Goal: Task Accomplishment & Management: Manage account settings

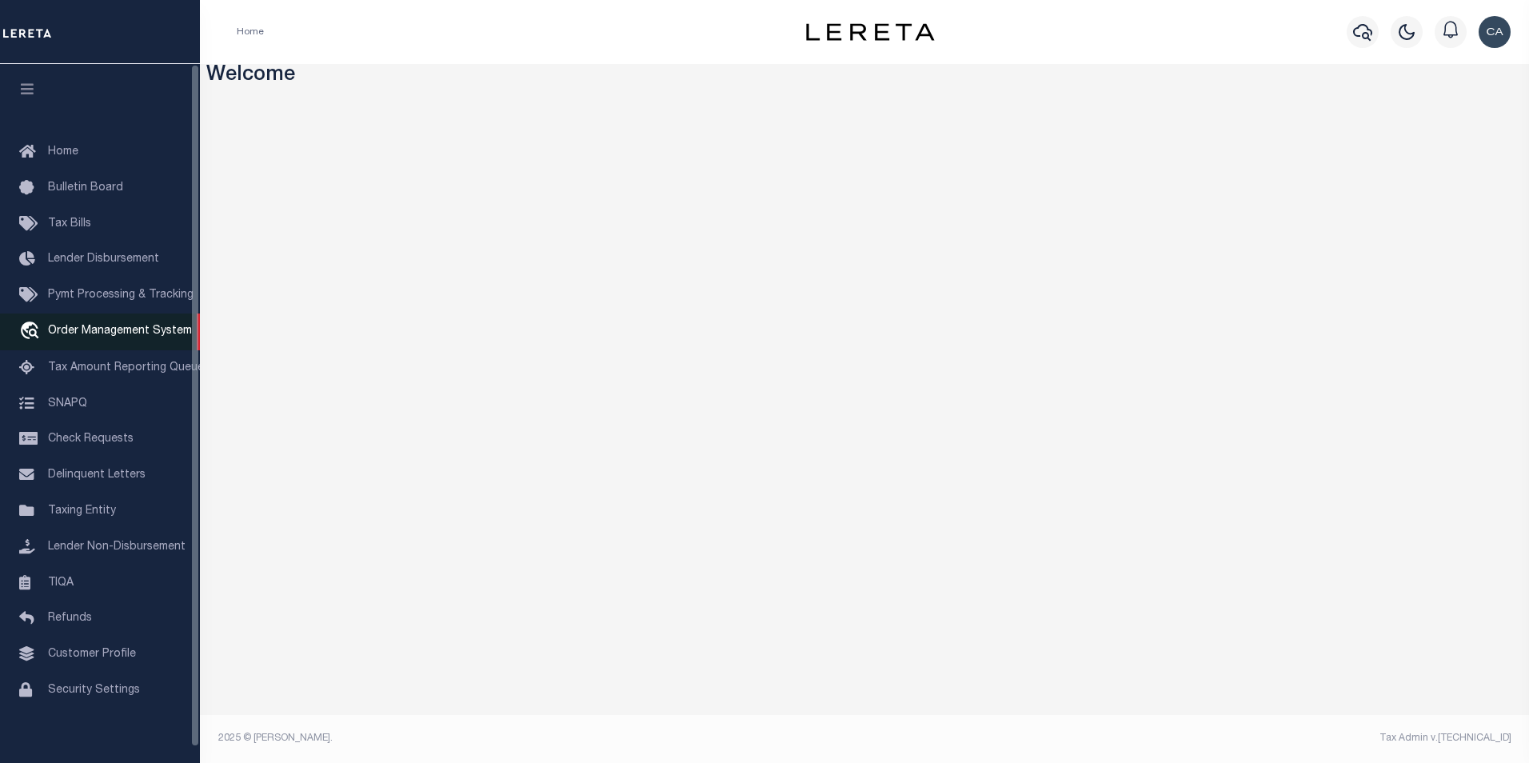
click at [77, 337] on span "Order Management System" at bounding box center [120, 331] width 144 height 11
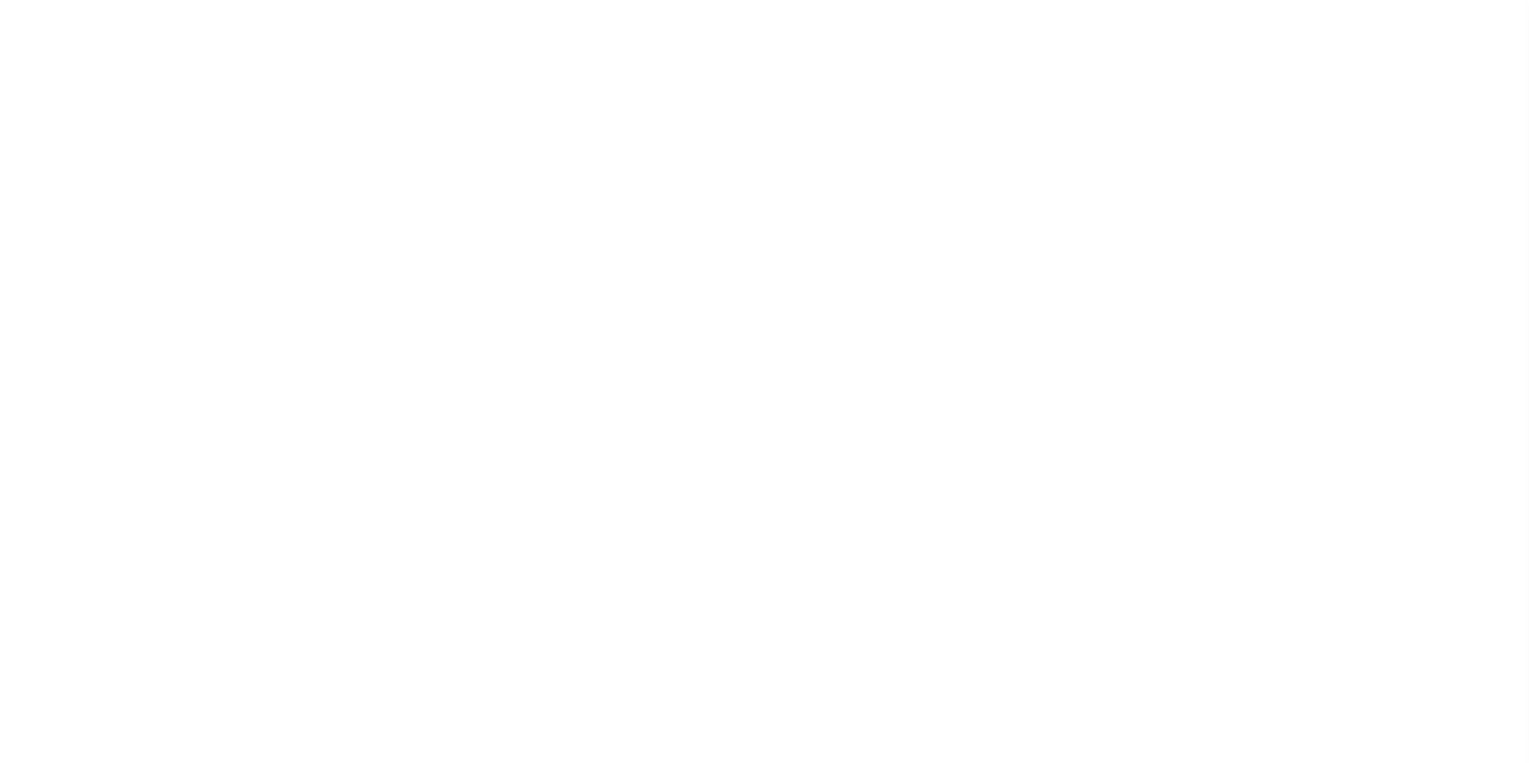
select select "200"
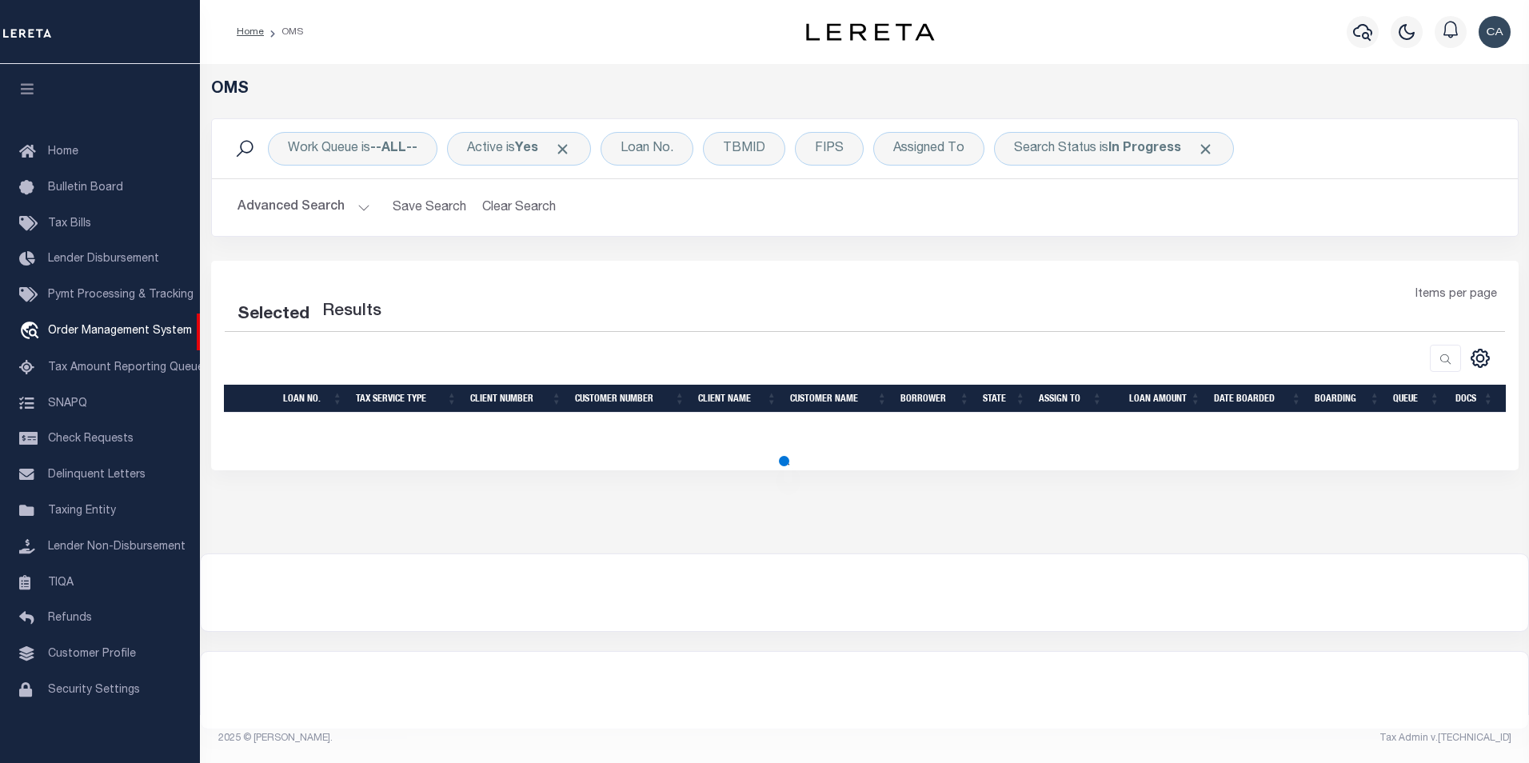
select select "200"
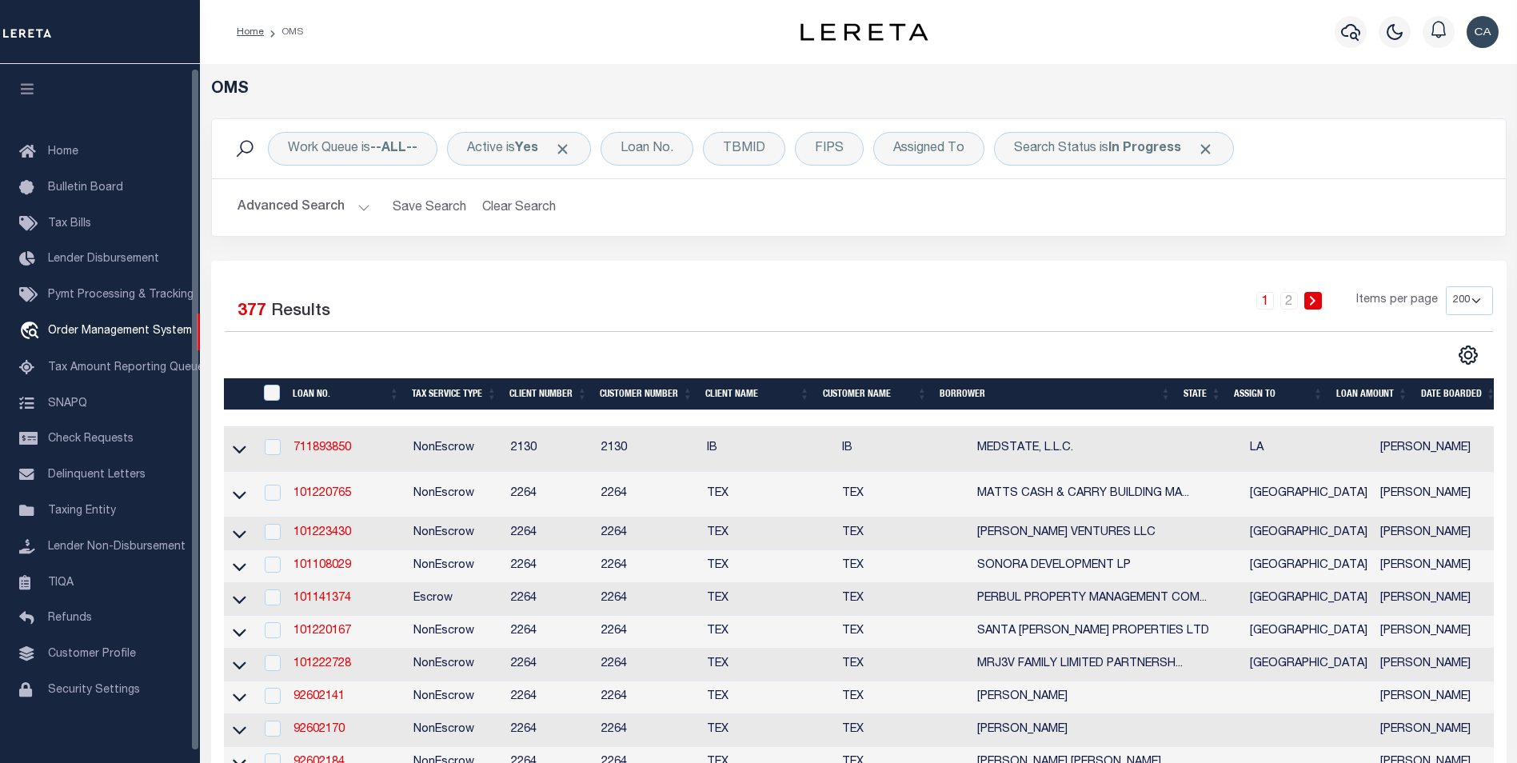
scroll to position [4, 0]
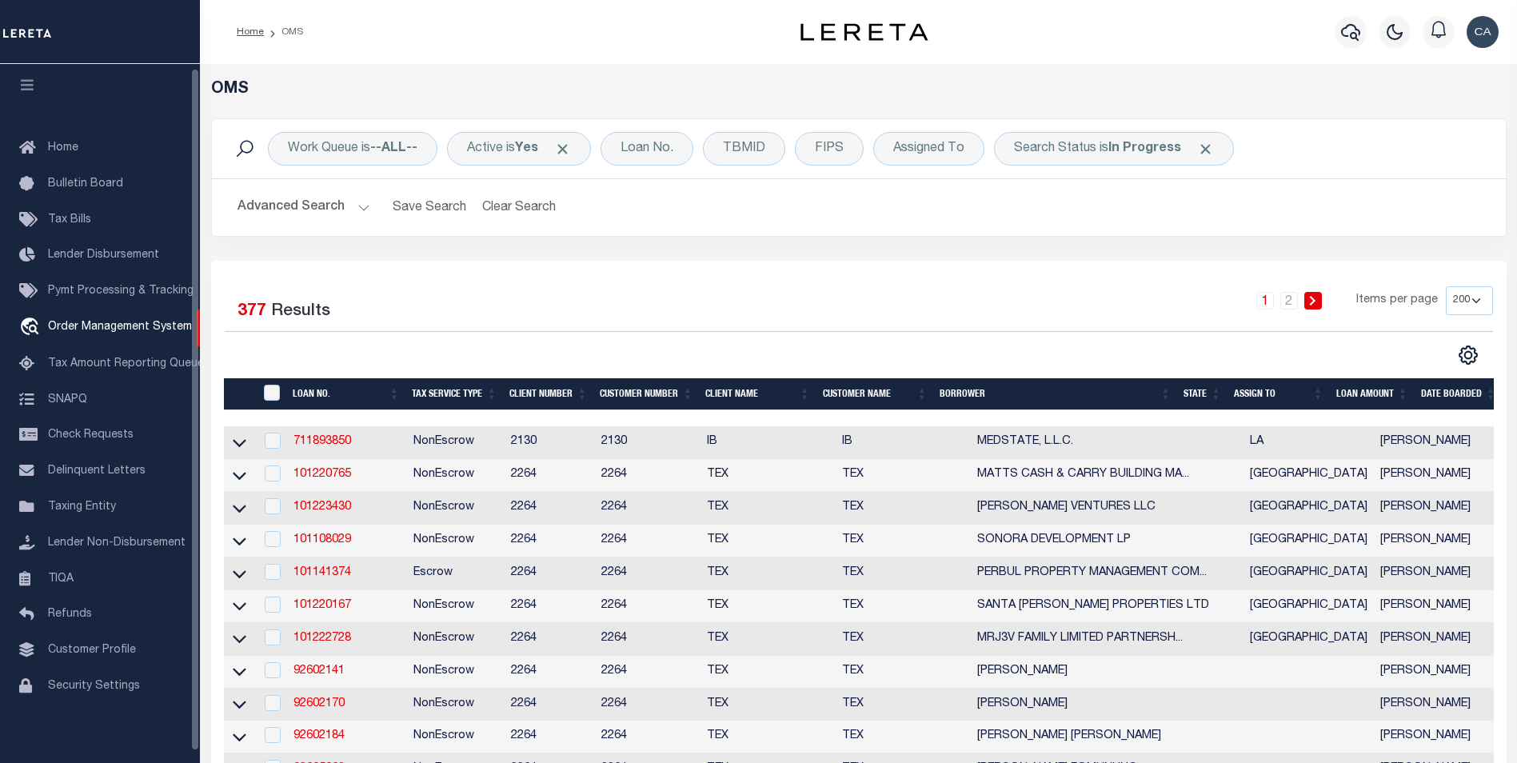
drag, startPoint x: 470, startPoint y: 295, endPoint x: 476, endPoint y: 287, distance: 9.8
click at [472, 294] on div "Selected 377 Results" at bounding box center [374, 308] width 299 height 45
click at [564, 157] on div "Active is Yes" at bounding box center [519, 149] width 144 height 34
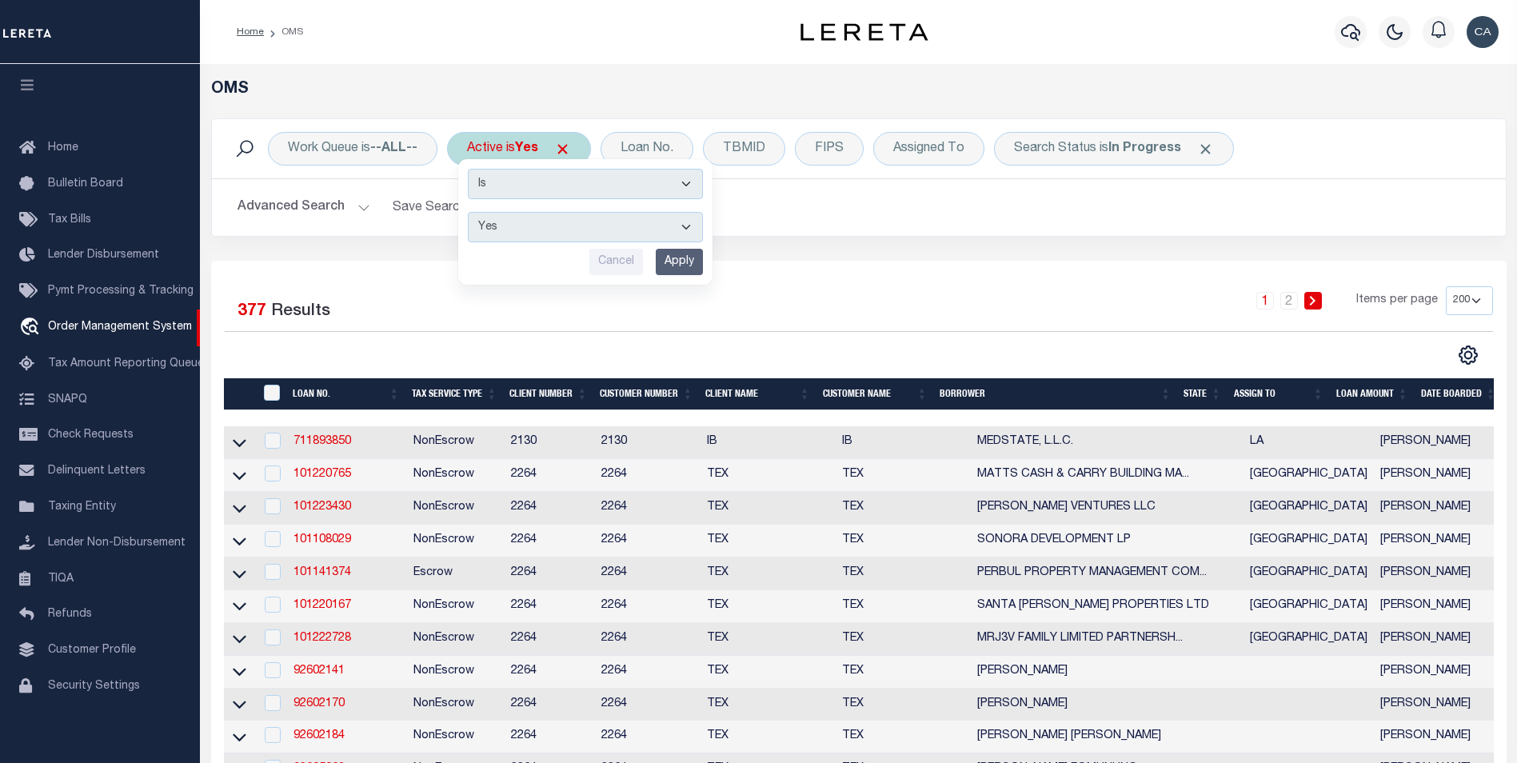
click at [562, 147] on div "Active is Yes Is Contains Yes No Cancel Apply" at bounding box center [519, 149] width 144 height 34
click at [568, 149] on span "Click to Remove" at bounding box center [562, 149] width 17 height 17
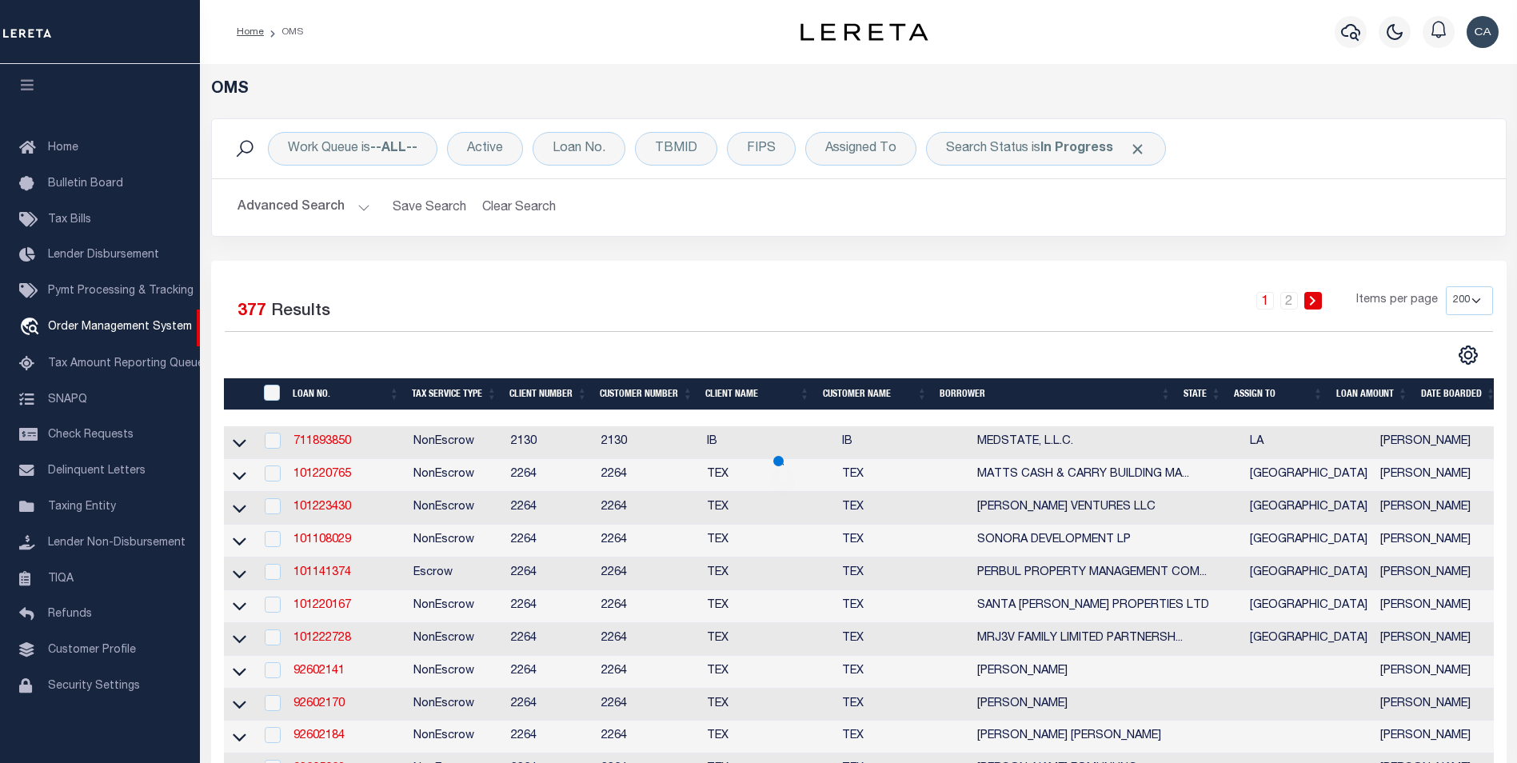
click at [1129, 154] on span "Click to Remove" at bounding box center [1137, 149] width 17 height 17
drag, startPoint x: 899, startPoint y: 215, endPoint x: 741, endPoint y: 185, distance: 161.3
click at [898, 215] on h2 "Advanced Search Save Search Clear Search tblSearchTopScreen_dynamictable_____De…" at bounding box center [859, 207] width 1269 height 31
click at [584, 144] on div "Loan No." at bounding box center [579, 149] width 93 height 34
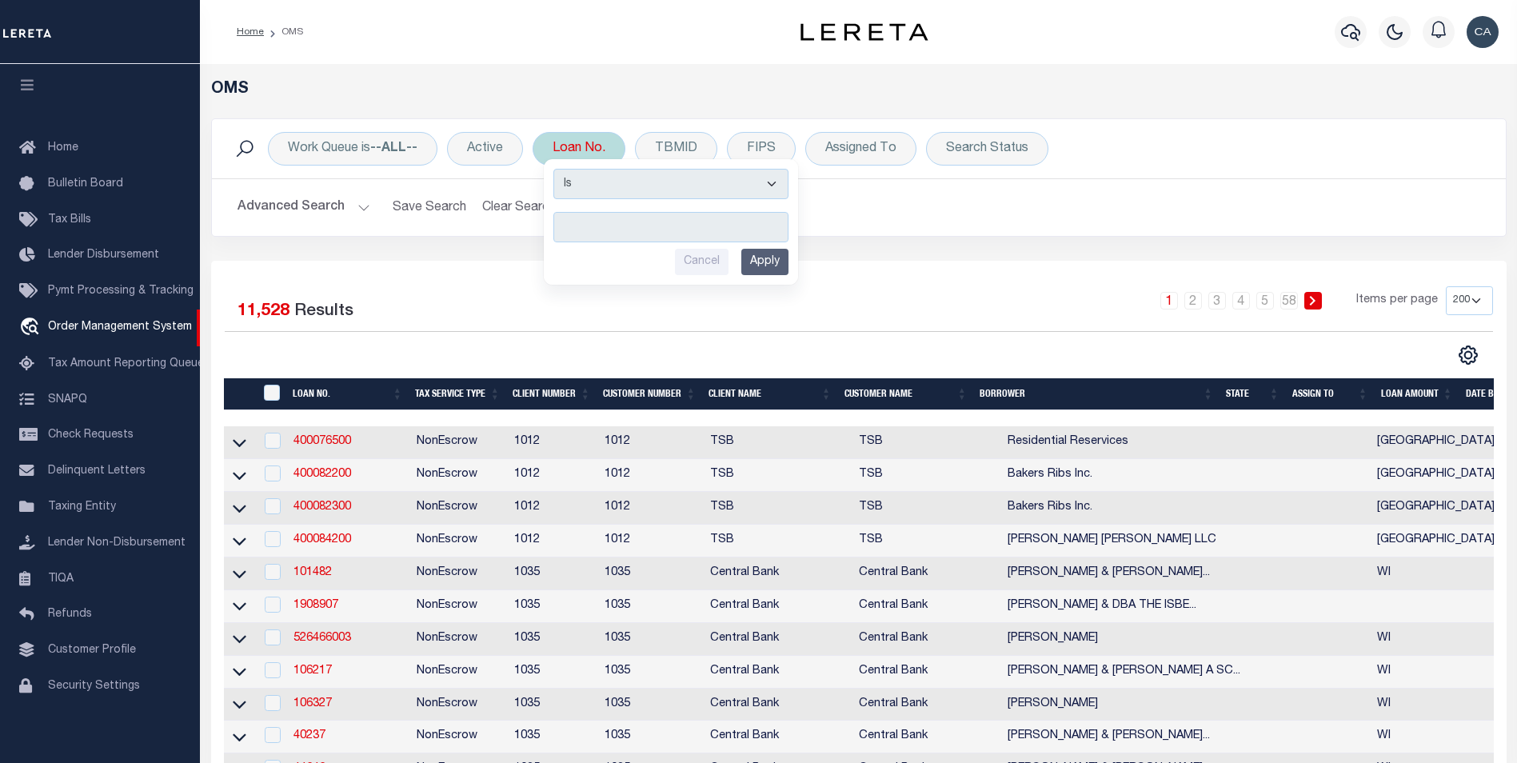
type input "test-us-46768-08-29-2025"
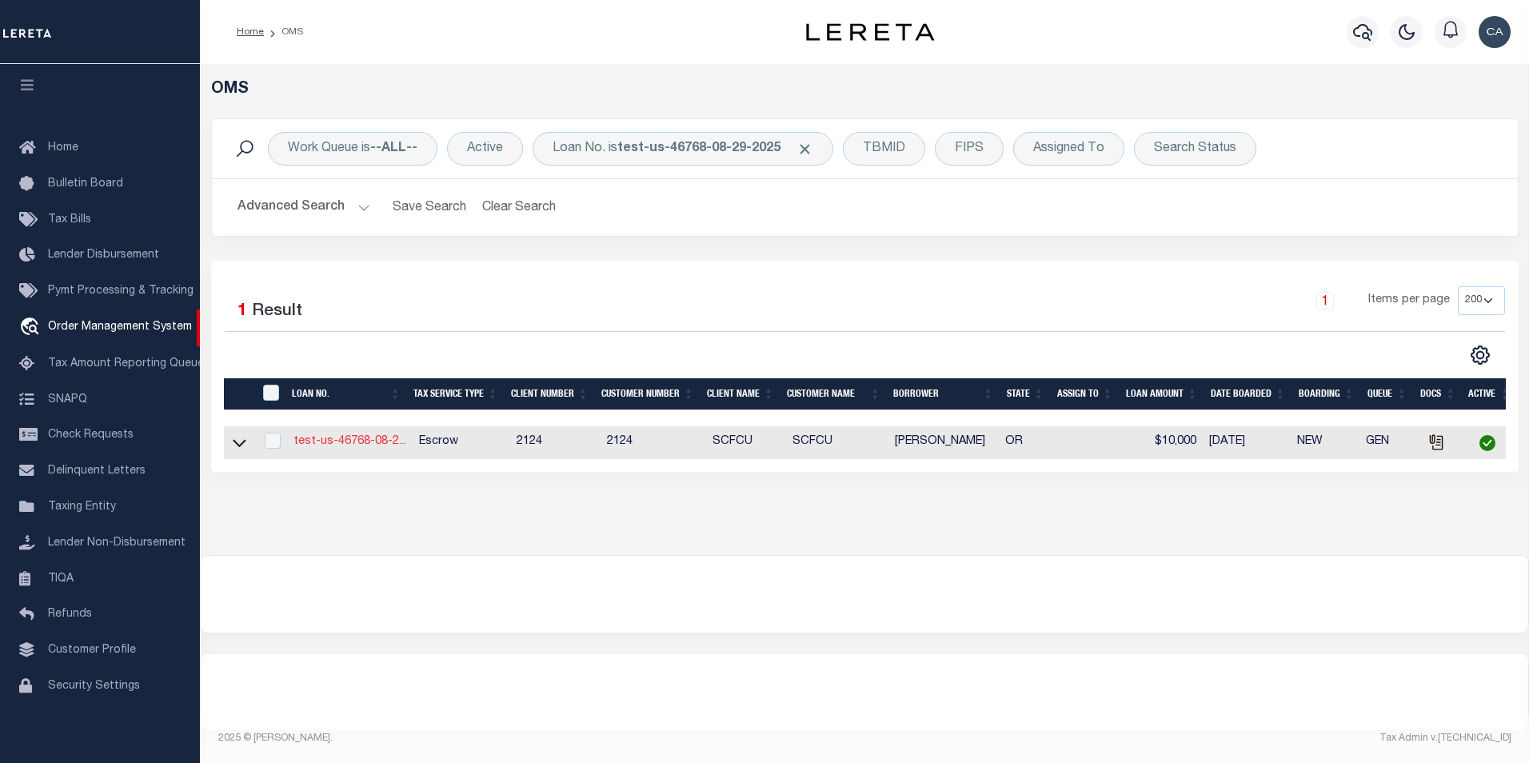
click at [378, 442] on link "test-us-46768-08-2..." at bounding box center [350, 441] width 113 height 11
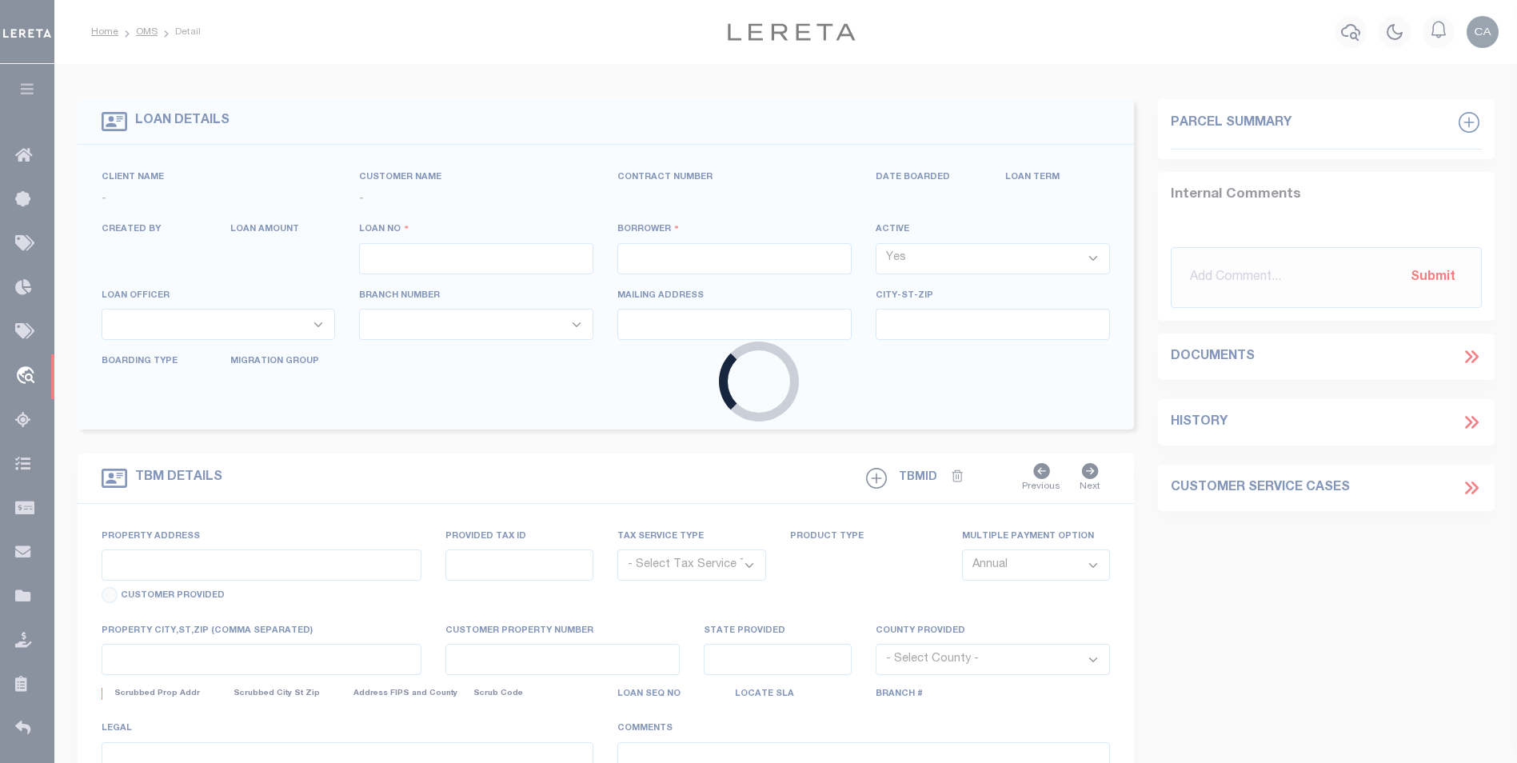
type input "test-us-46768-08-29-2025"
type input "[PERSON_NAME]"
select select
type input "[STREET_ADDRESS]"
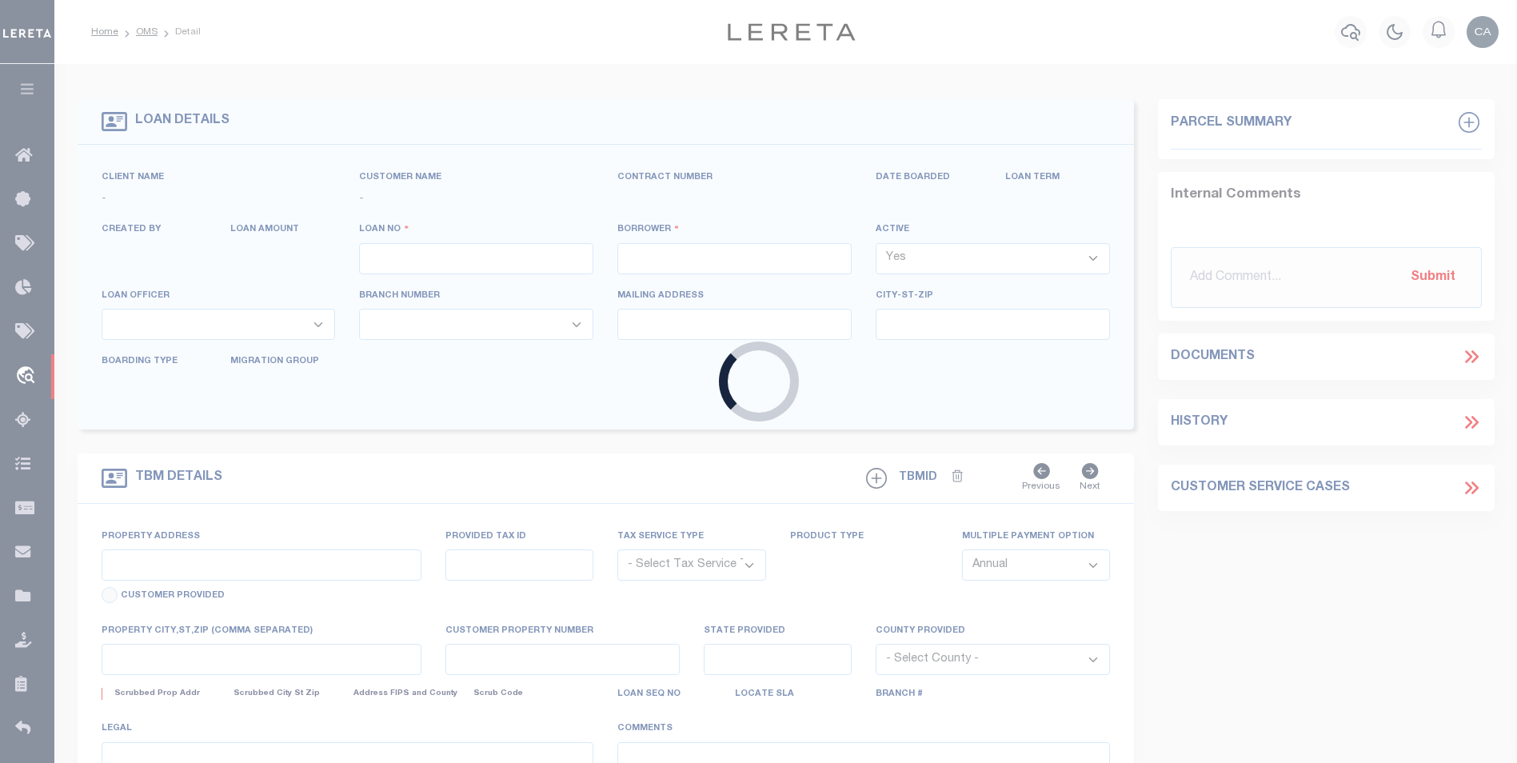
type input "[GEOGRAPHIC_DATA] OR 97005-2483"
type input "[DATE]"
select select "10"
select select "Escrow"
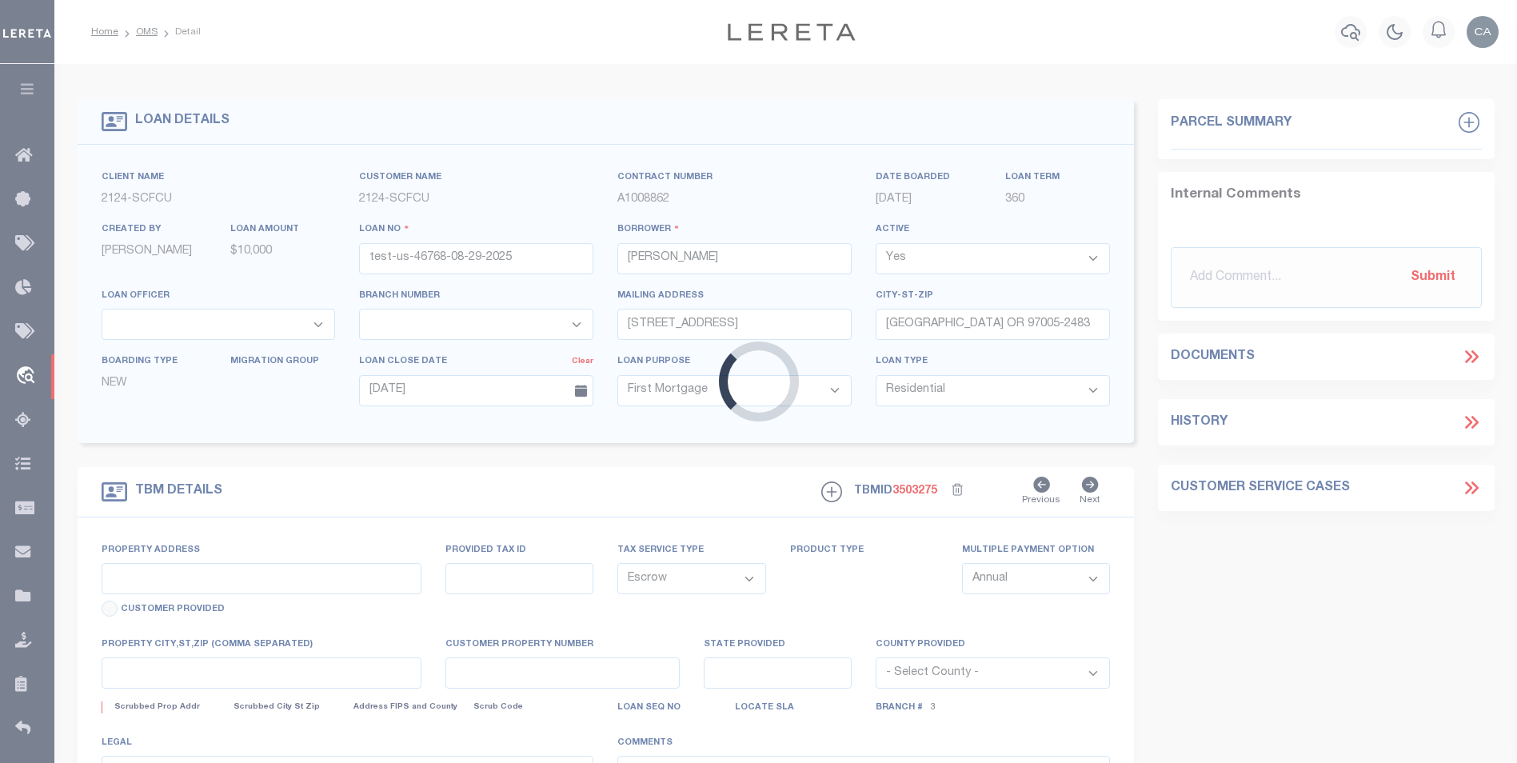
type input "[STREET_ADDRESS]"
type input "1"
type input "[GEOGRAPHIC_DATA] OR 97005-2483"
type input "1302"
type input "OR"
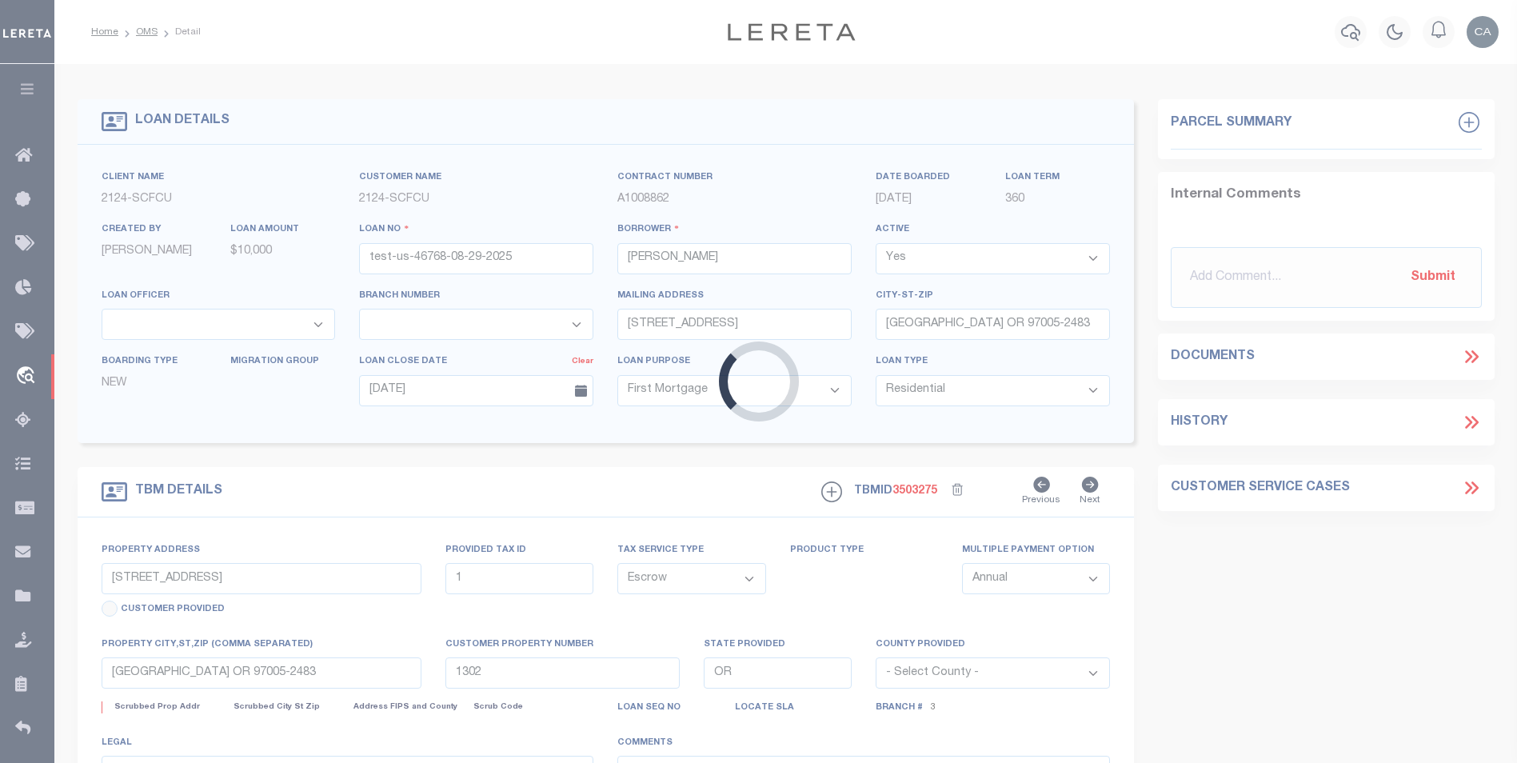
select select
select select "4718"
select select "2359"
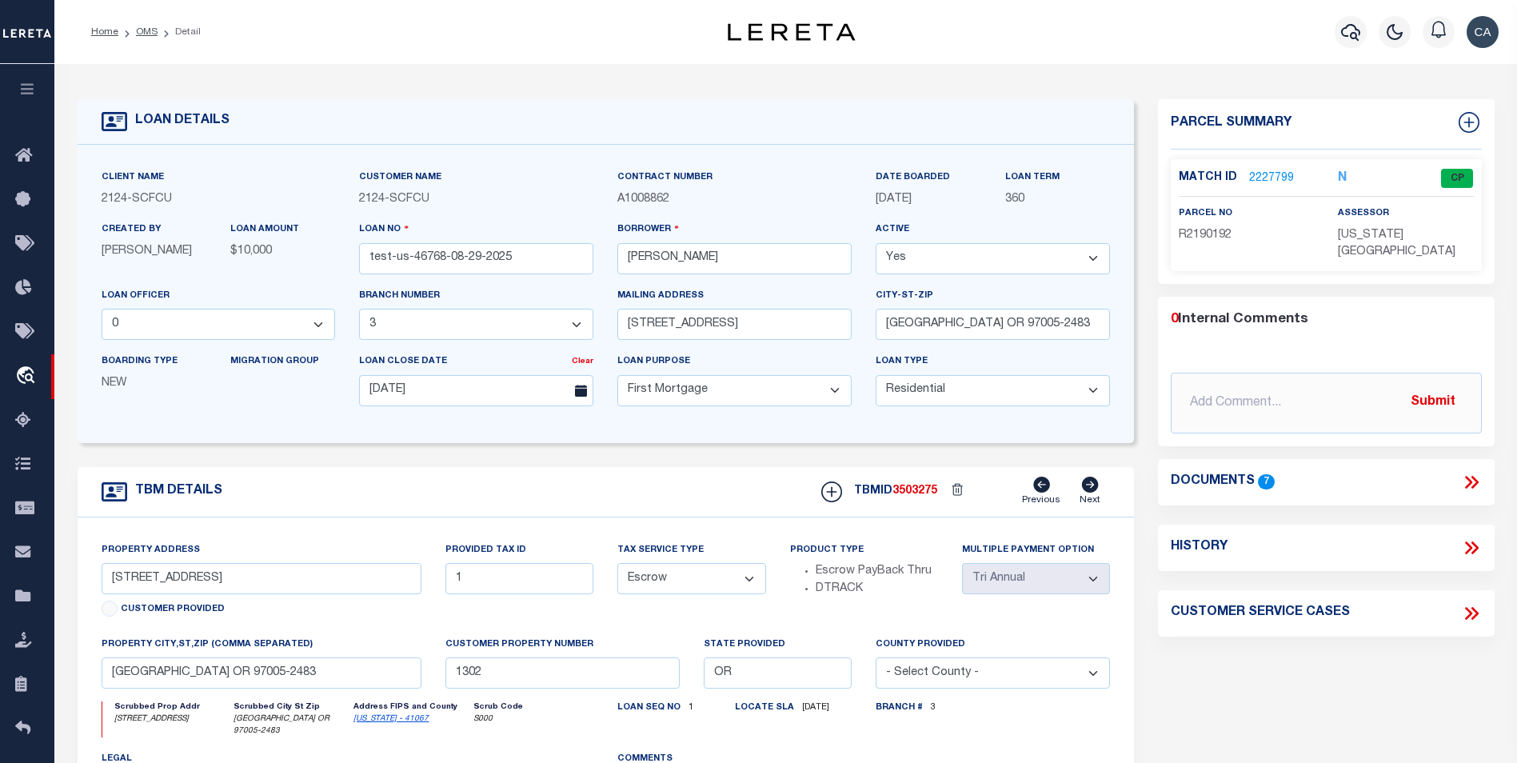
click at [1474, 472] on icon at bounding box center [1471, 482] width 21 height 21
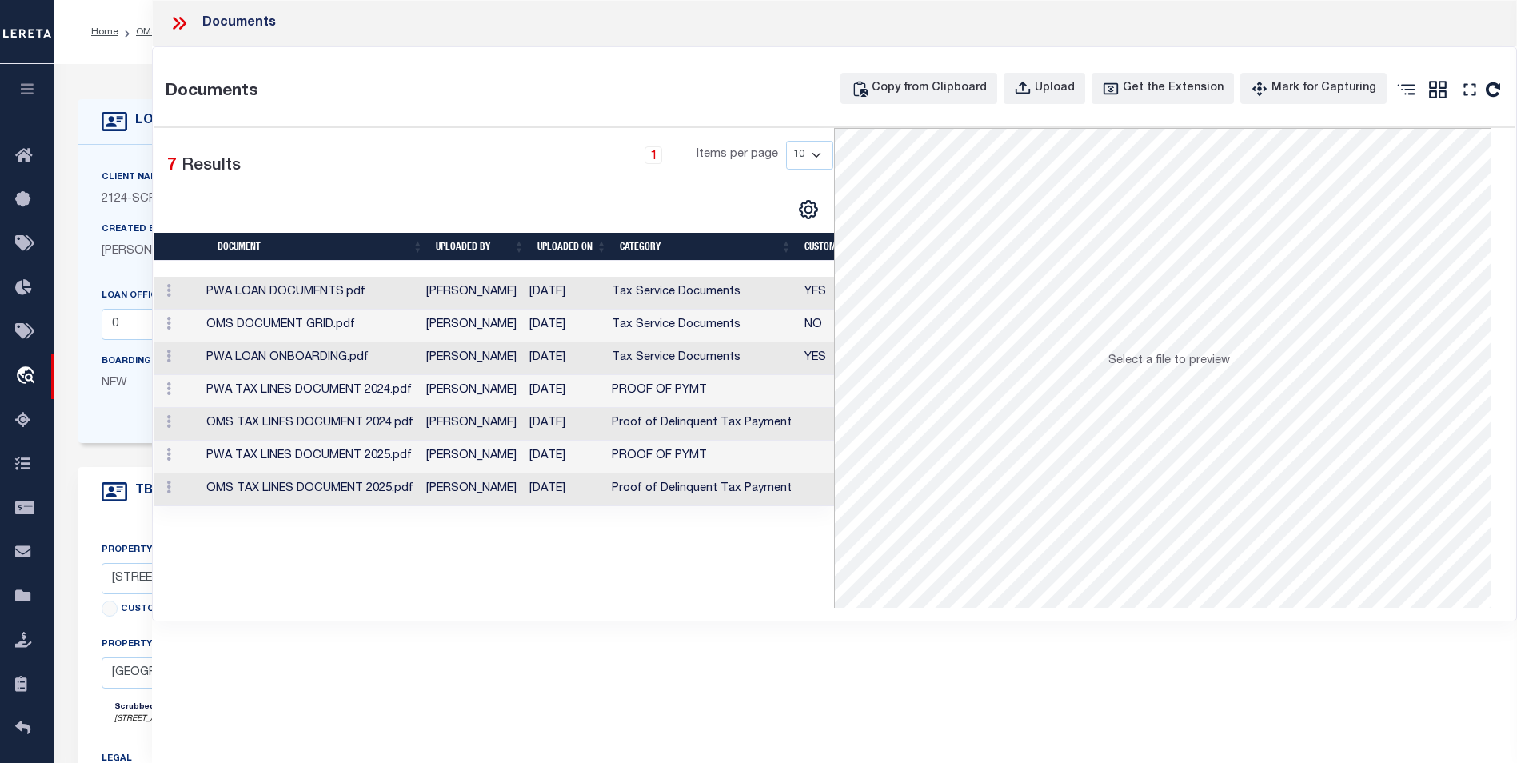
click at [462, 317] on td "[PERSON_NAME]" at bounding box center [471, 326] width 103 height 33
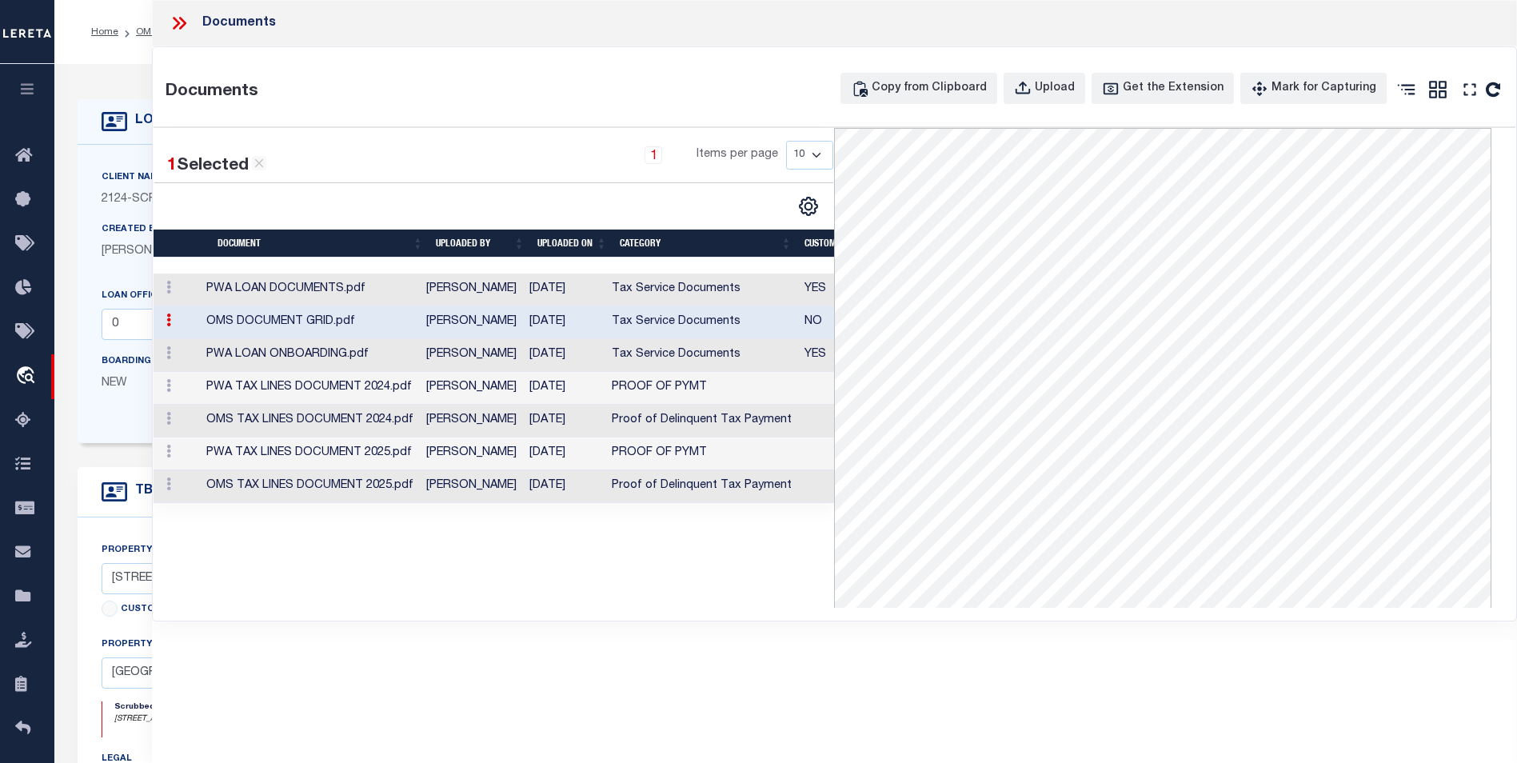
click at [182, 22] on icon at bounding box center [179, 23] width 21 height 21
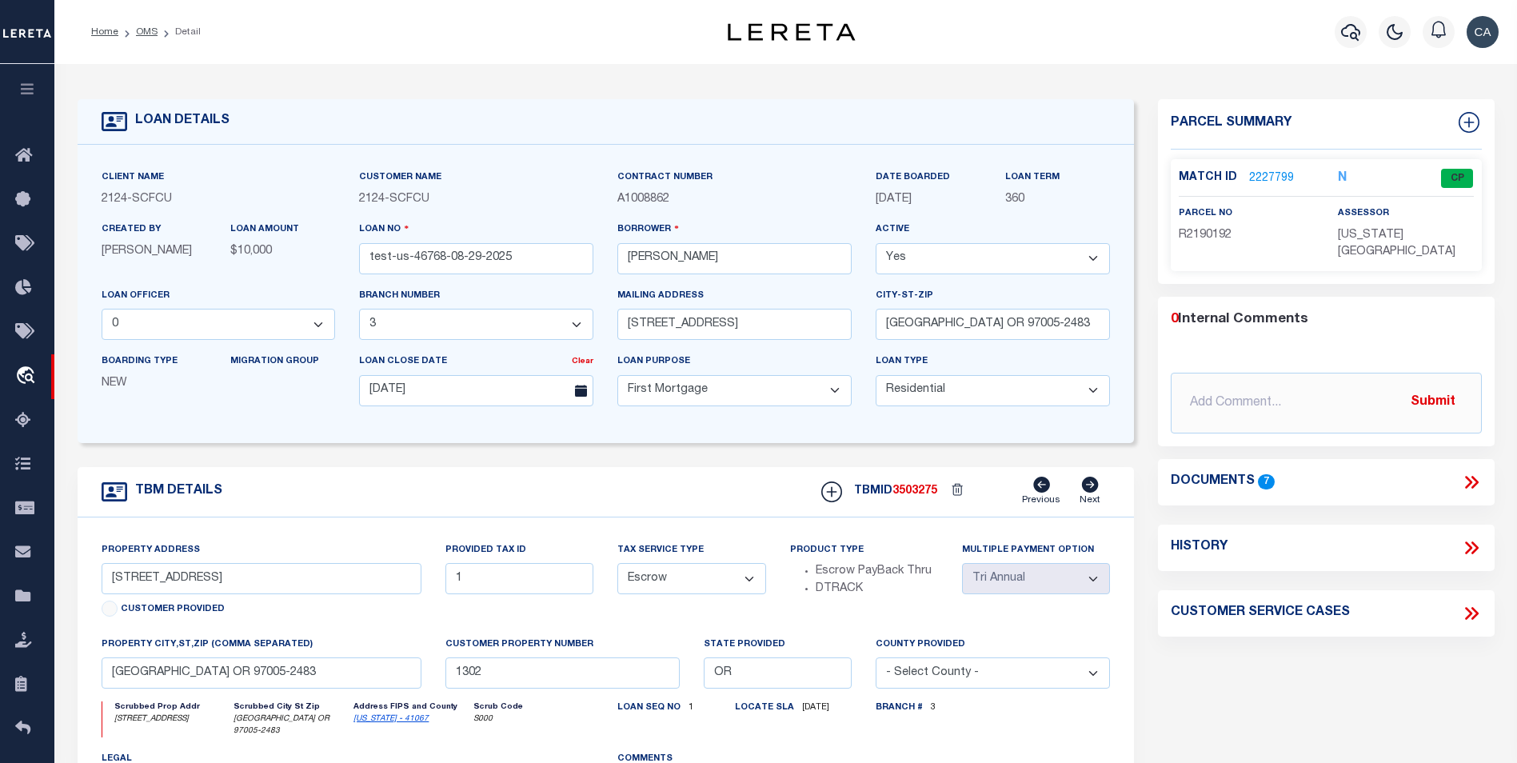
click at [1281, 190] on div "Match ID 2227799 N CP" at bounding box center [1326, 183] width 295 height 28
click at [1277, 174] on link "2227799" at bounding box center [1271, 178] width 45 height 17
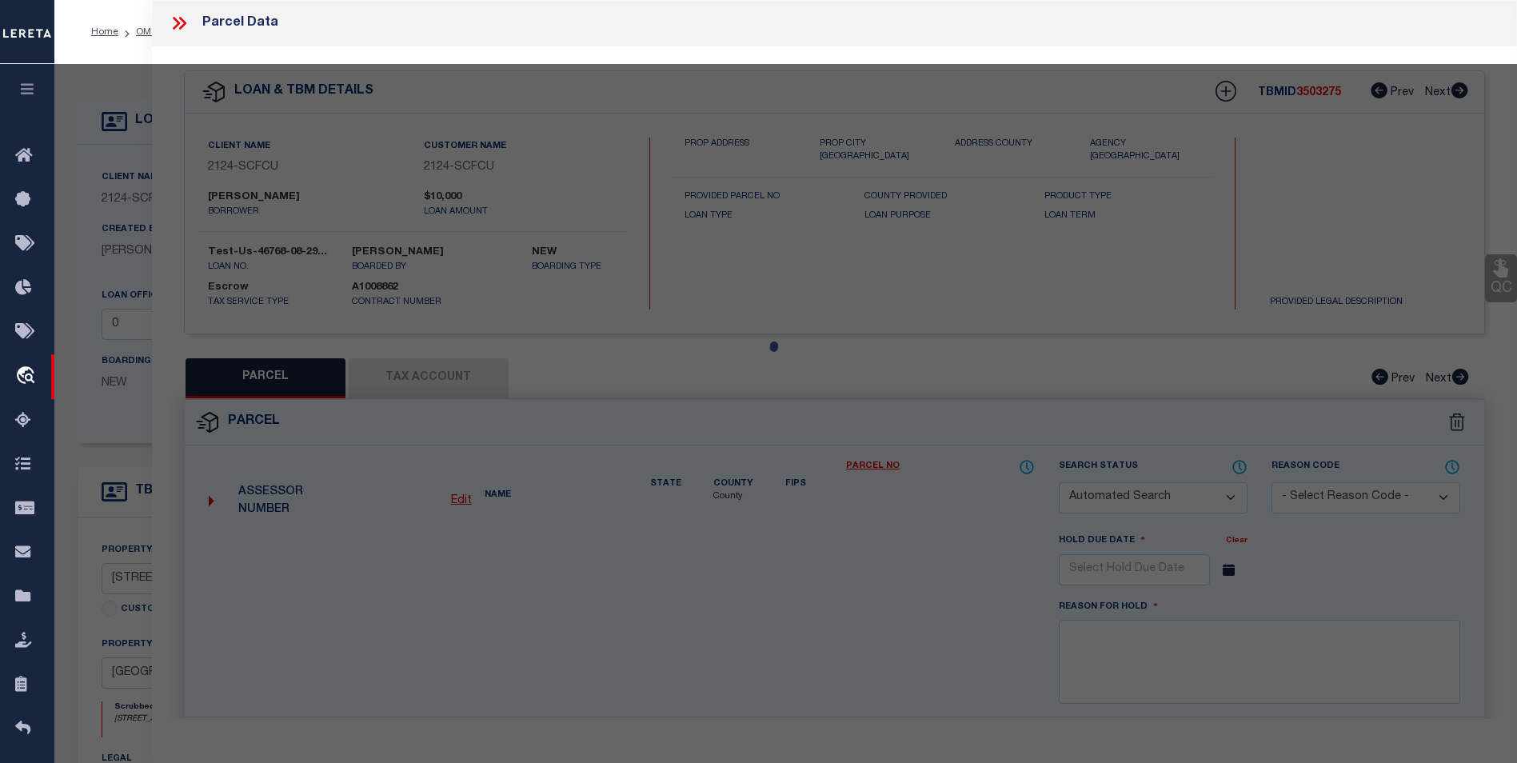
checkbox input "false"
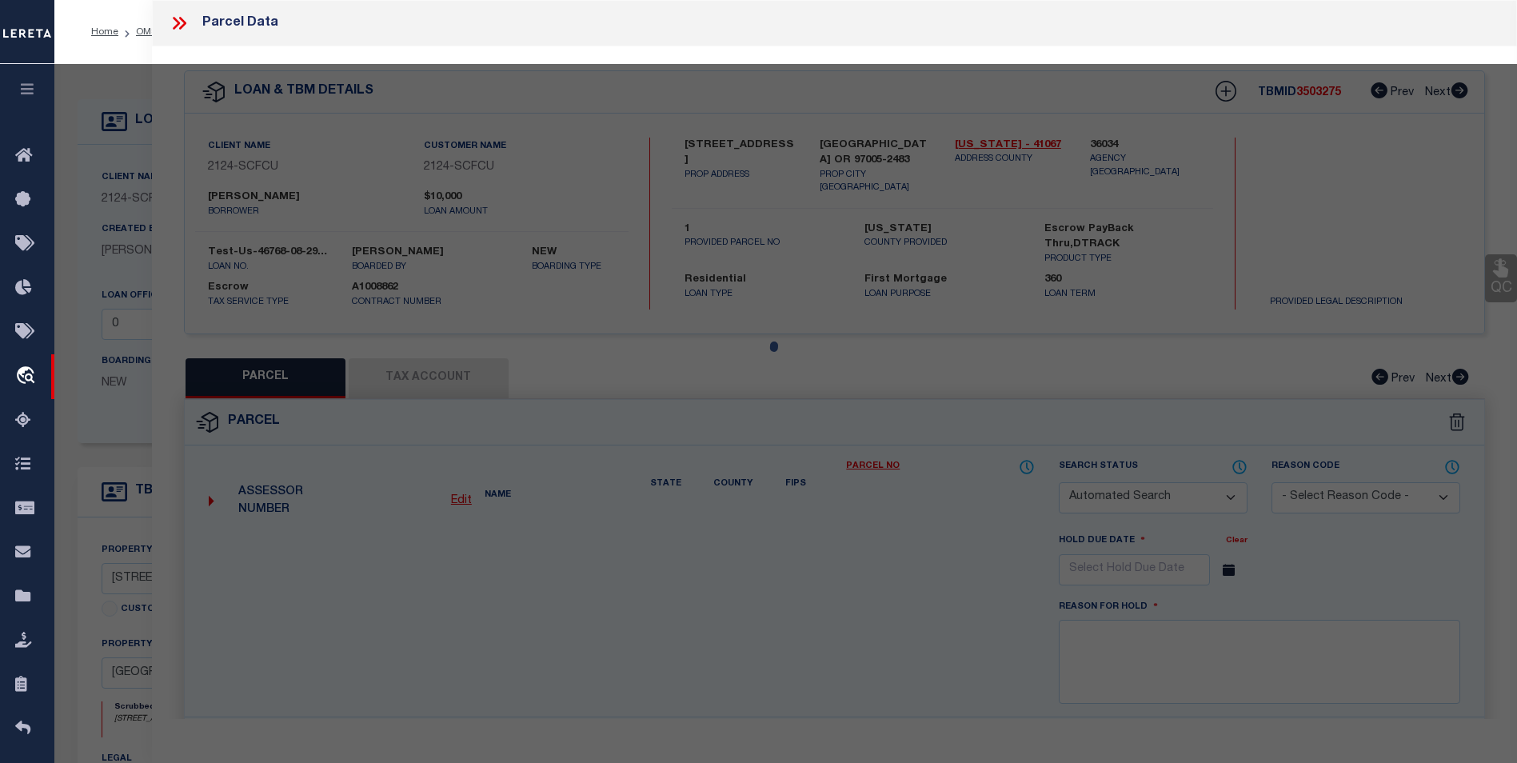
select select "CP"
type input "TE,CHARLES H"
select select "ATL"
select select "ADD"
type input "13875 SW MERIDIAN ST , #141"
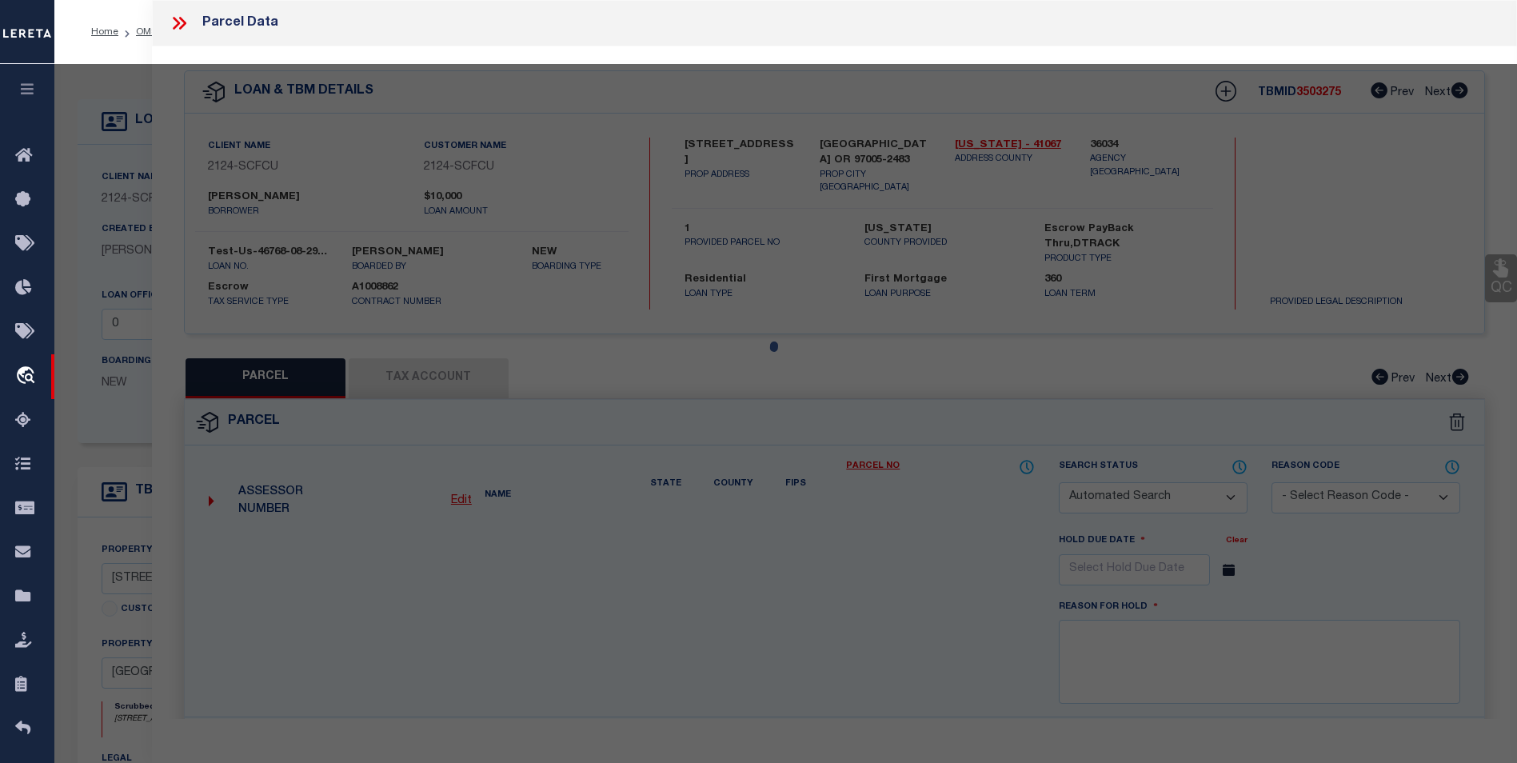
checkbox input "false"
type input "BEAVERTON, OR 97005"
type textarea "LOFTS AT 45 CENTRAL CONDO SUPP NO. 5: ANNEX STG 6, LOT 141"
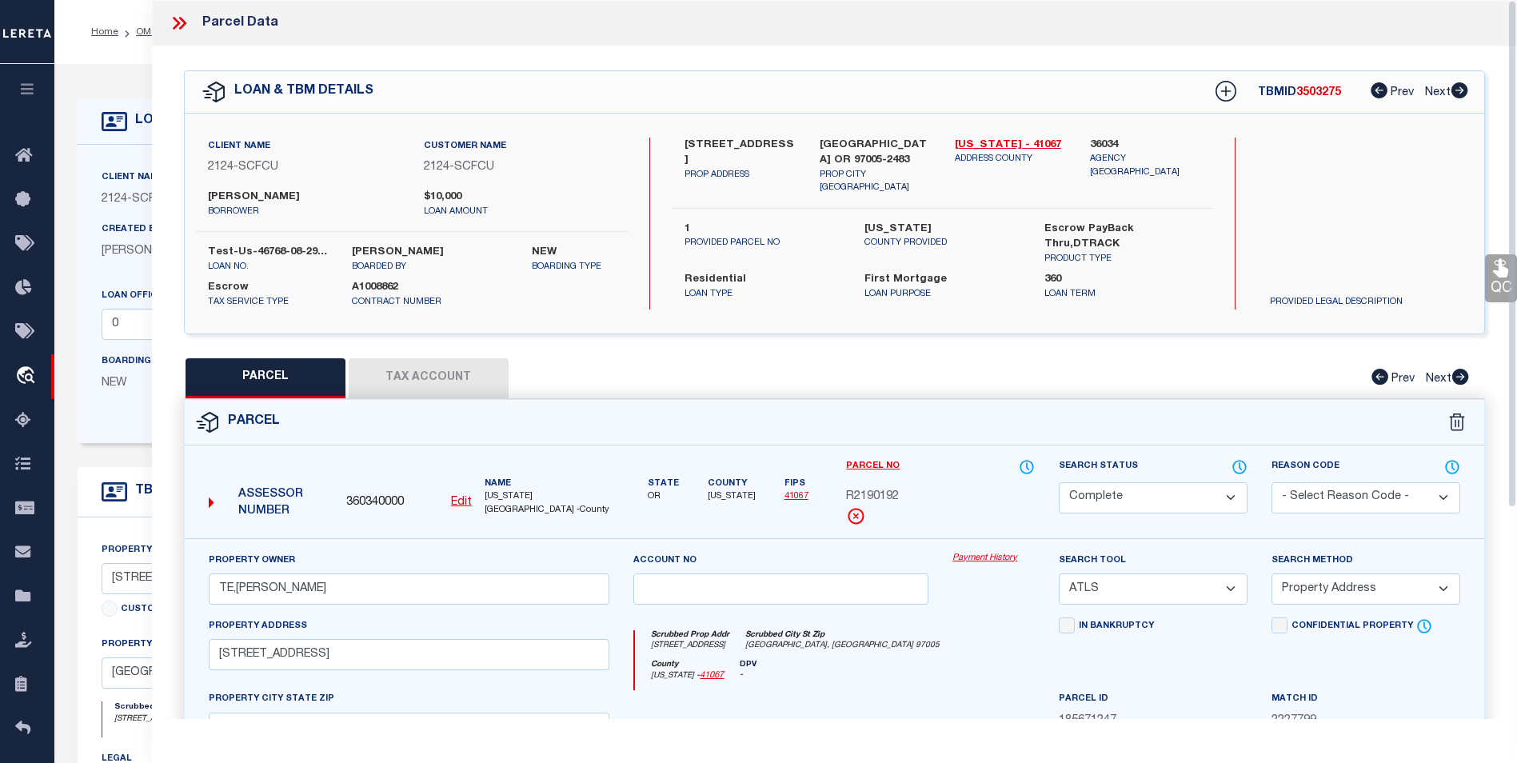
click at [1005, 566] on div "Payment History" at bounding box center [994, 585] width 106 height 66
click at [1005, 558] on link "Payment History" at bounding box center [994, 559] width 82 height 14
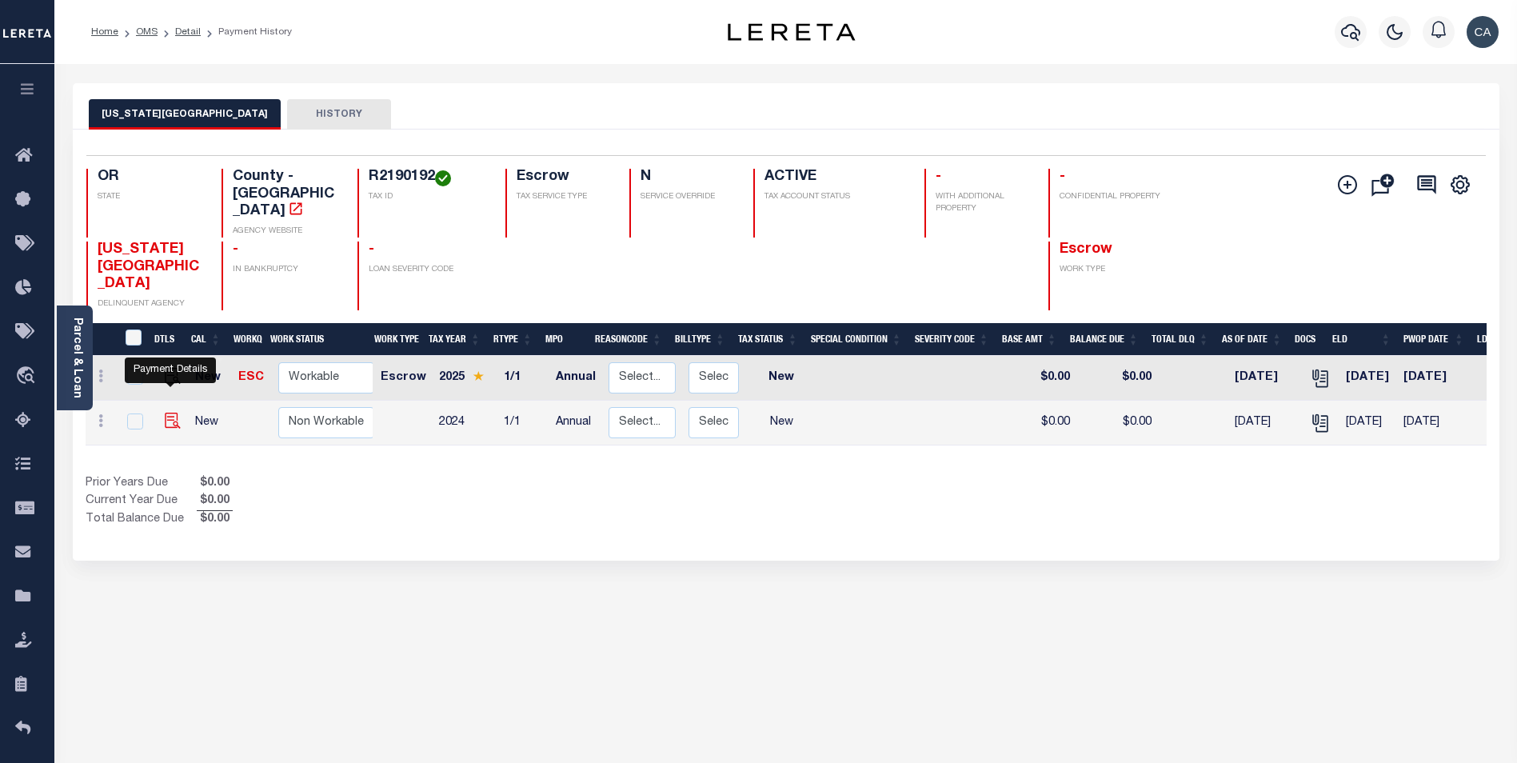
click at [174, 413] on img "" at bounding box center [173, 421] width 16 height 16
checkbox input "true"
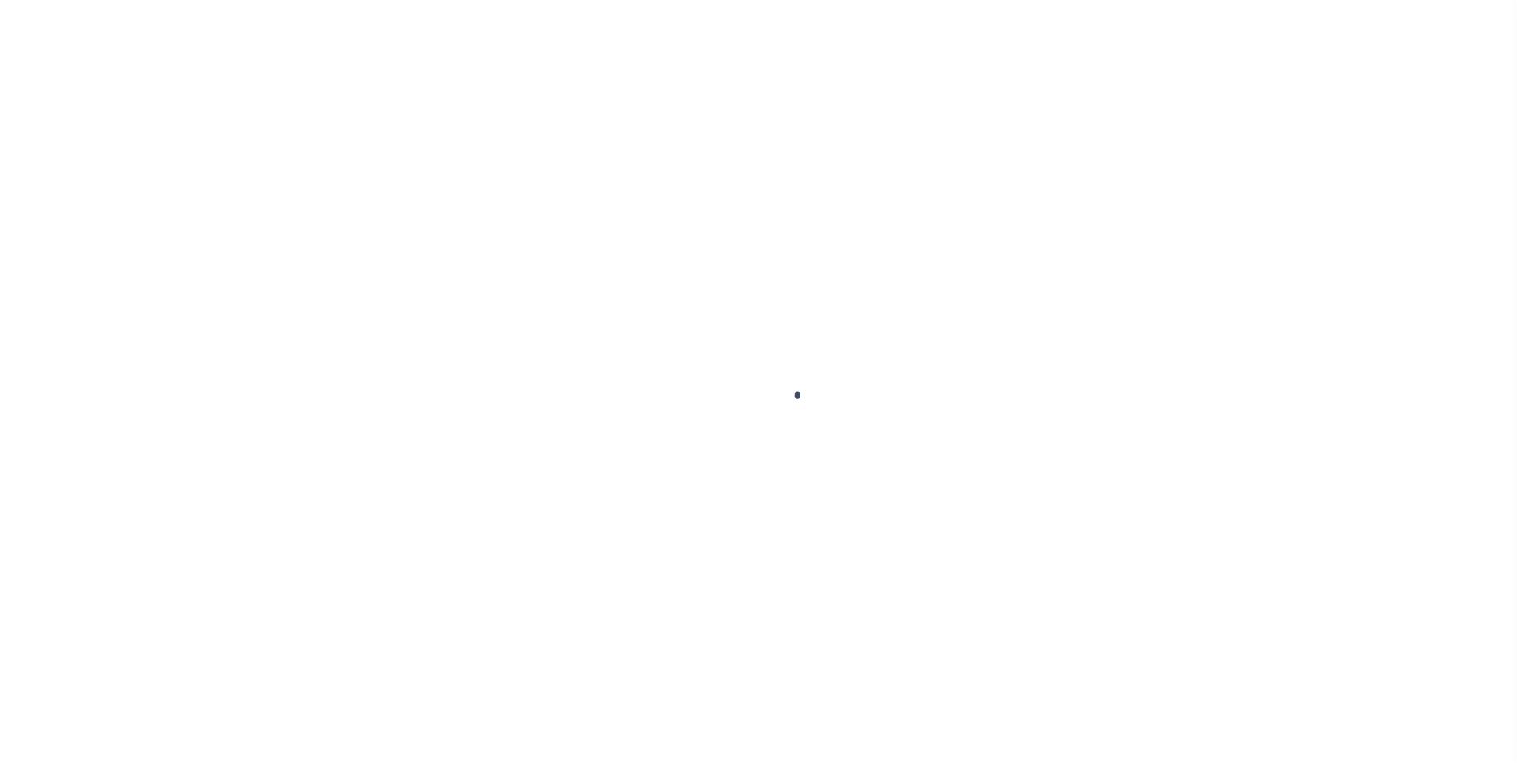
checkbox input "false"
type input "Annual"
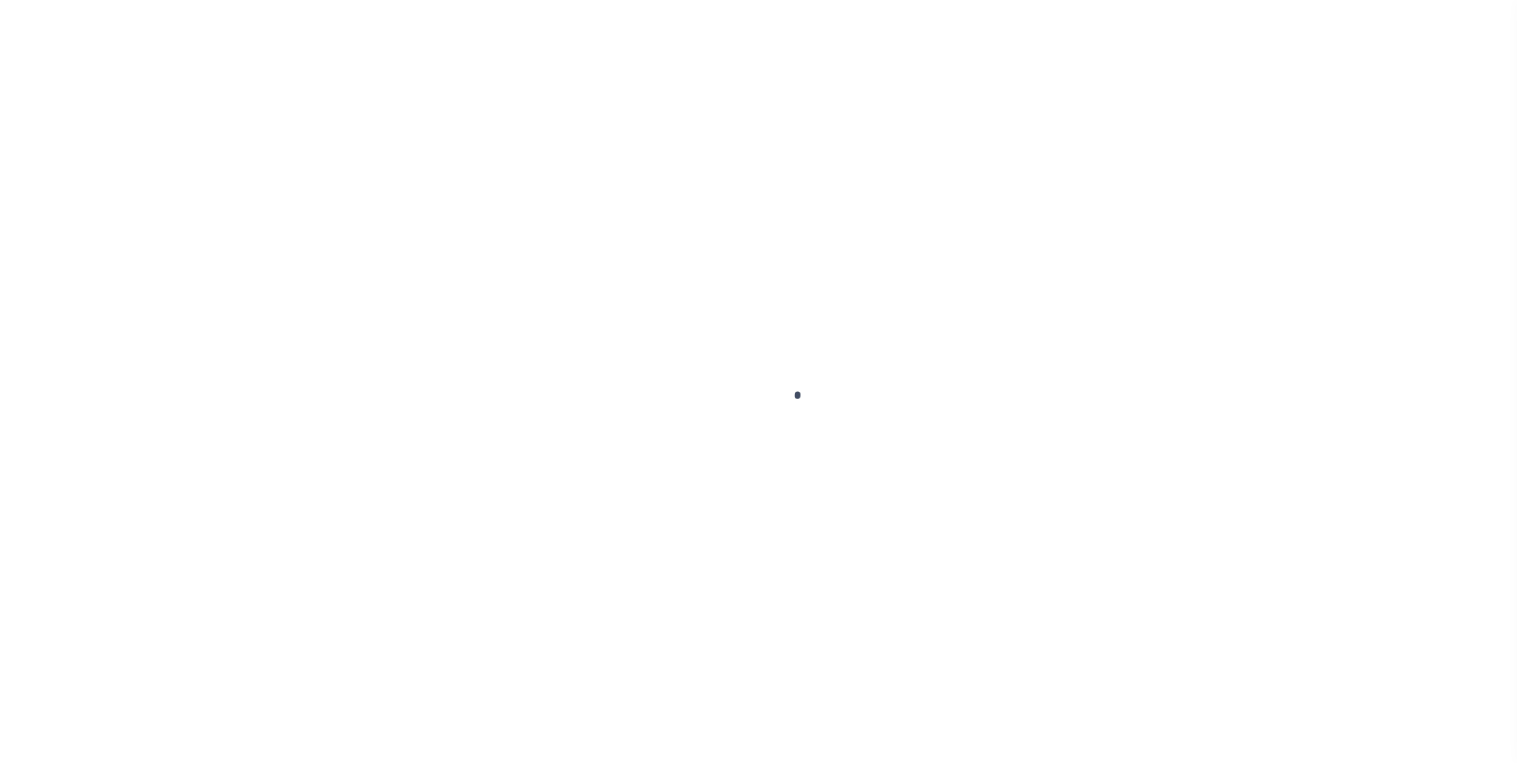
type input "[DATE]"
select select "NW2"
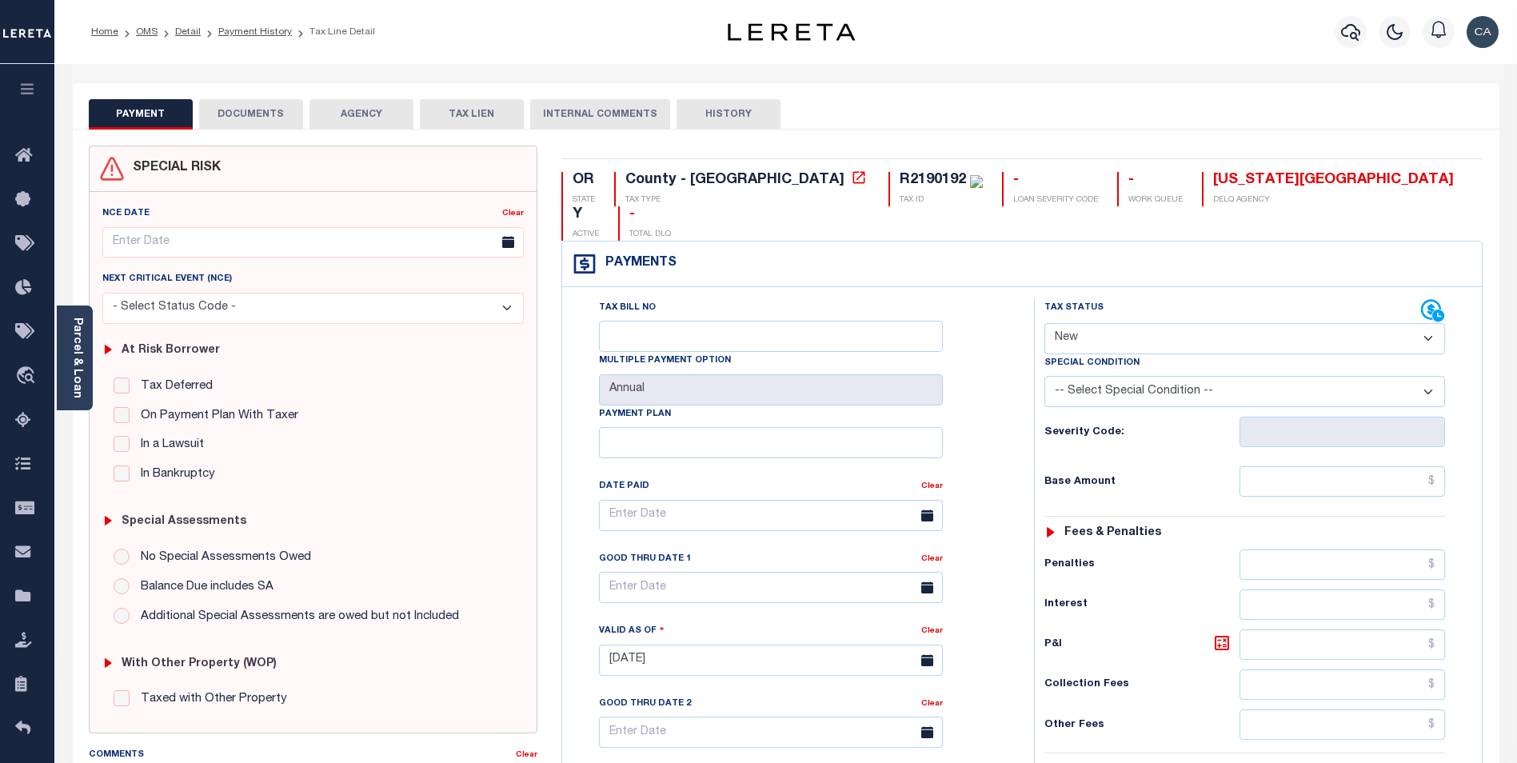
click at [284, 102] on button "DOCUMENTS" at bounding box center [251, 114] width 104 height 30
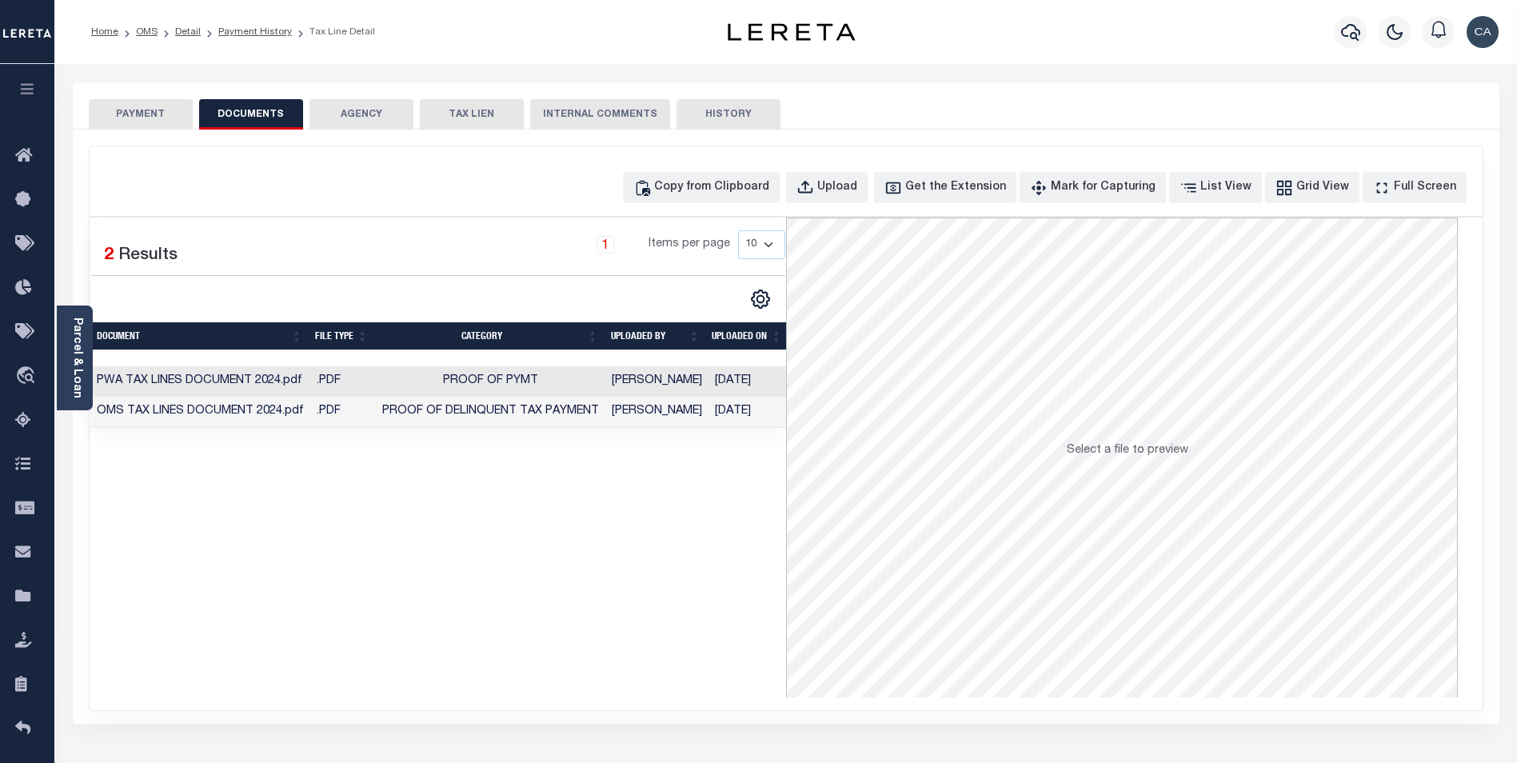
click at [611, 409] on td "Carlos Contreres" at bounding box center [657, 412] width 103 height 31
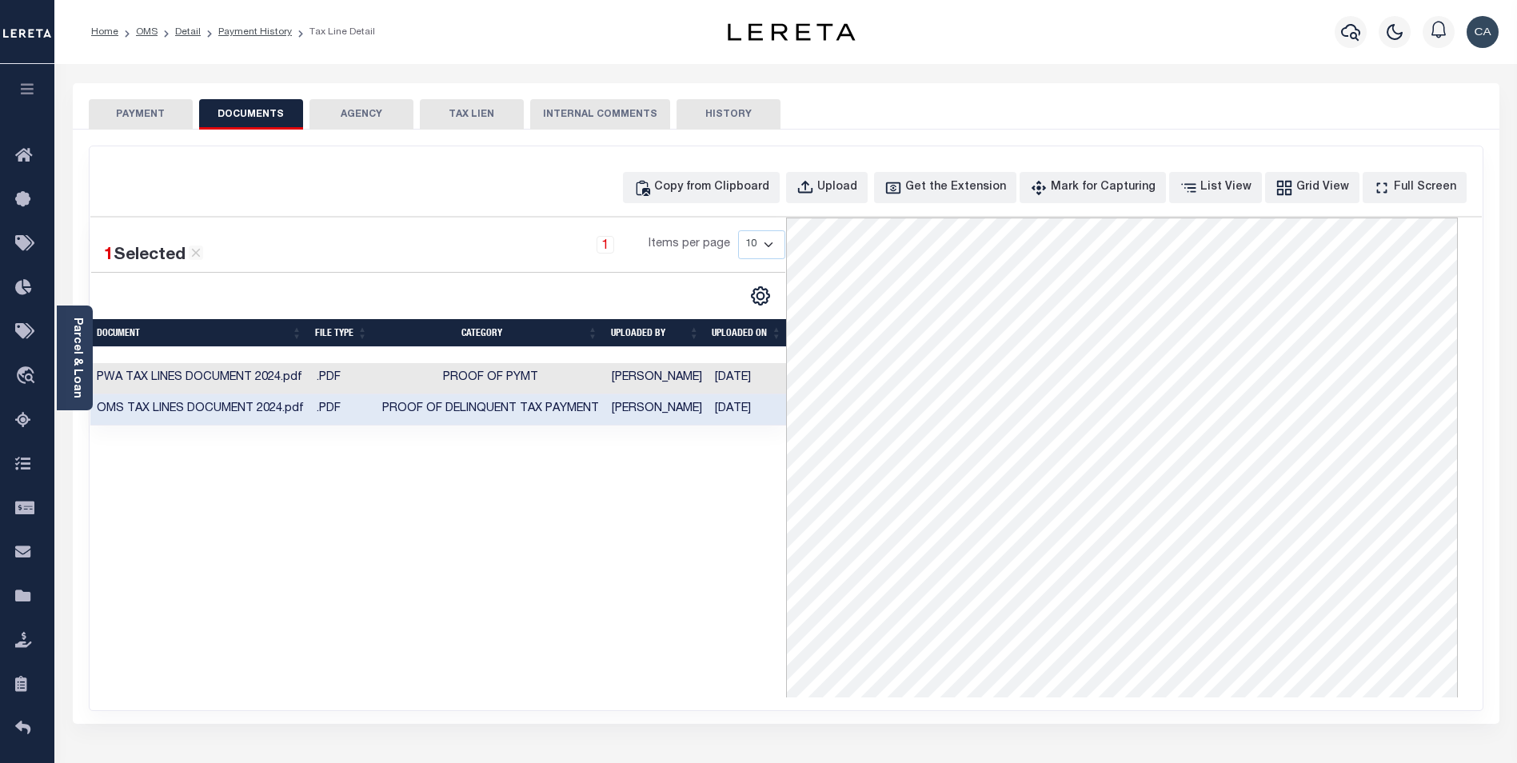
click at [43, 87] on button "button" at bounding box center [27, 91] width 54 height 54
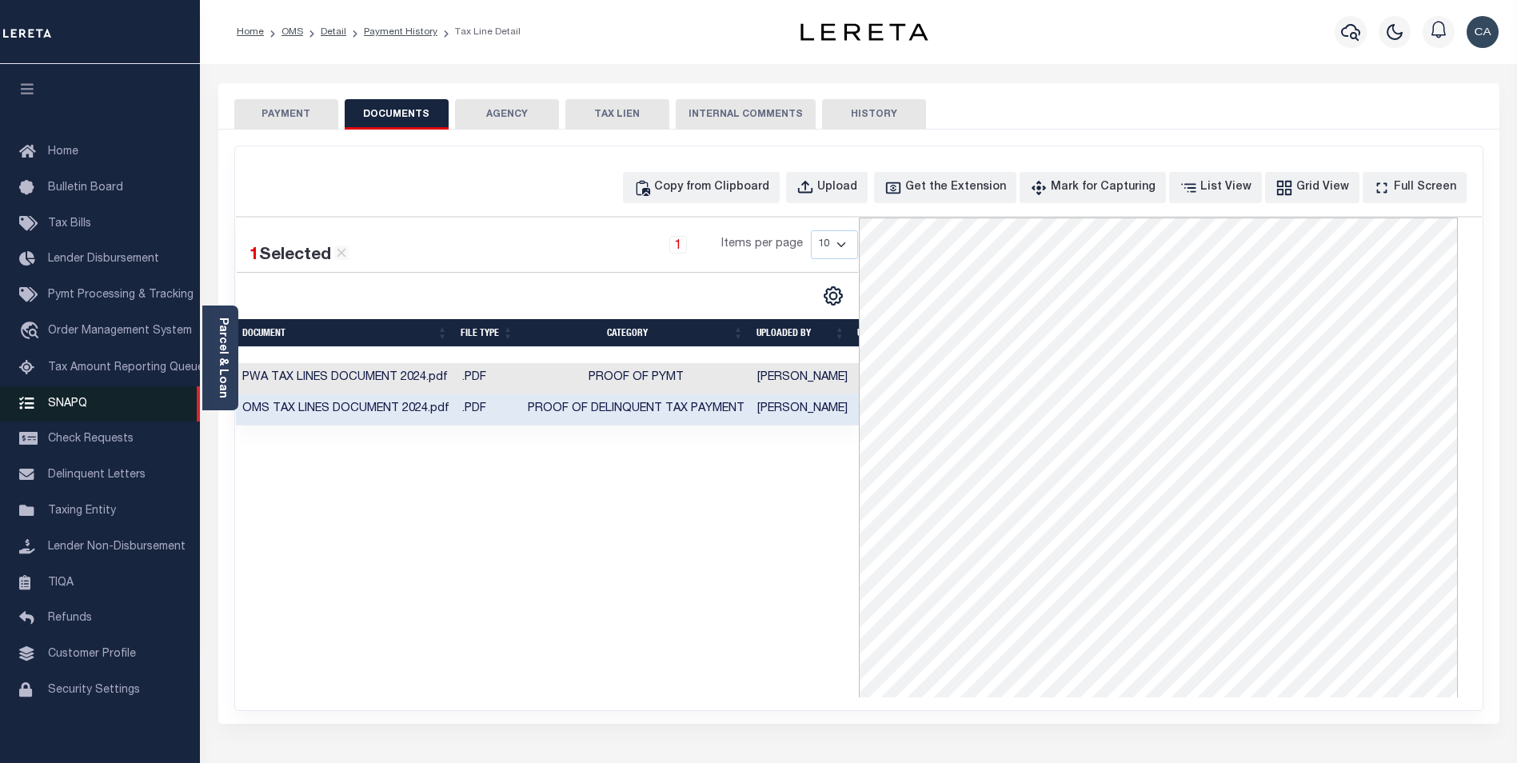
click at [67, 409] on span "SNAPQ" at bounding box center [67, 403] width 39 height 11
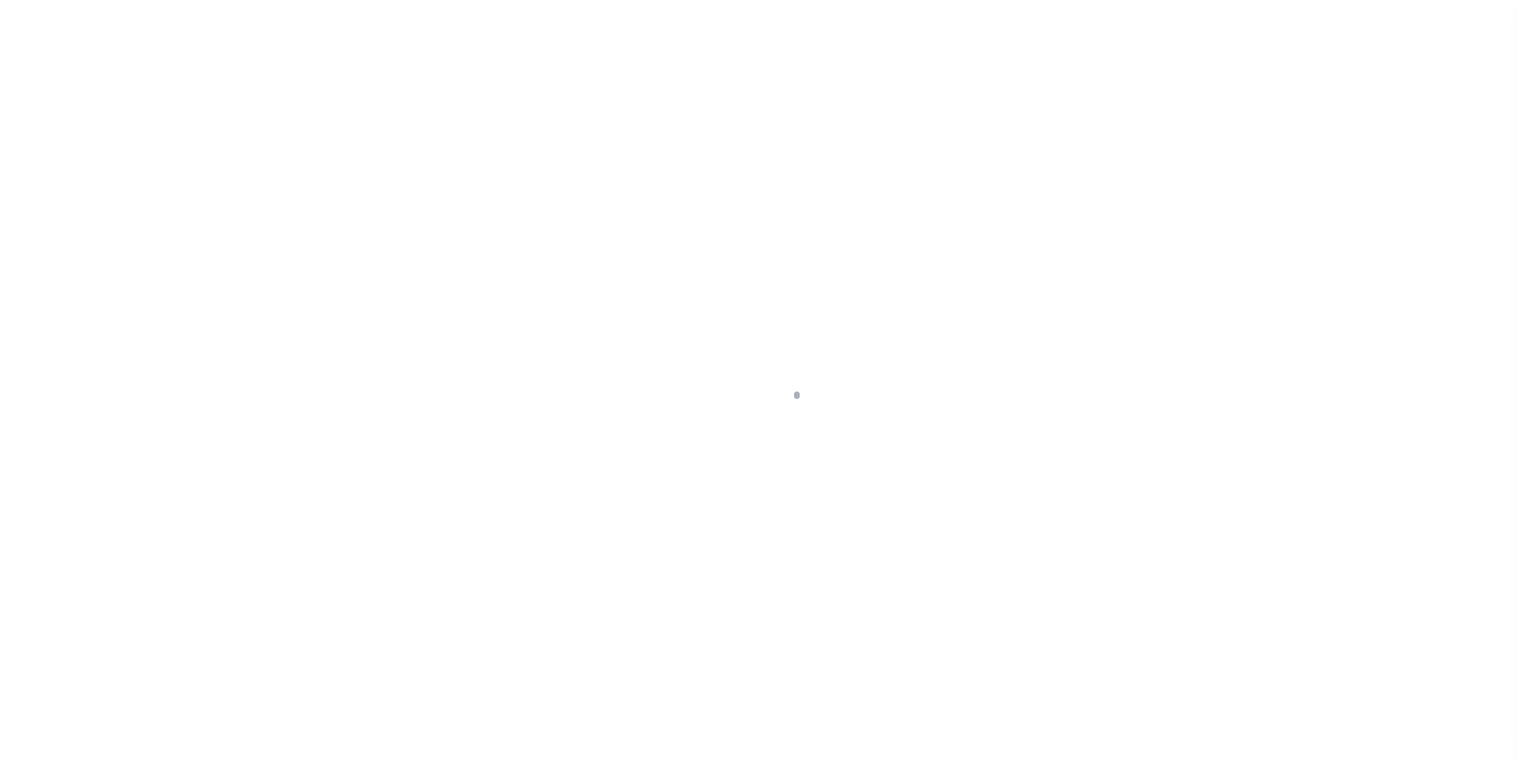
scroll to position [16, 0]
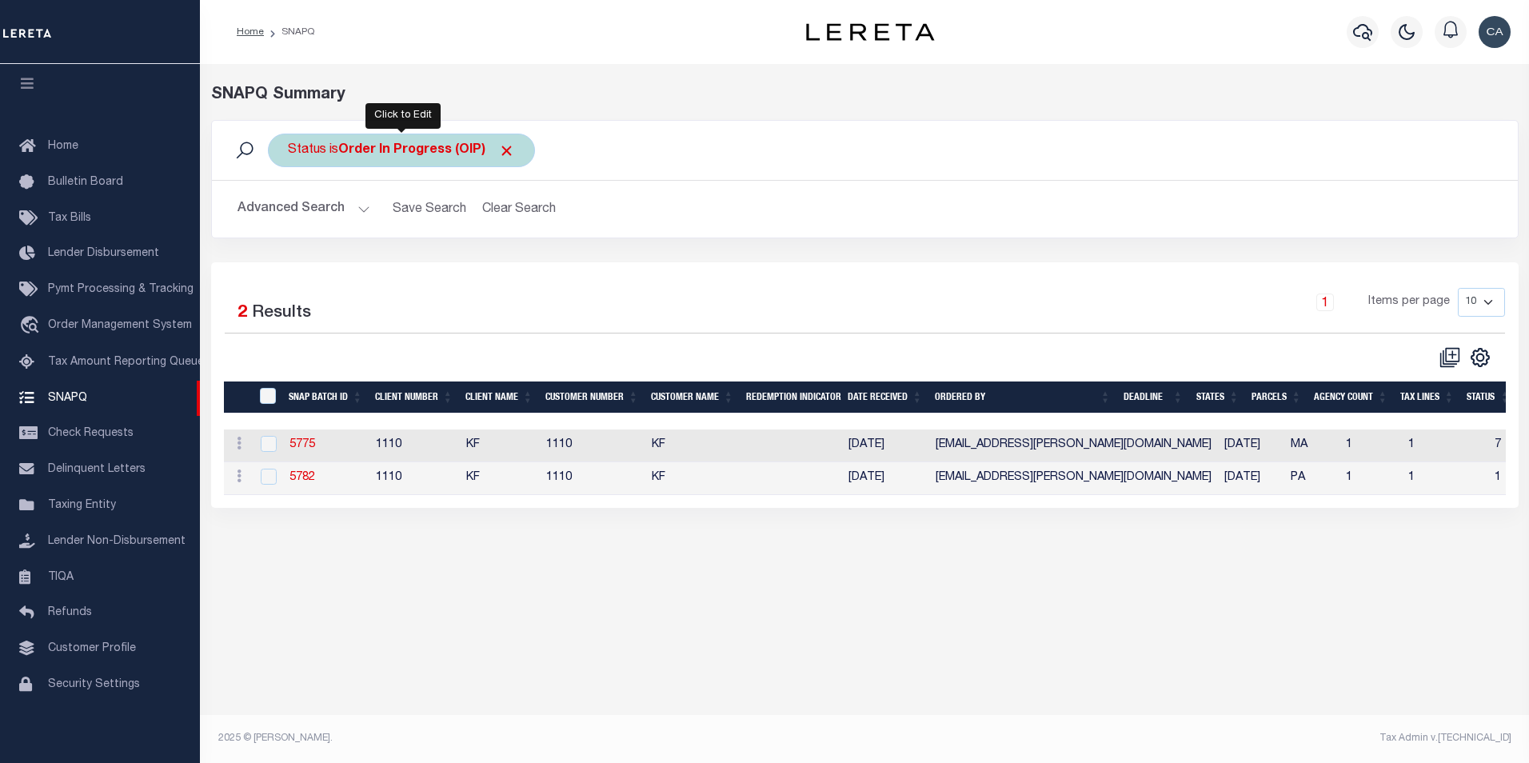
click at [522, 143] on div "Status is Order In Progress (OIP)" at bounding box center [401, 151] width 267 height 34
select select "OIP"
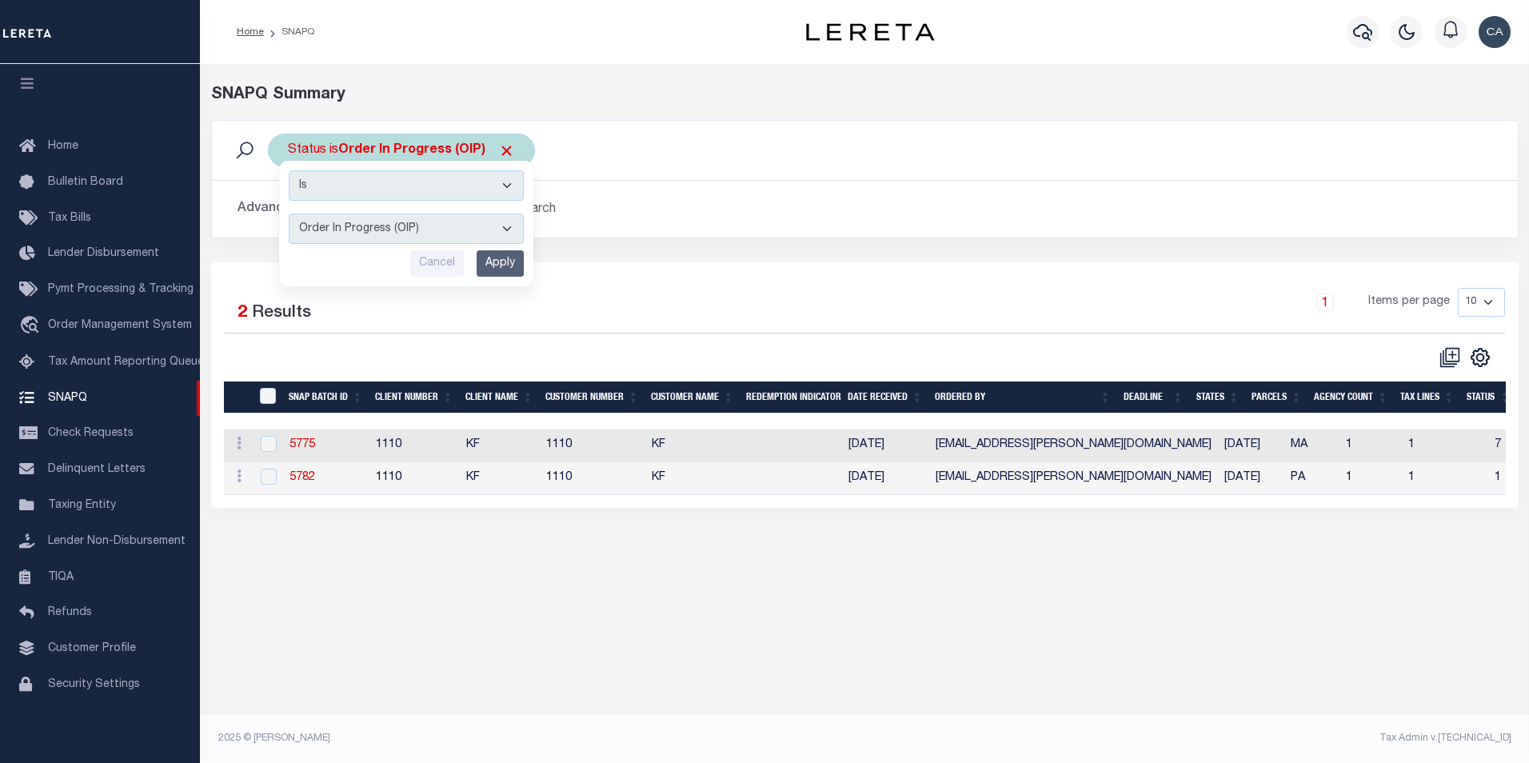
drag, startPoint x: 535, startPoint y: 158, endPoint x: 499, endPoint y: 154, distance: 36.2
click at [534, 158] on div "Status is Order In Progress (OIP) Is Contains Complete (CPT) Order In Progress …" at bounding box center [865, 151] width 1281 height 34
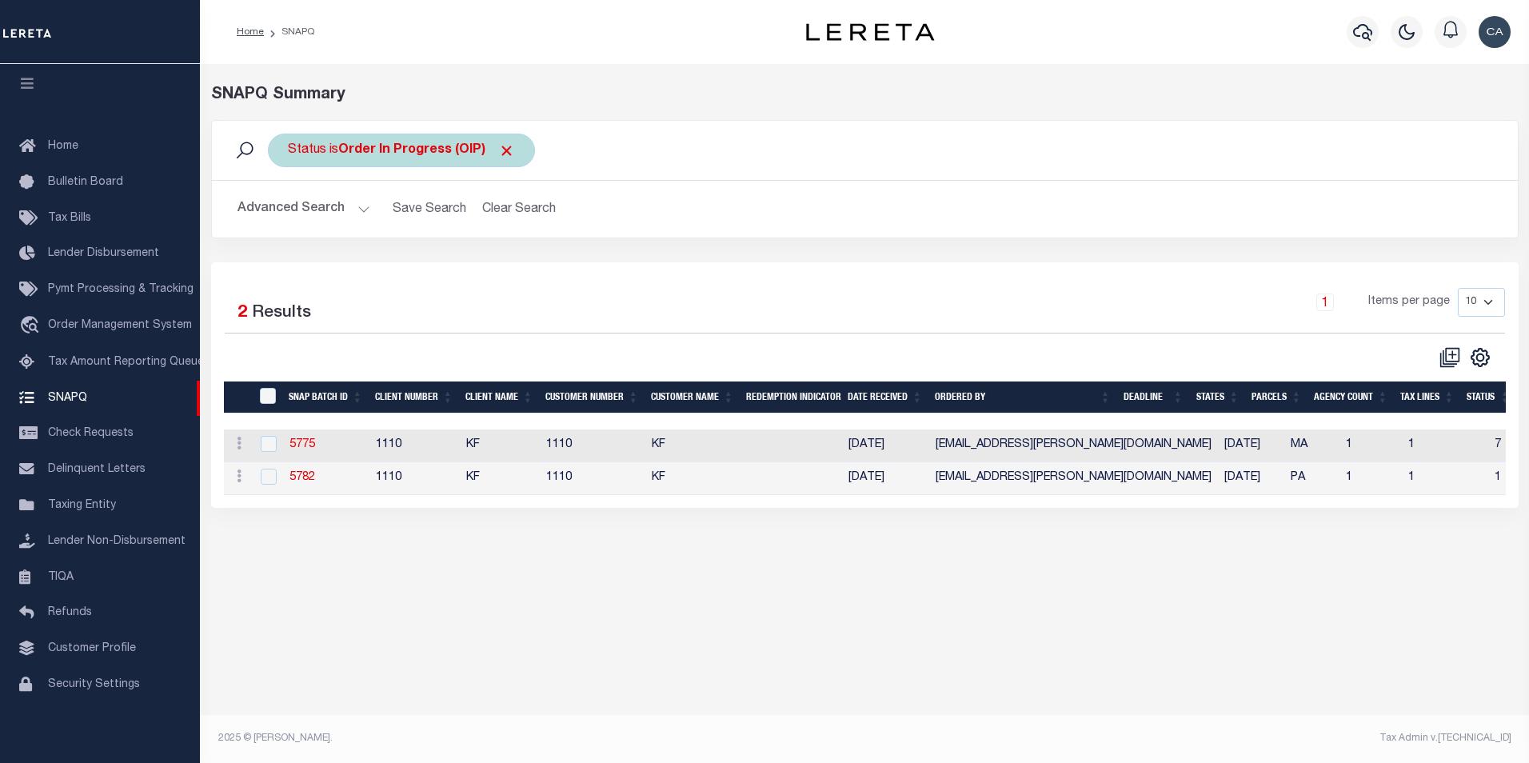
click at [498, 154] on b "Order In Progress (OIP)" at bounding box center [426, 150] width 177 height 13
select select "OIP"
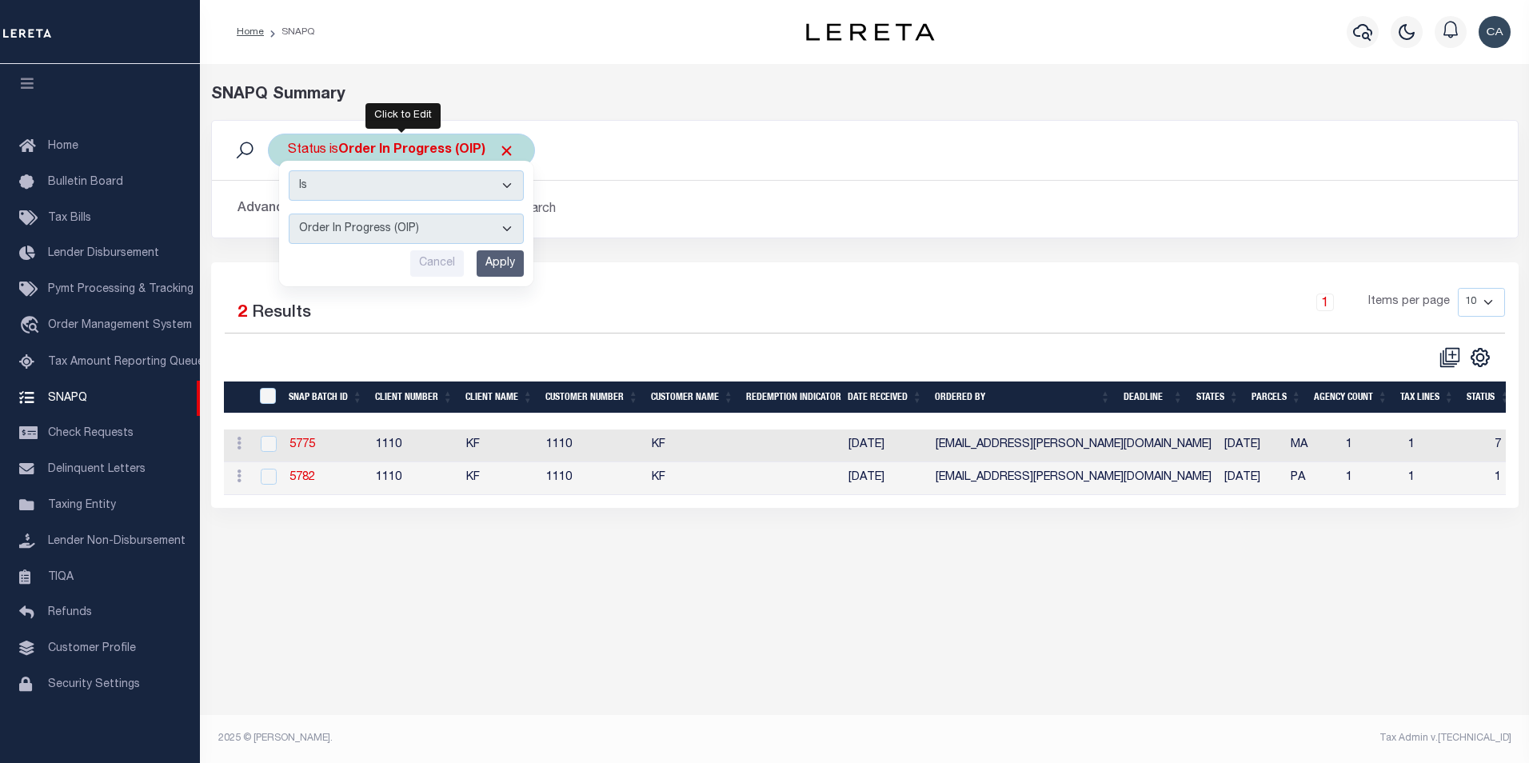
click at [508, 149] on span "Click to Remove" at bounding box center [506, 150] width 17 height 17
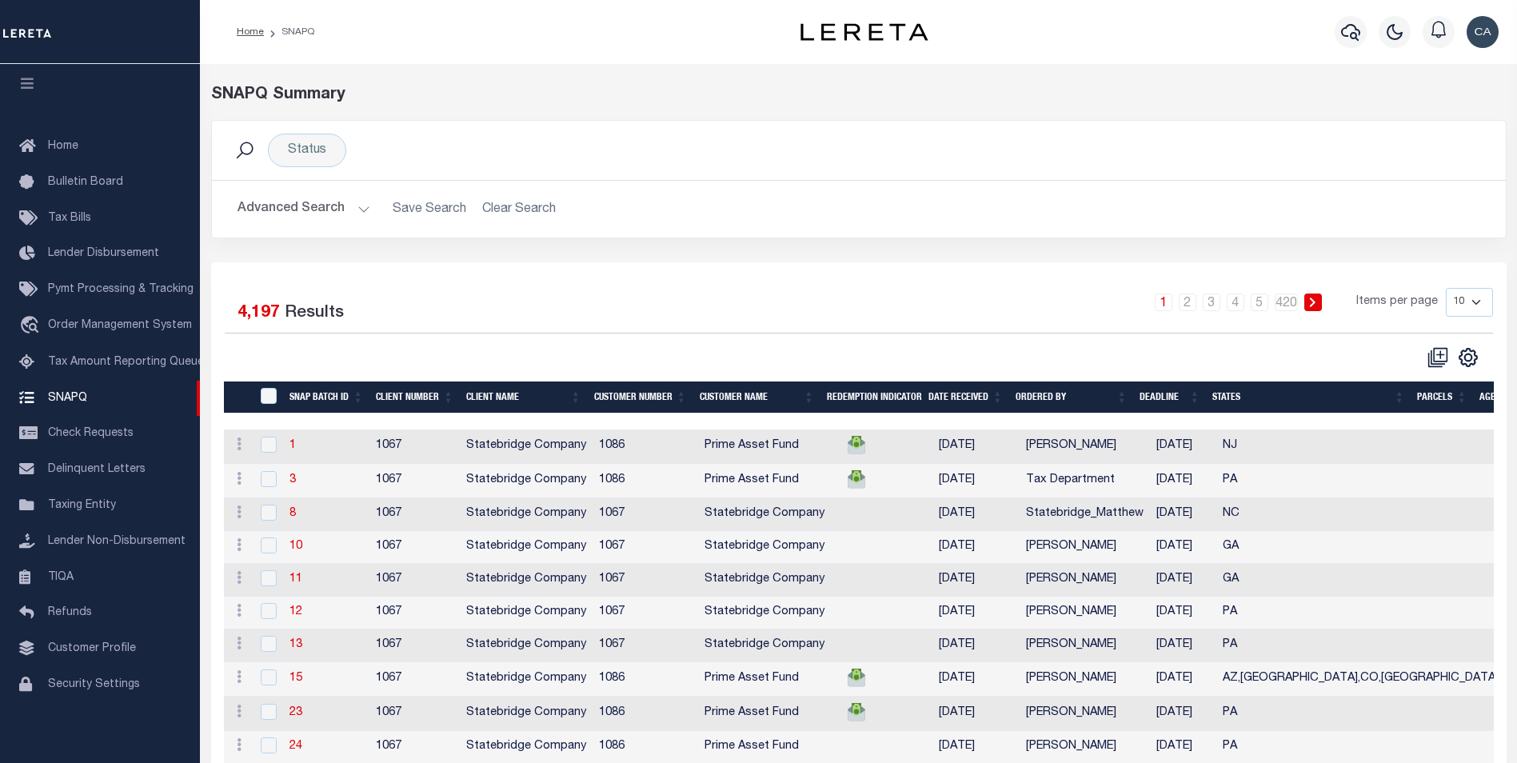
drag, startPoint x: 807, startPoint y: 266, endPoint x: 579, endPoint y: 271, distance: 228.0
click at [807, 265] on div "Selected 4,197 Results 1 2 3 4 5 … 420 Items per page 10 25 50 100" at bounding box center [859, 519] width 1296 height 514
click at [346, 213] on button "Advanced Search" at bounding box center [304, 209] width 133 height 31
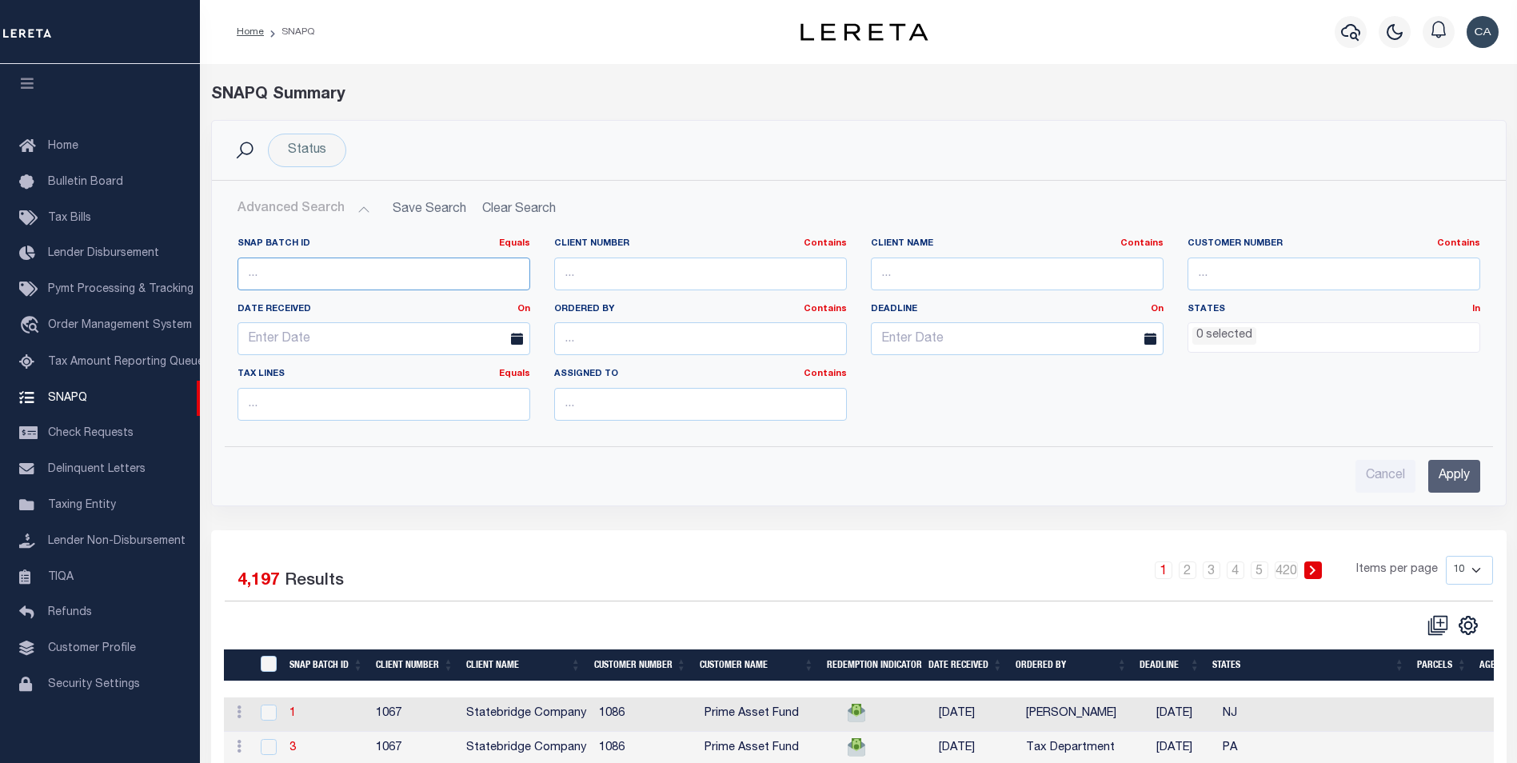
click at [324, 262] on input "number" at bounding box center [384, 274] width 293 height 33
paste input "5591"
type input "5591"
click at [1449, 447] on div "Cancel Apply" at bounding box center [859, 470] width 1269 height 46
click at [1462, 465] on input "Apply" at bounding box center [1455, 476] width 52 height 33
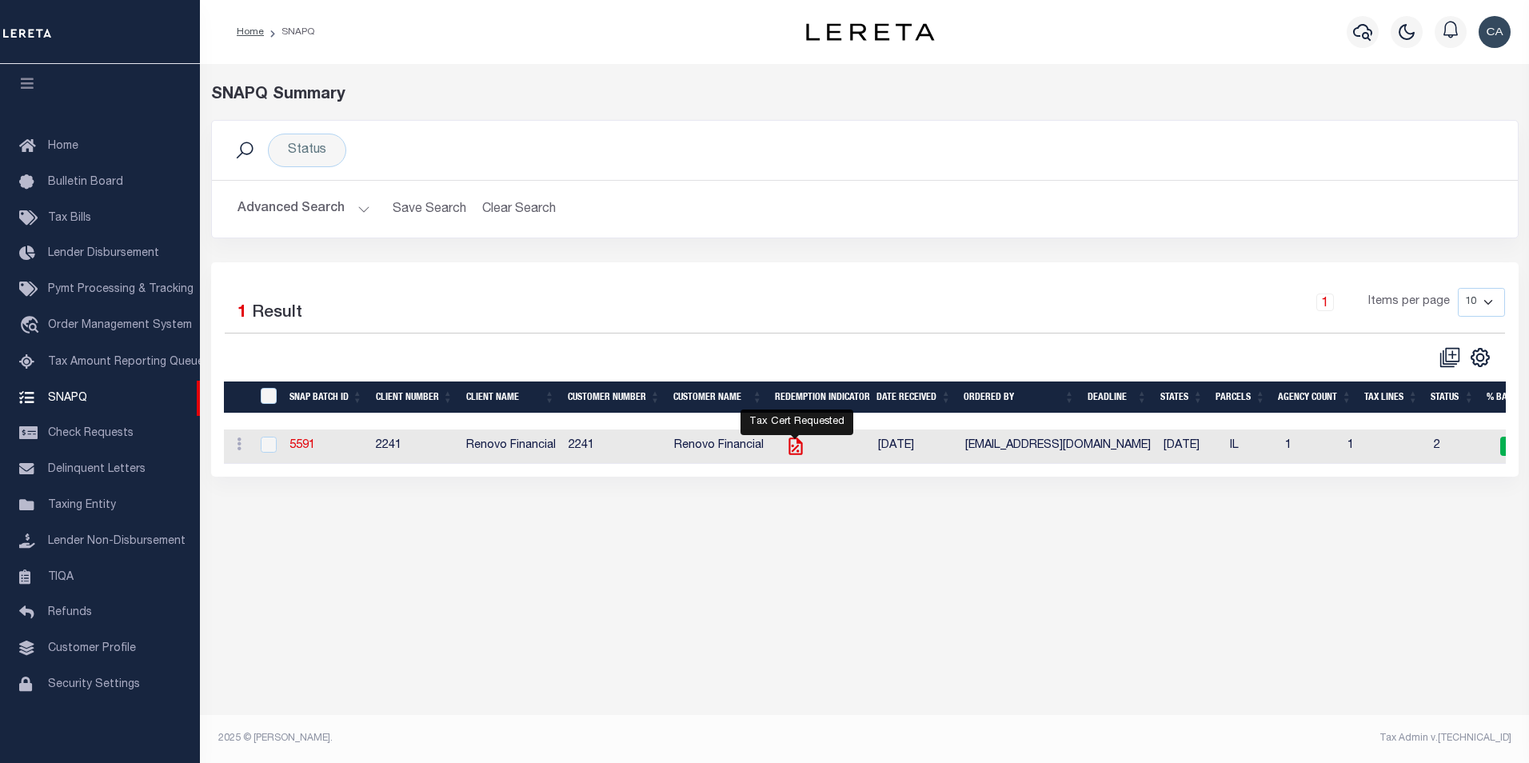
click at [803, 446] on icon "Tax Cert Requested" at bounding box center [795, 446] width 21 height 21
checkbox input "true"
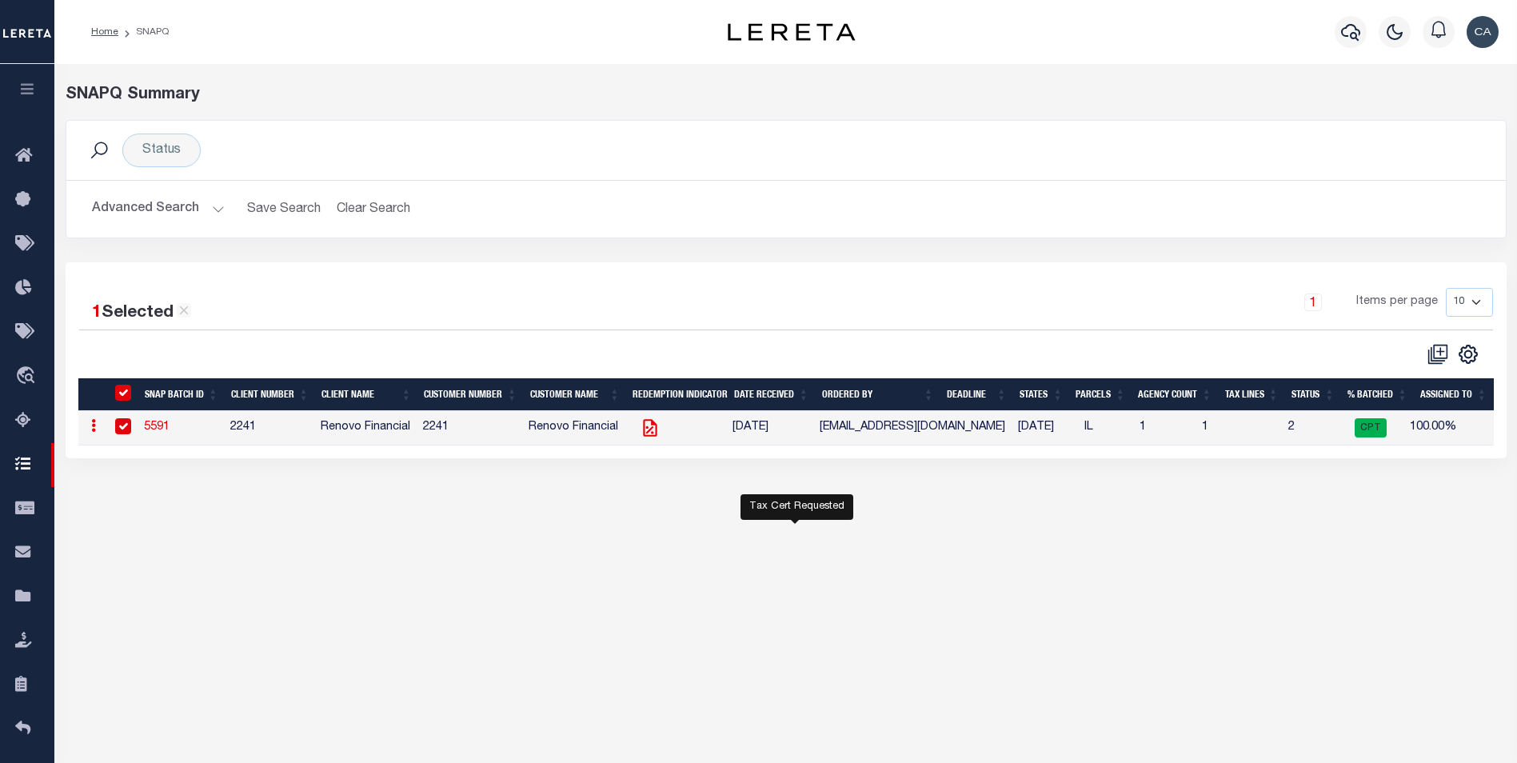
click at [654, 430] on icon "Tax Cert Requested" at bounding box center [650, 428] width 21 height 21
checkbox input "false"
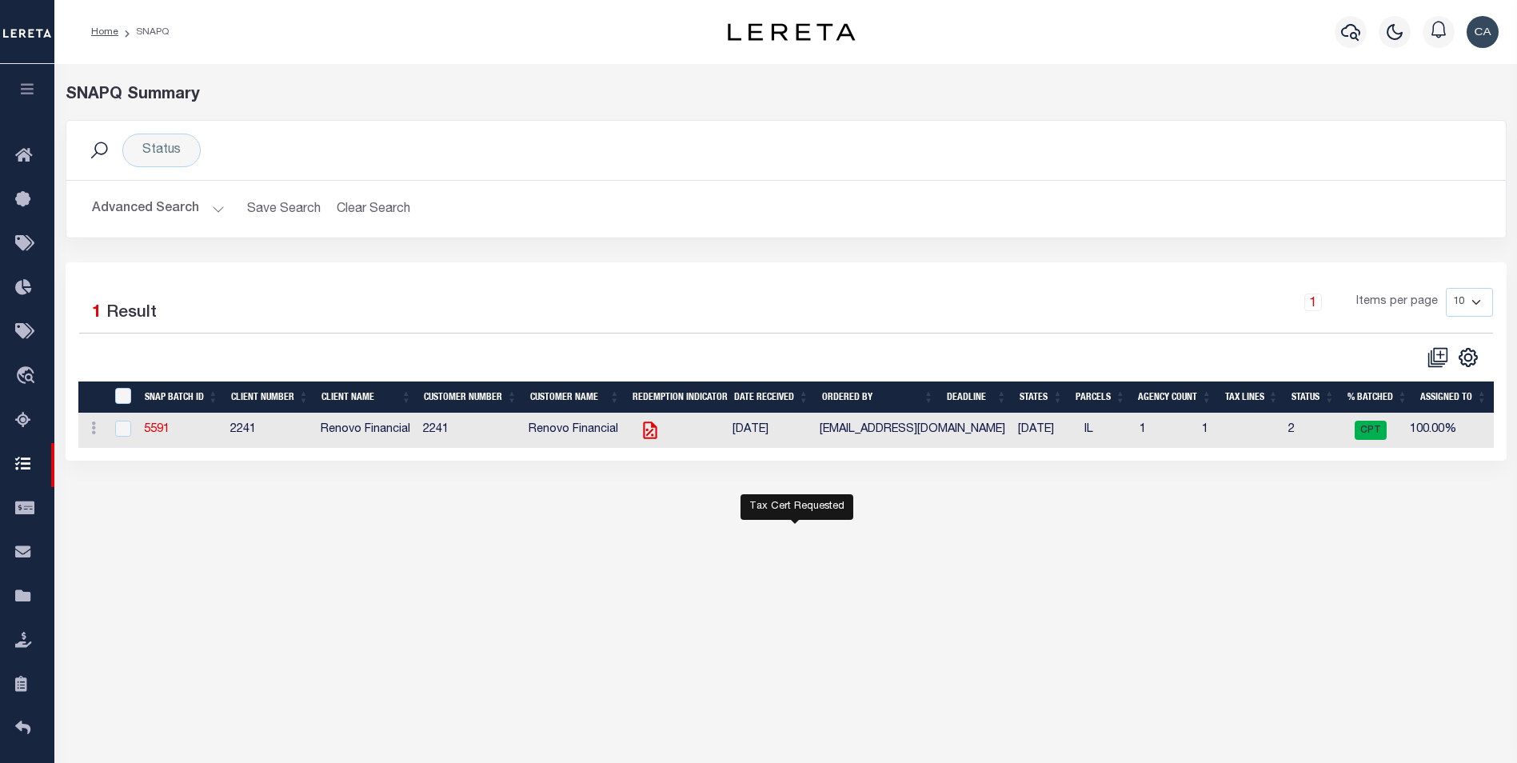
click at [654, 430] on icon "Tax Cert Requested" at bounding box center [651, 431] width 14 height 18
checkbox input "true"
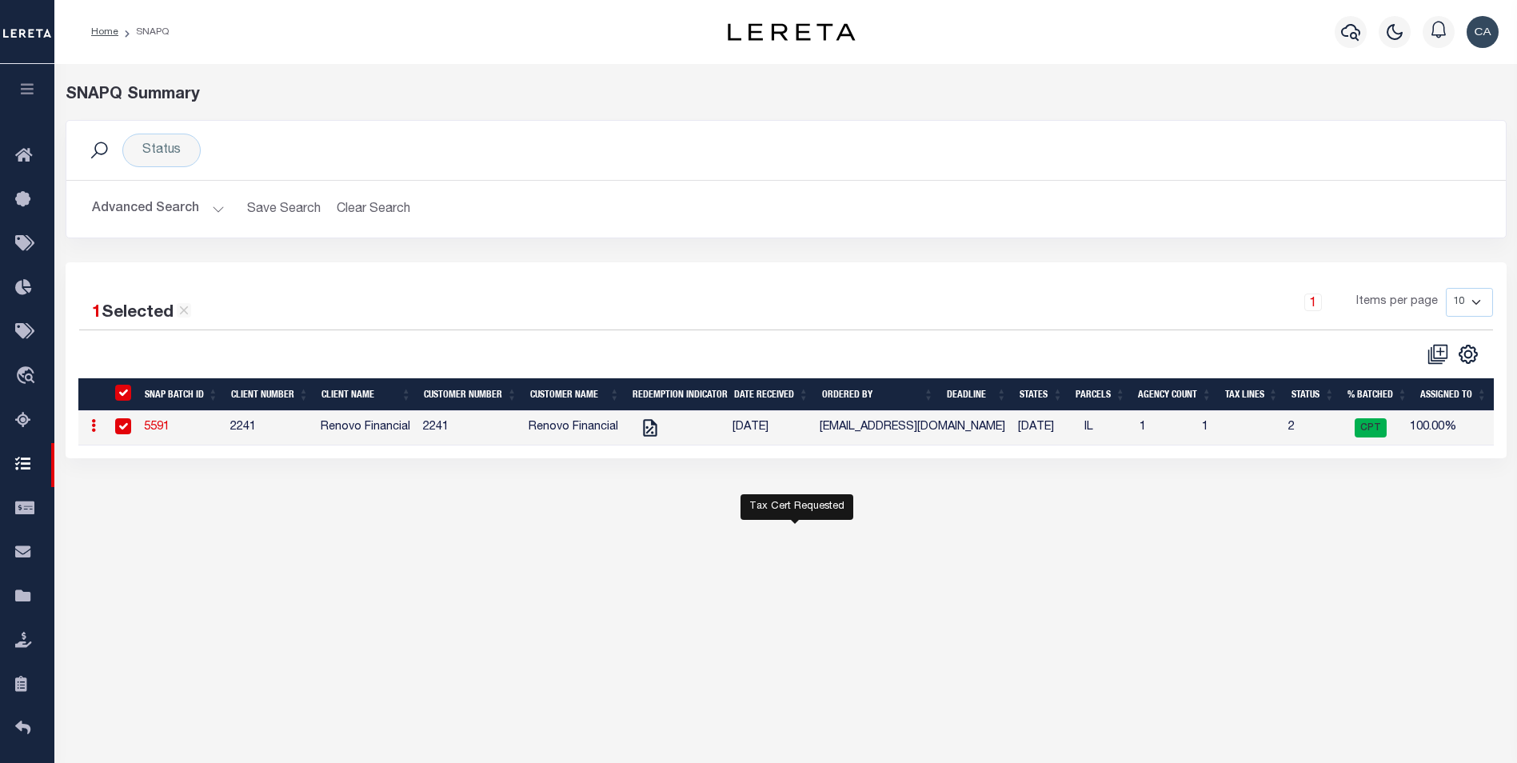
click at [163, 431] on link "5591" at bounding box center [157, 427] width 26 height 11
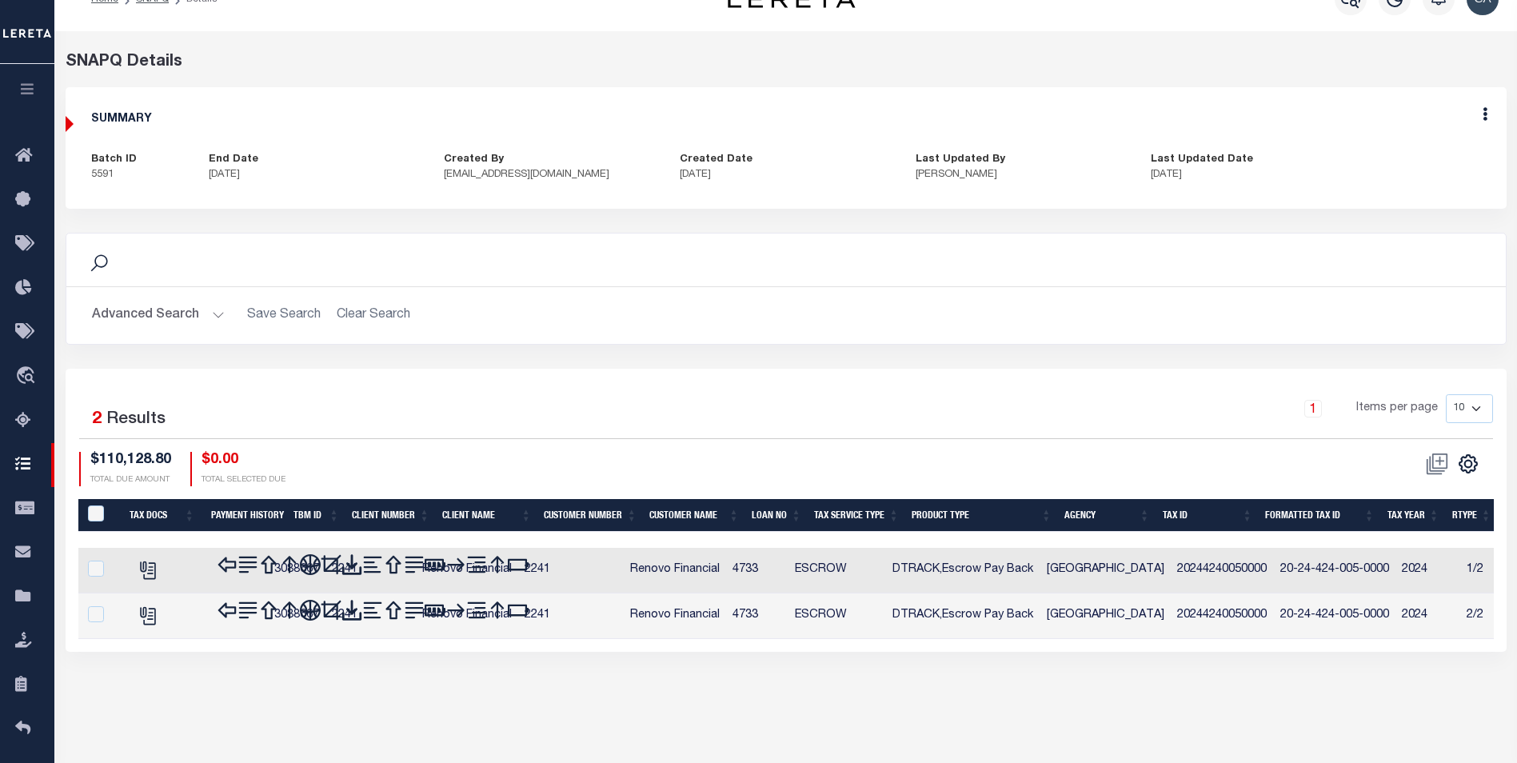
scroll to position [85, 0]
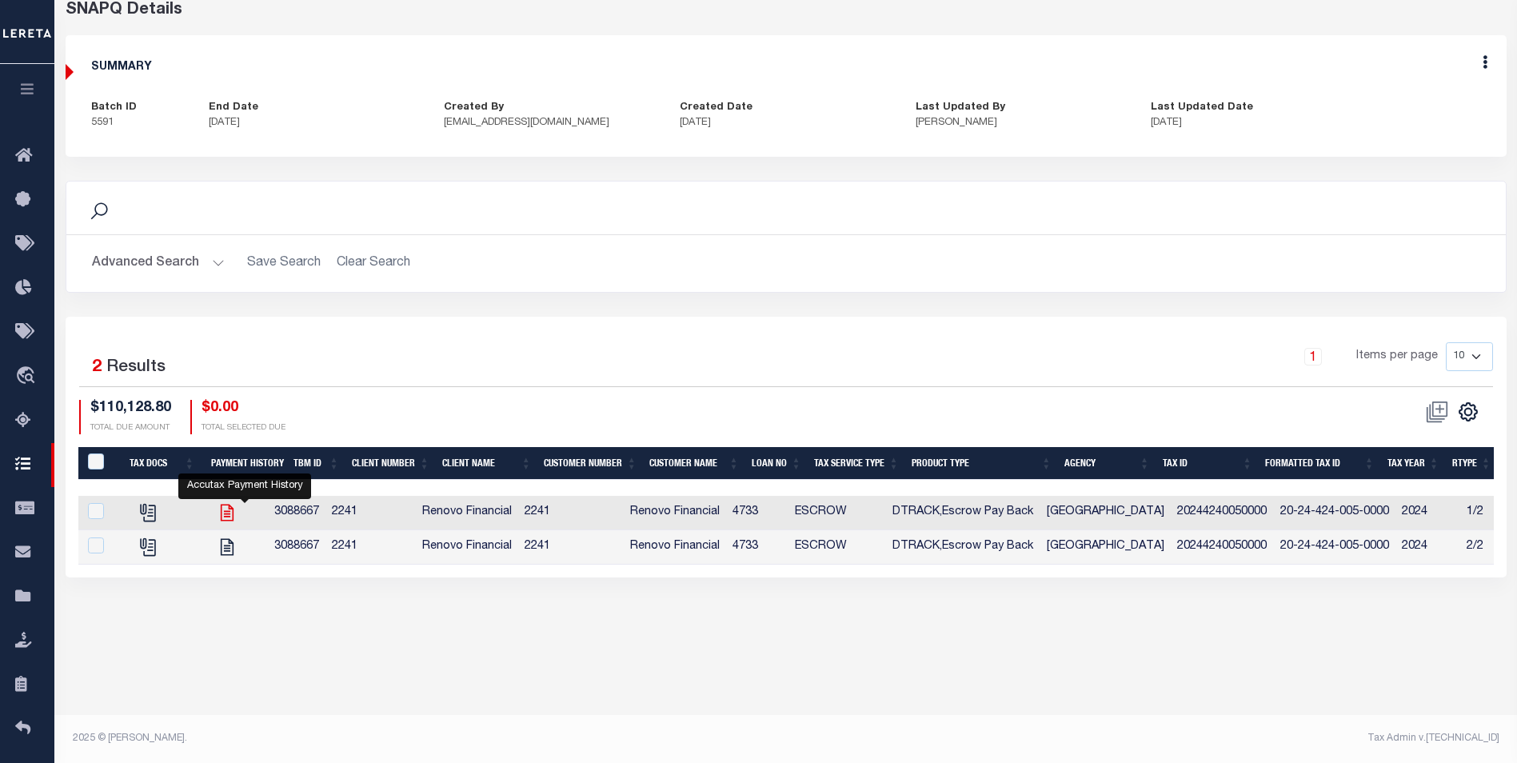
click at [238, 511] on icon "" at bounding box center [227, 512] width 21 height 21
checkbox input "true"
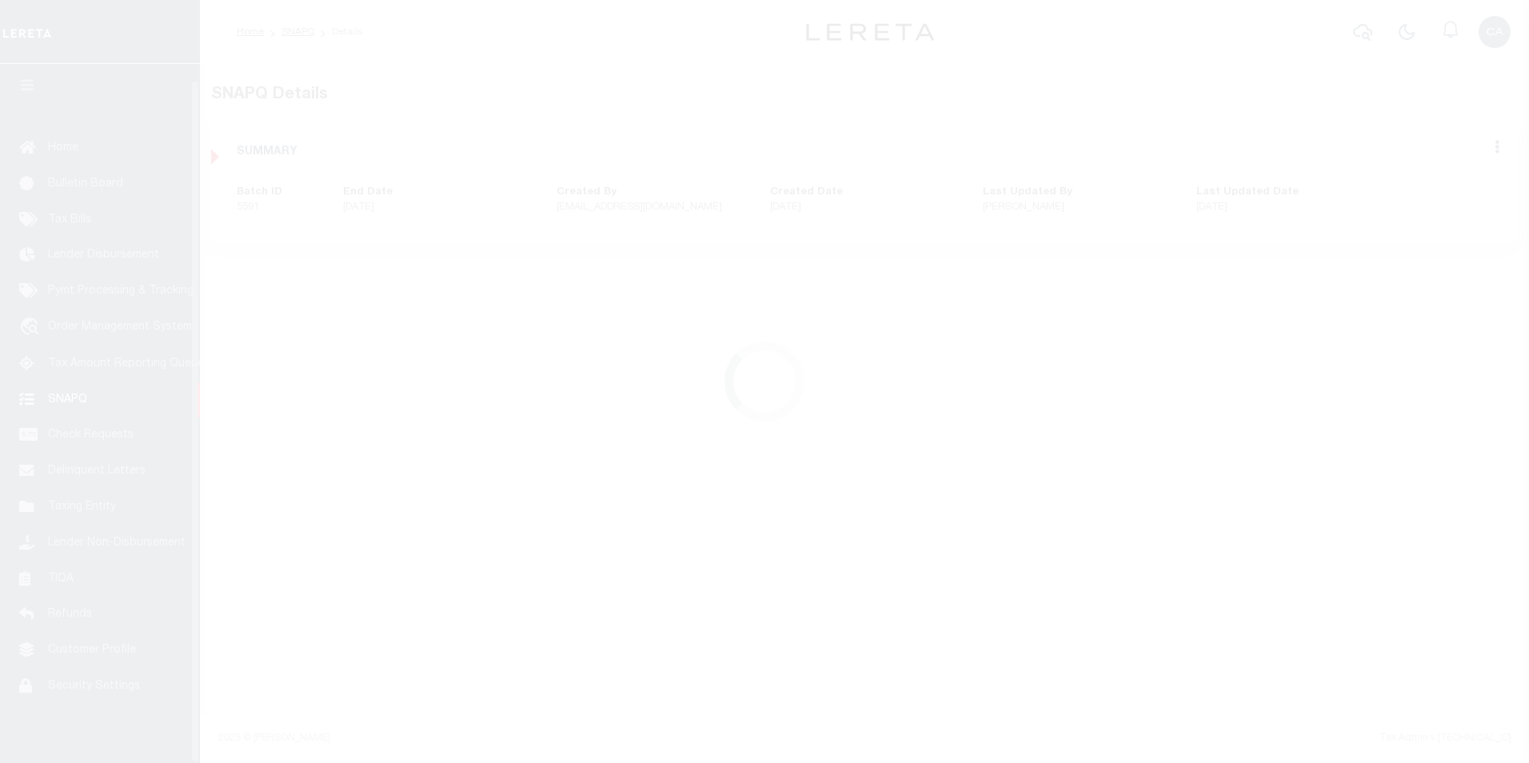
scroll to position [16, 0]
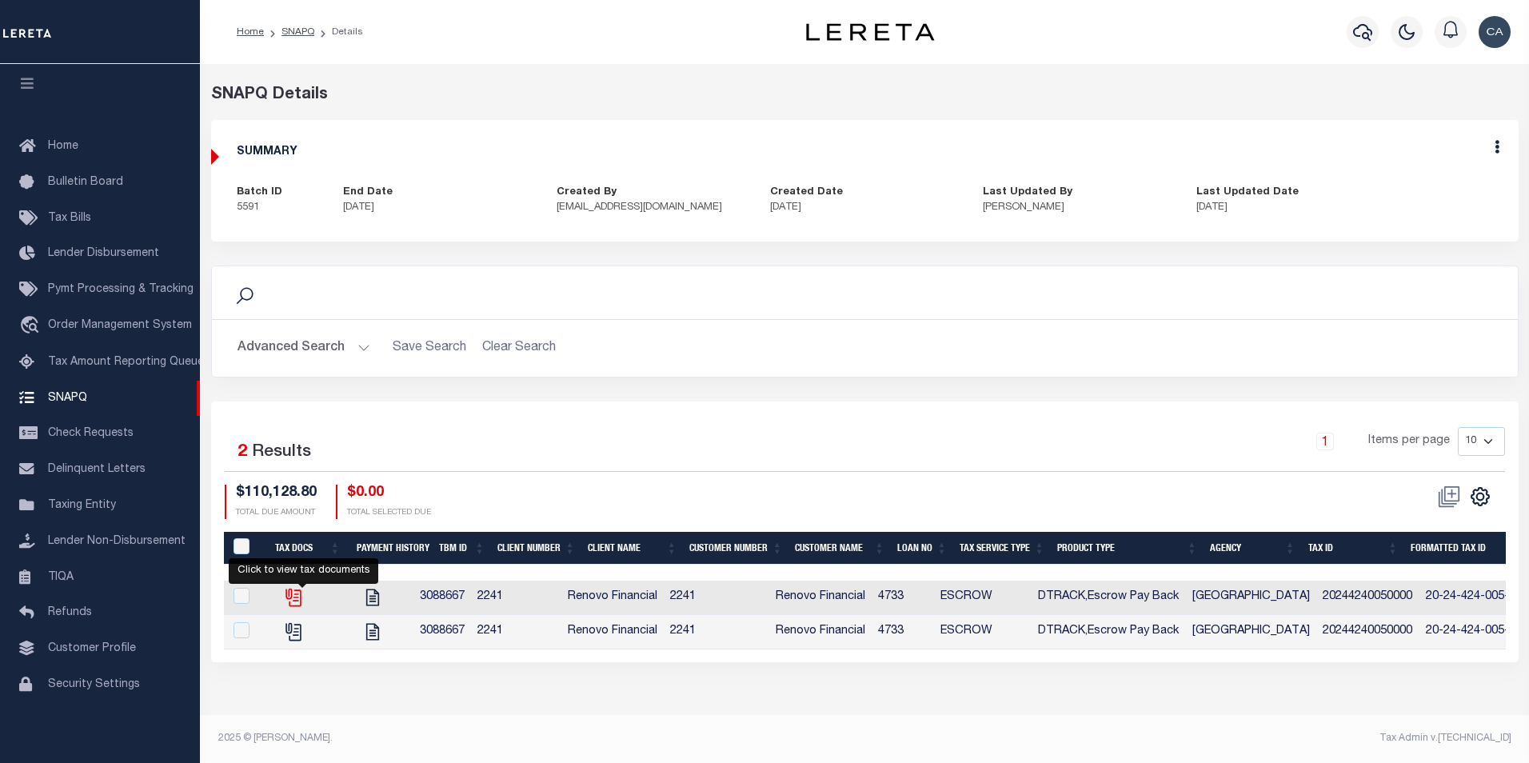
click at [302, 594] on icon "" at bounding box center [296, 598] width 12 height 17
checkbox input "true"
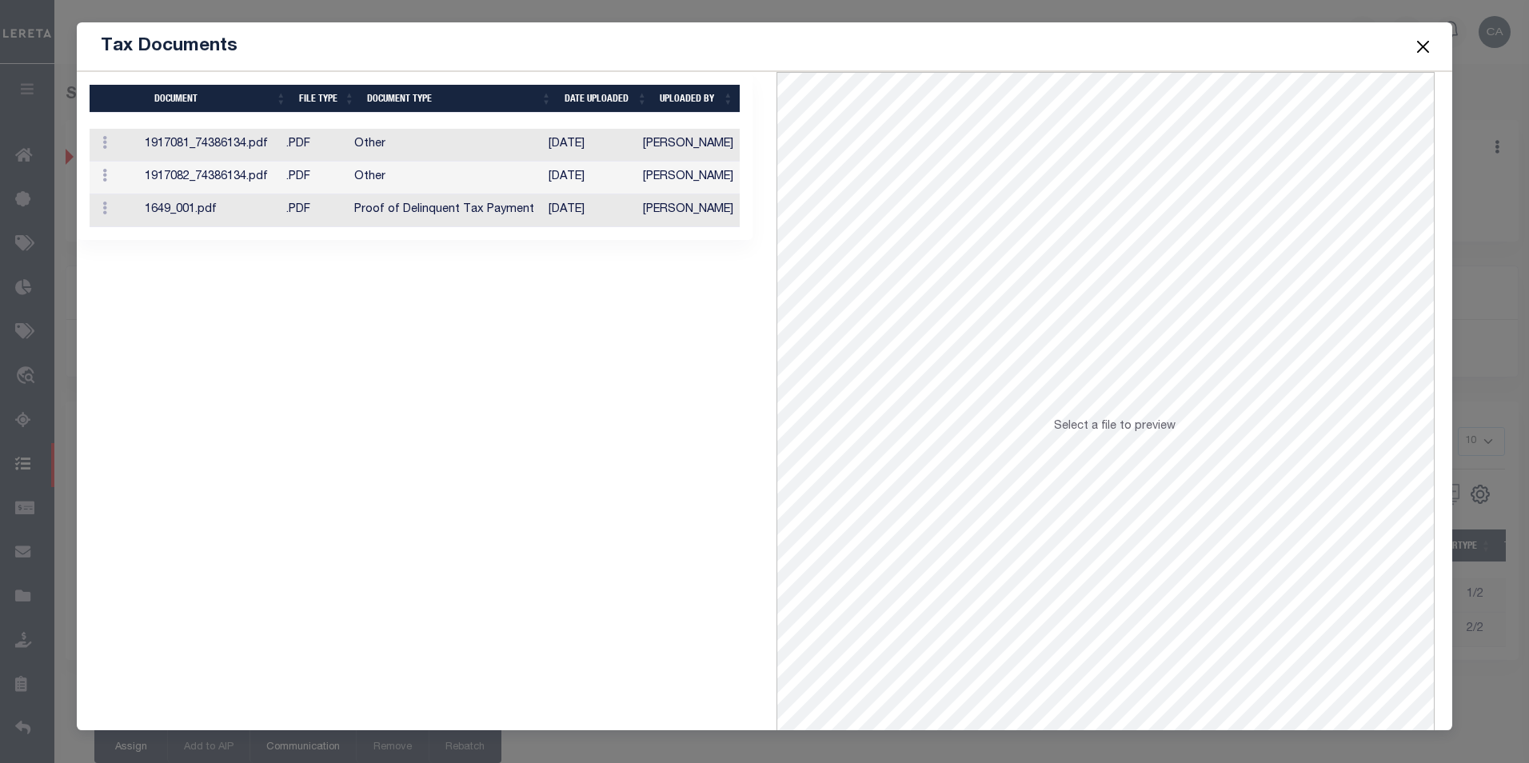
click at [382, 173] on td "Other" at bounding box center [445, 178] width 195 height 33
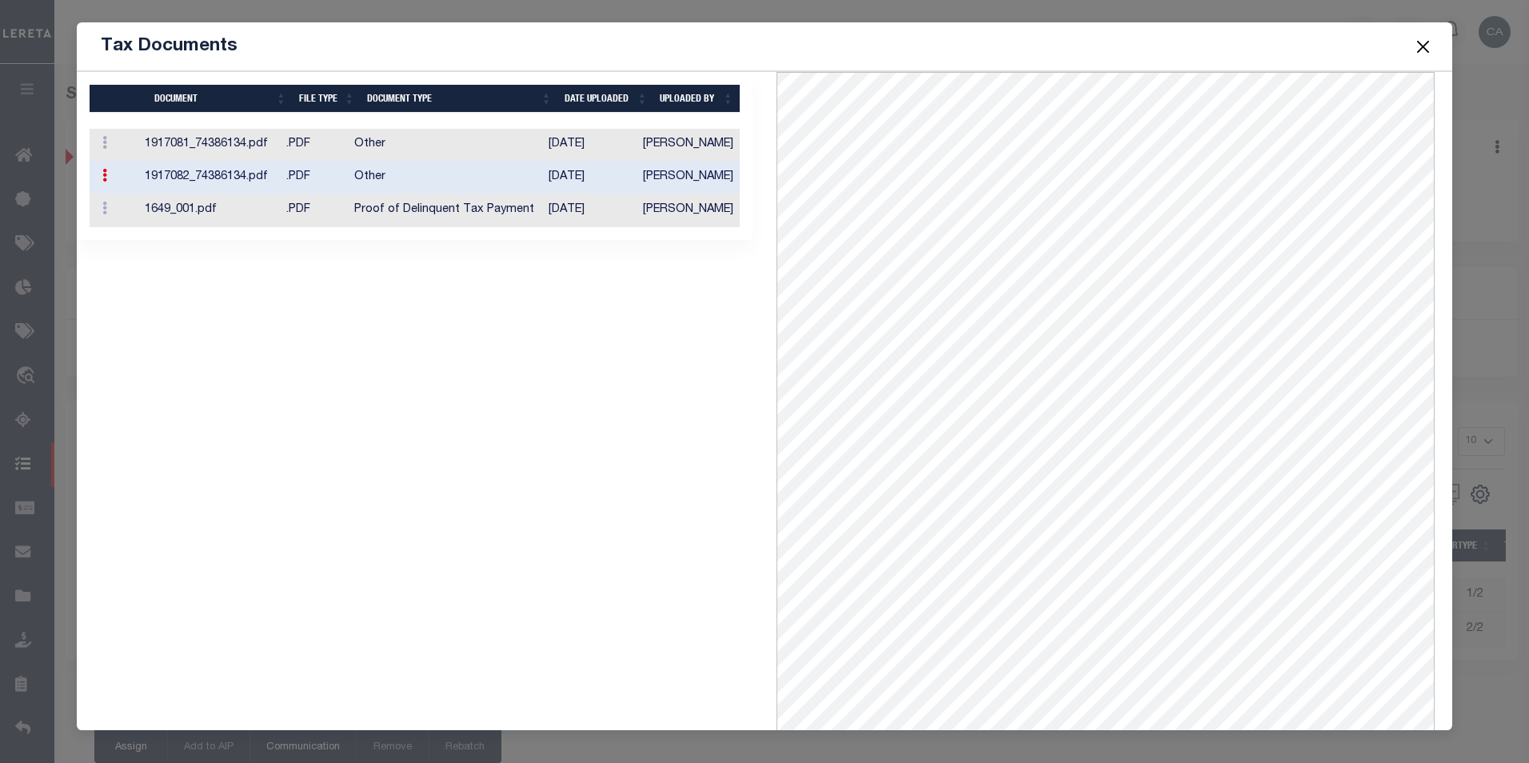
click at [1419, 38] on button "Close" at bounding box center [1423, 46] width 21 height 21
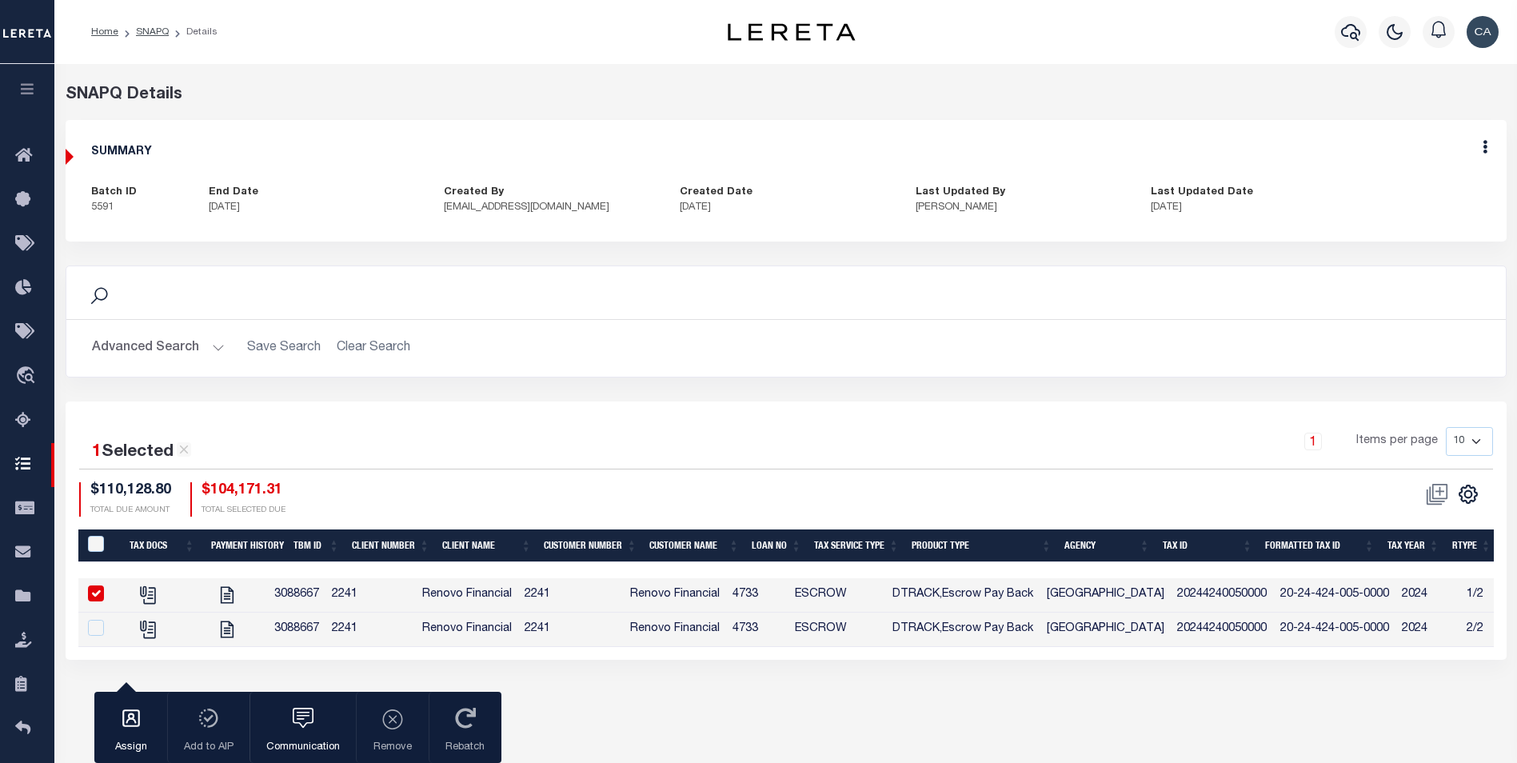
click at [21, 94] on icon "button" at bounding box center [27, 89] width 18 height 14
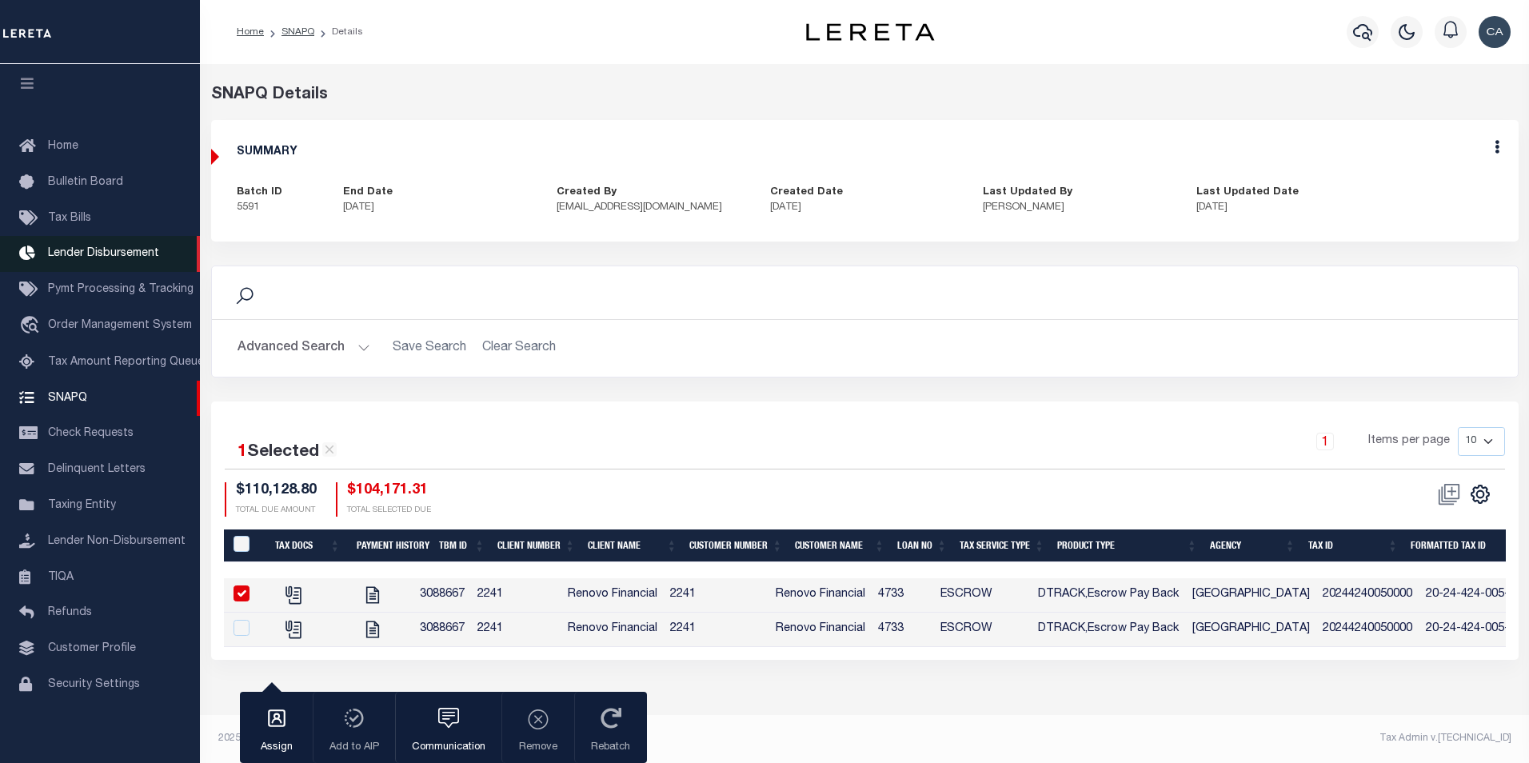
click at [159, 262] on link "Lender Disbursement" at bounding box center [100, 254] width 200 height 36
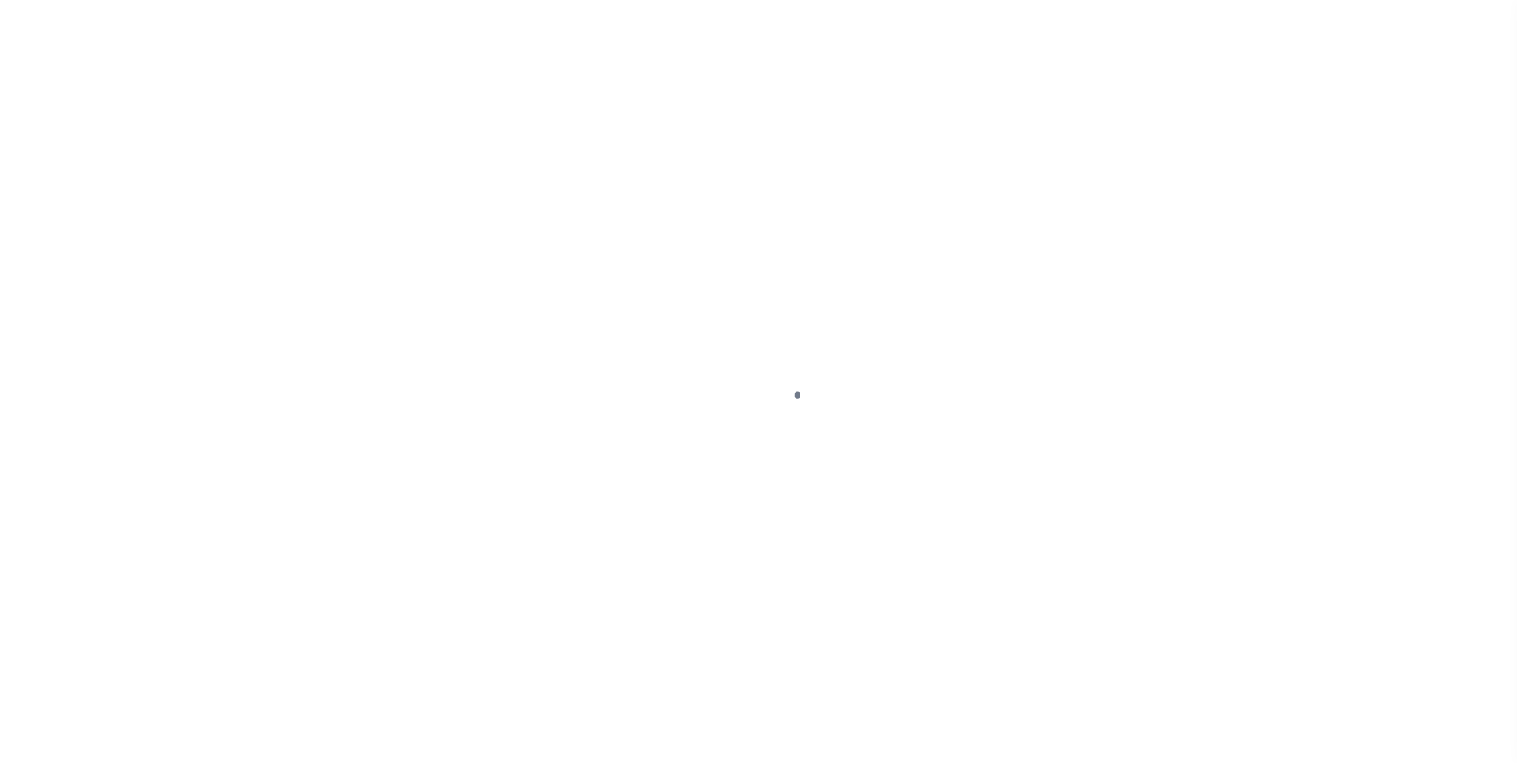
select select
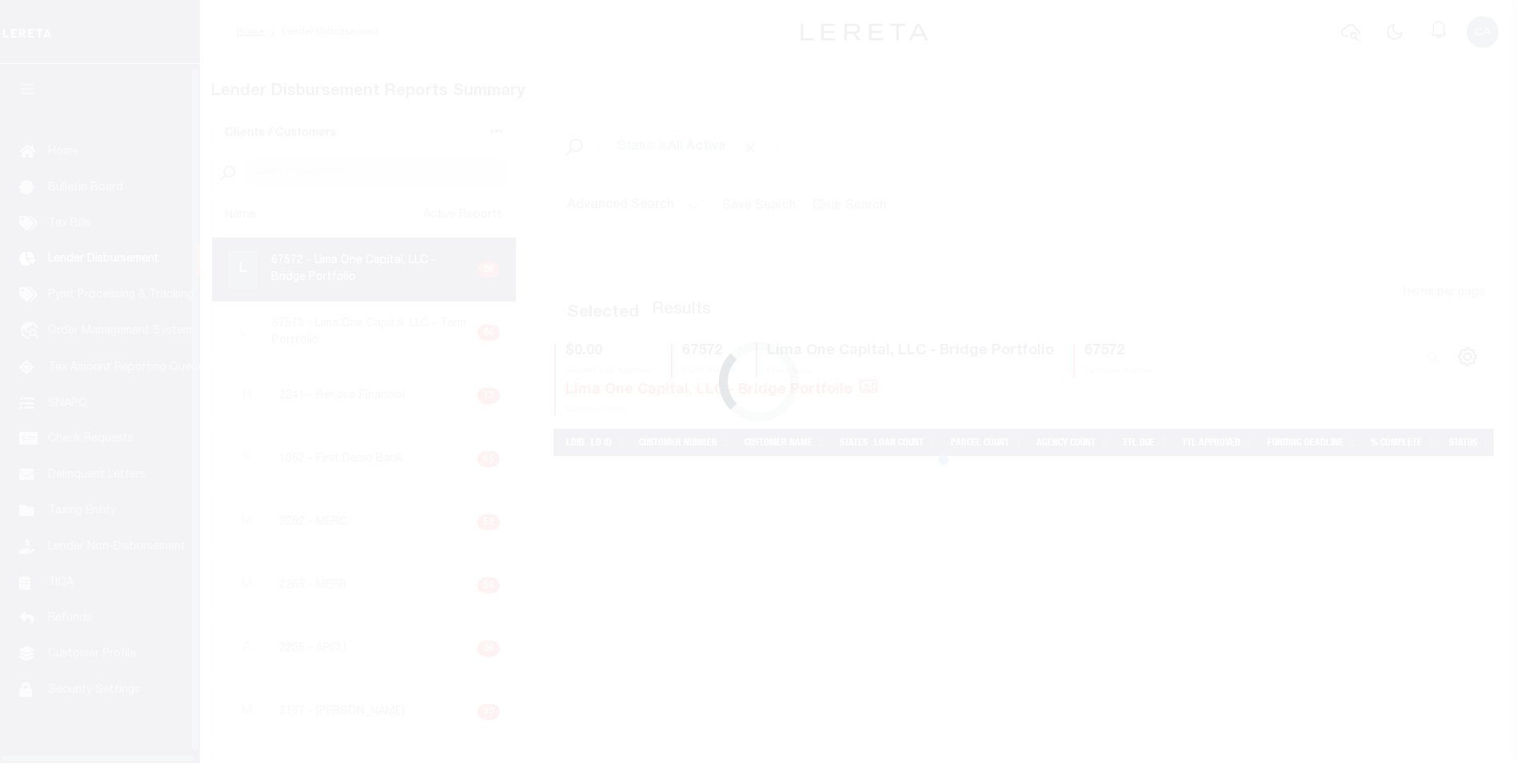
scroll to position [16, 0]
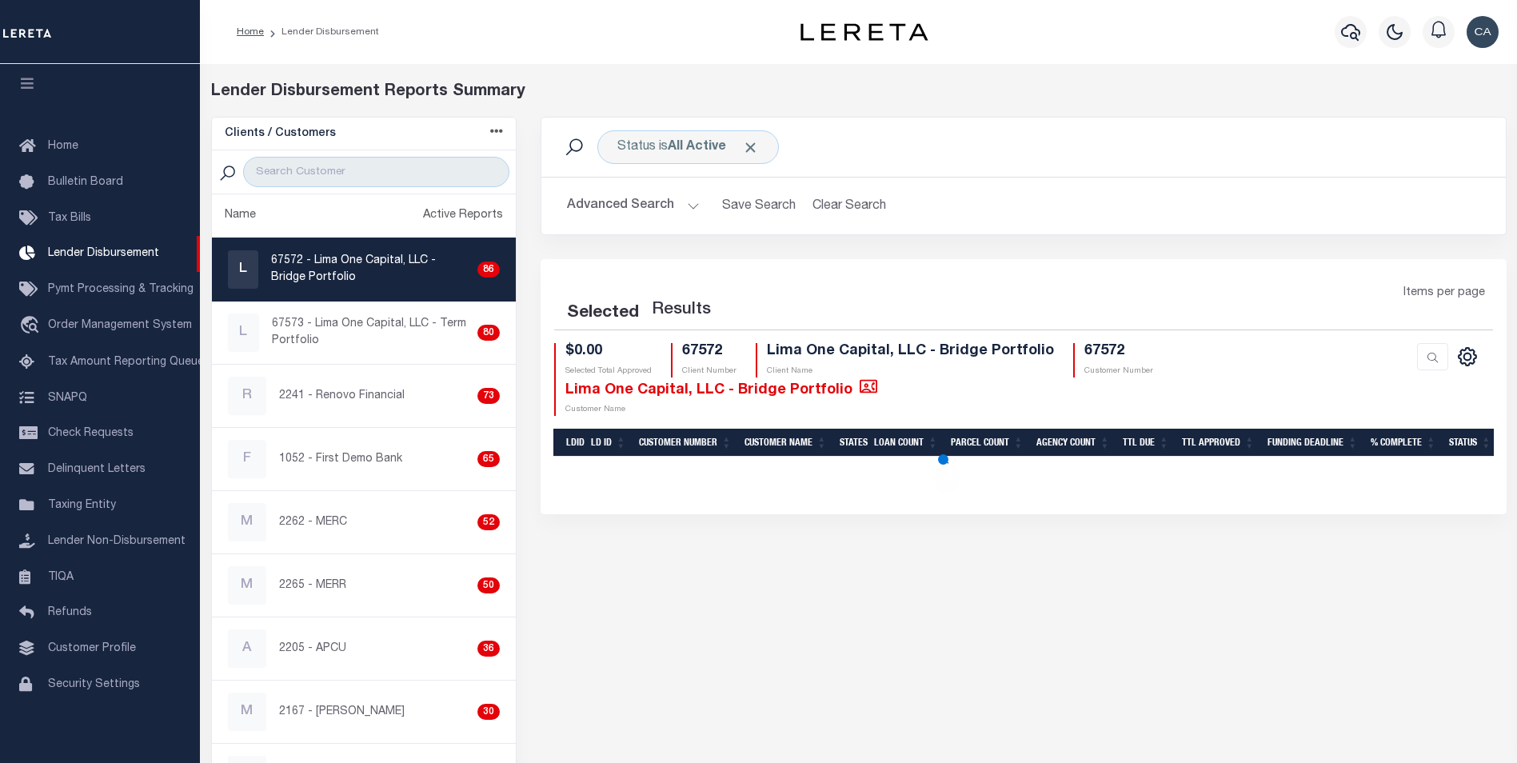
drag, startPoint x: 849, startPoint y: 561, endPoint x: 845, endPoint y: 554, distance: 8.7
click at [849, 561] on div "Status is All Active Search Advanced Search Save Search Clear Search Equals" at bounding box center [1024, 460] width 990 height 686
click at [645, 209] on button "Advanced Search" at bounding box center [633, 205] width 133 height 31
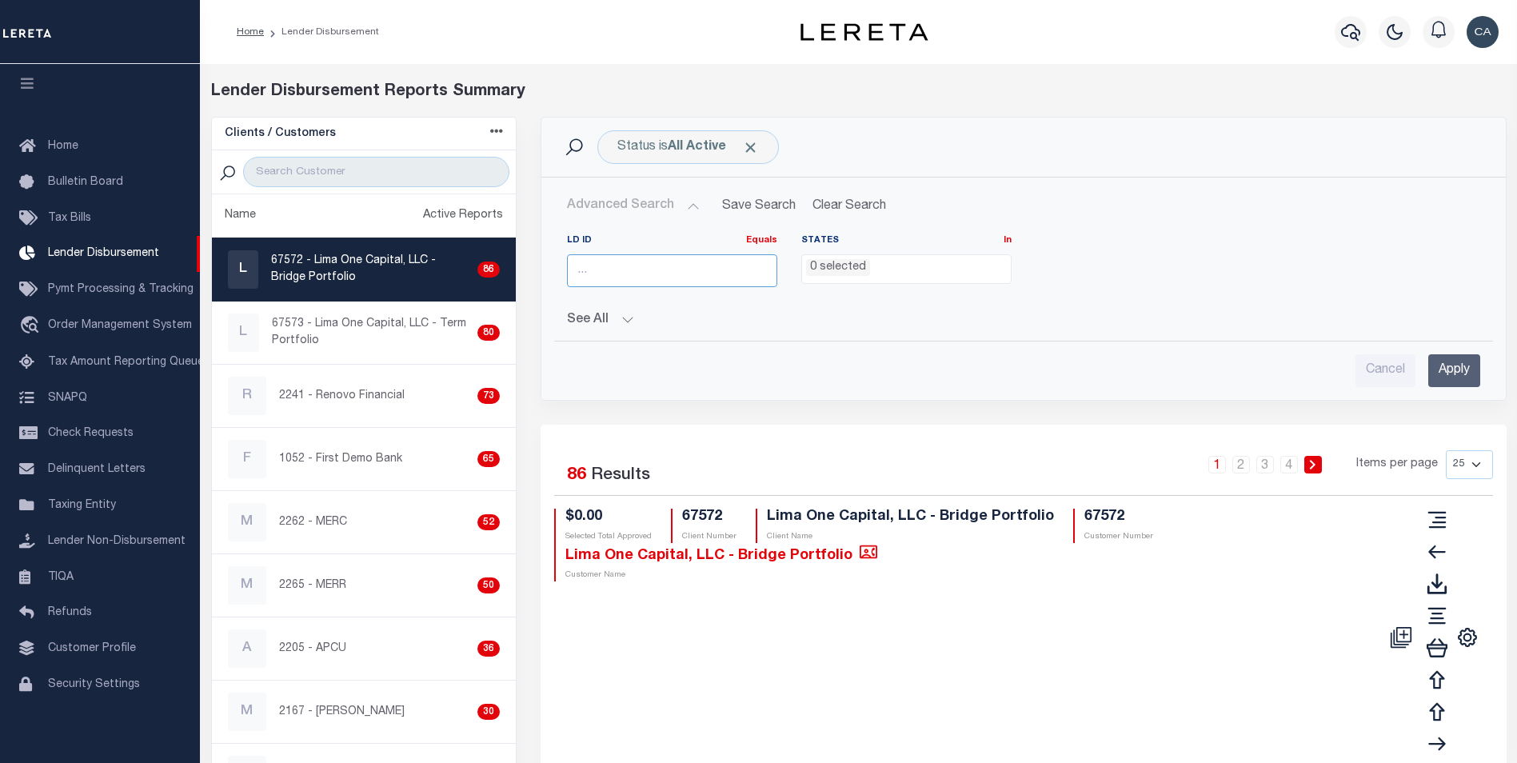
click at [635, 262] on input "number" at bounding box center [672, 270] width 210 height 33
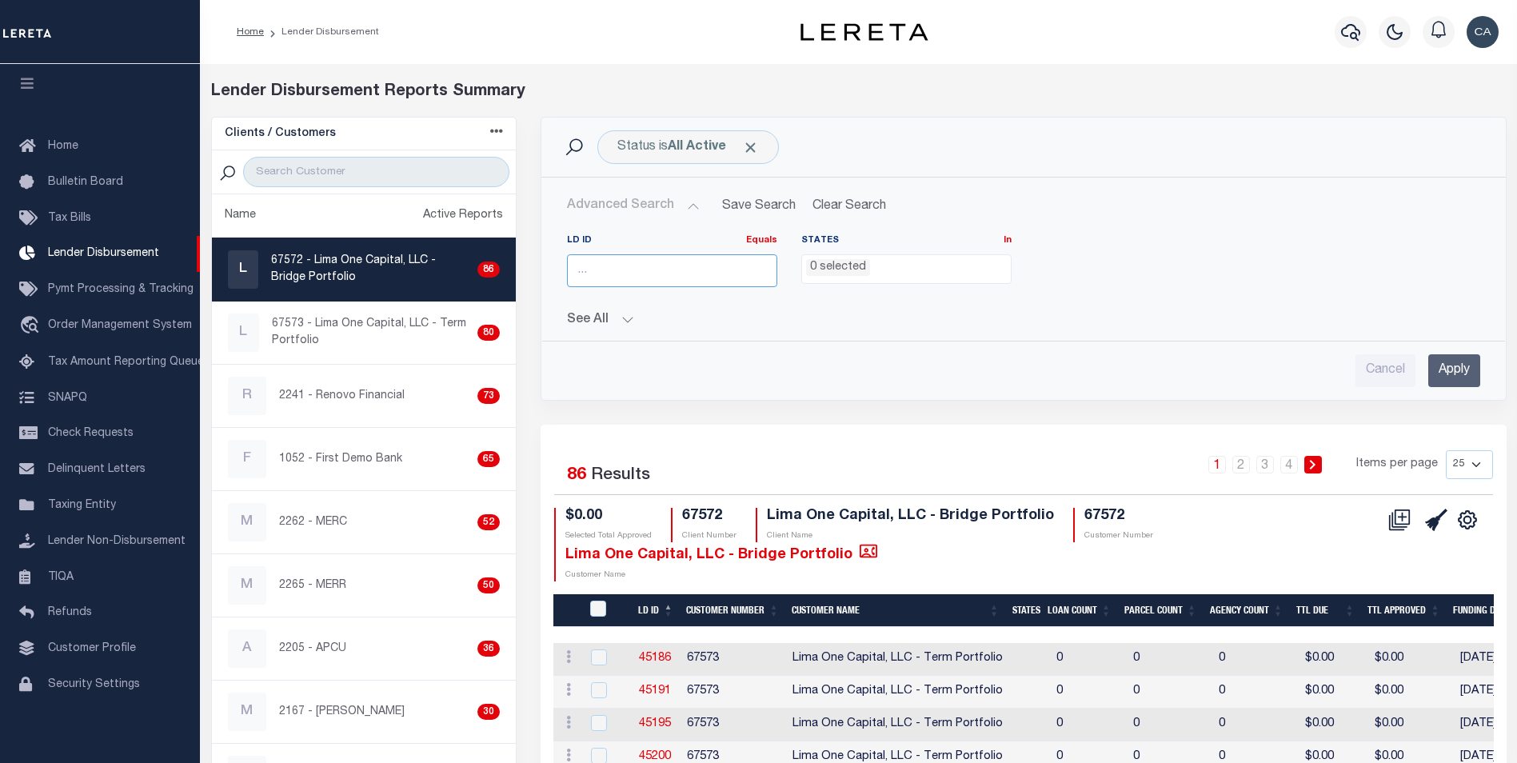
paste input "2348"
type input "2348"
click at [1461, 372] on input "Apply" at bounding box center [1455, 370] width 52 height 33
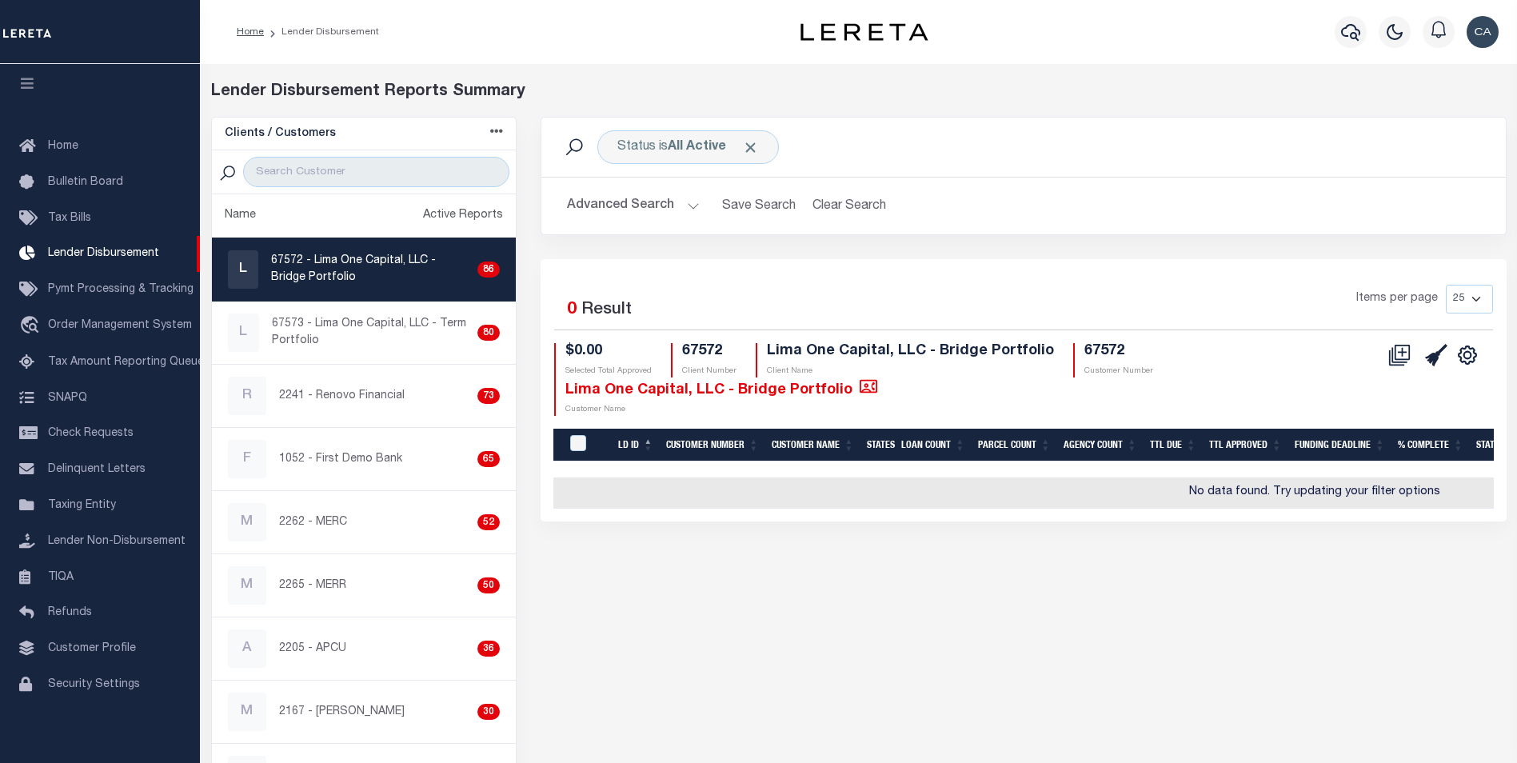
click at [612, 192] on button "Advanced Search" at bounding box center [633, 205] width 133 height 31
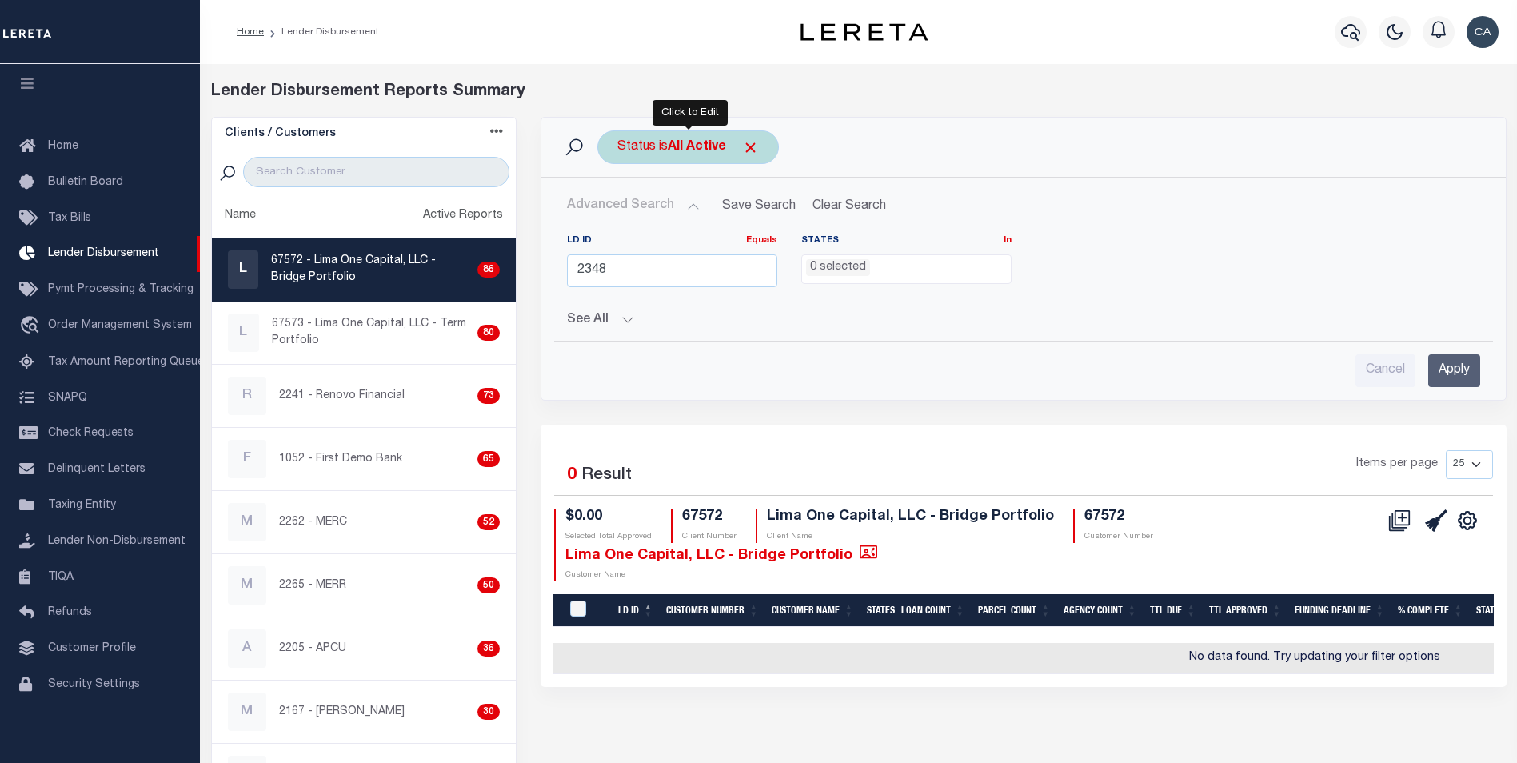
click at [753, 142] on span "Click to Remove" at bounding box center [750, 147] width 17 height 17
click at [1449, 364] on input "Apply" at bounding box center [1455, 370] width 52 height 33
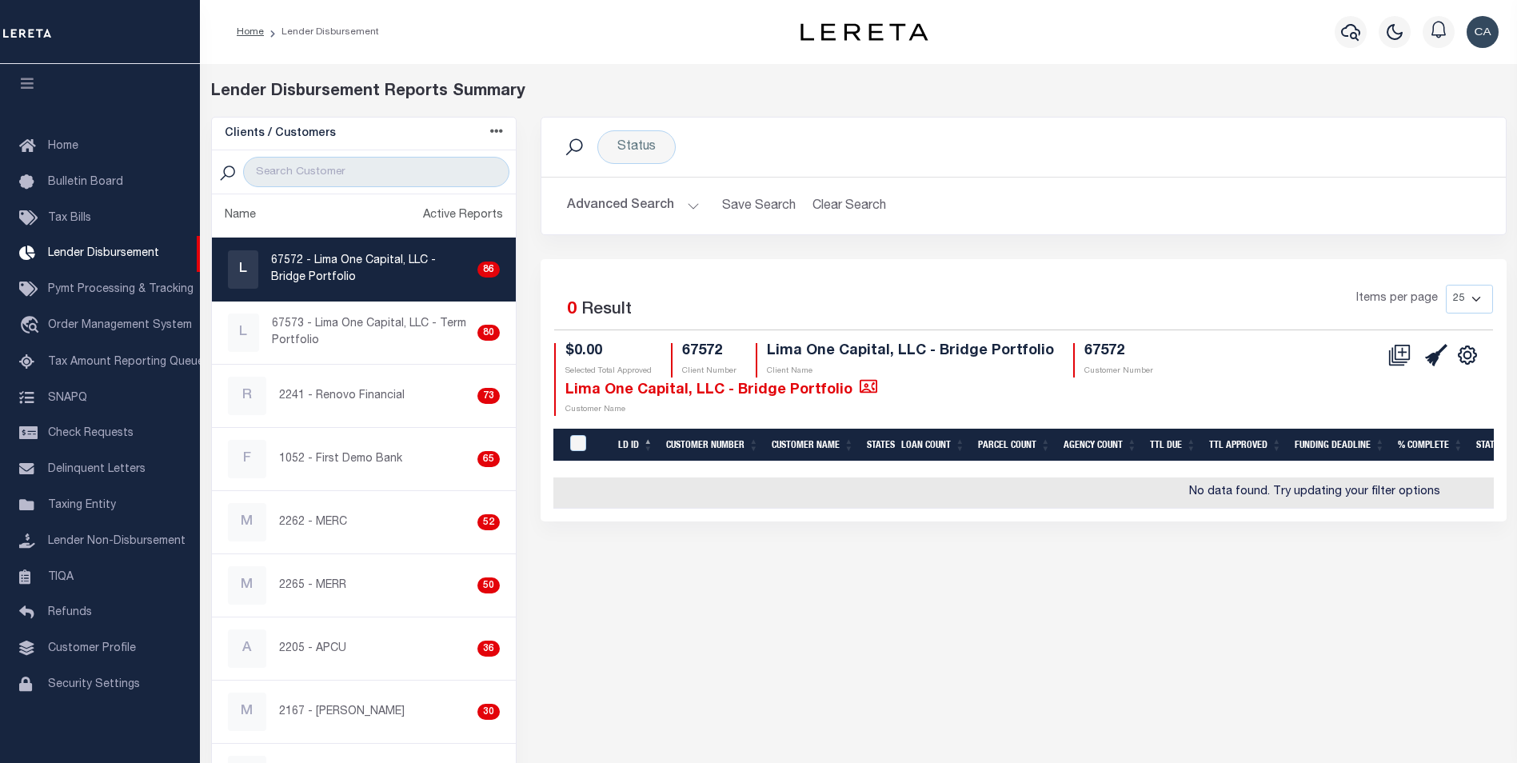
click at [632, 205] on button "Advanced Search" at bounding box center [633, 205] width 133 height 31
click at [620, 226] on div "Advanced Search Save Search Clear Search LDBatchesGridWrapper_dynamictable_____…" at bounding box center [1024, 206] width 965 height 57
click at [629, 211] on button "Advanced Search" at bounding box center [633, 205] width 133 height 31
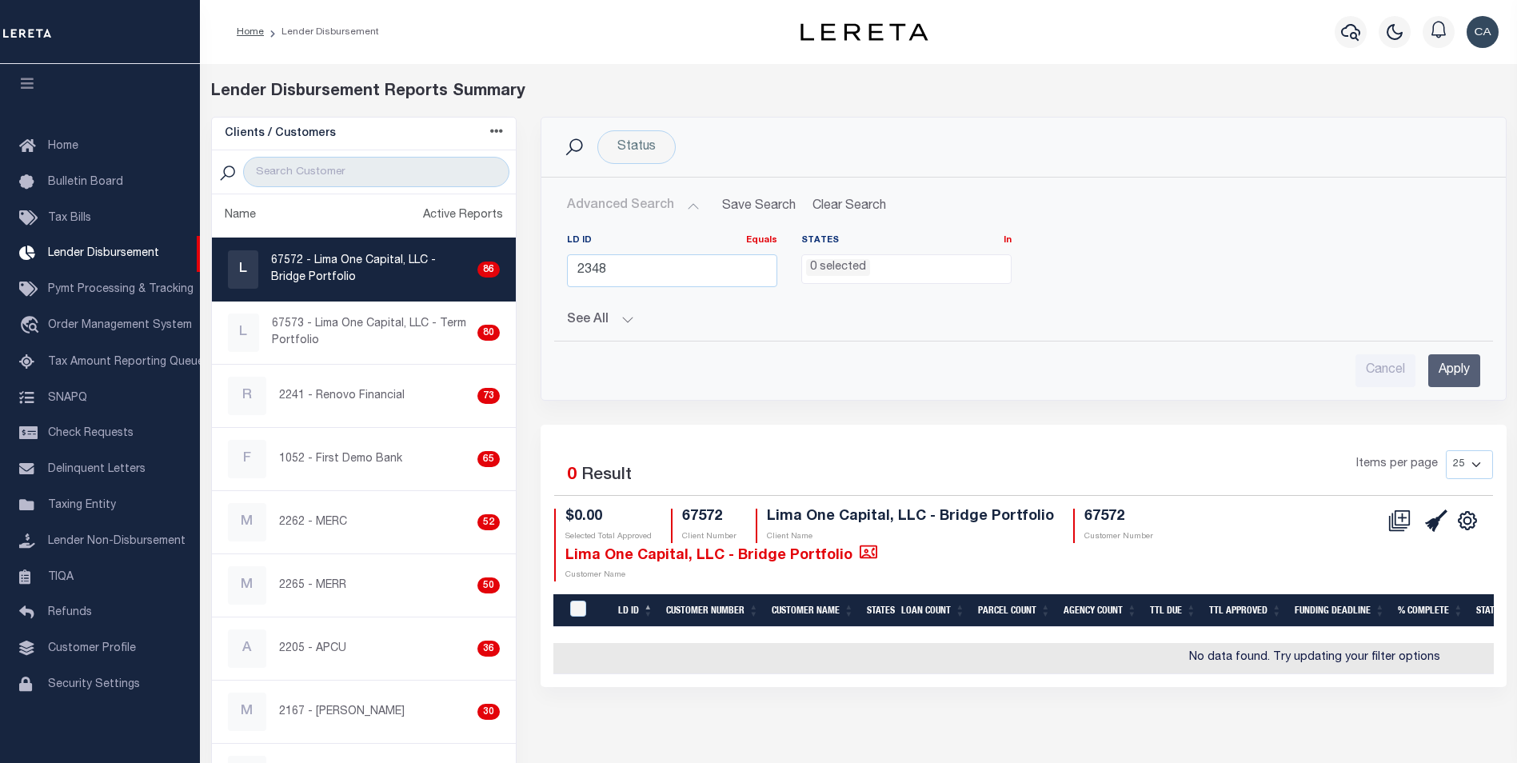
click at [620, 314] on button "See All" at bounding box center [1023, 320] width 913 height 15
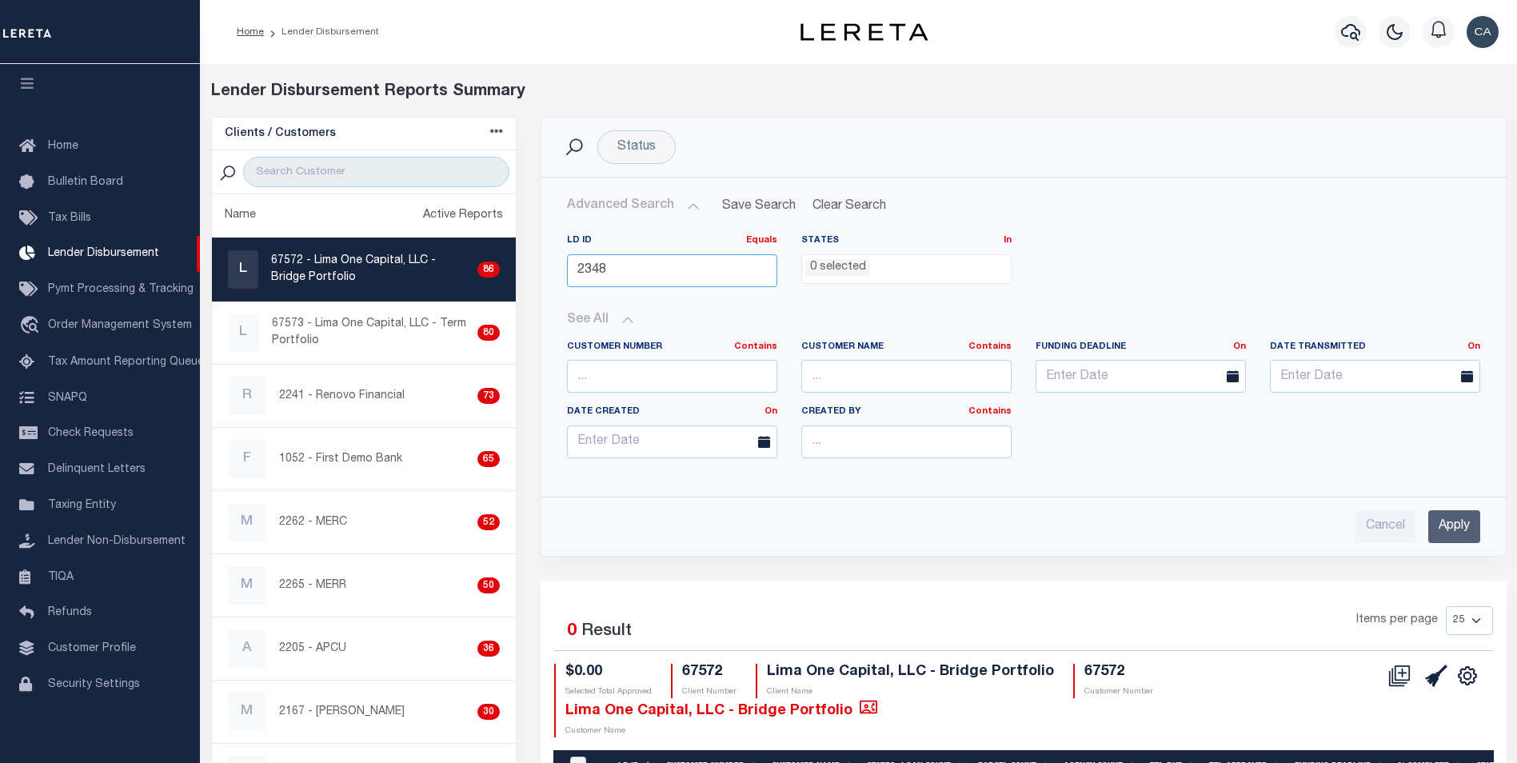
click at [661, 267] on input "2348" at bounding box center [672, 270] width 210 height 33
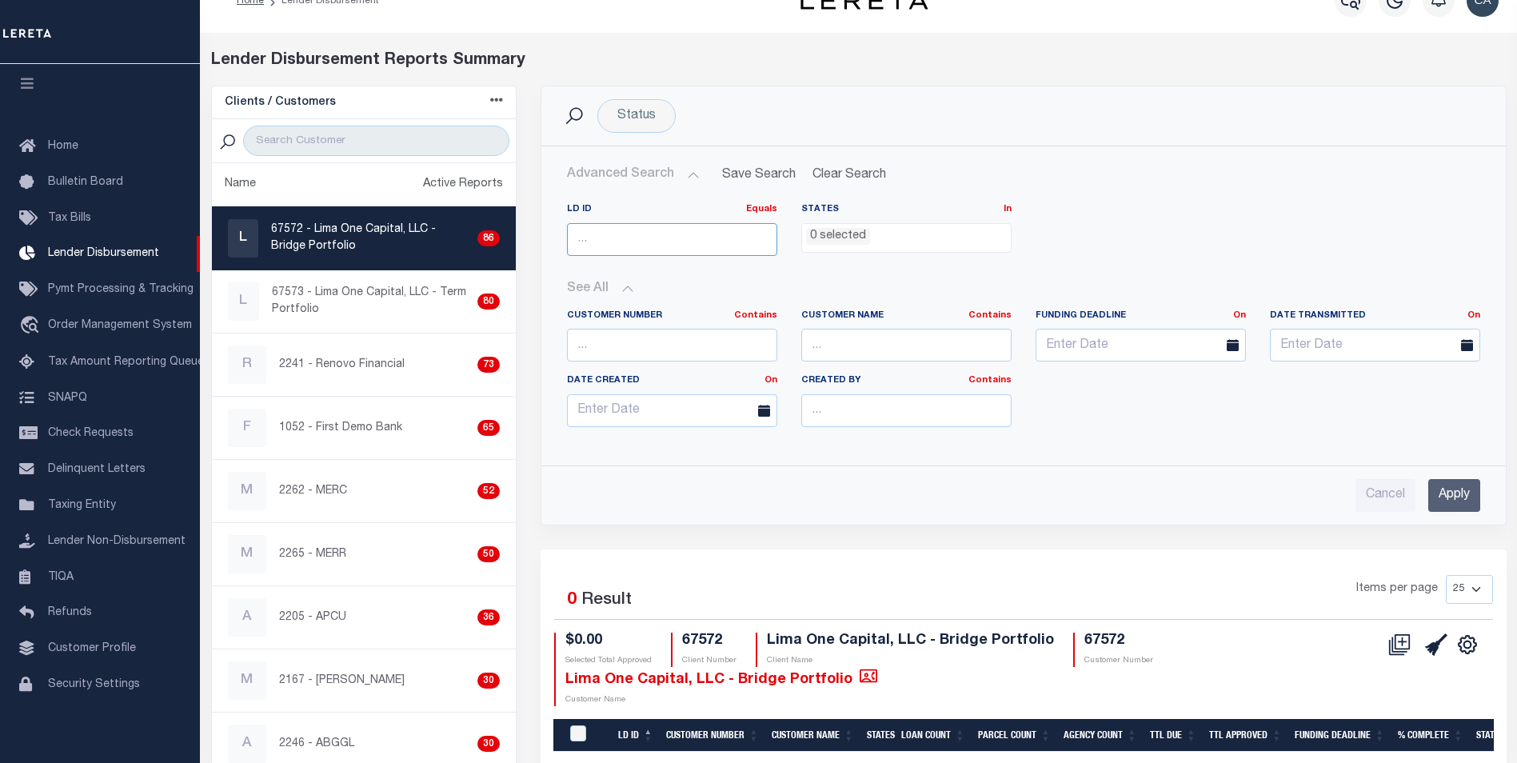
scroll to position [0, 0]
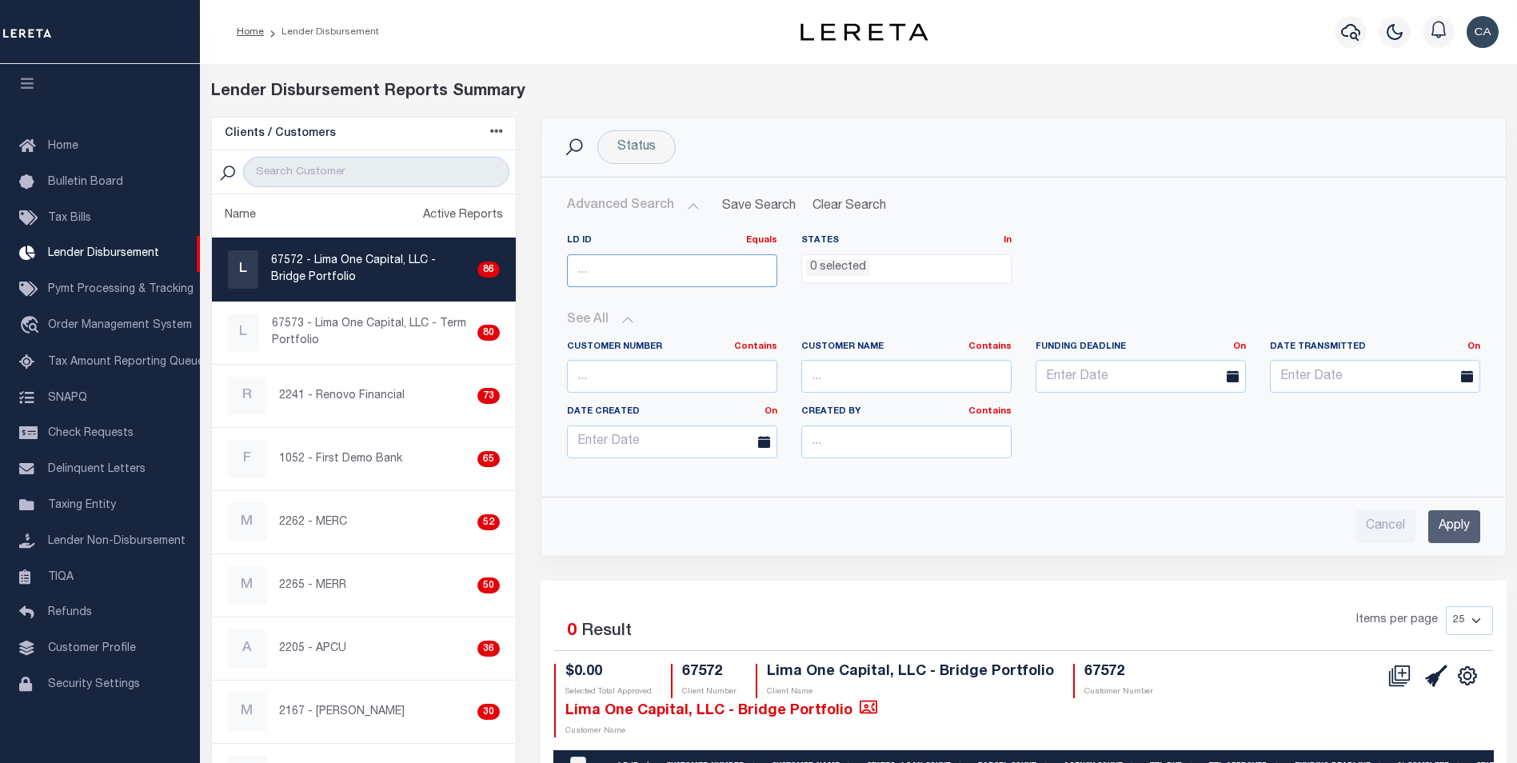
click at [666, 256] on input "number" at bounding box center [672, 270] width 210 height 33
paste input "2348"
type input "2348"
click at [1447, 537] on input "Apply" at bounding box center [1455, 526] width 52 height 33
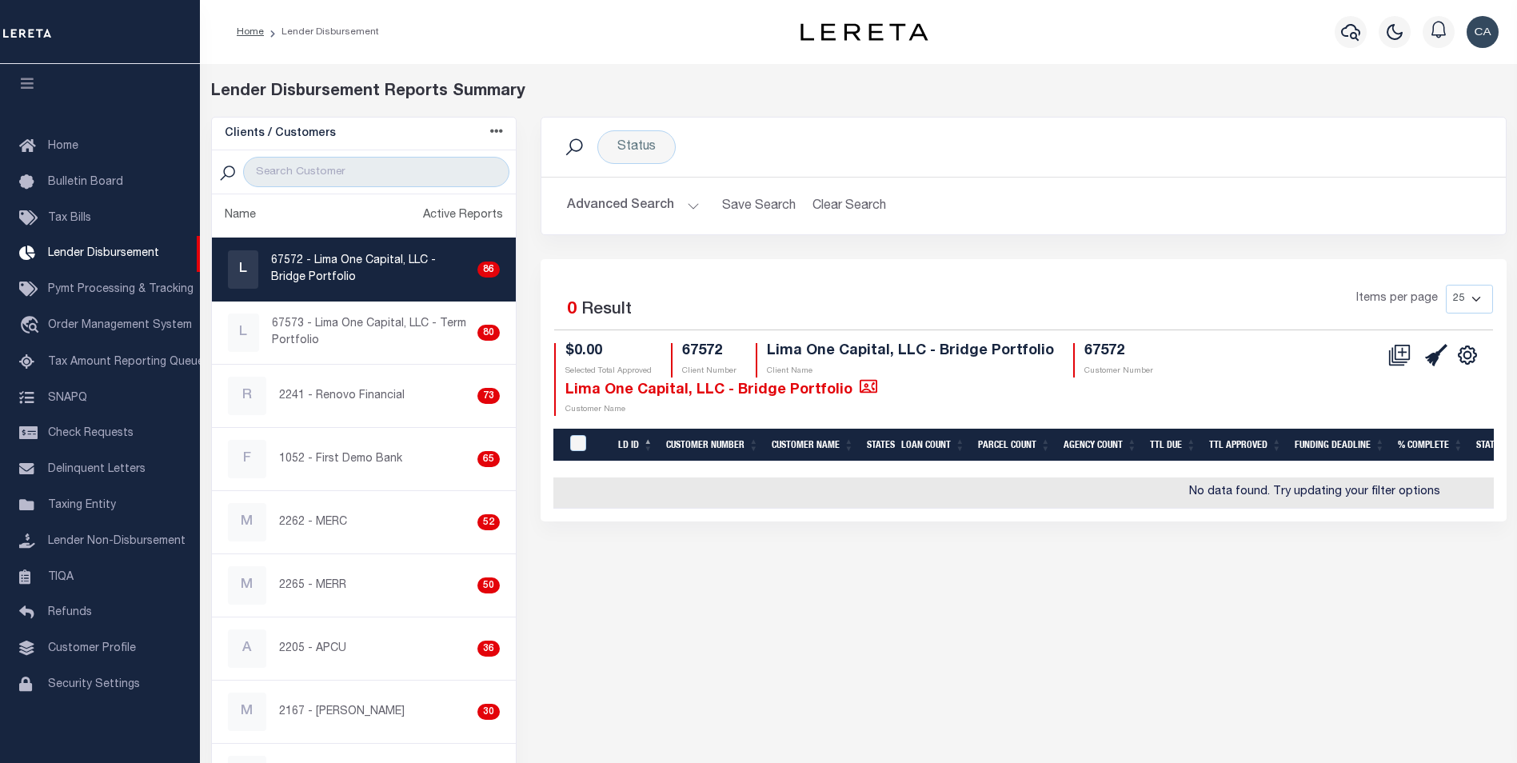
click at [703, 196] on h2 "Advanced Search Save Search Clear Search LDBatchesGridWrapper_dynamictable_____…" at bounding box center [1023, 205] width 939 height 31
click at [645, 206] on button "Advanced Search" at bounding box center [633, 205] width 133 height 31
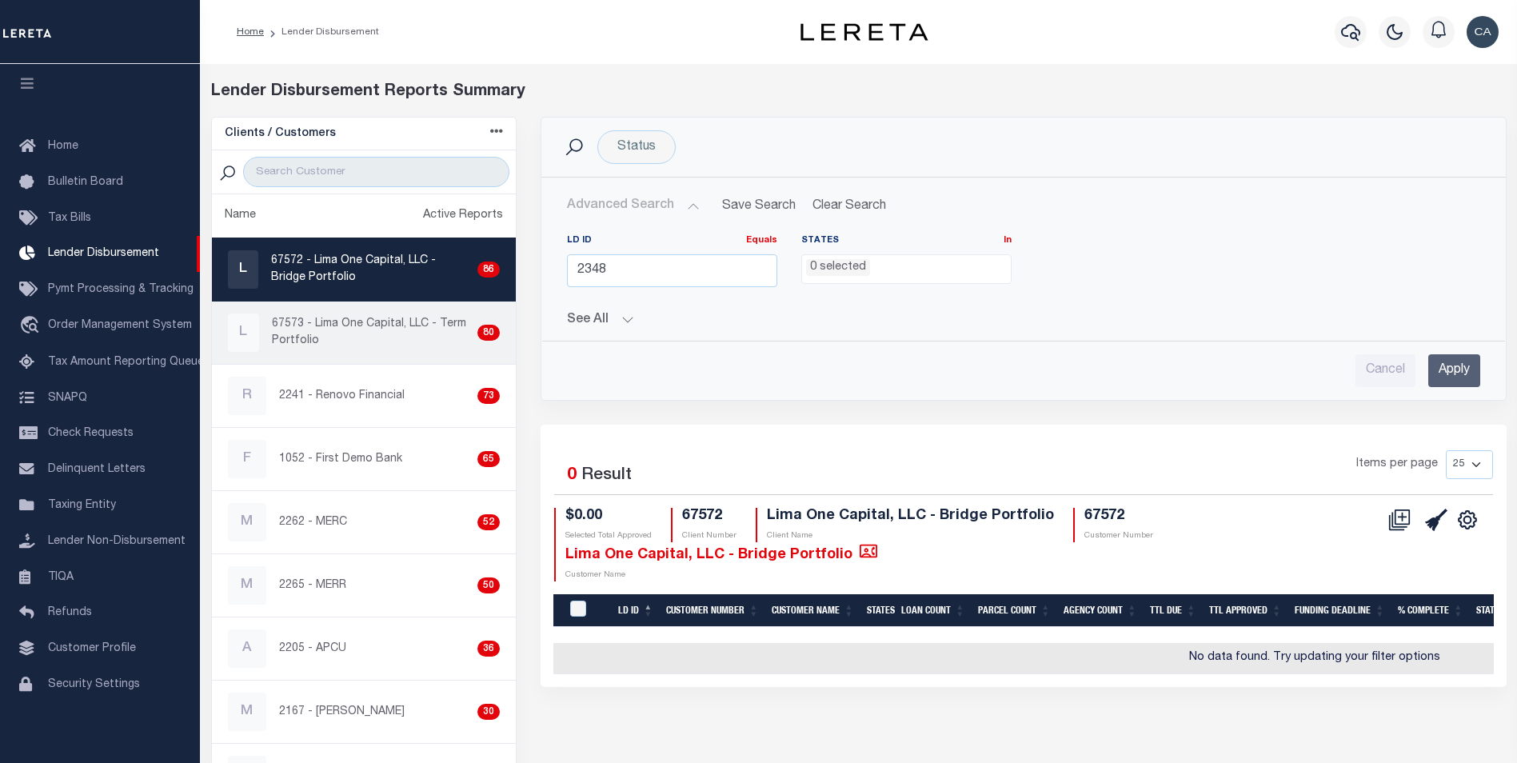
click at [446, 324] on p "67573 - Lima One Capital, LLC - Term Portfolio" at bounding box center [371, 333] width 199 height 34
checkbox input "true"
select select
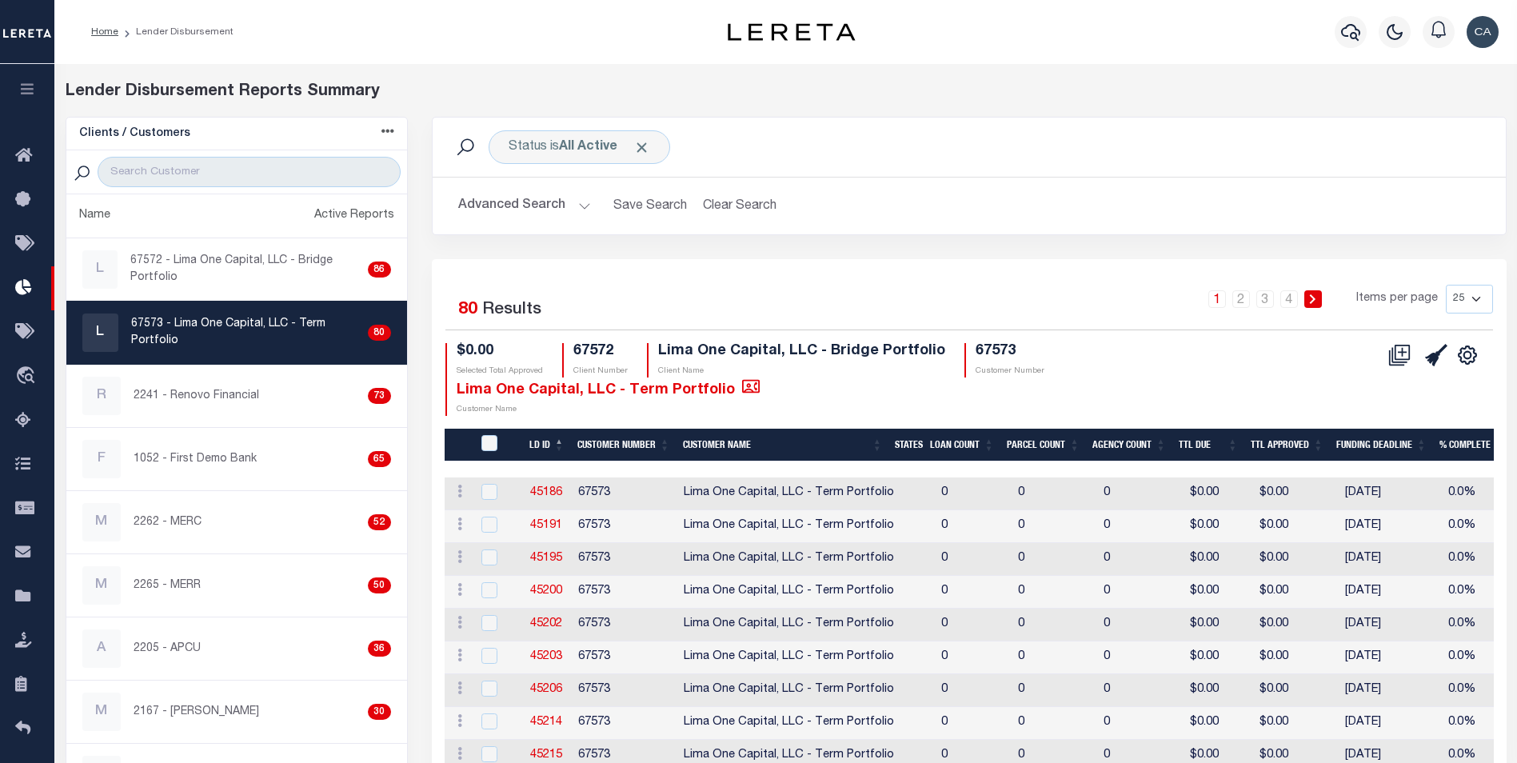
click at [532, 201] on button "Advanced Search" at bounding box center [524, 205] width 133 height 31
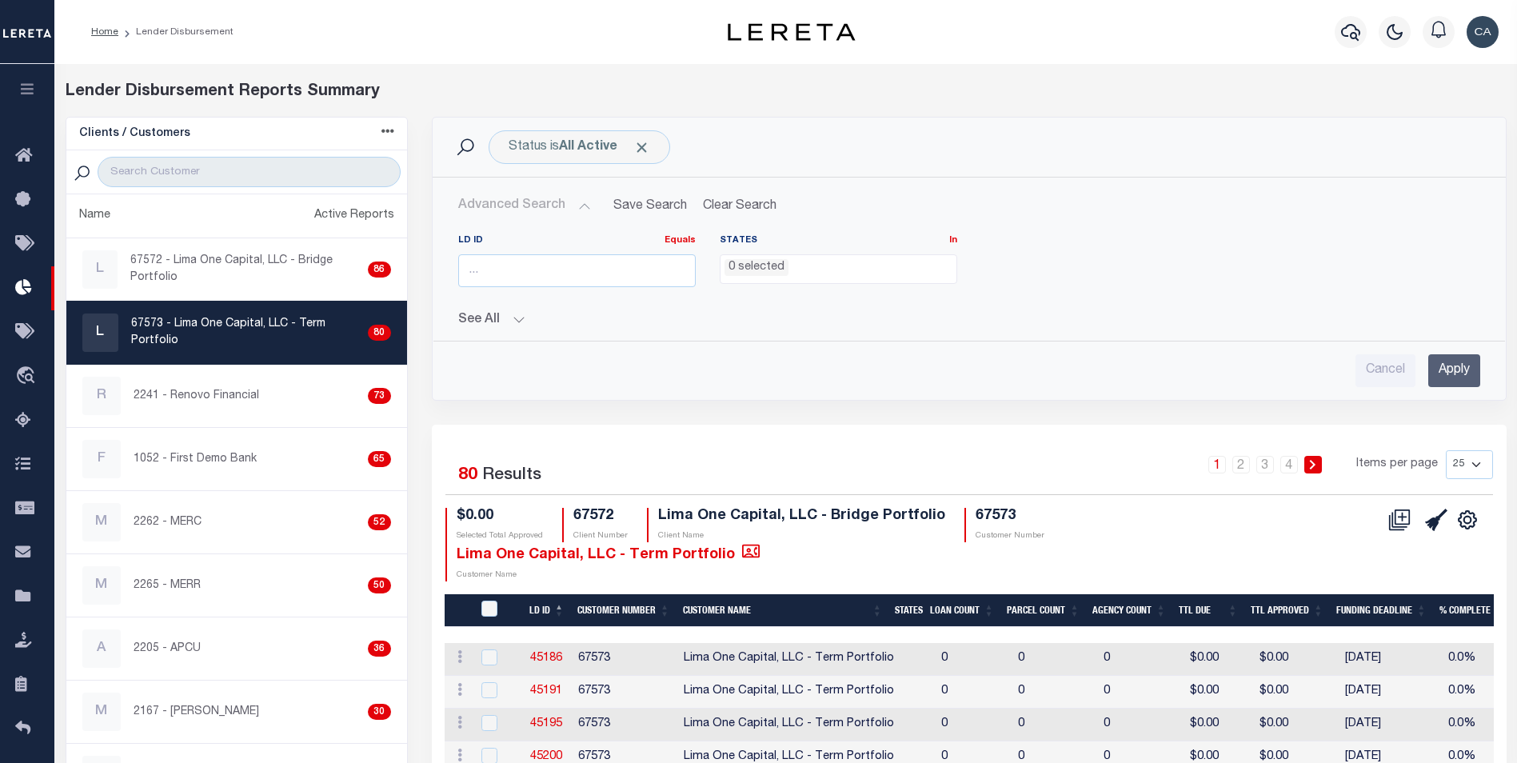
click at [518, 317] on button "See All" at bounding box center [969, 320] width 1022 height 15
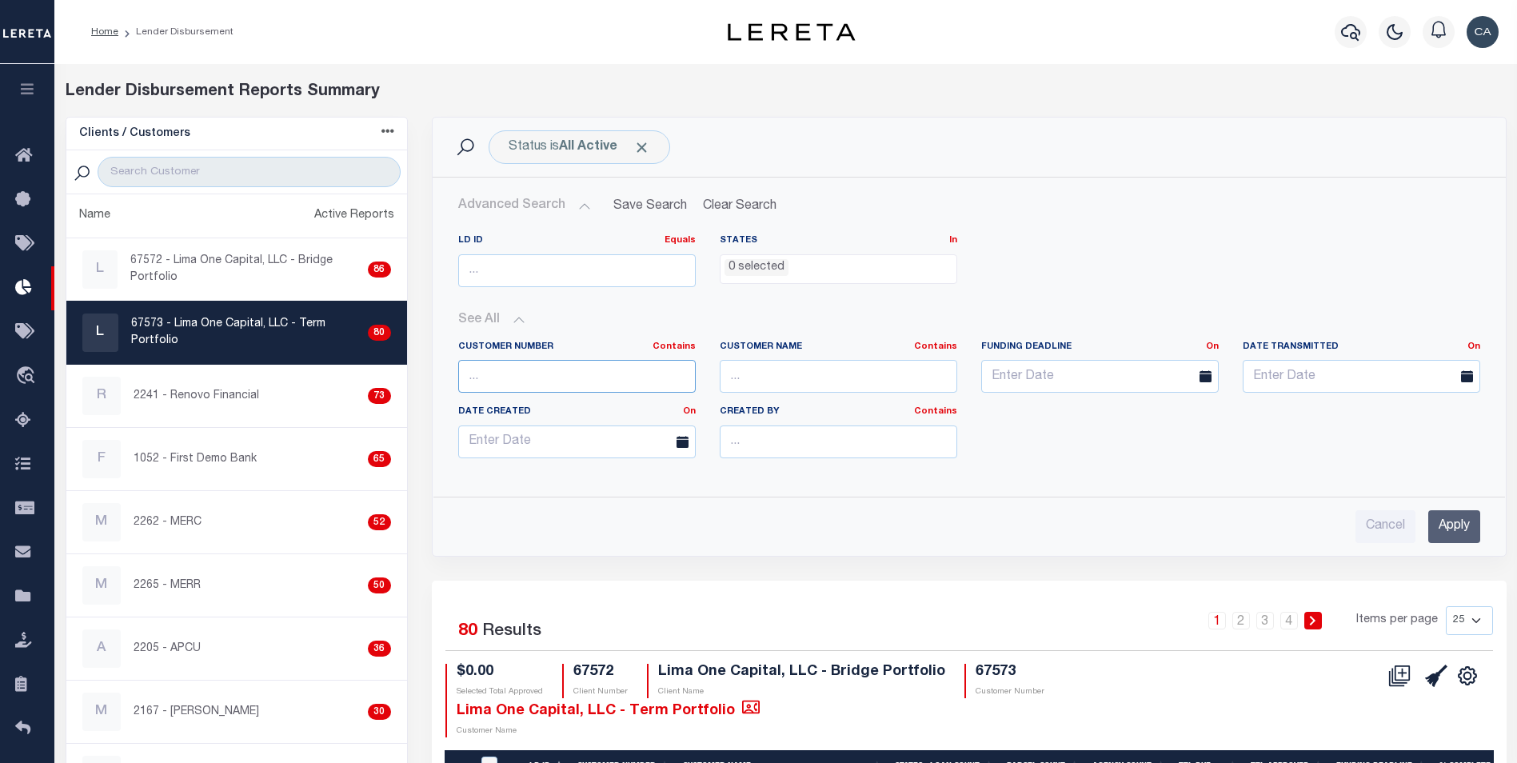
click at [602, 384] on input "text" at bounding box center [577, 376] width 238 height 33
paste input "010110000"
type input "010110000"
click at [234, 164] on input "search" at bounding box center [249, 172] width 302 height 30
paste input "2348"
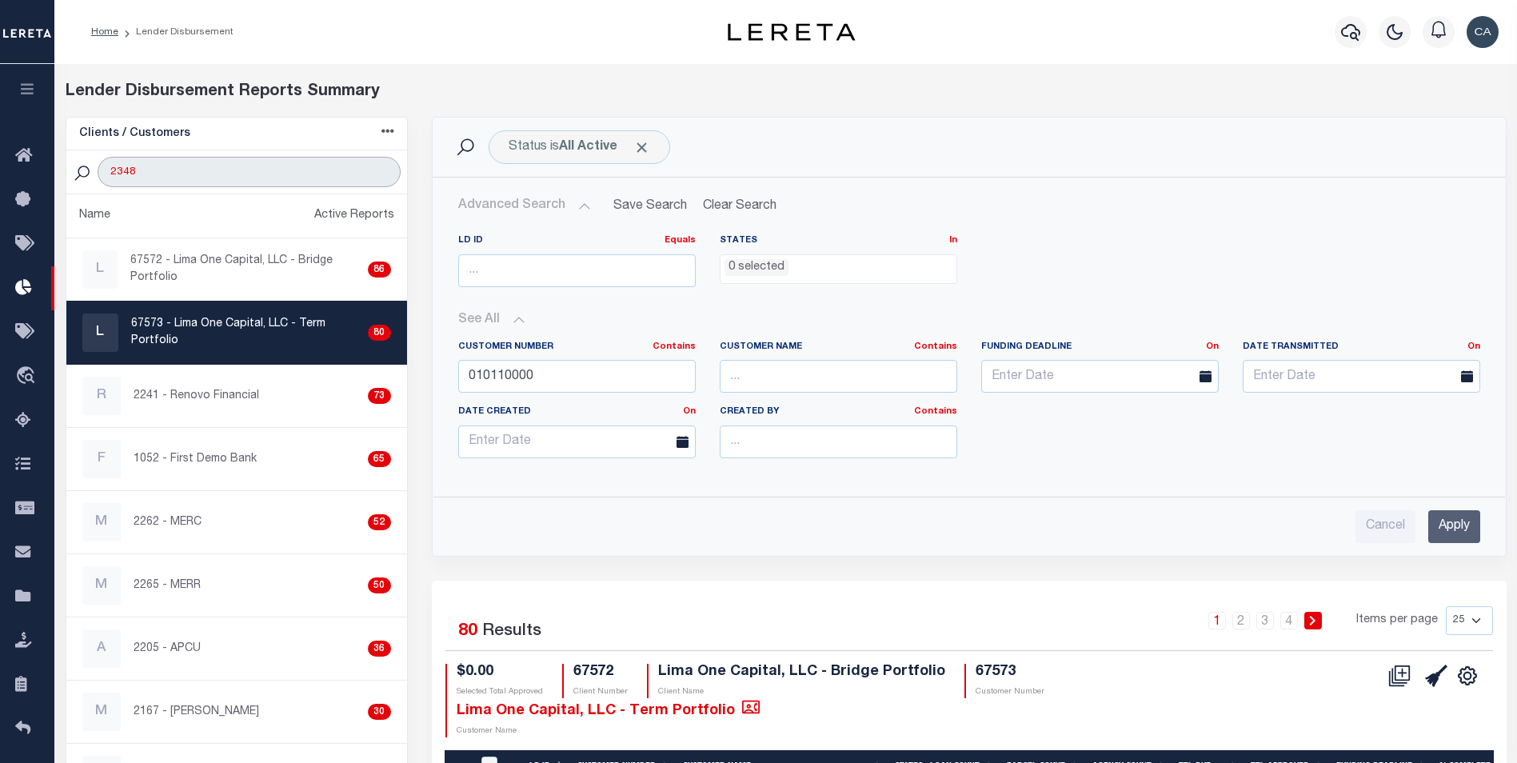
type input "2348"
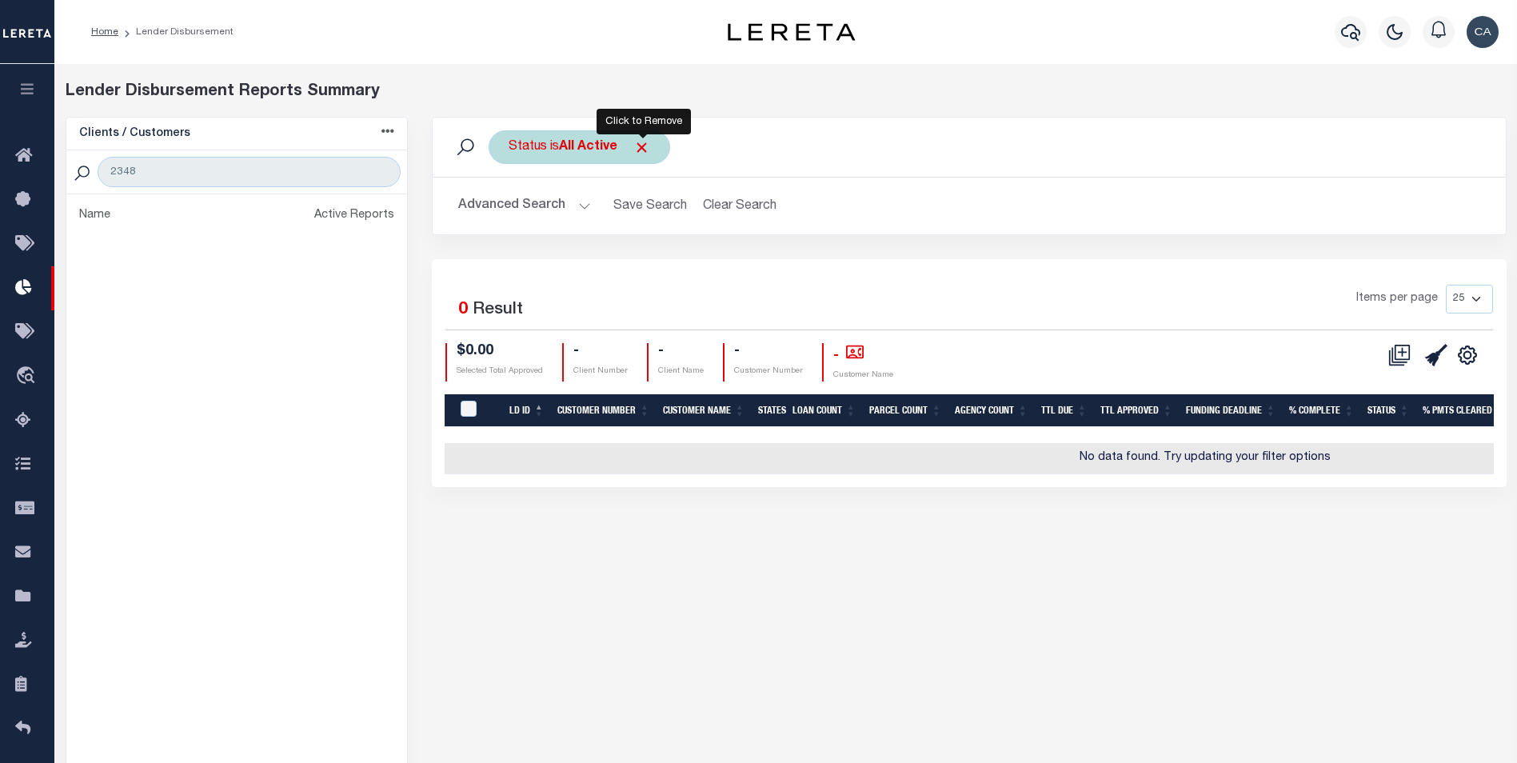
click at [647, 149] on span "Click to Remove" at bounding box center [642, 147] width 17 height 17
click at [388, 170] on input "2348" at bounding box center [249, 172] width 302 height 30
click at [375, 174] on input "2348" at bounding box center [249, 172] width 302 height 30
click at [382, 173] on input "2348" at bounding box center [249, 172] width 302 height 30
click at [509, 206] on button "Advanced Search" at bounding box center [524, 205] width 133 height 31
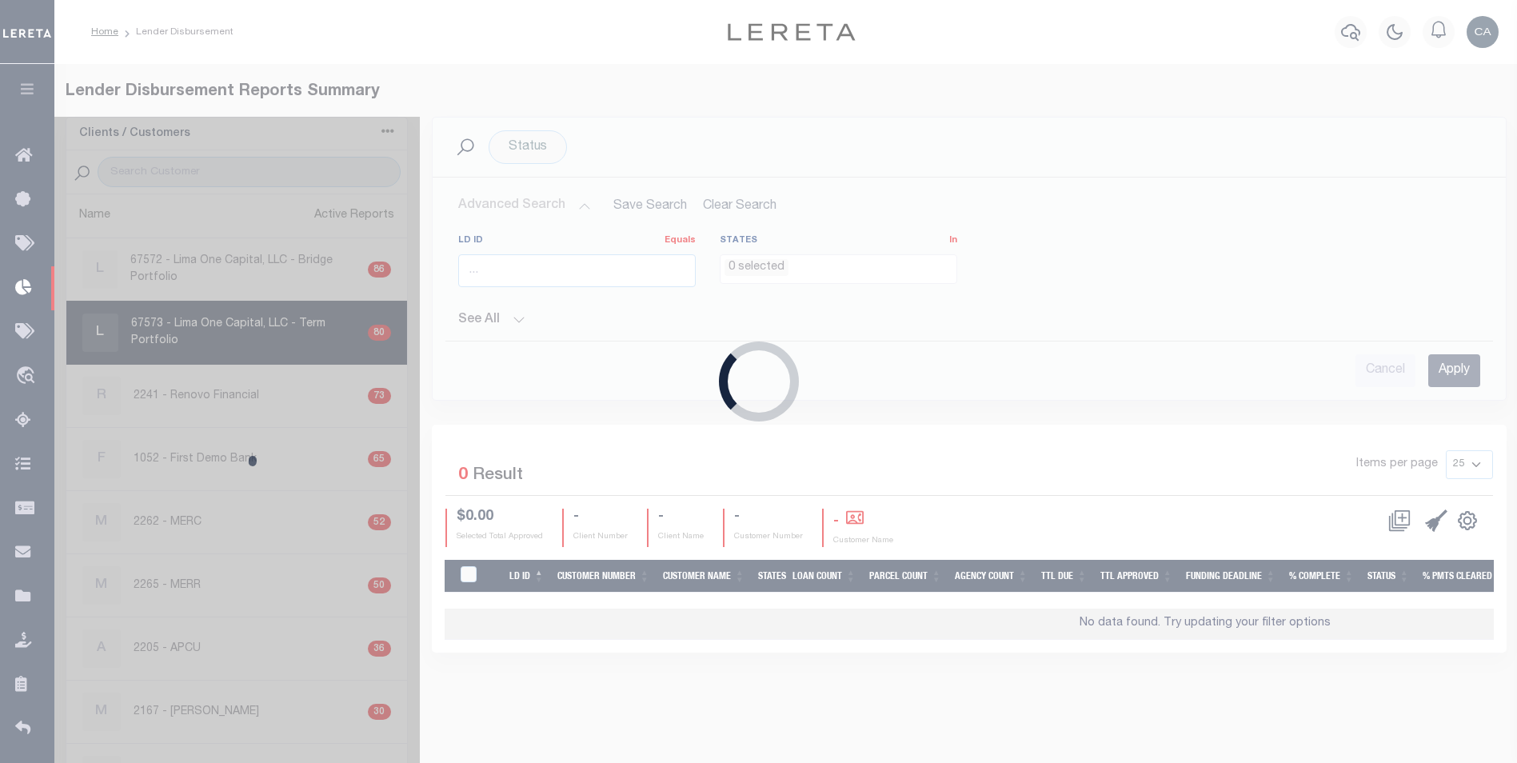
select select
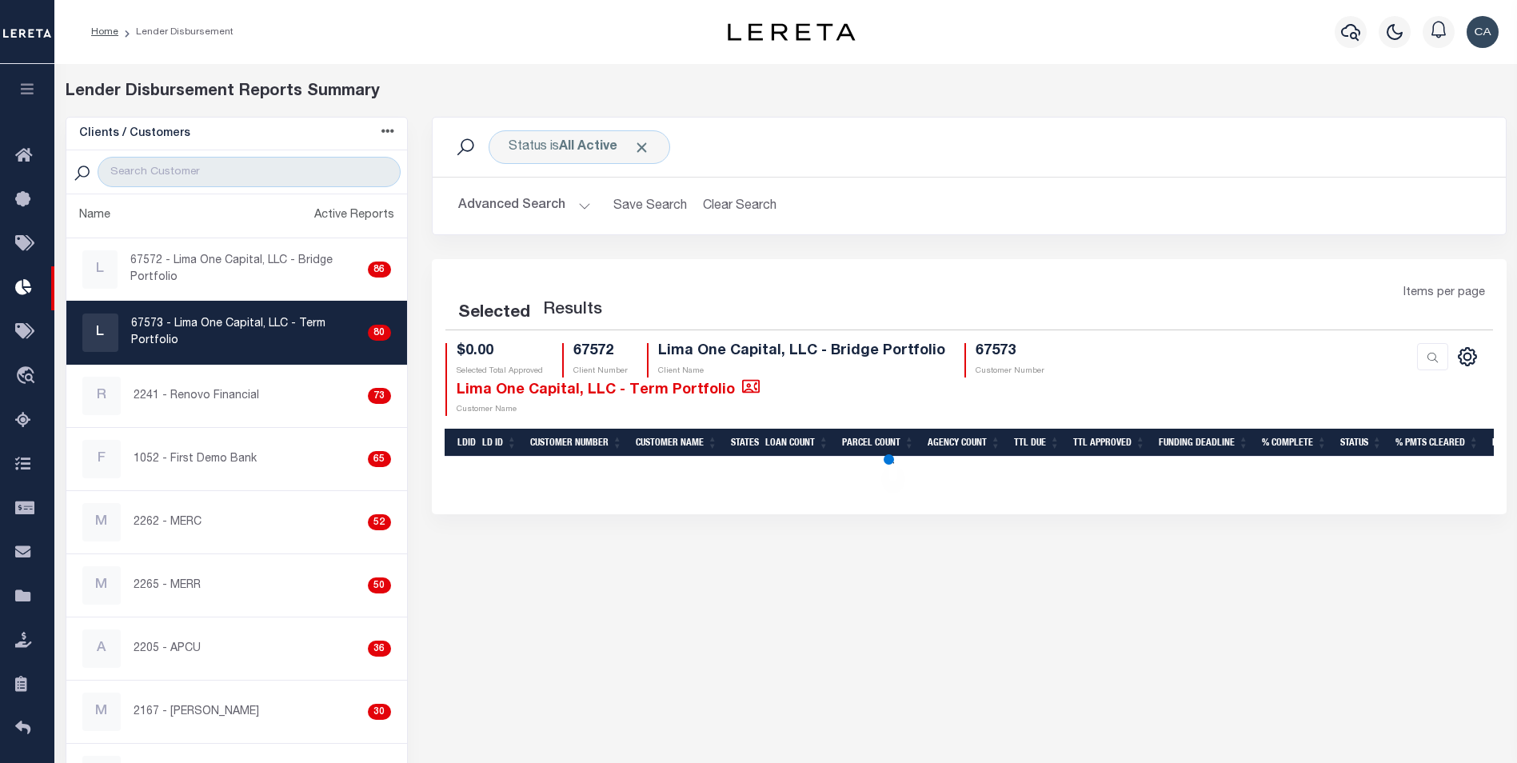
click at [521, 211] on button "Advanced Search" at bounding box center [524, 205] width 133 height 31
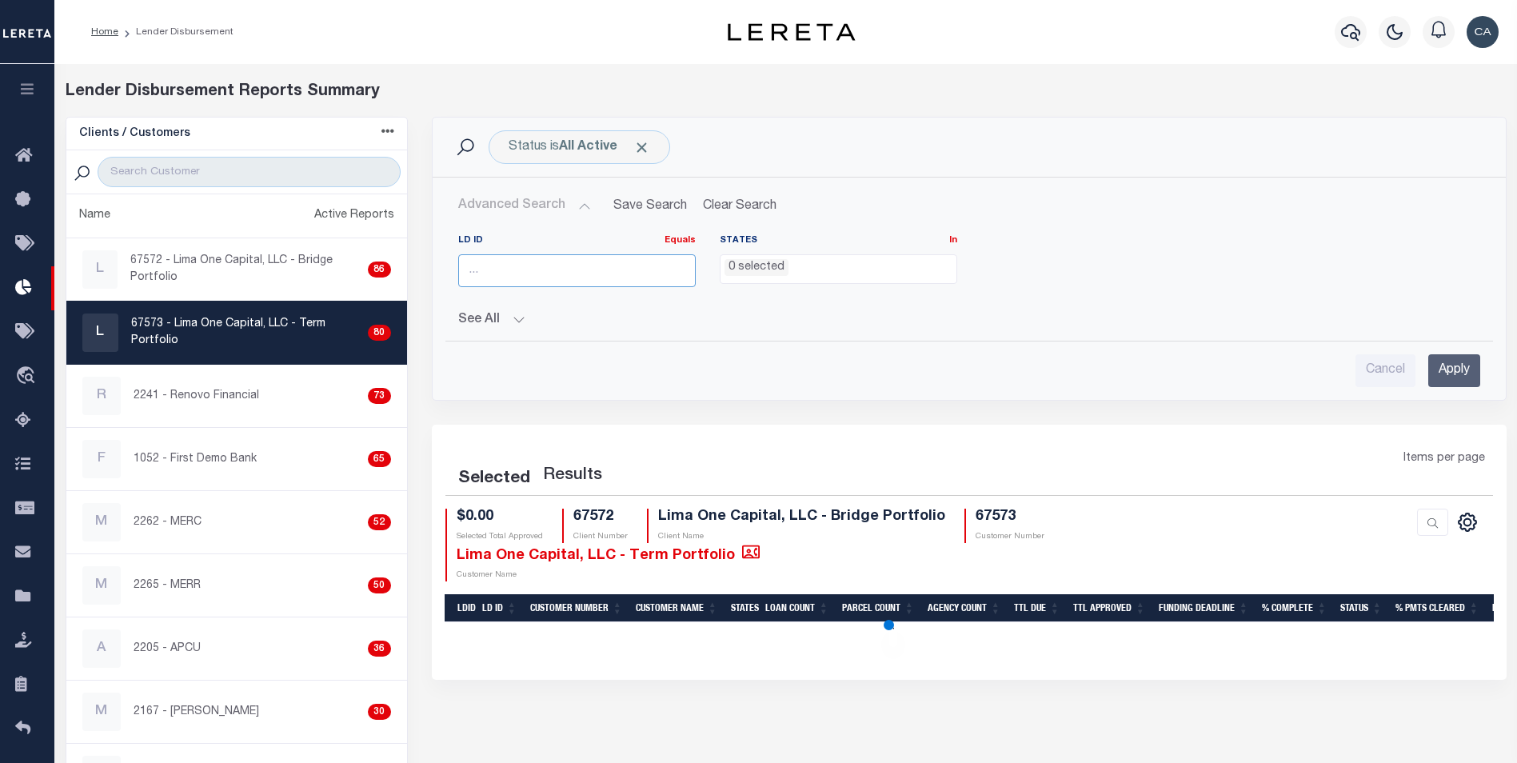
click at [528, 275] on input "number" at bounding box center [577, 270] width 238 height 33
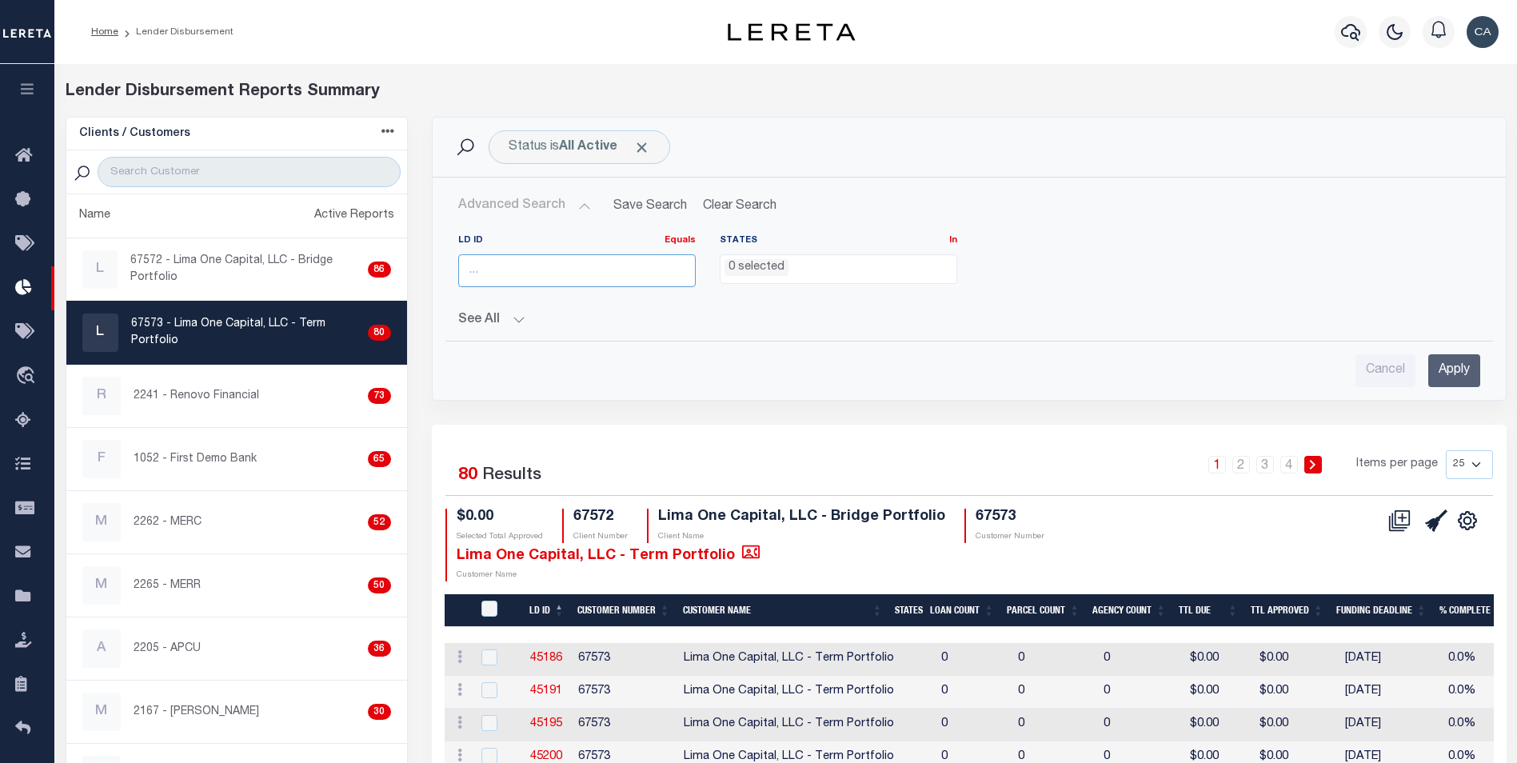
paste input "2348"
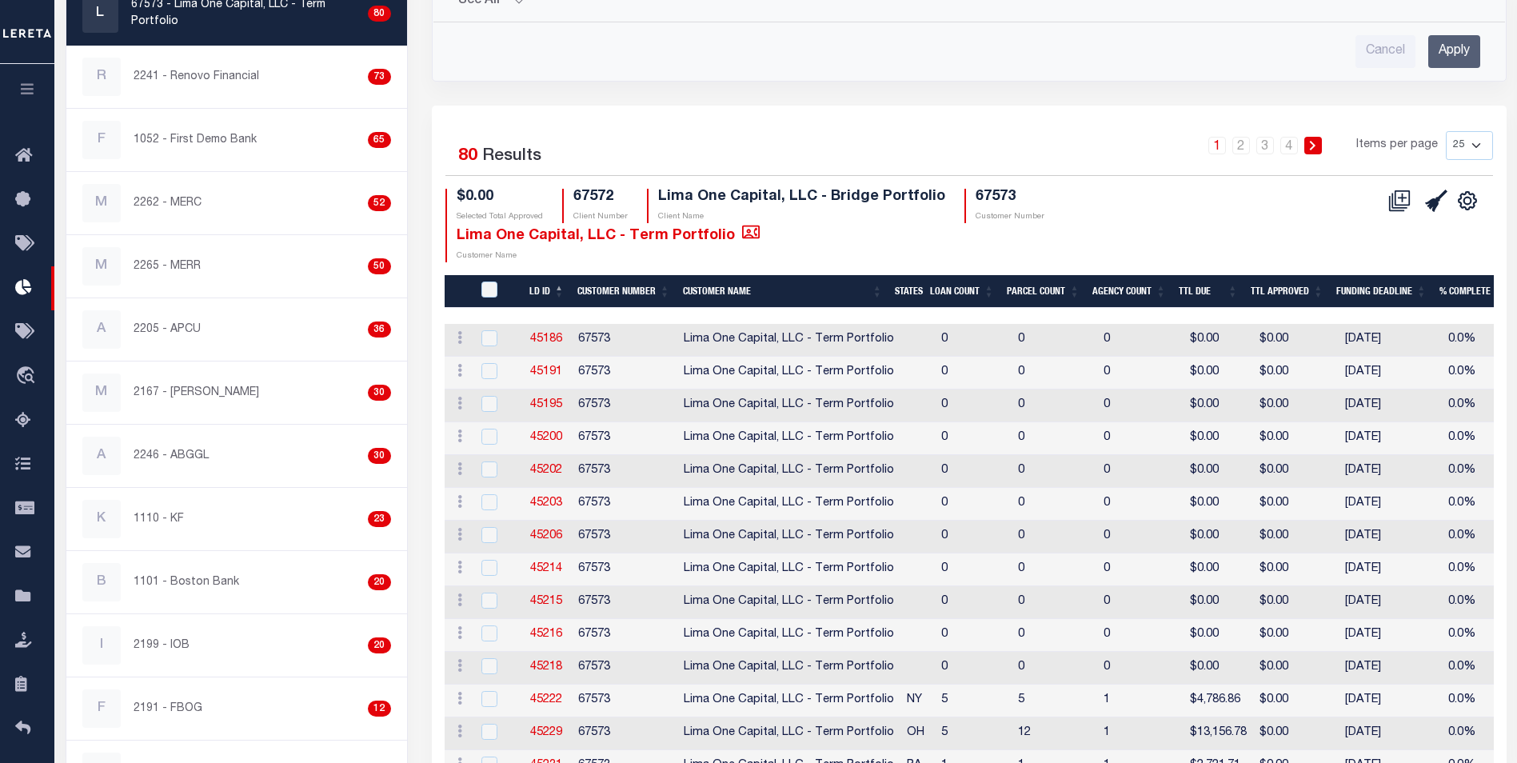
scroll to position [320, 0]
type input "2348"
drag, startPoint x: 539, startPoint y: 334, endPoint x: 545, endPoint y: 341, distance: 8.5
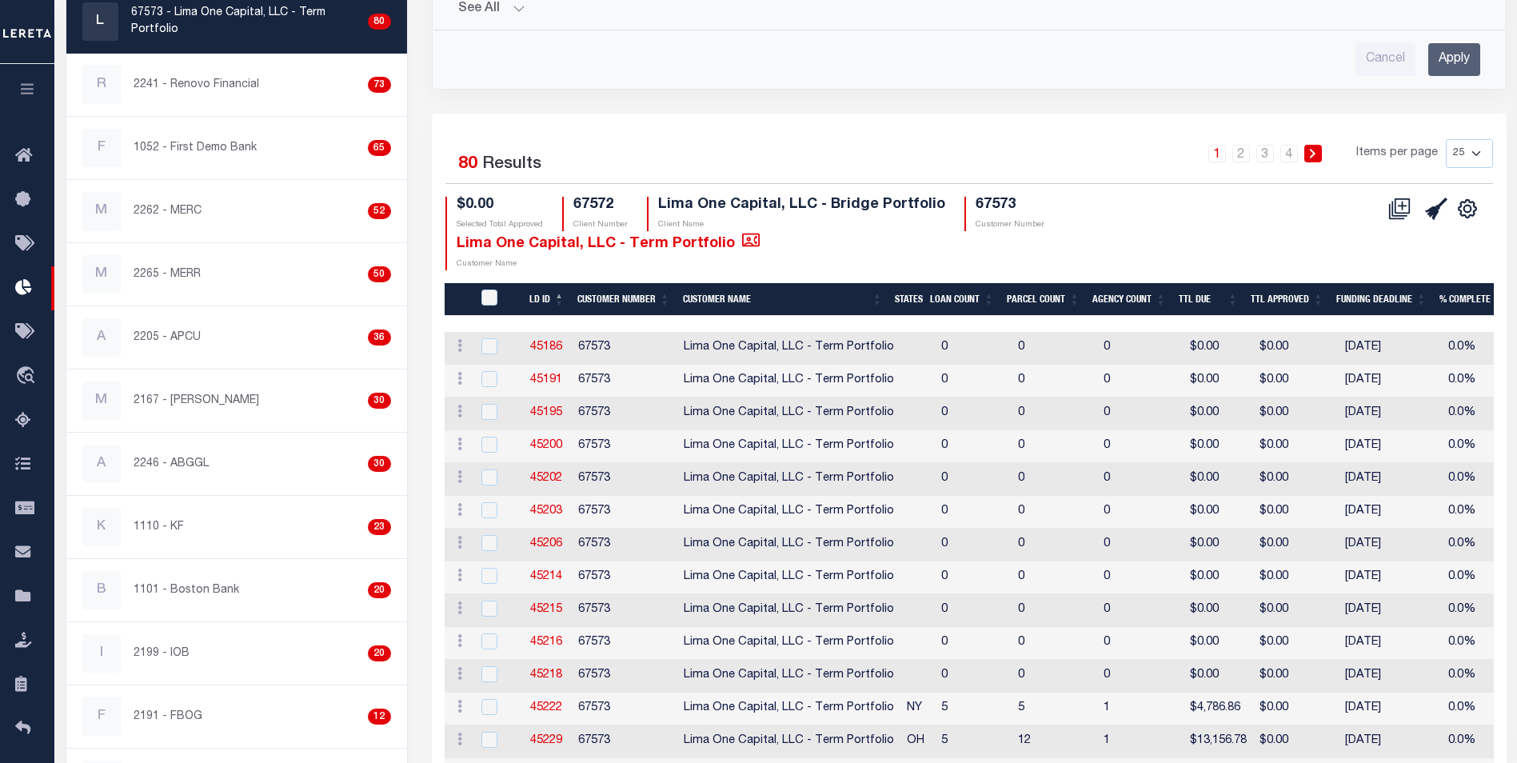
scroll to position [0, 0]
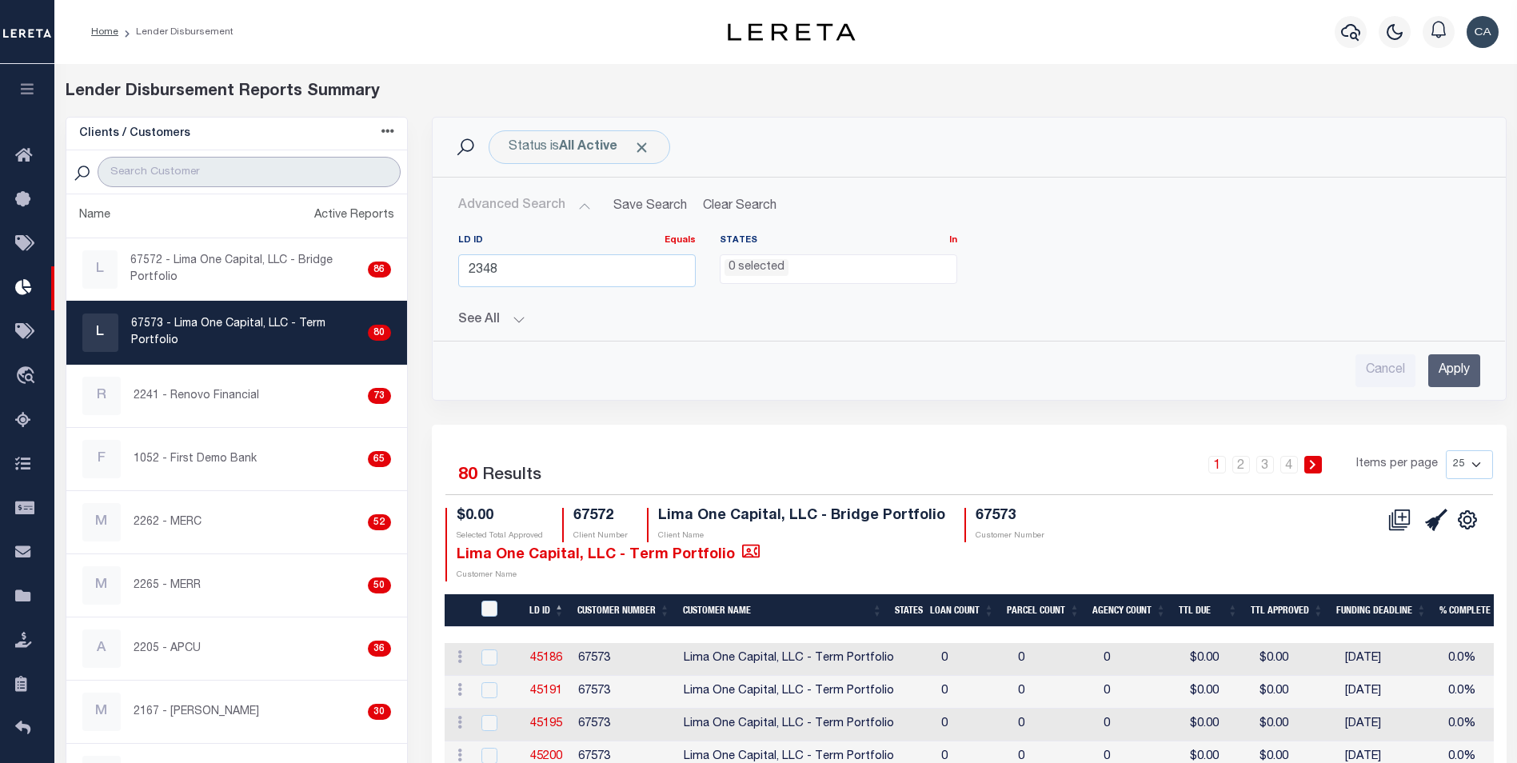
click at [275, 175] on input "search" at bounding box center [249, 172] width 302 height 30
type input "1052"
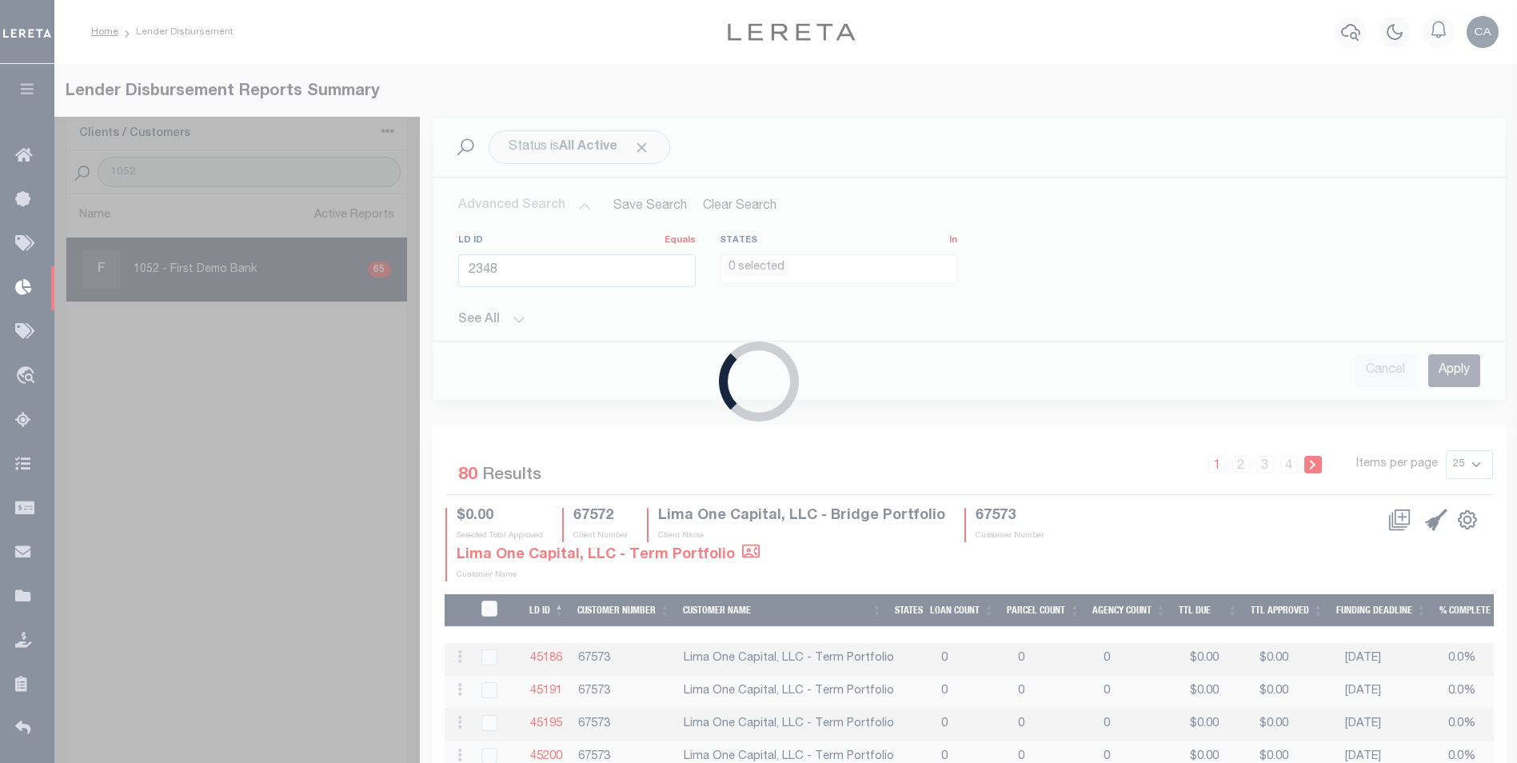
select select
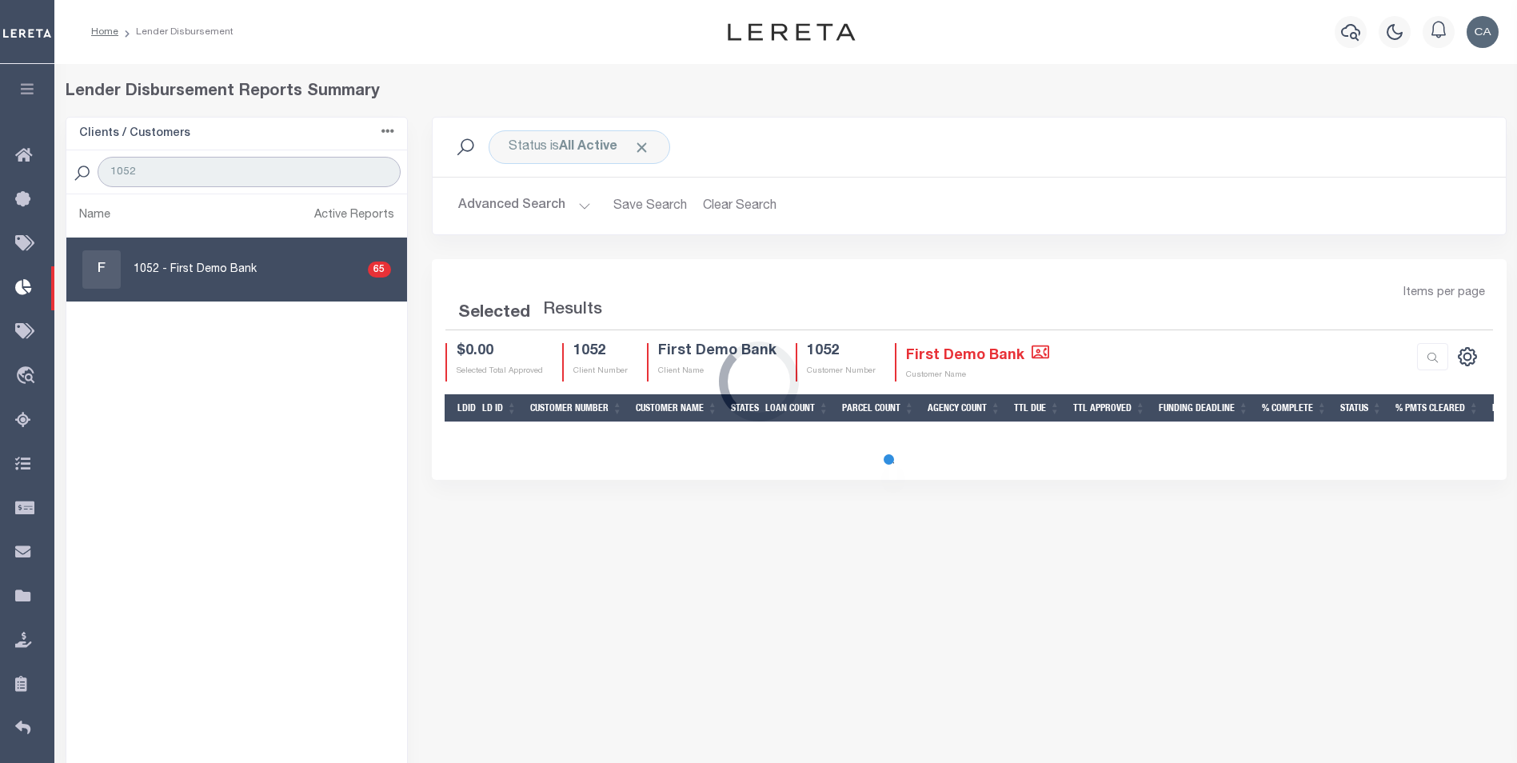
type input "1052"
click at [276, 300] on div "Loading..." at bounding box center [758, 381] width 1517 height 763
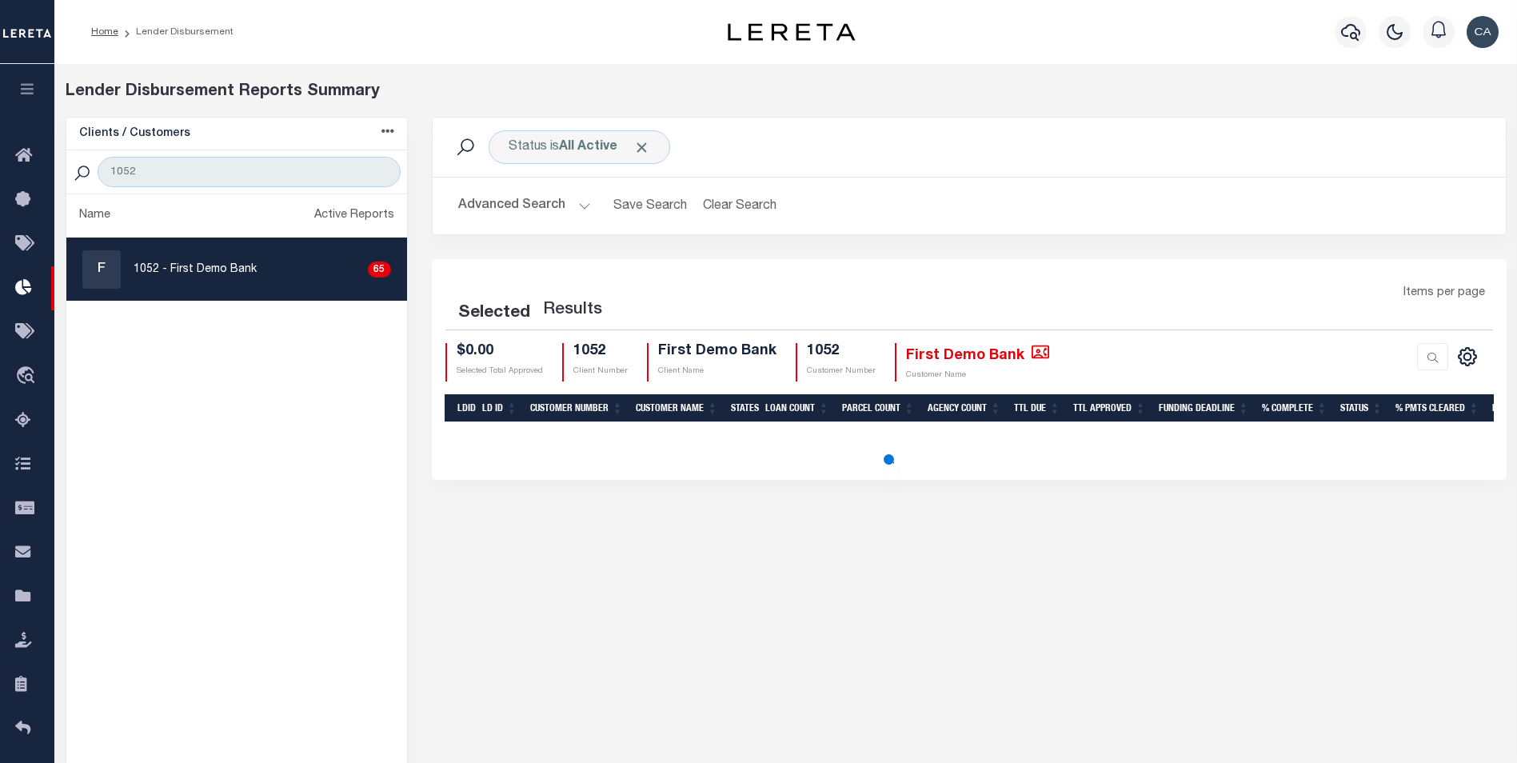
click at [549, 200] on button "Advanced Search" at bounding box center [524, 205] width 133 height 31
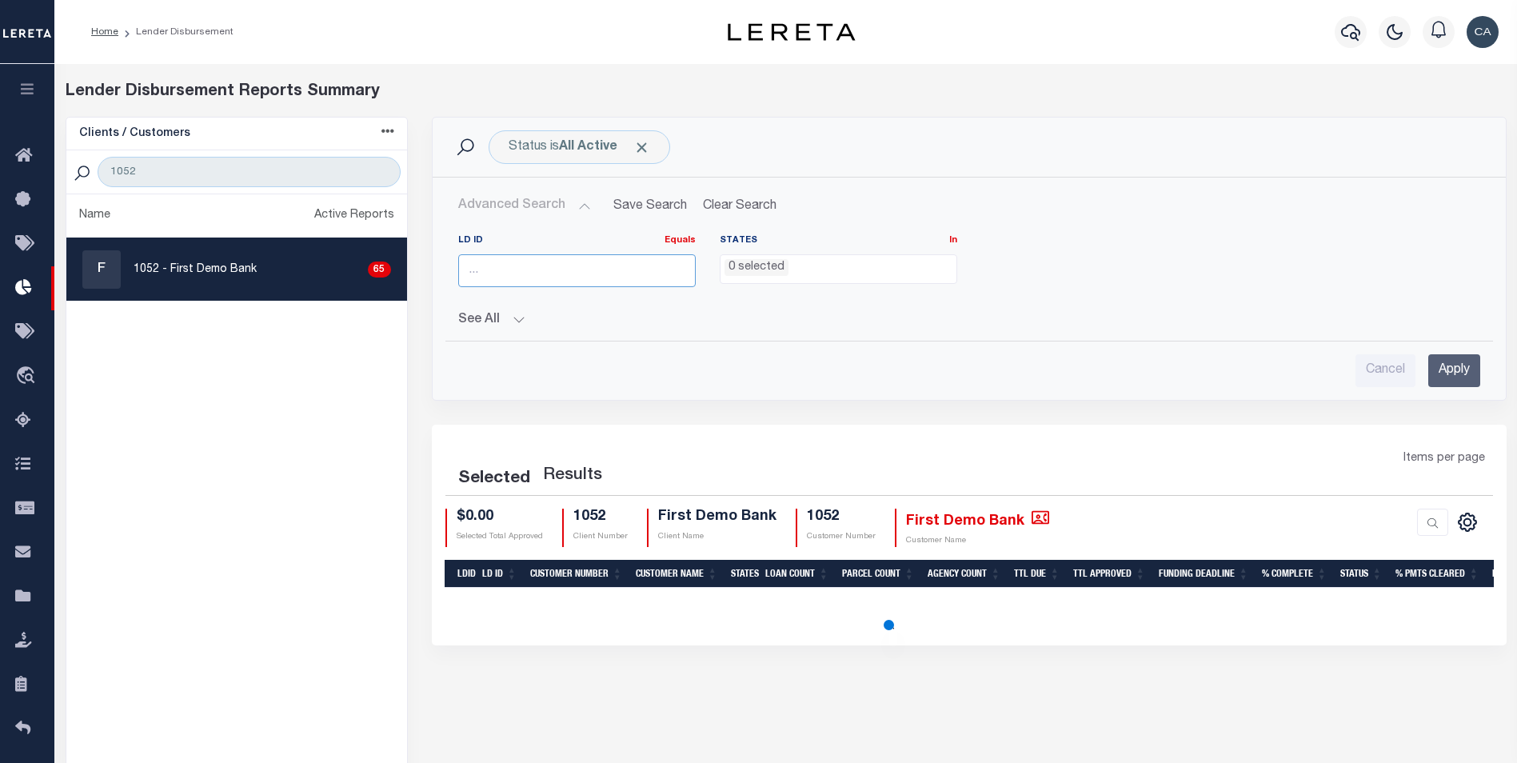
click at [582, 266] on input "number" at bounding box center [577, 270] width 238 height 33
paste input "2348"
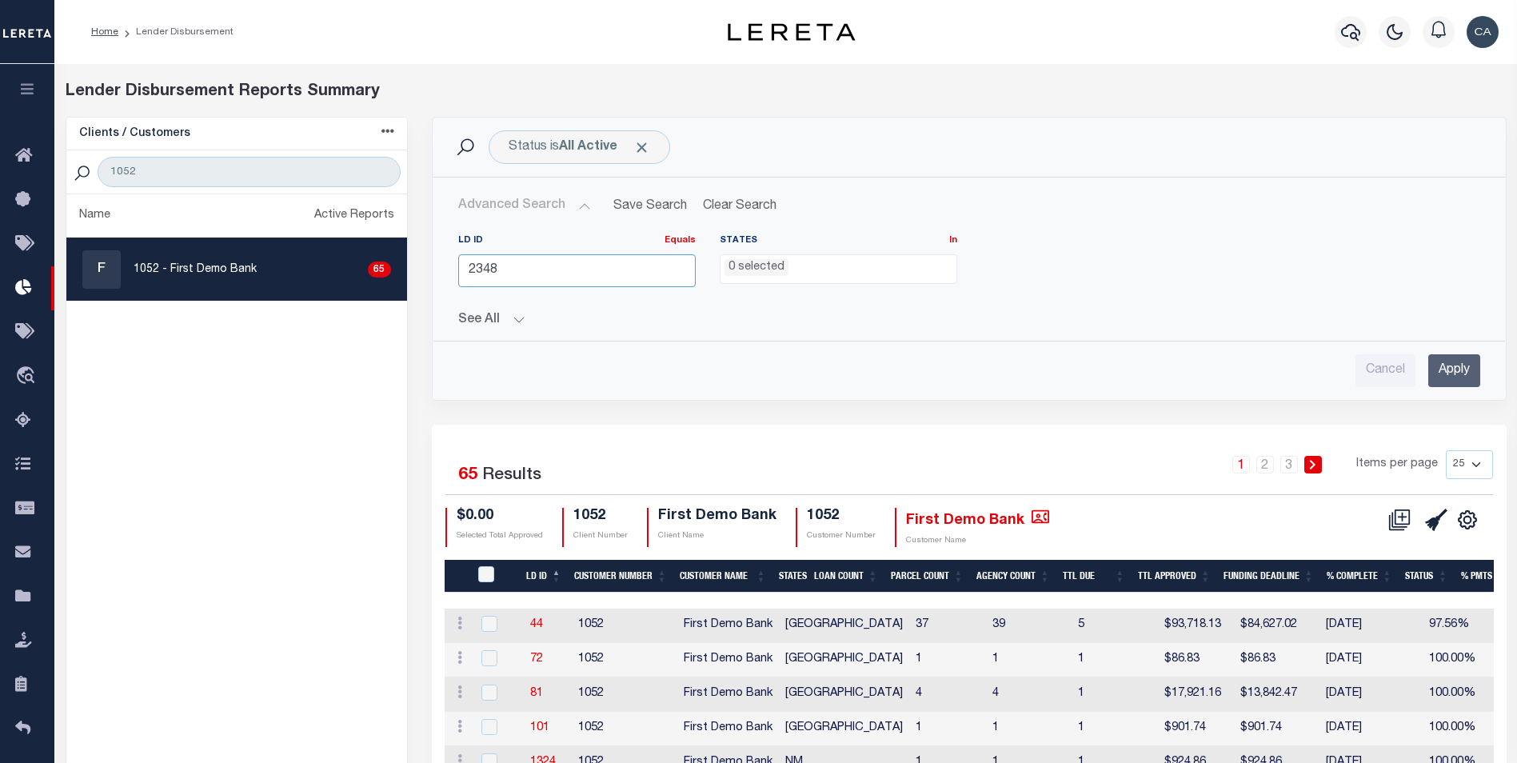
type input "2348"
click at [1433, 395] on div "Advanced Search Save Search Clear Search LD ID Equals Equals Is Not Equal To Is…" at bounding box center [969, 289] width 1073 height 222
click at [1441, 380] on input "Apply" at bounding box center [1455, 370] width 52 height 33
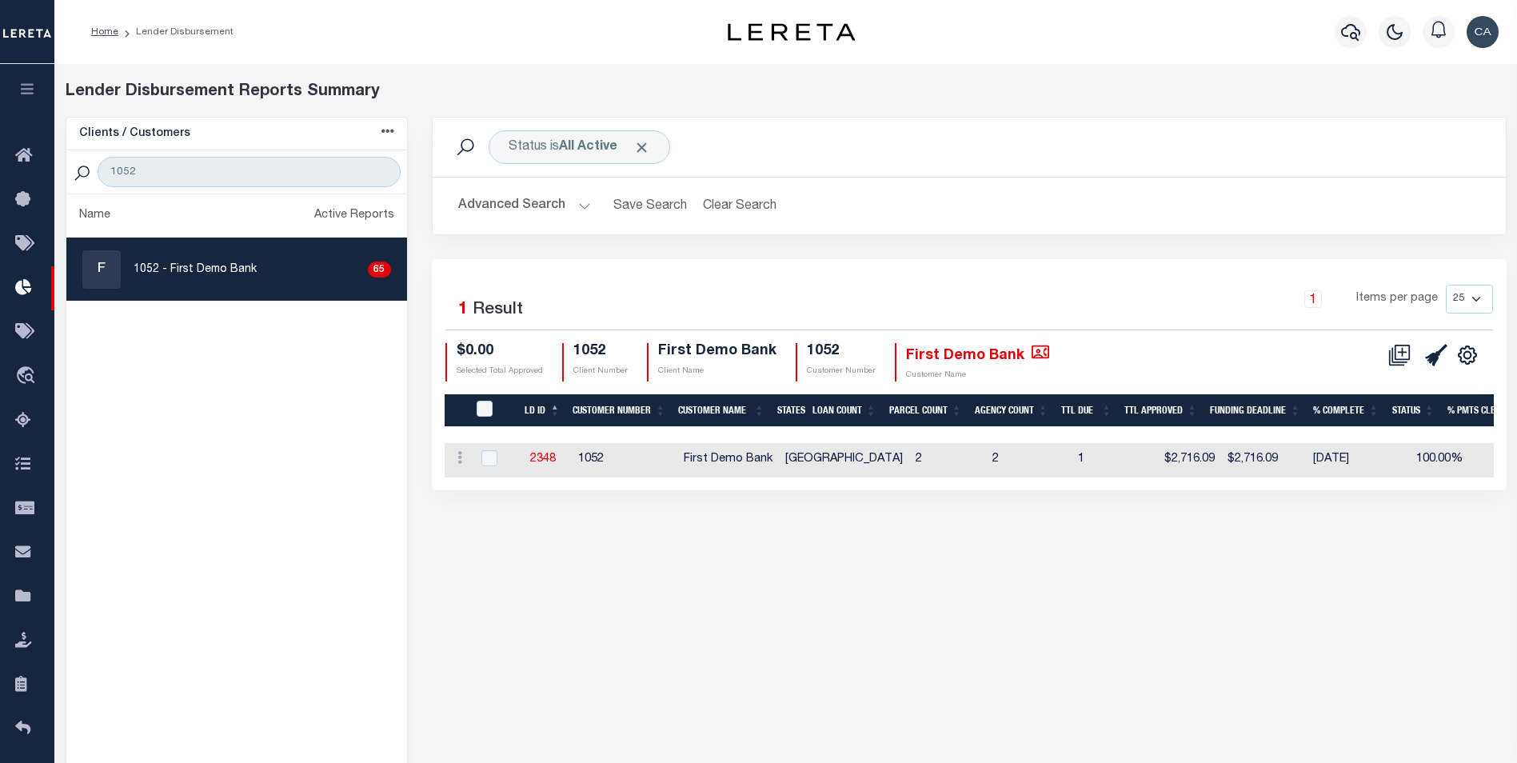
drag, startPoint x: 1056, startPoint y: 640, endPoint x: 1069, endPoint y: 626, distance: 19.8
click at [1057, 641] on div "Status is All Active Search Advanced Search Save Search Clear Search LDBatchesG…" at bounding box center [969, 460] width 1099 height 686
click at [535, 462] on link "2348" at bounding box center [543, 459] width 26 height 11
checkbox input "true"
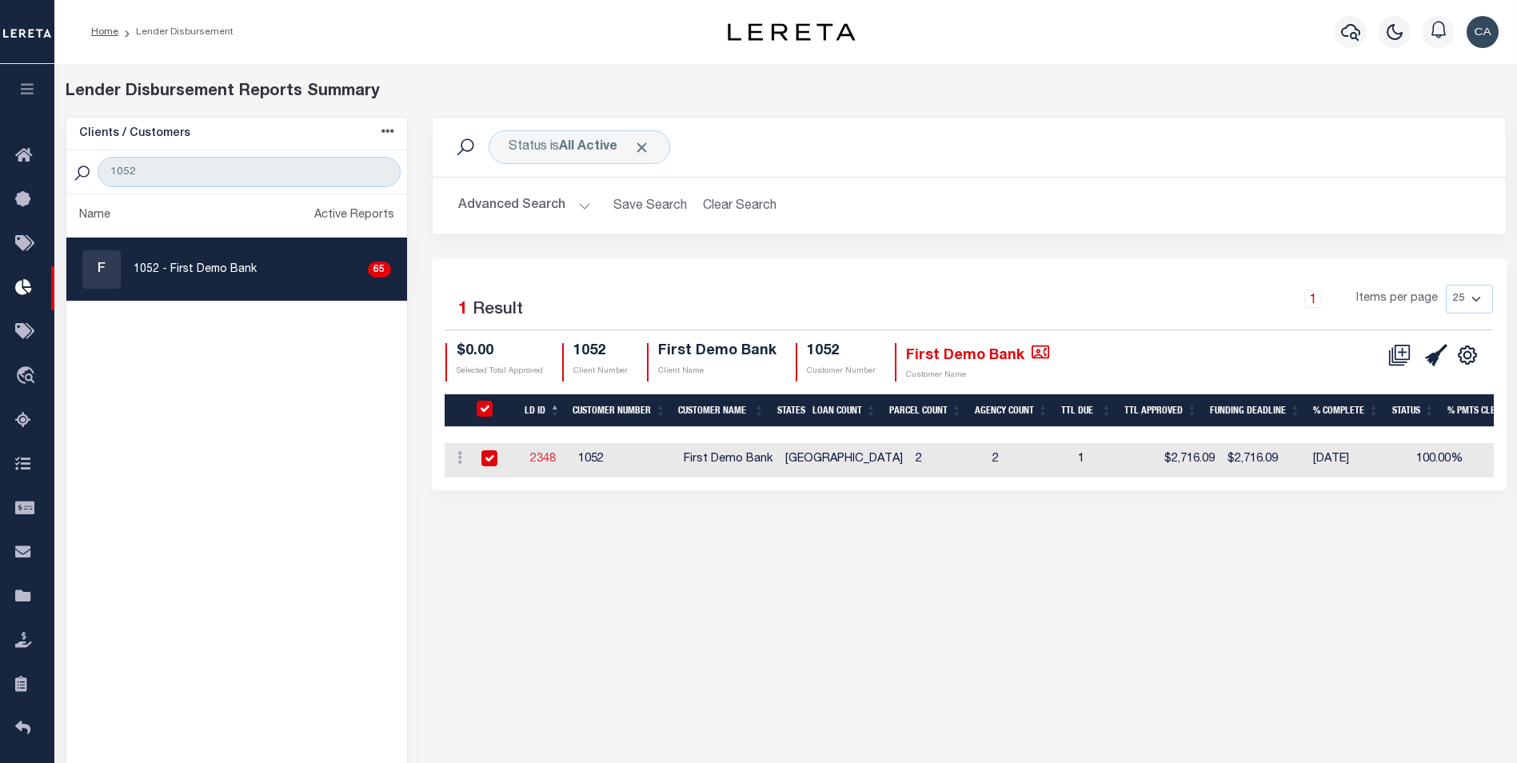
checkbox input "true"
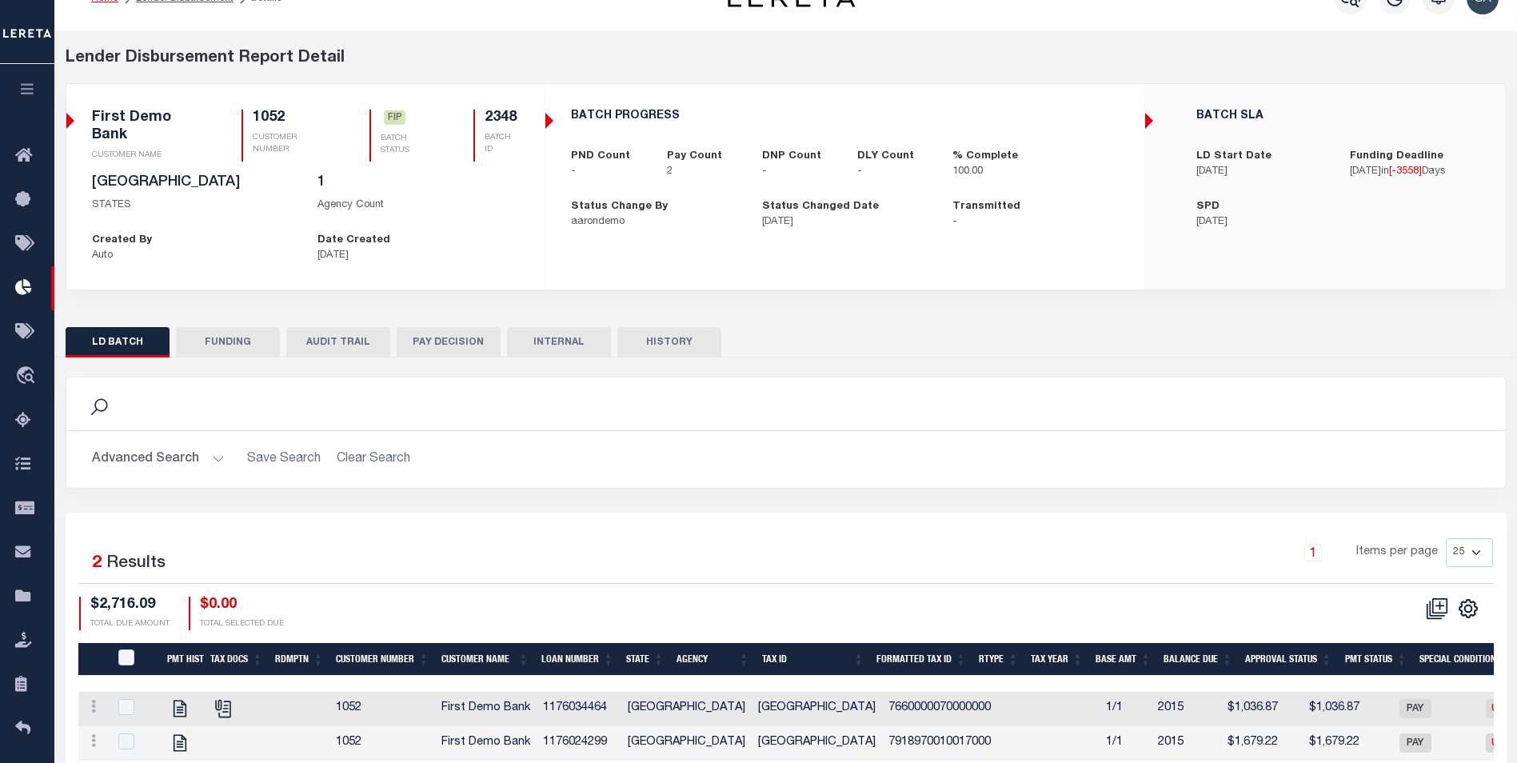
scroll to position [105, 0]
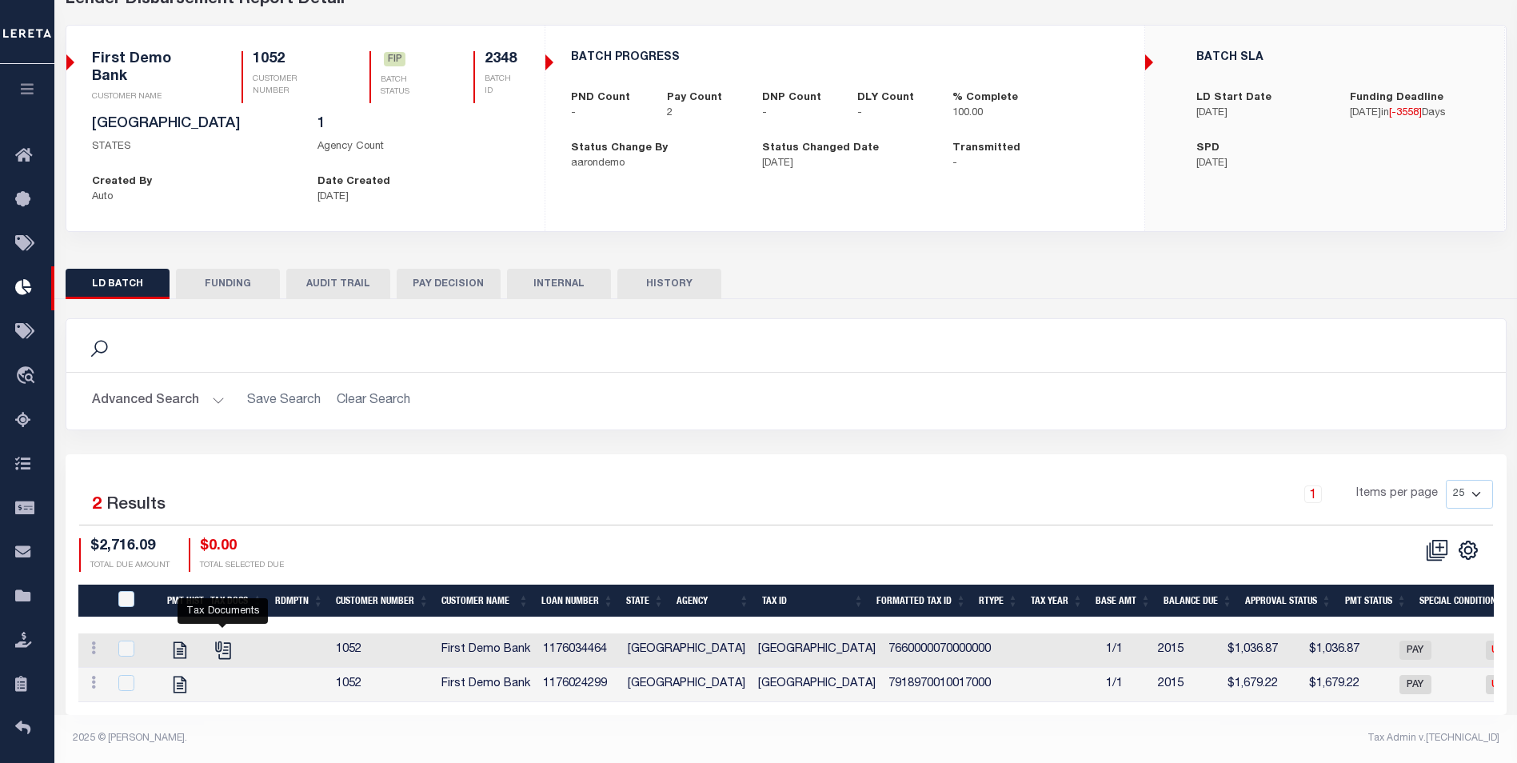
click at [234, 644] on link "" at bounding box center [223, 649] width 26 height 11
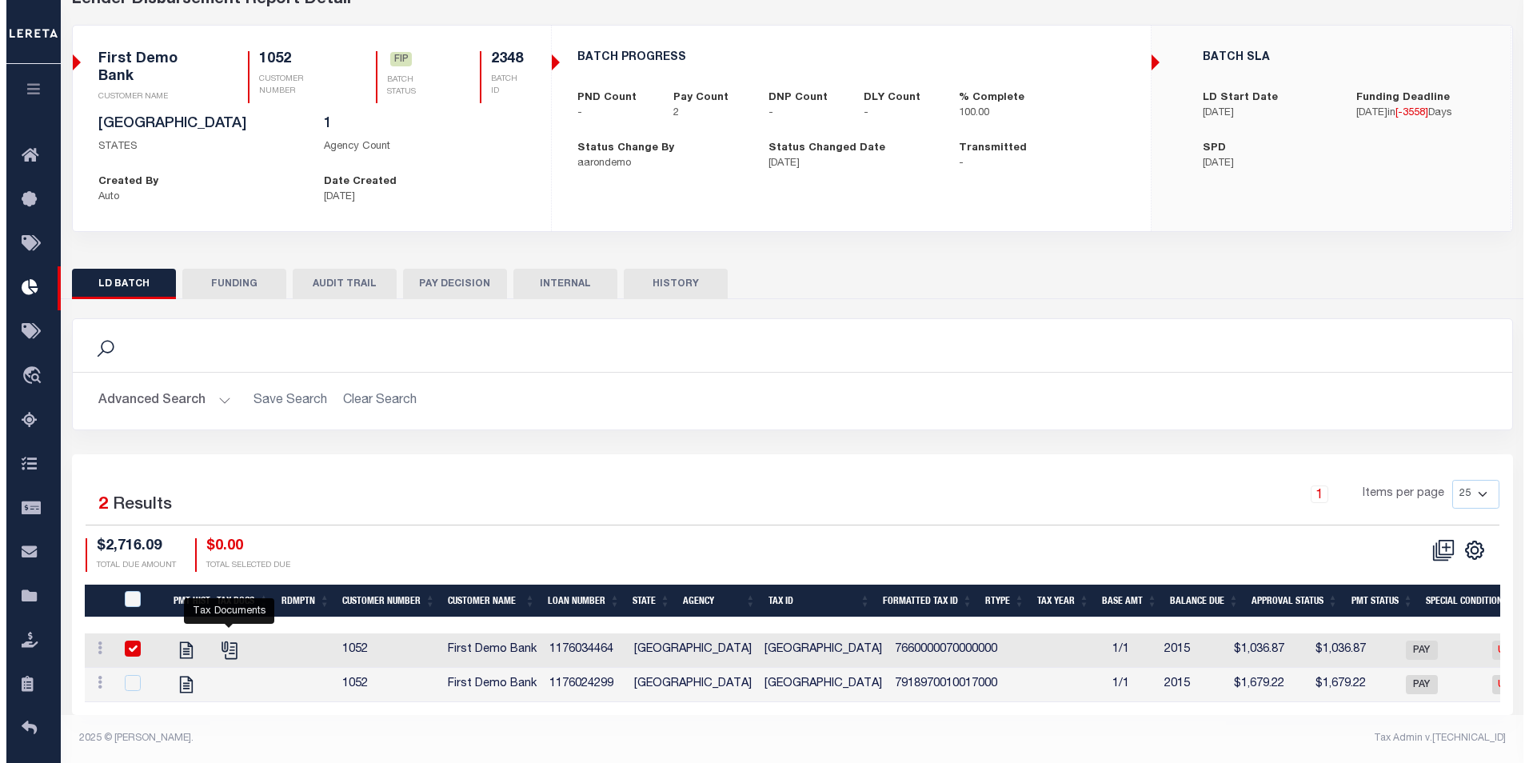
scroll to position [102, 0]
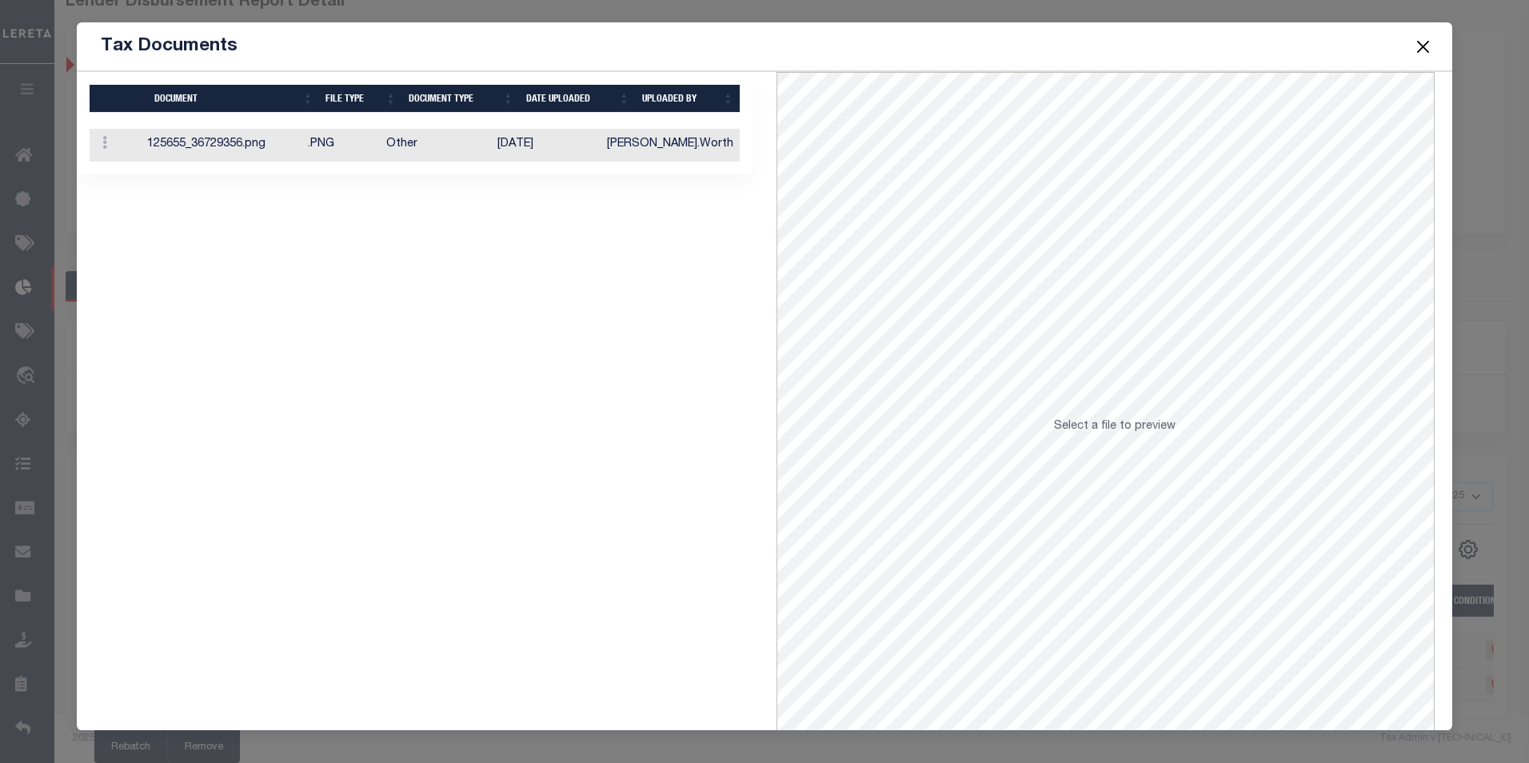
click at [564, 159] on td "10/05/2016" at bounding box center [546, 145] width 110 height 33
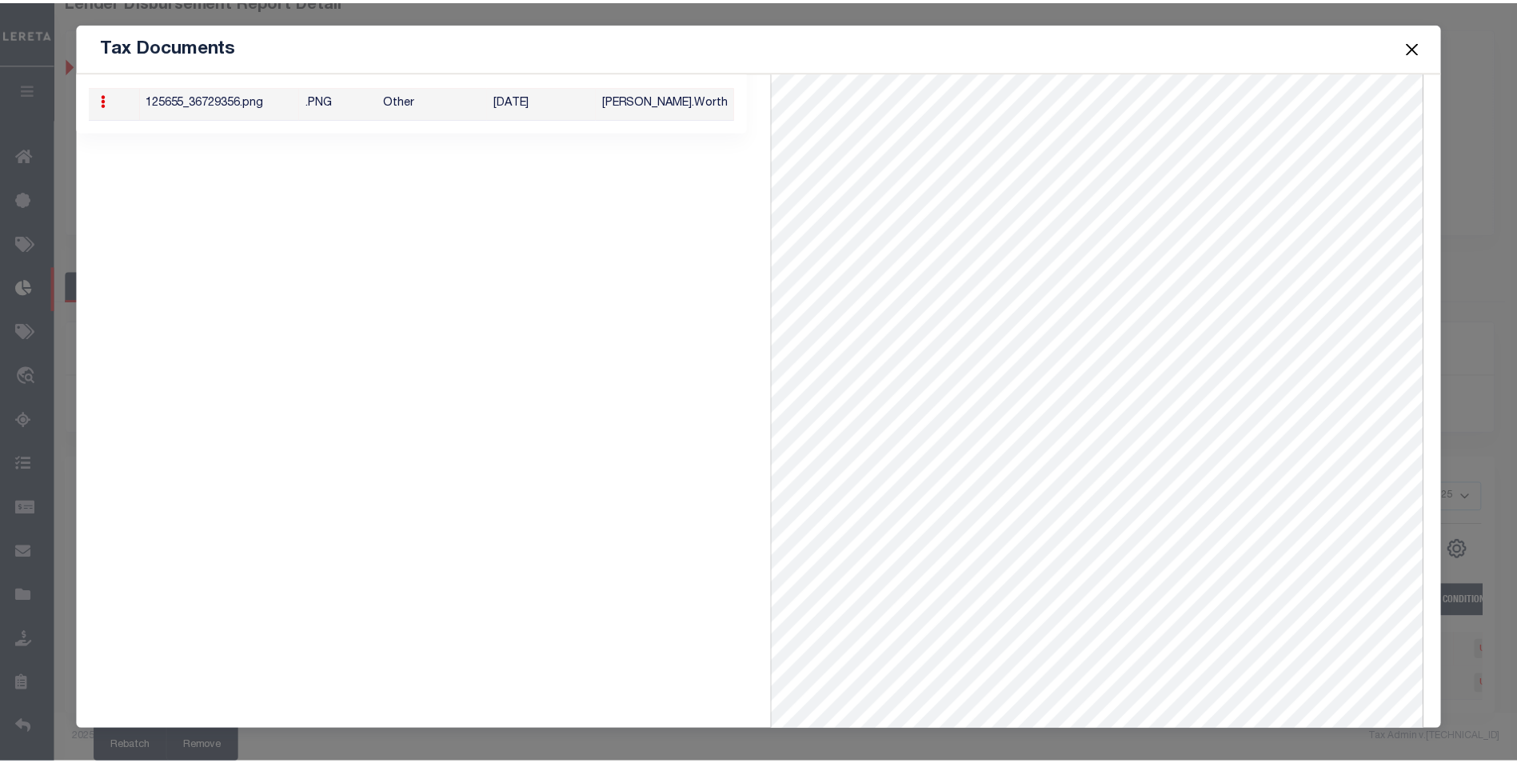
scroll to position [0, 0]
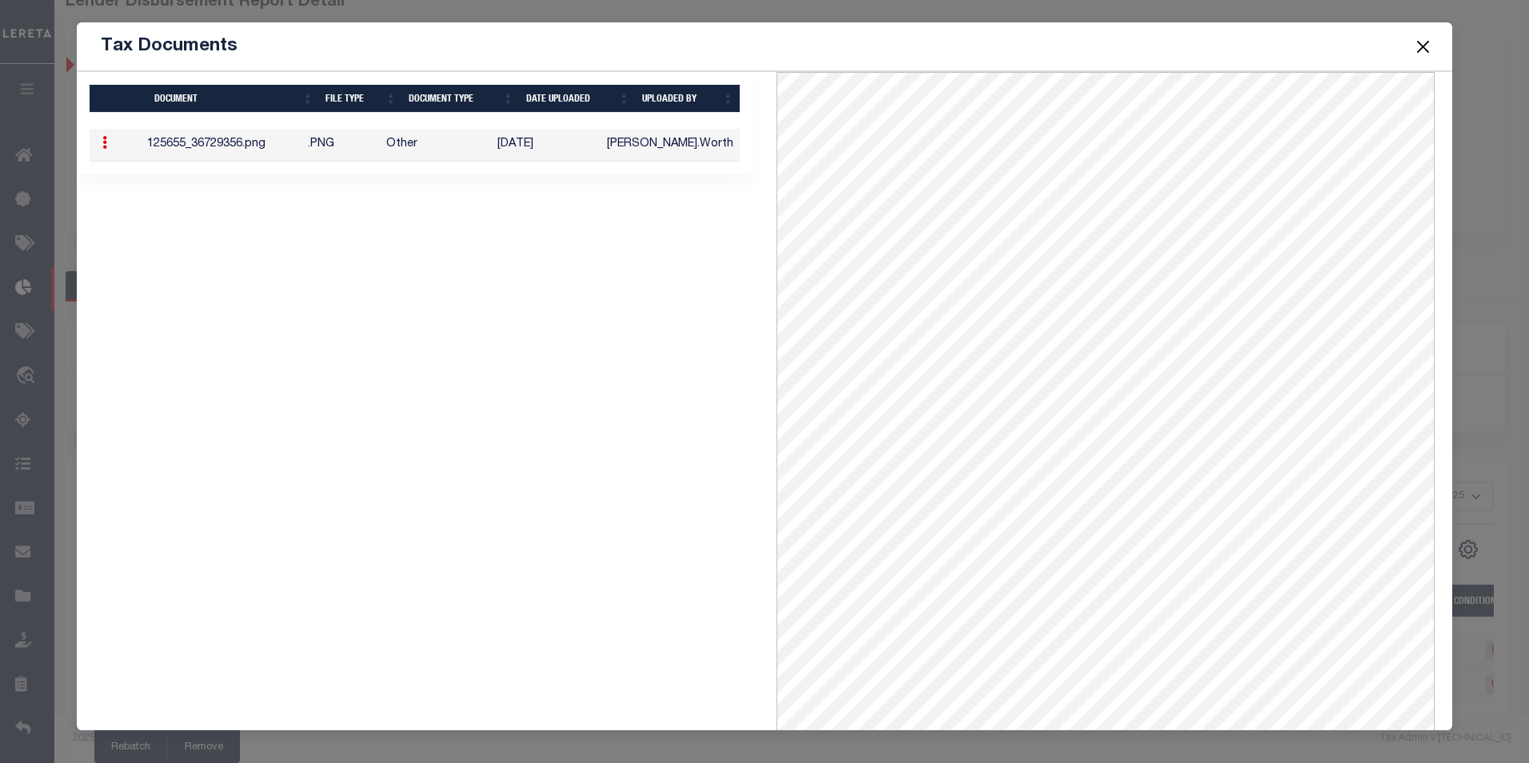
click at [472, 357] on div "1 Selected 1 Result Items per page" at bounding box center [415, 433] width 700 height 723
click at [482, 158] on td "Other" at bounding box center [435, 145] width 111 height 33
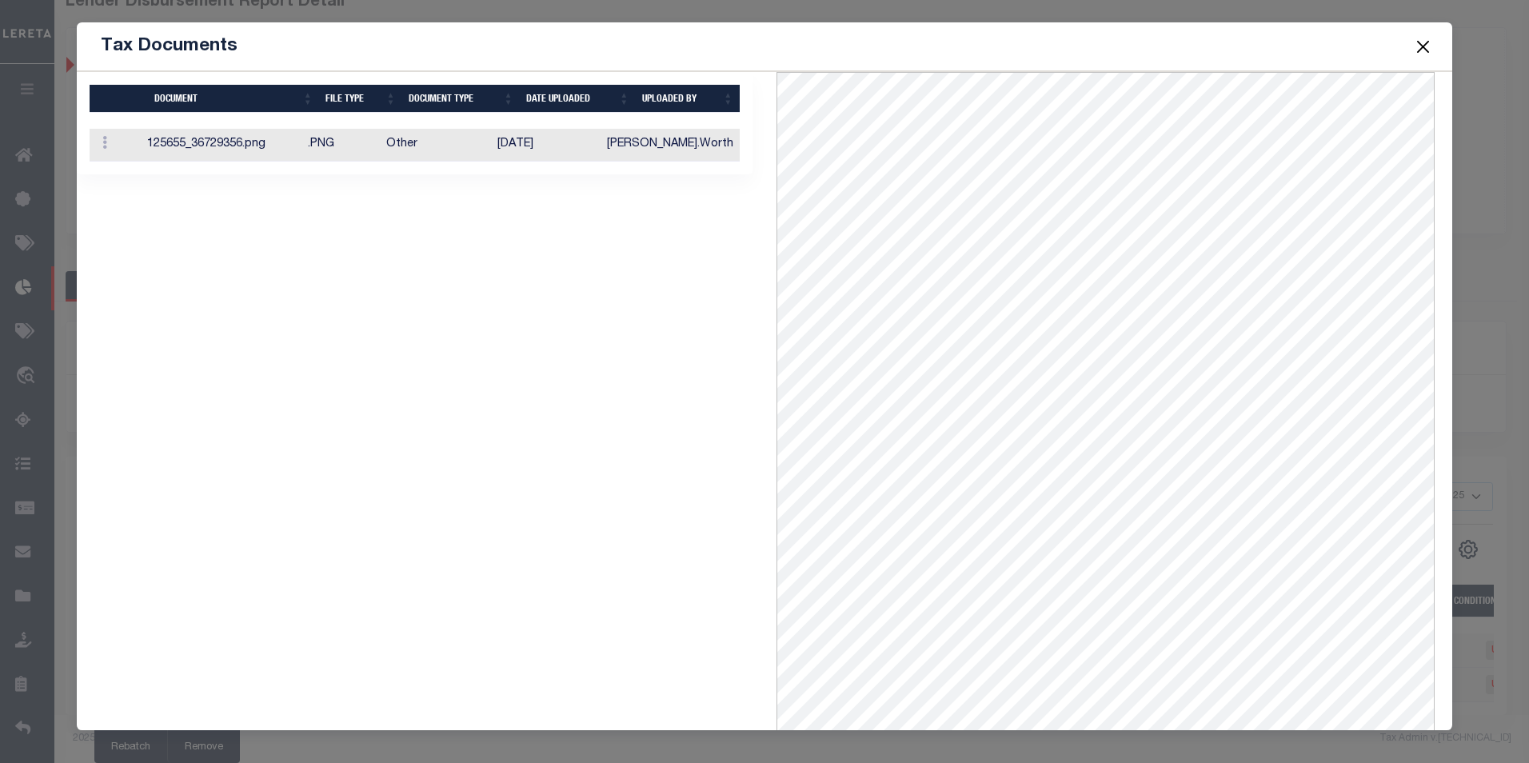
click at [513, 234] on div "1 Selected 1 Result Items per page" at bounding box center [415, 433] width 700 height 723
click at [649, 465] on div "1 Selected 1 Result Items per page" at bounding box center [415, 433] width 700 height 723
click at [1432, 38] on button "Close" at bounding box center [1423, 46] width 21 height 21
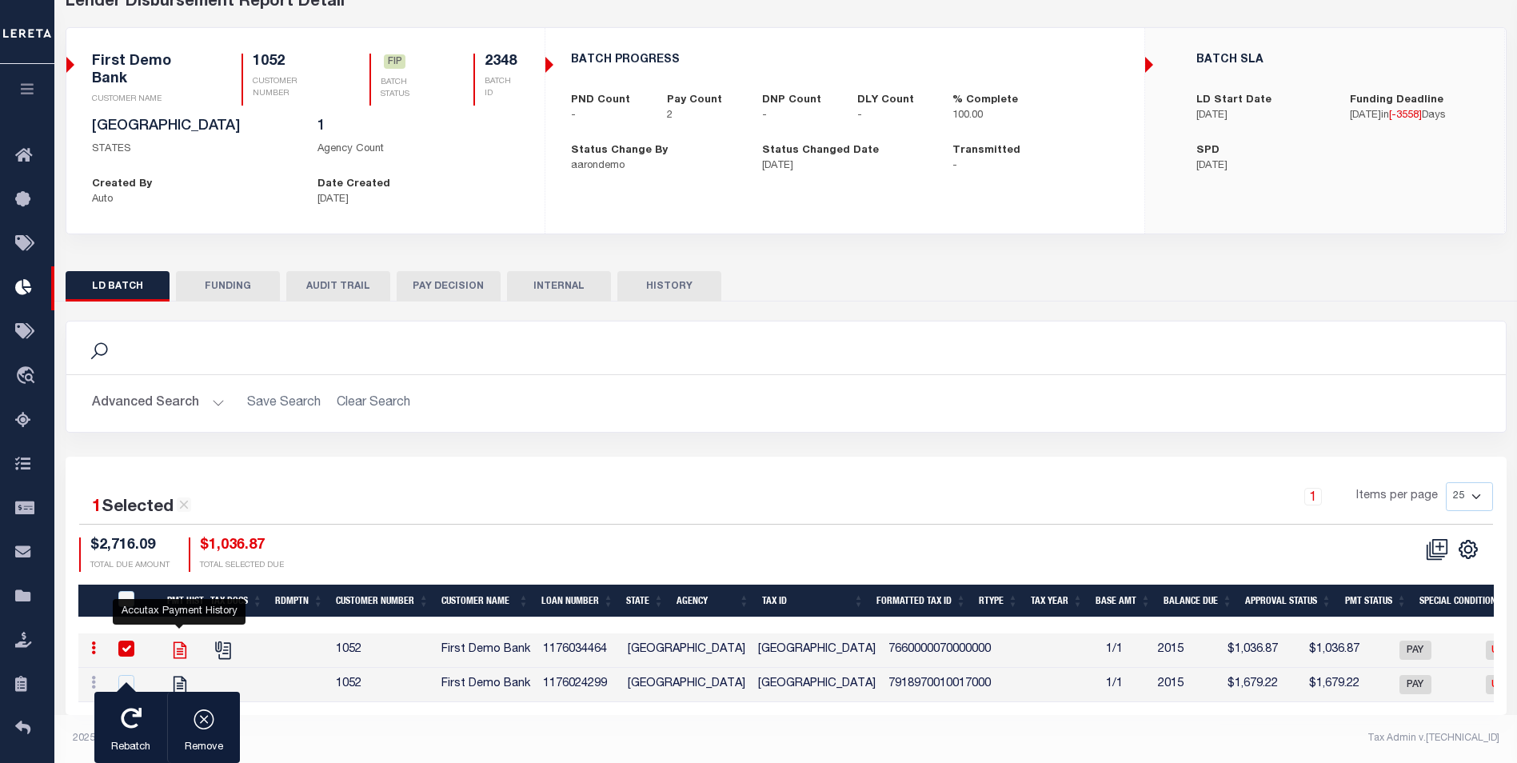
click at [184, 640] on icon "" at bounding box center [180, 650] width 21 height 21
checkbox input "false"
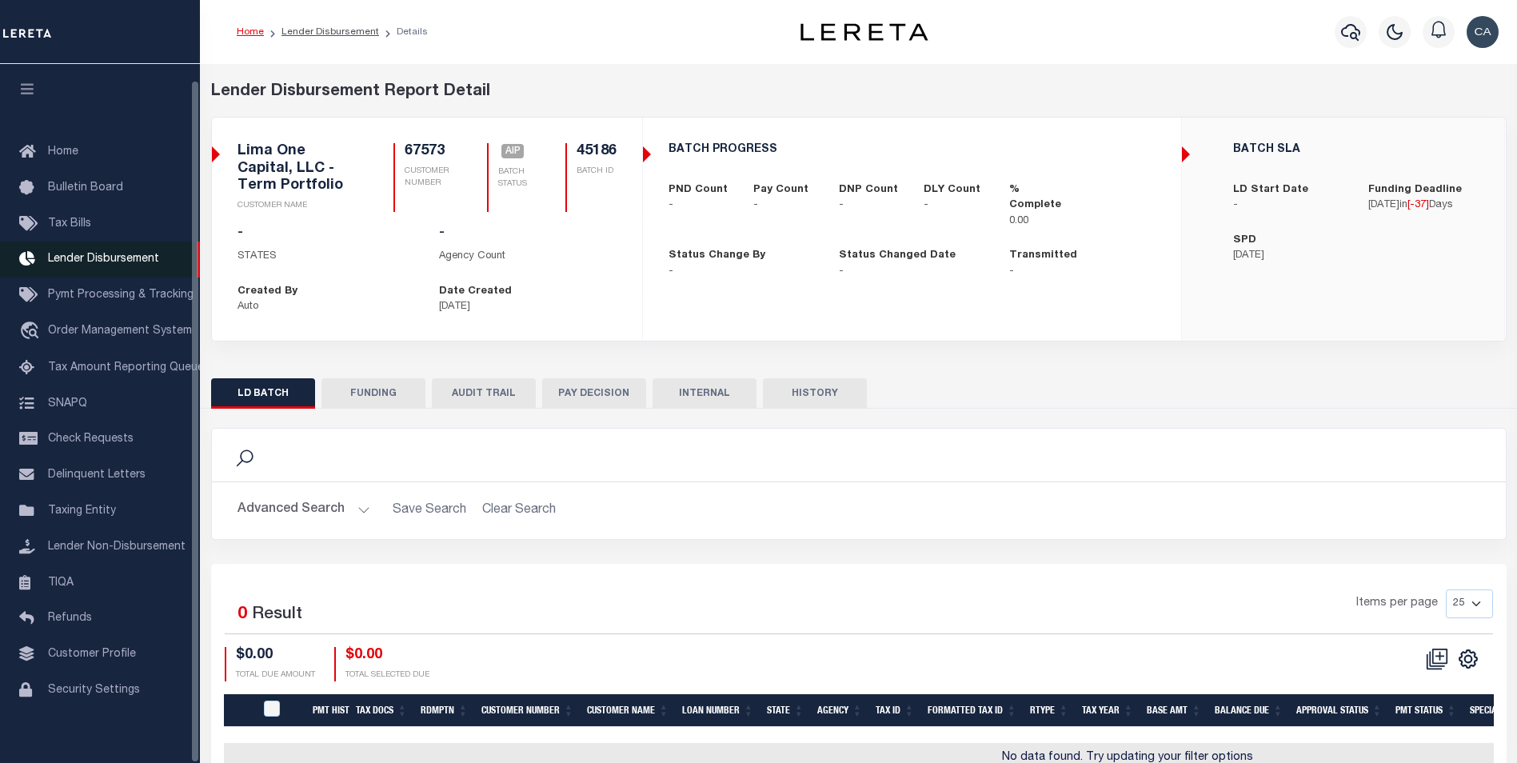
scroll to position [16, 0]
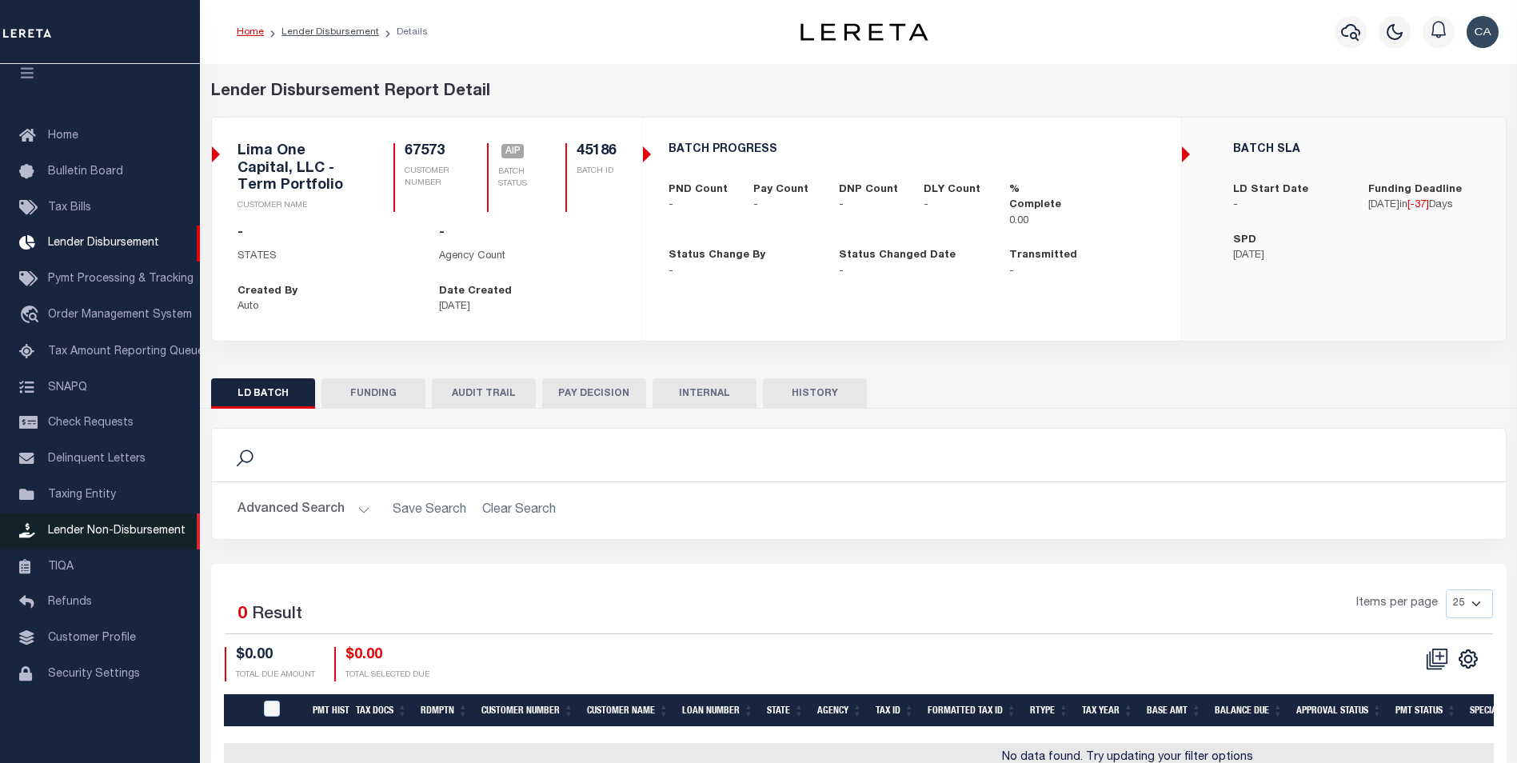
click at [128, 547] on link "Lender Non-Disbursement" at bounding box center [100, 532] width 200 height 36
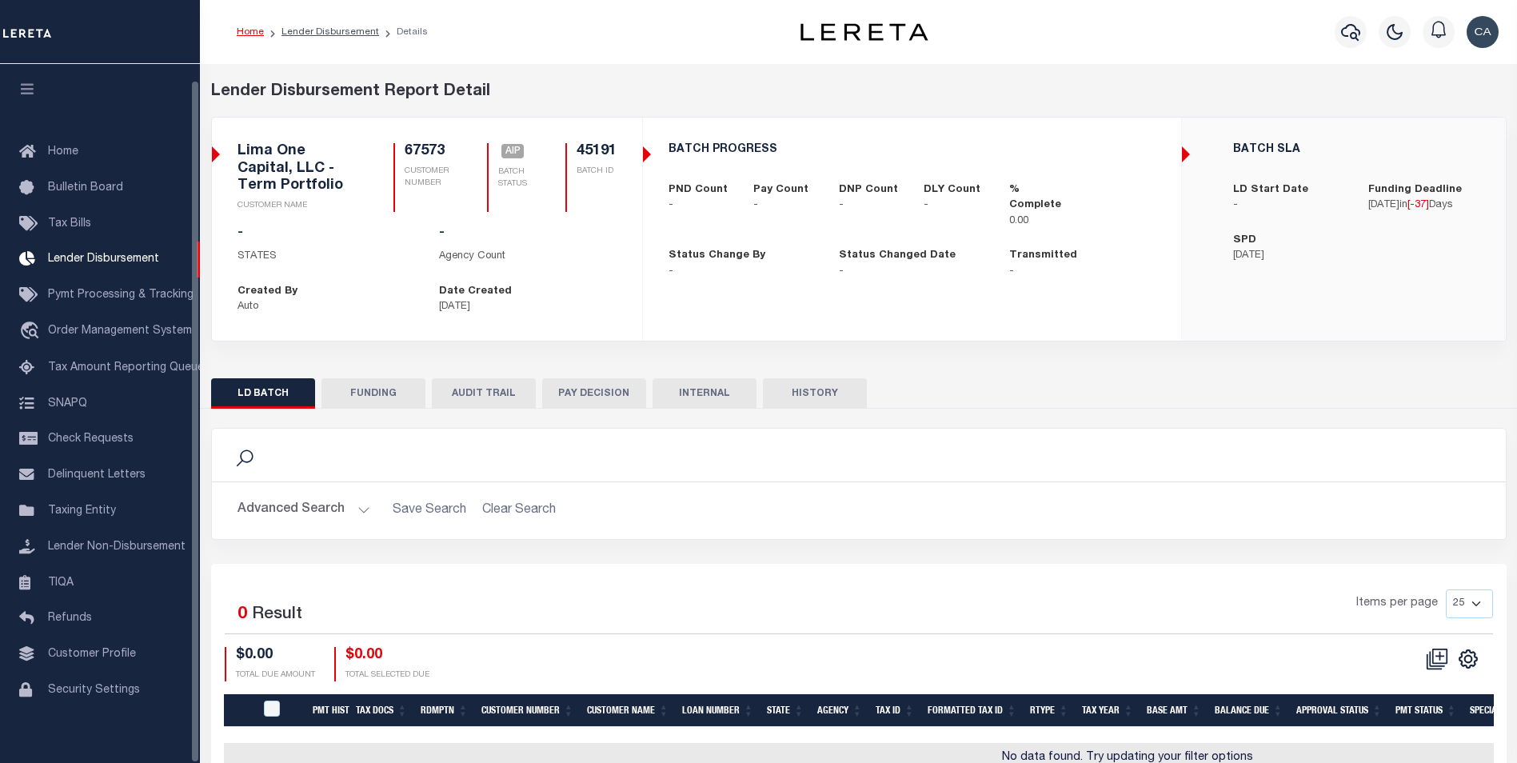
scroll to position [16, 0]
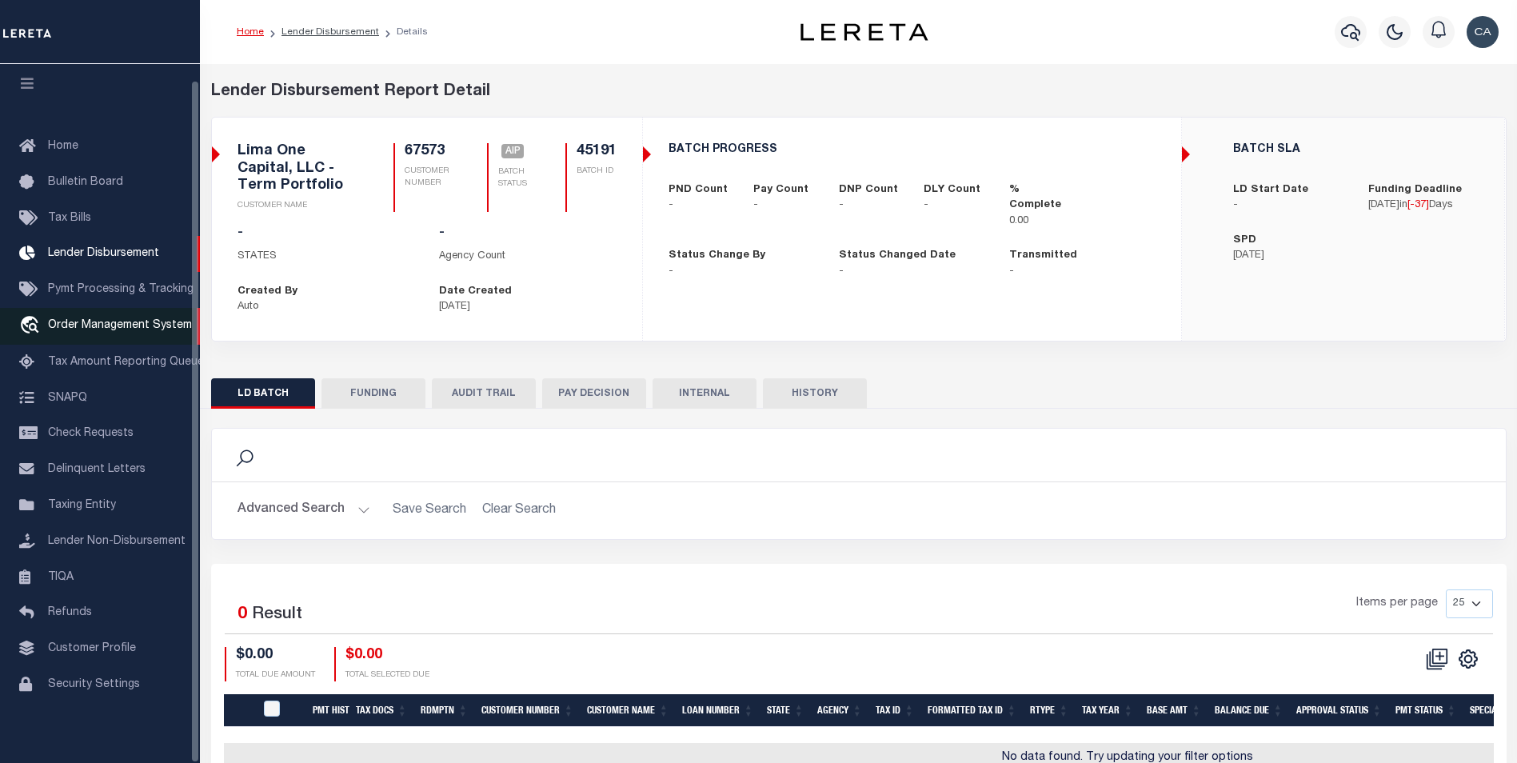
click at [149, 320] on span "Order Management System" at bounding box center [120, 325] width 144 height 11
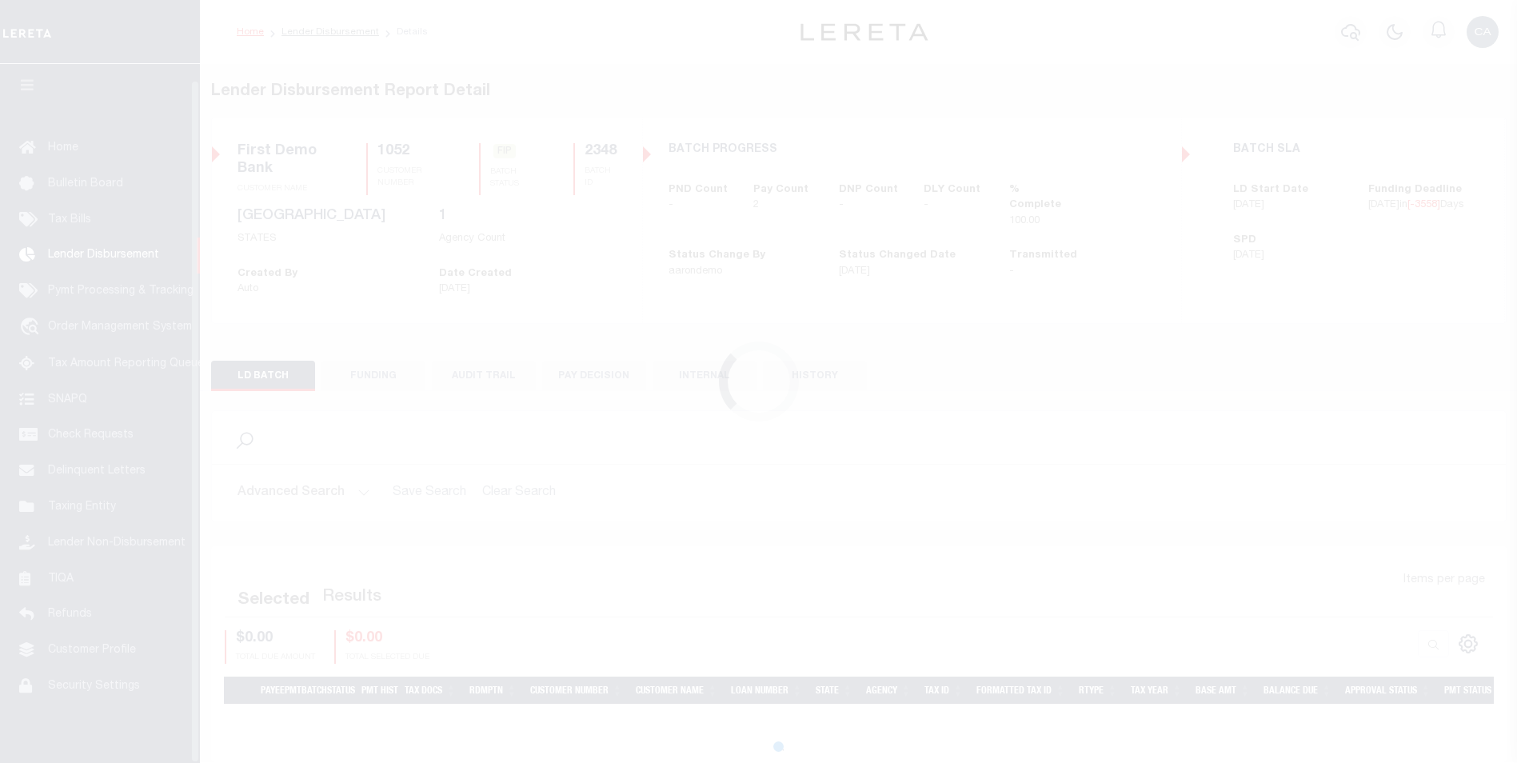
scroll to position [16, 0]
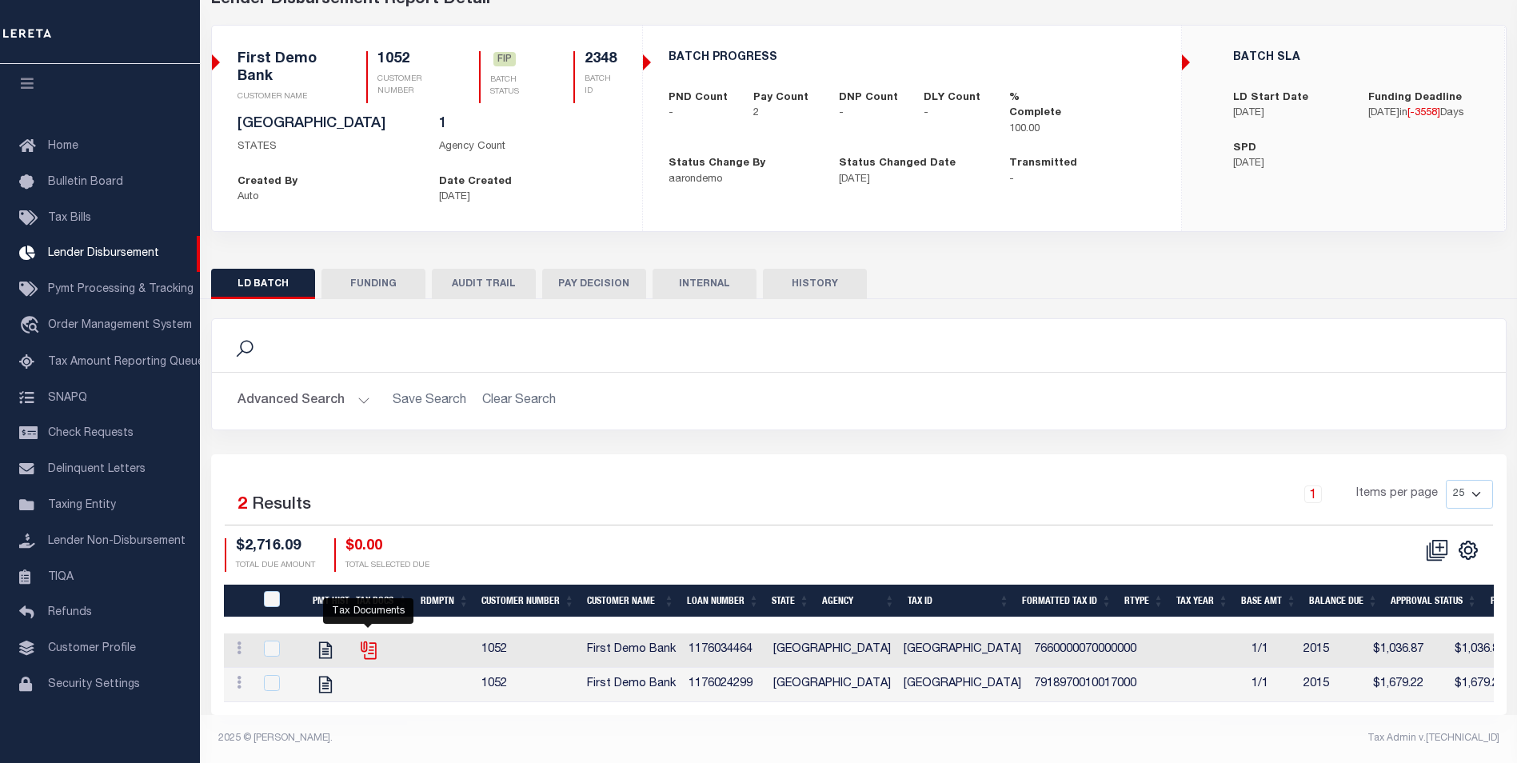
click at [370, 642] on icon "" at bounding box center [367, 648] width 13 height 13
checkbox input "true"
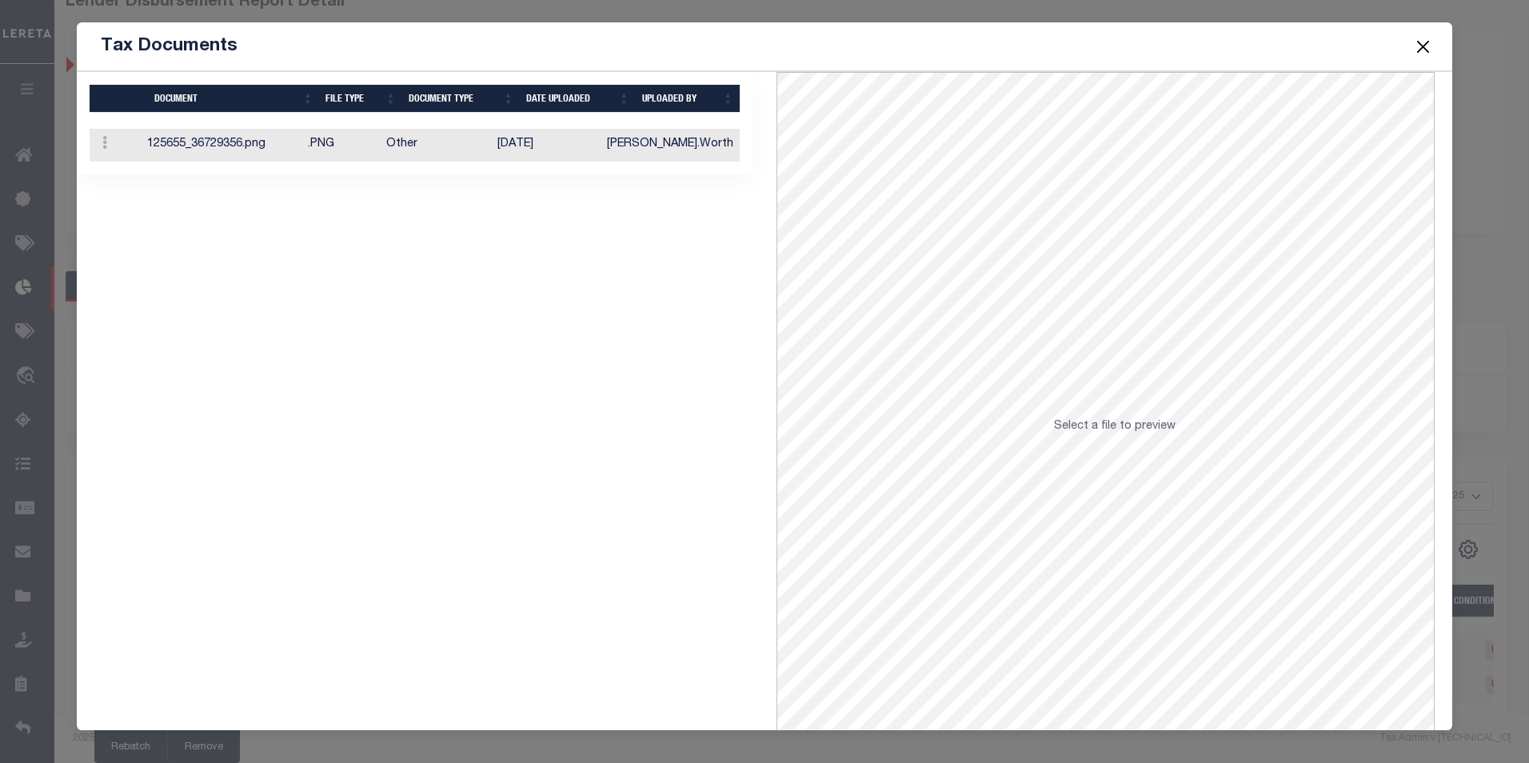
click at [491, 138] on td "Other" at bounding box center [435, 145] width 111 height 33
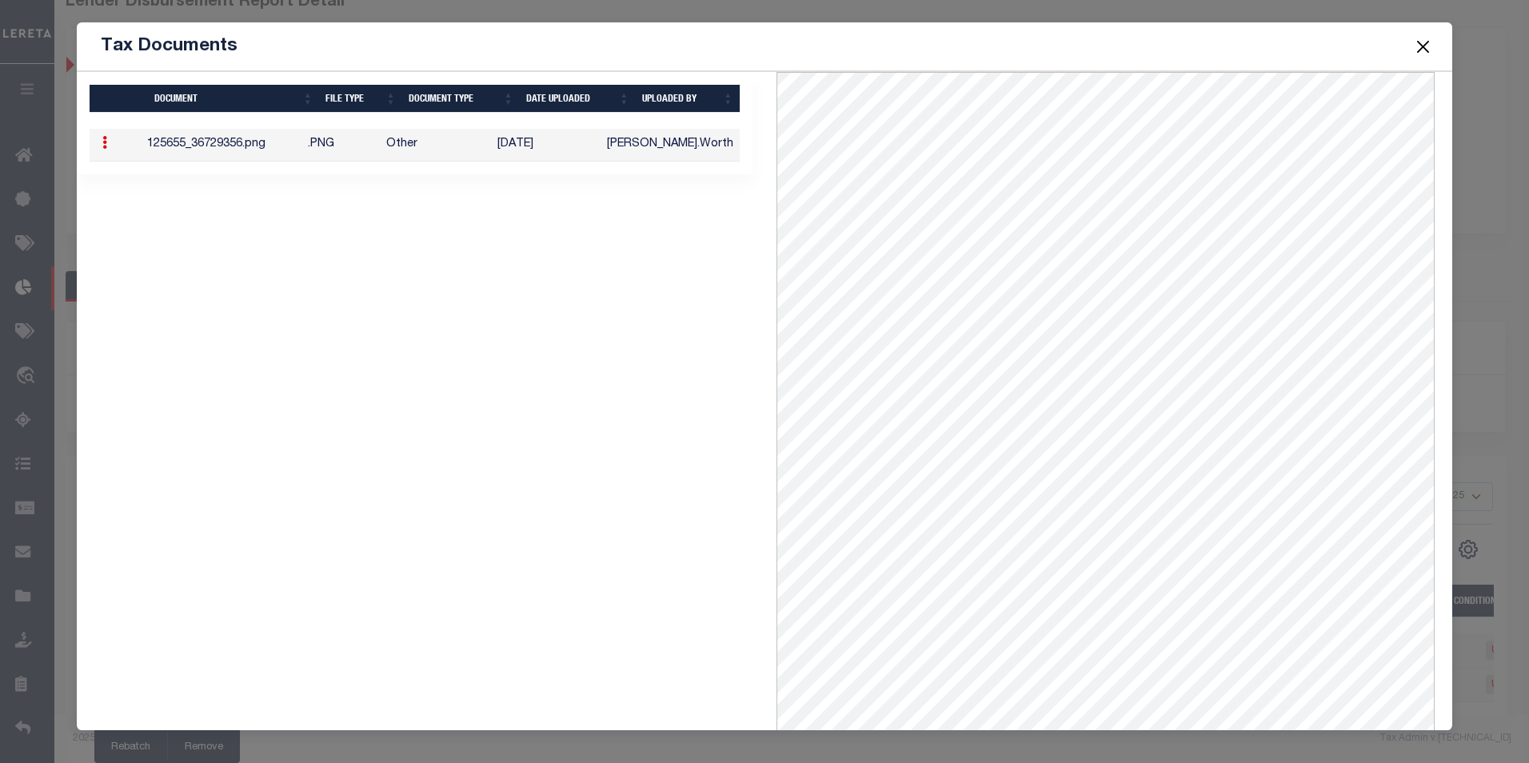
click at [1421, 42] on button "Close" at bounding box center [1423, 46] width 21 height 21
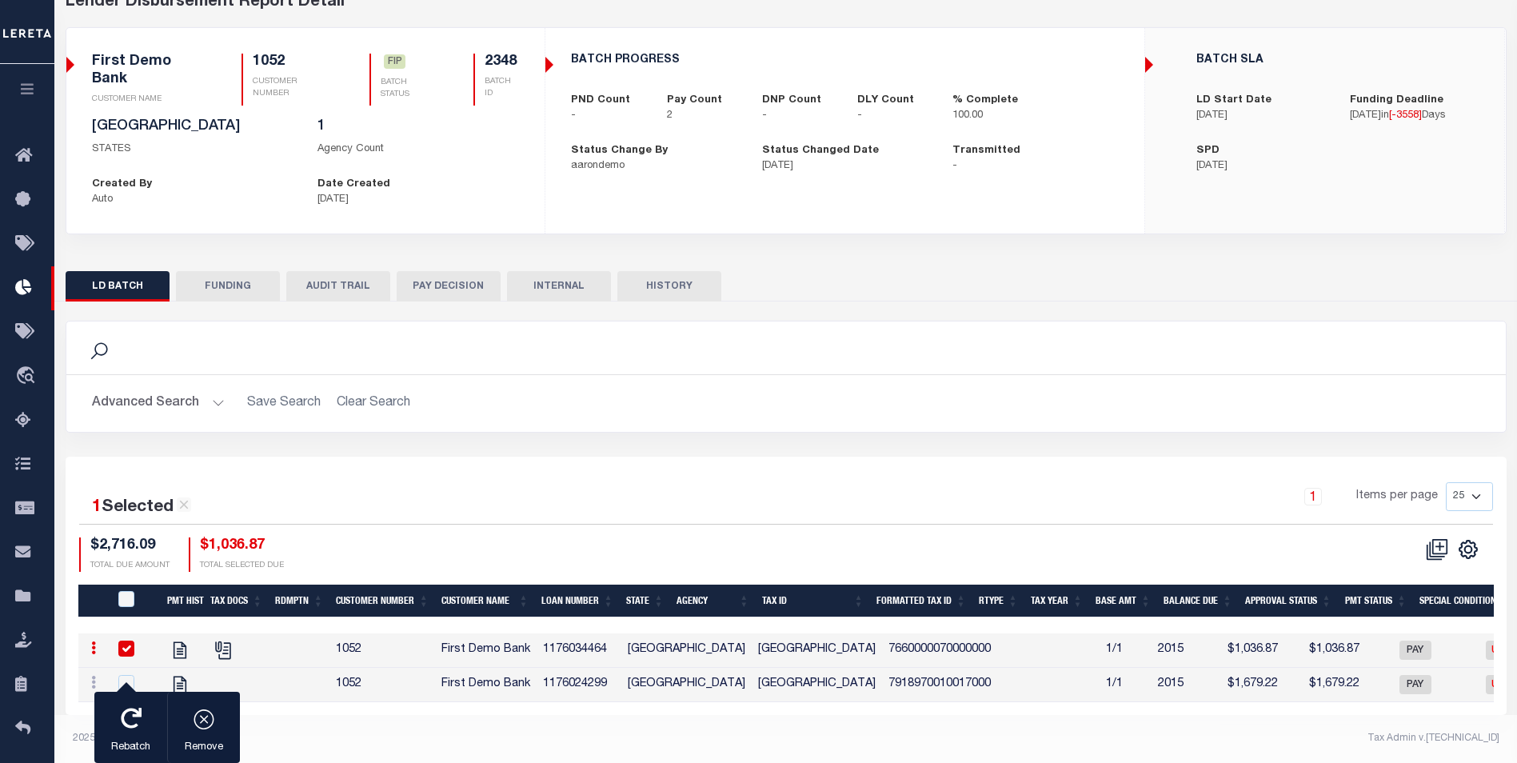
click at [218, 282] on button "FUNDING" at bounding box center [228, 286] width 104 height 30
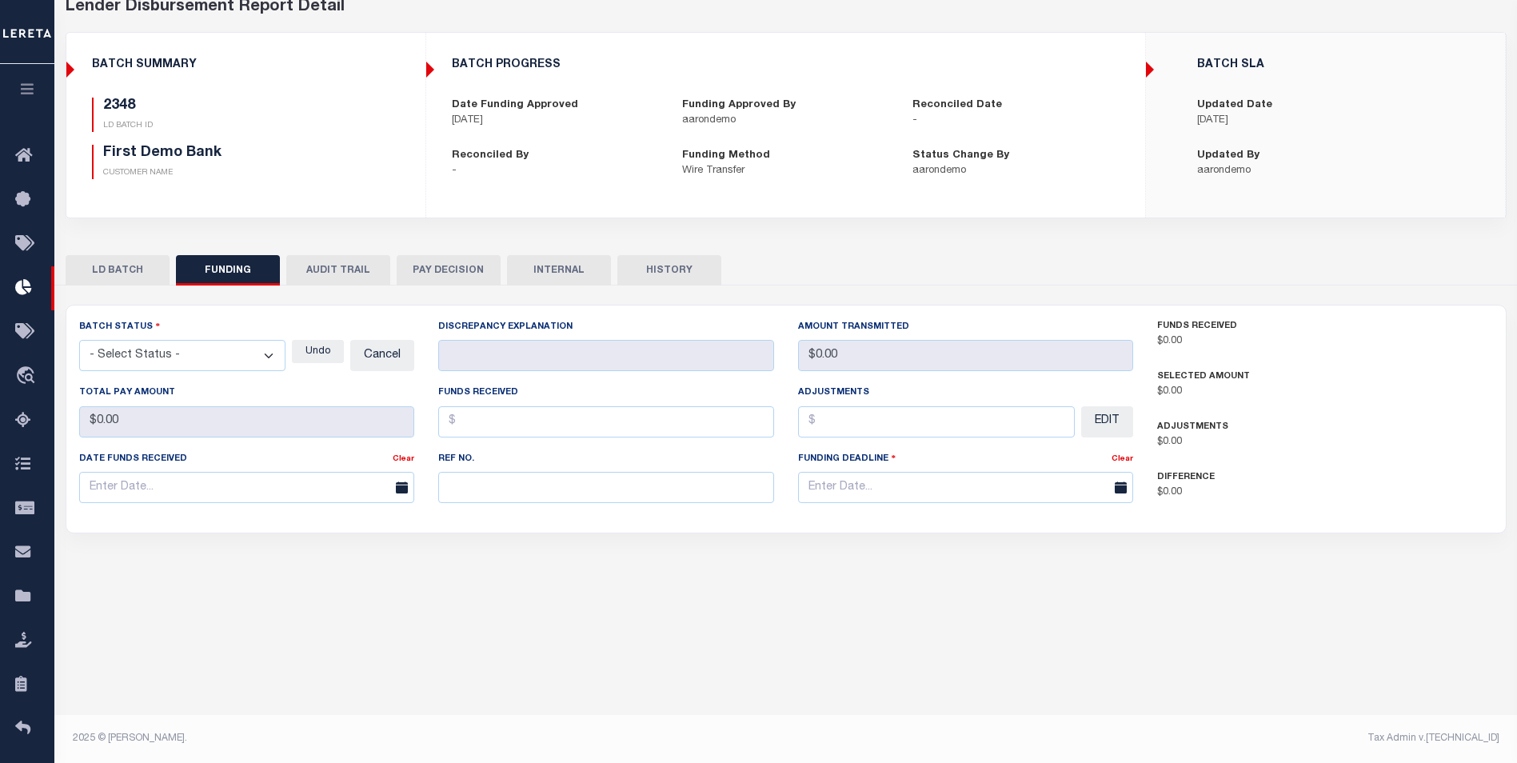
type input "$2,716.09"
type input "$0"
type input "[DATE]"
select select "100"
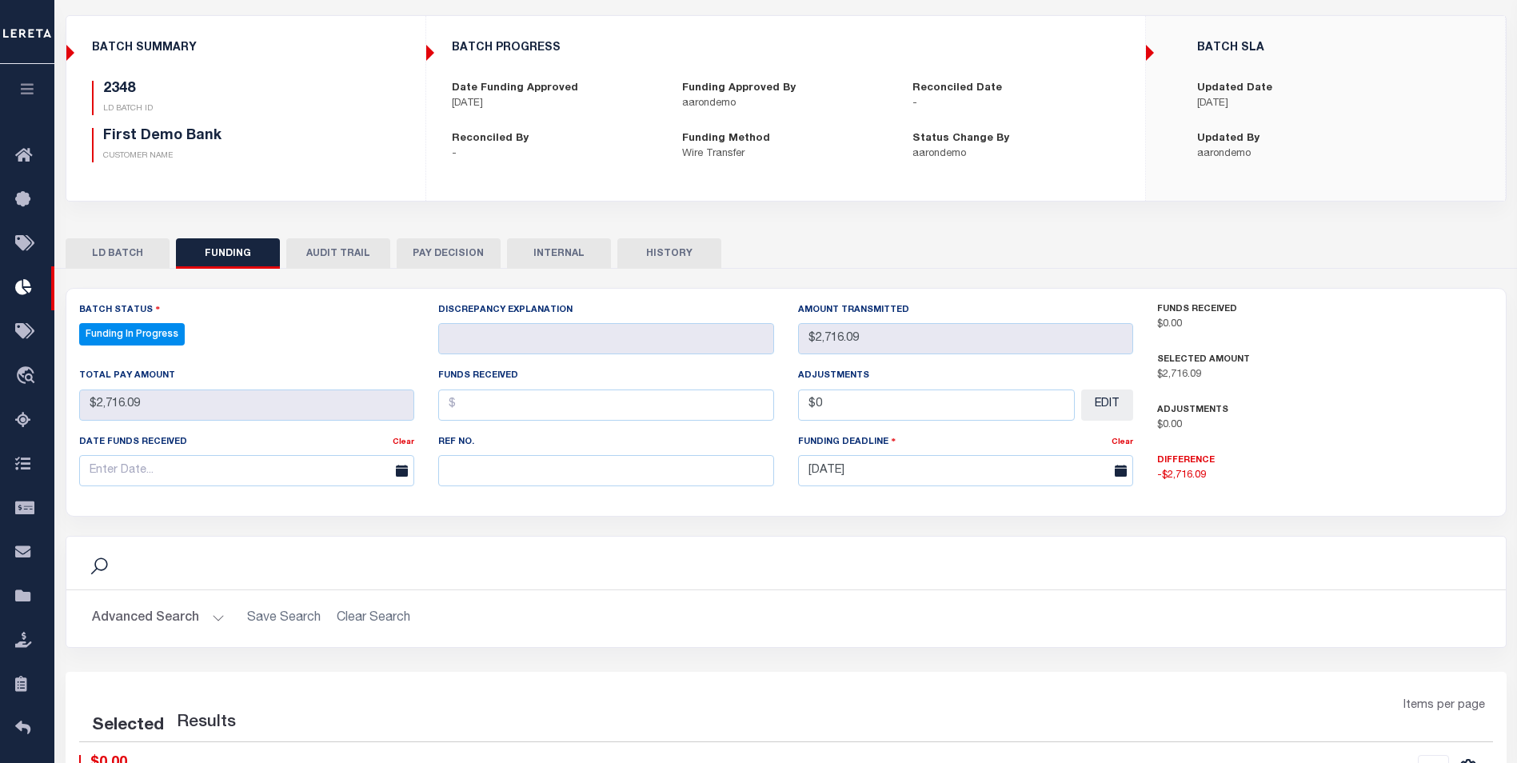
select select "100"
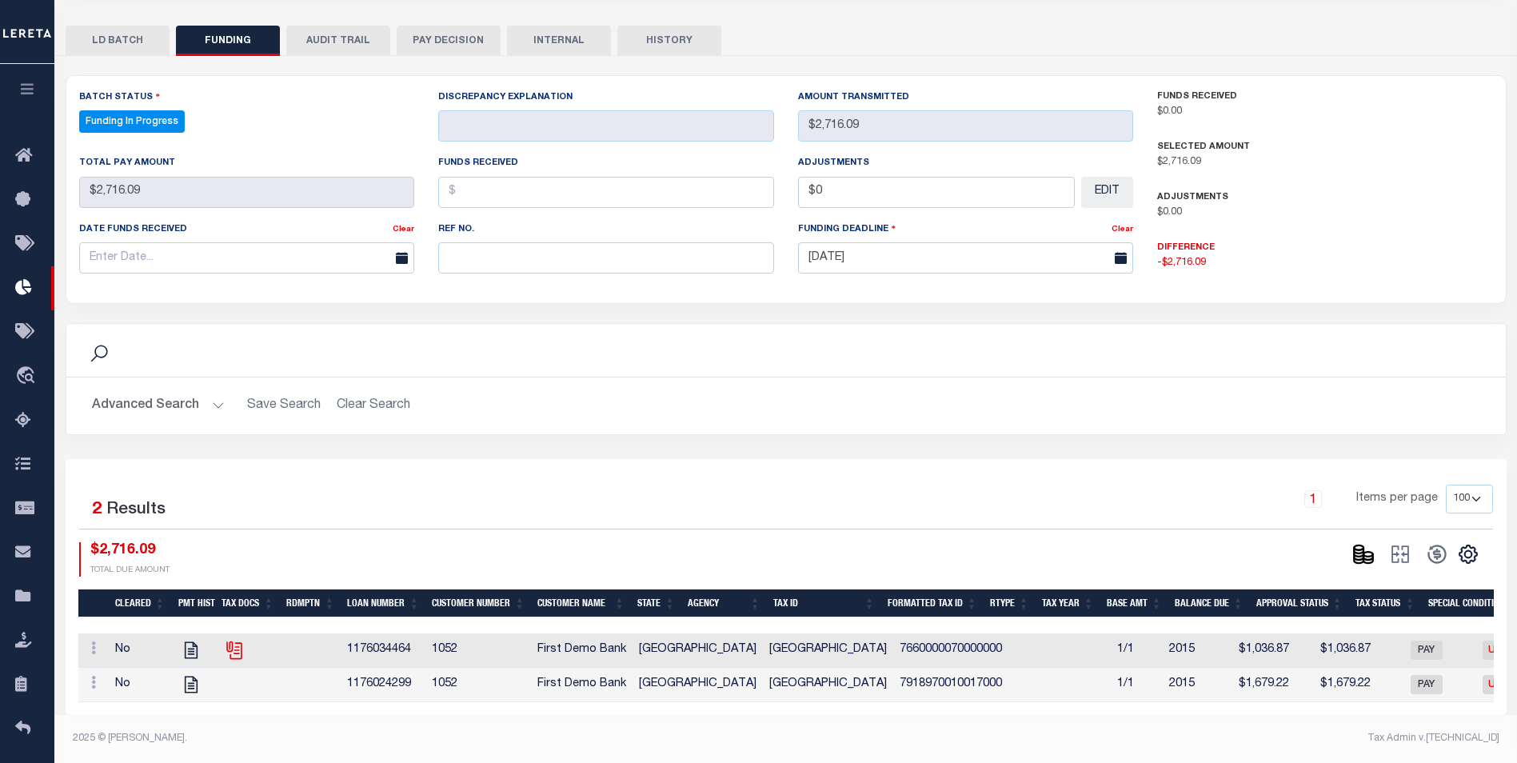
click at [226, 642] on icon at bounding box center [232, 648] width 13 height 13
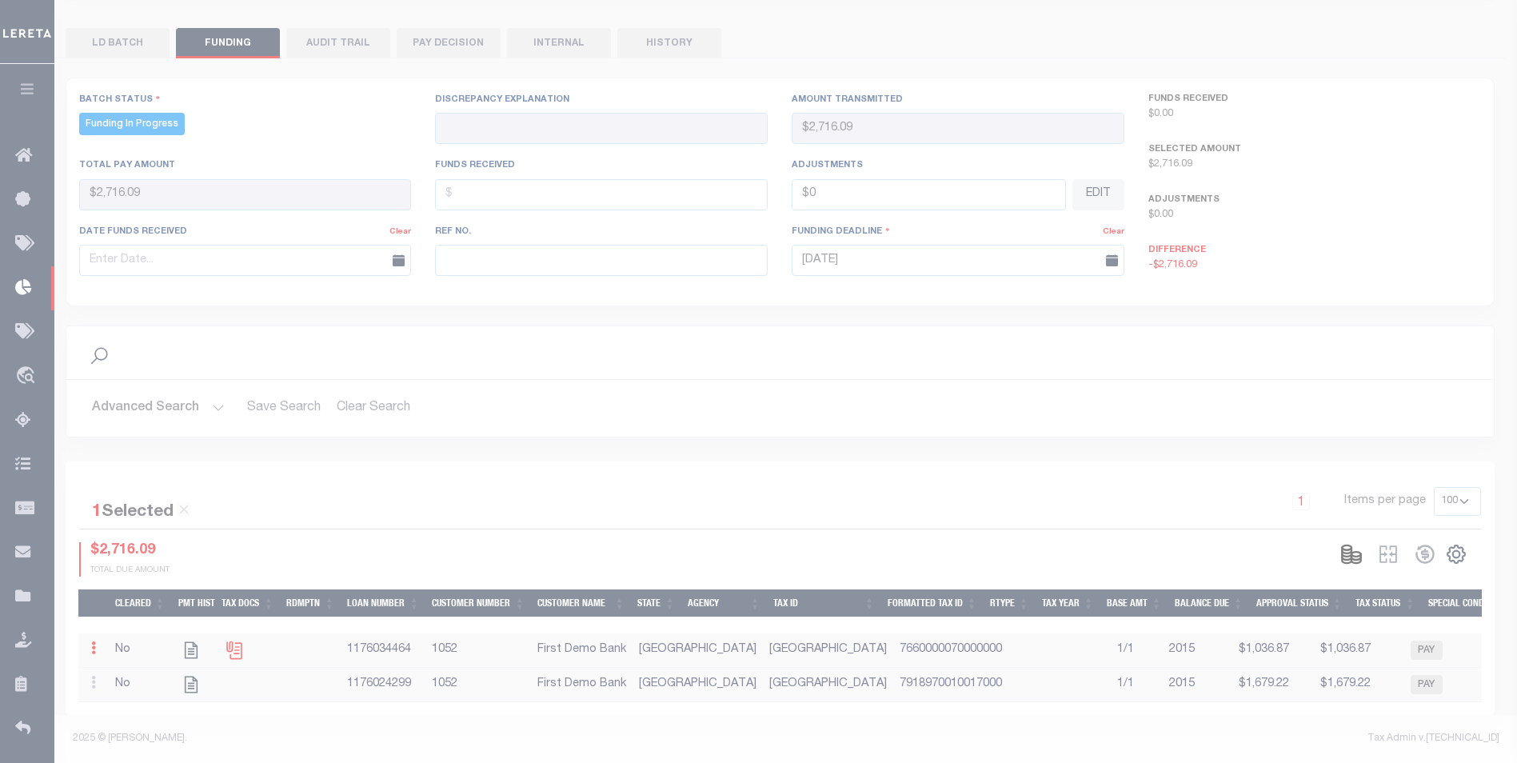
scroll to position [324, 0]
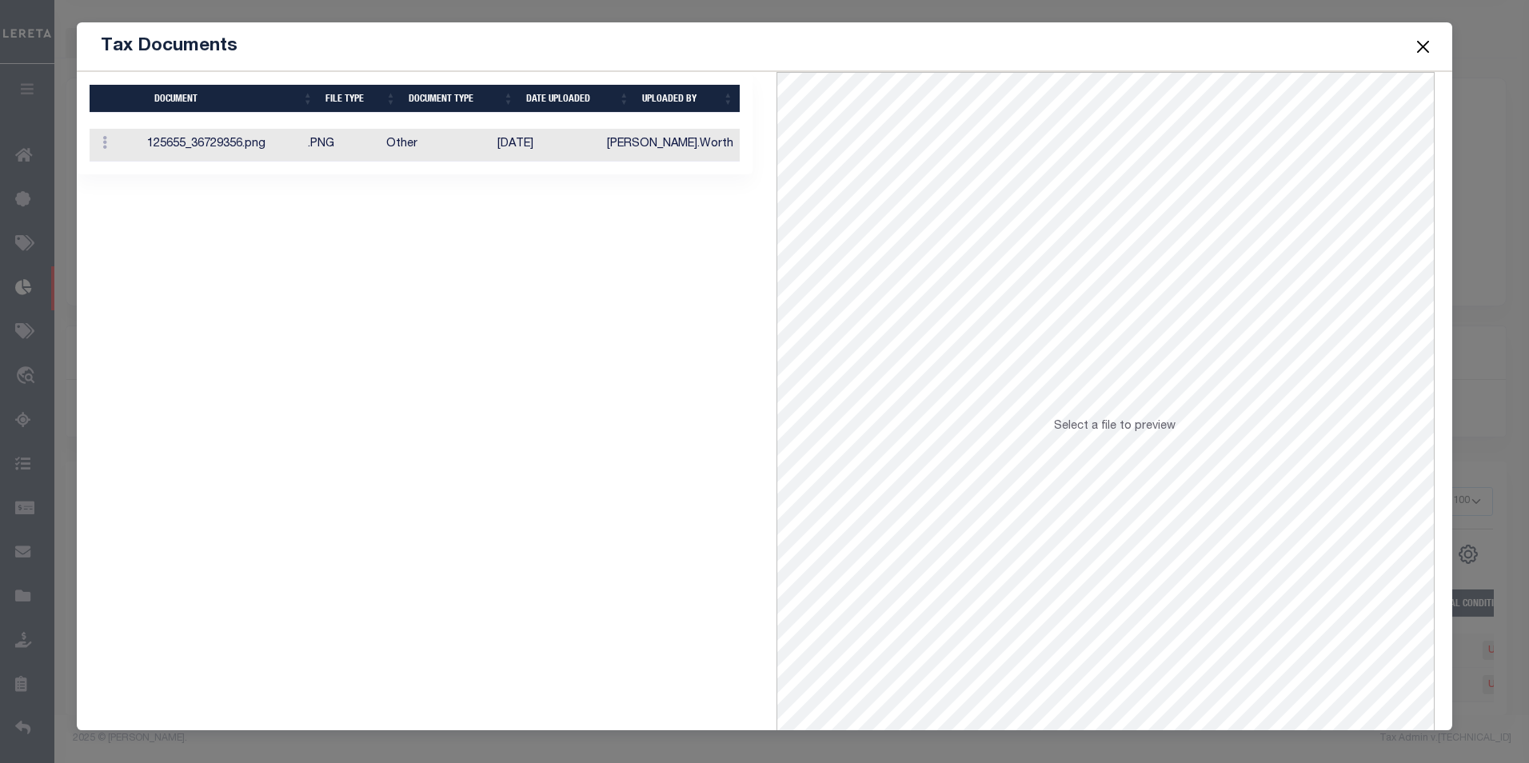
click at [580, 138] on td "[DATE]" at bounding box center [546, 145] width 110 height 33
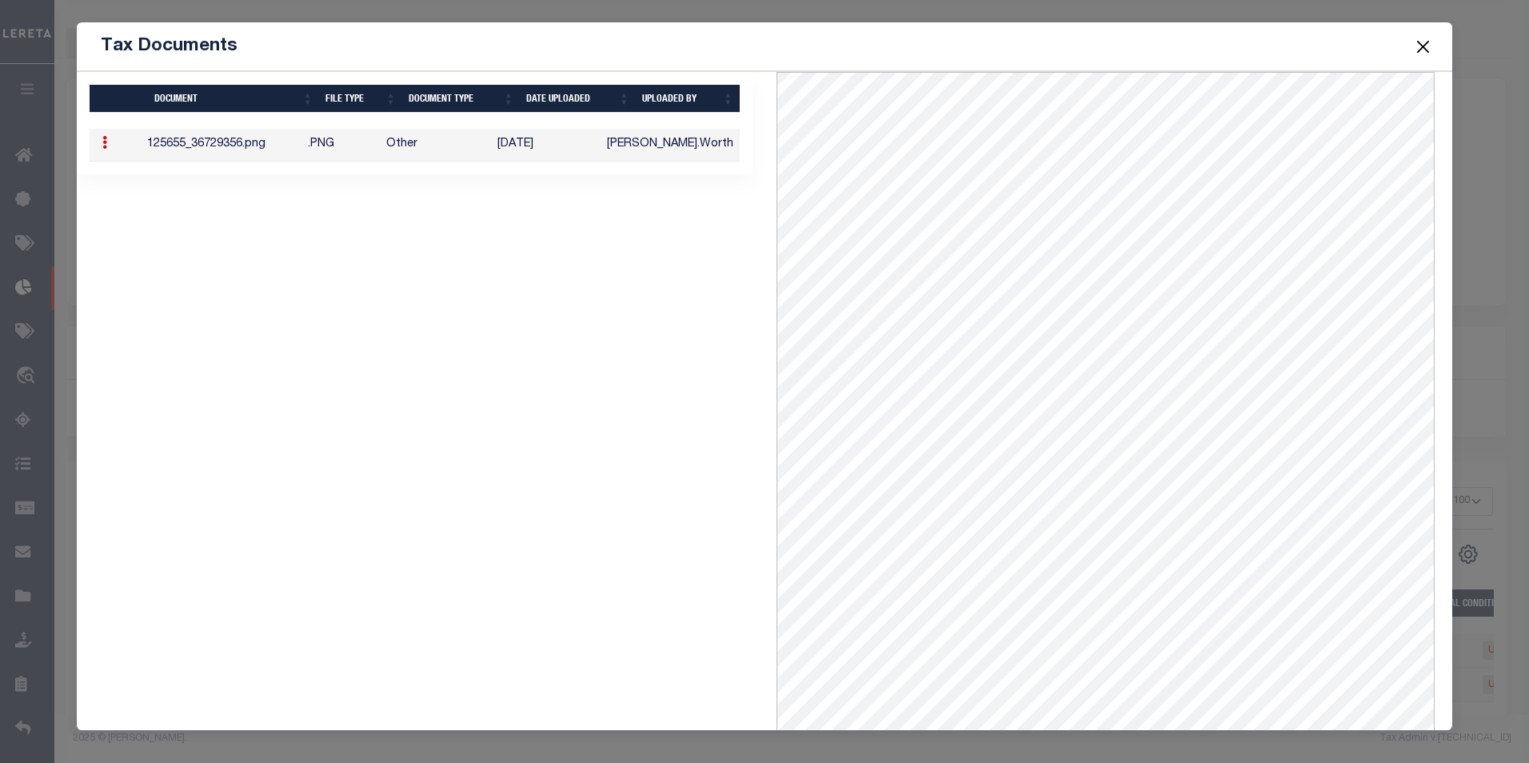
click at [1444, 46] on span at bounding box center [1422, 46] width 61 height 45
click at [1417, 47] on button "Close" at bounding box center [1423, 46] width 21 height 21
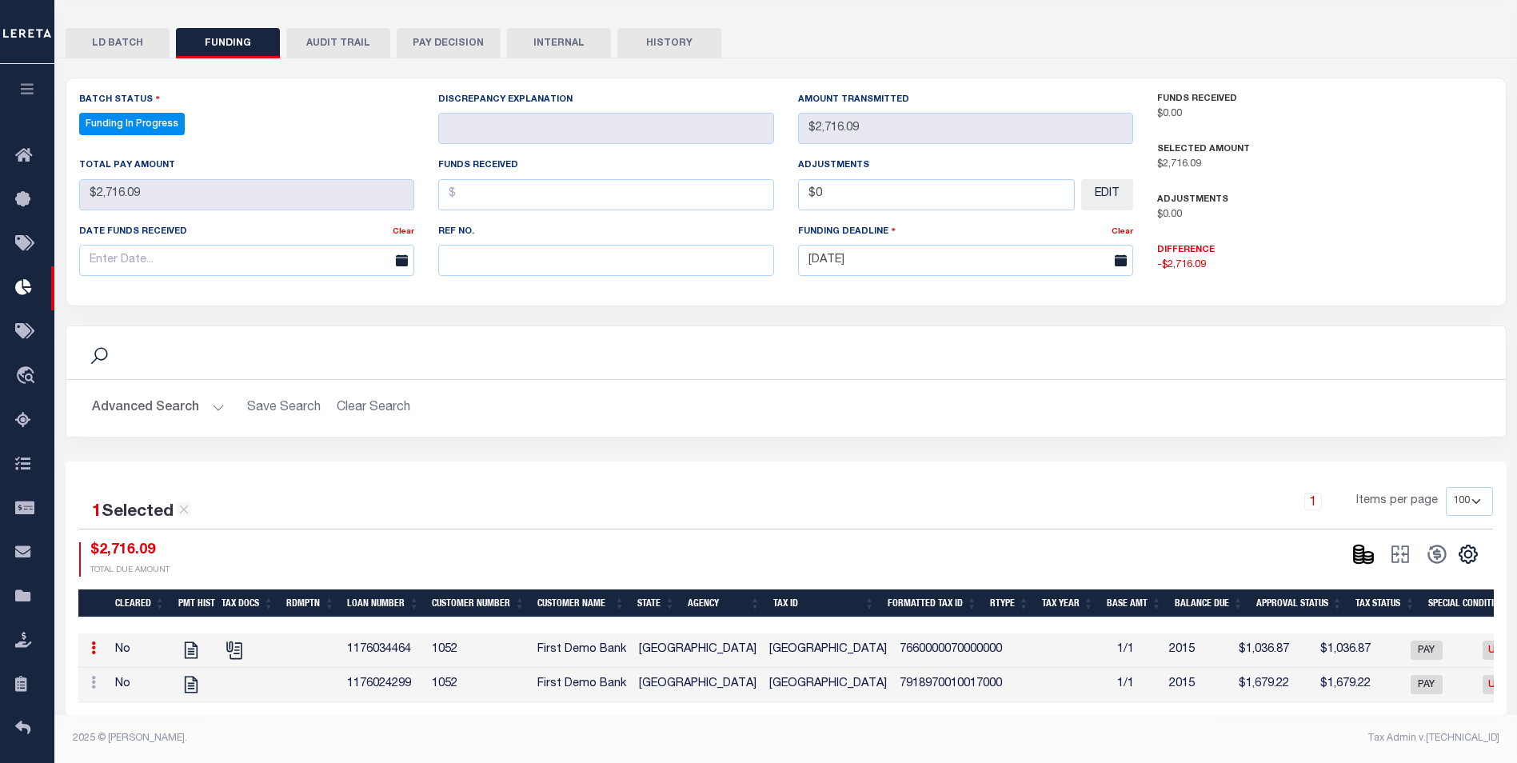
click at [20, 28] on img at bounding box center [27, 33] width 48 height 28
click at [33, 81] on button "button" at bounding box center [27, 91] width 54 height 54
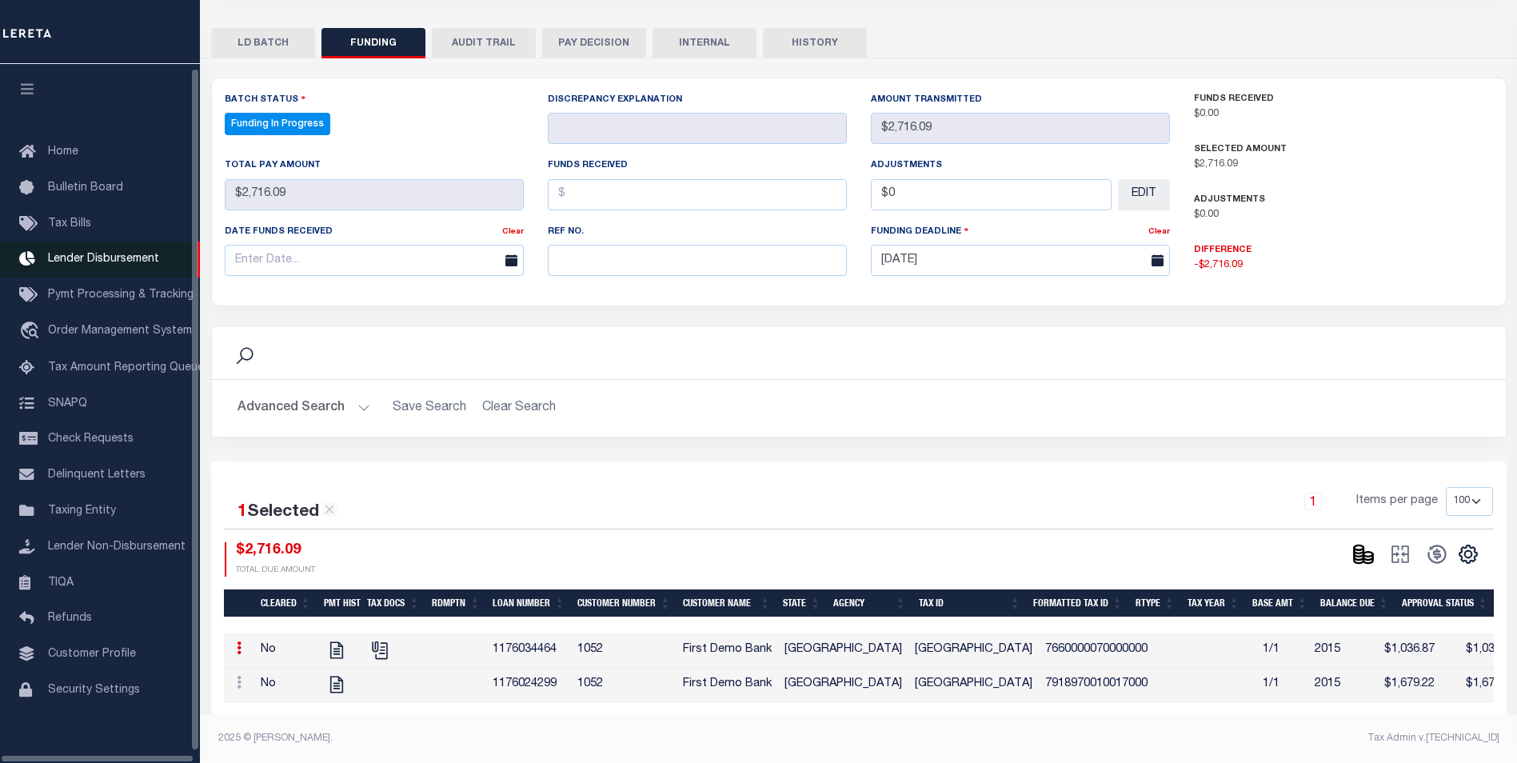
scroll to position [16, 0]
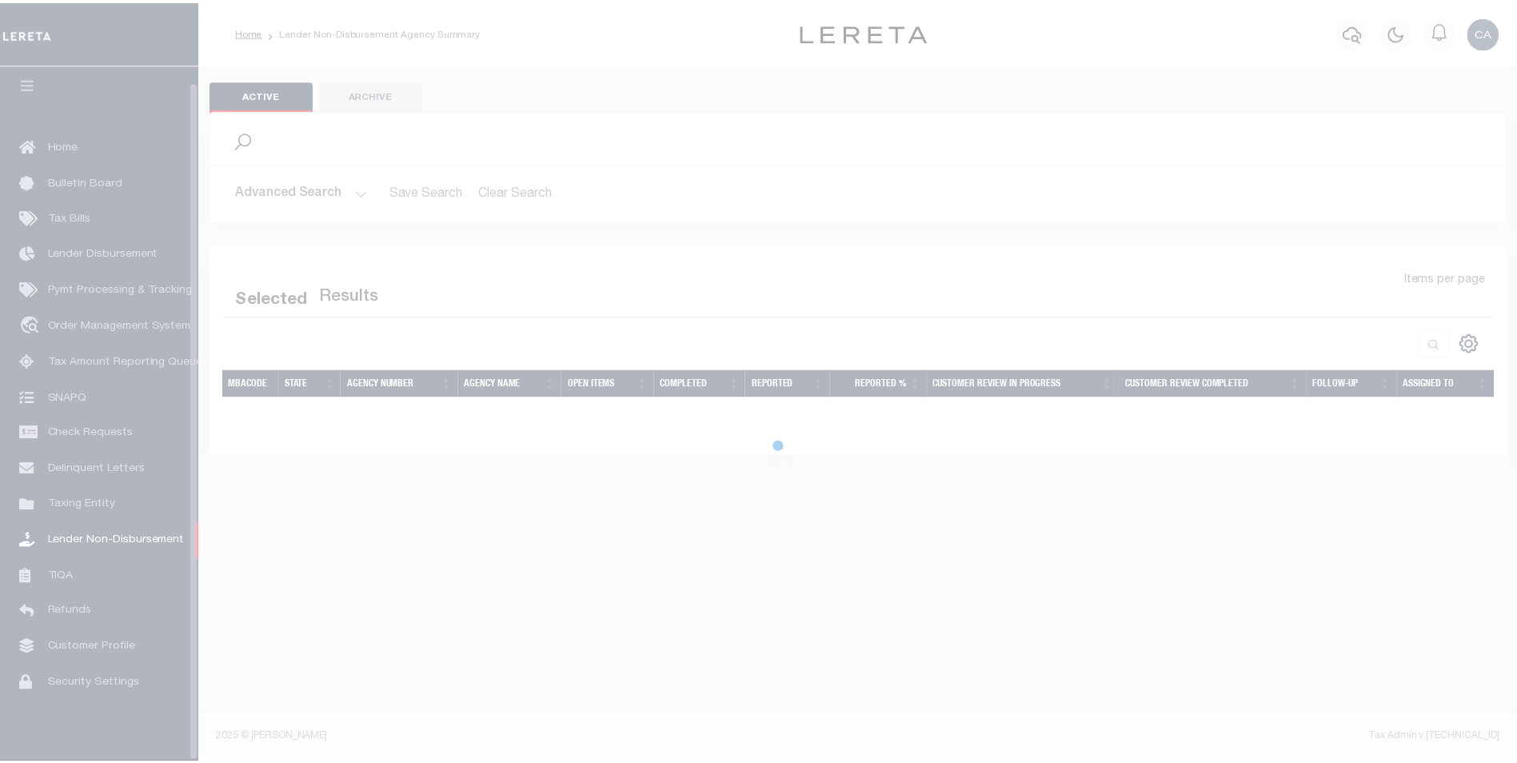
scroll to position [16, 0]
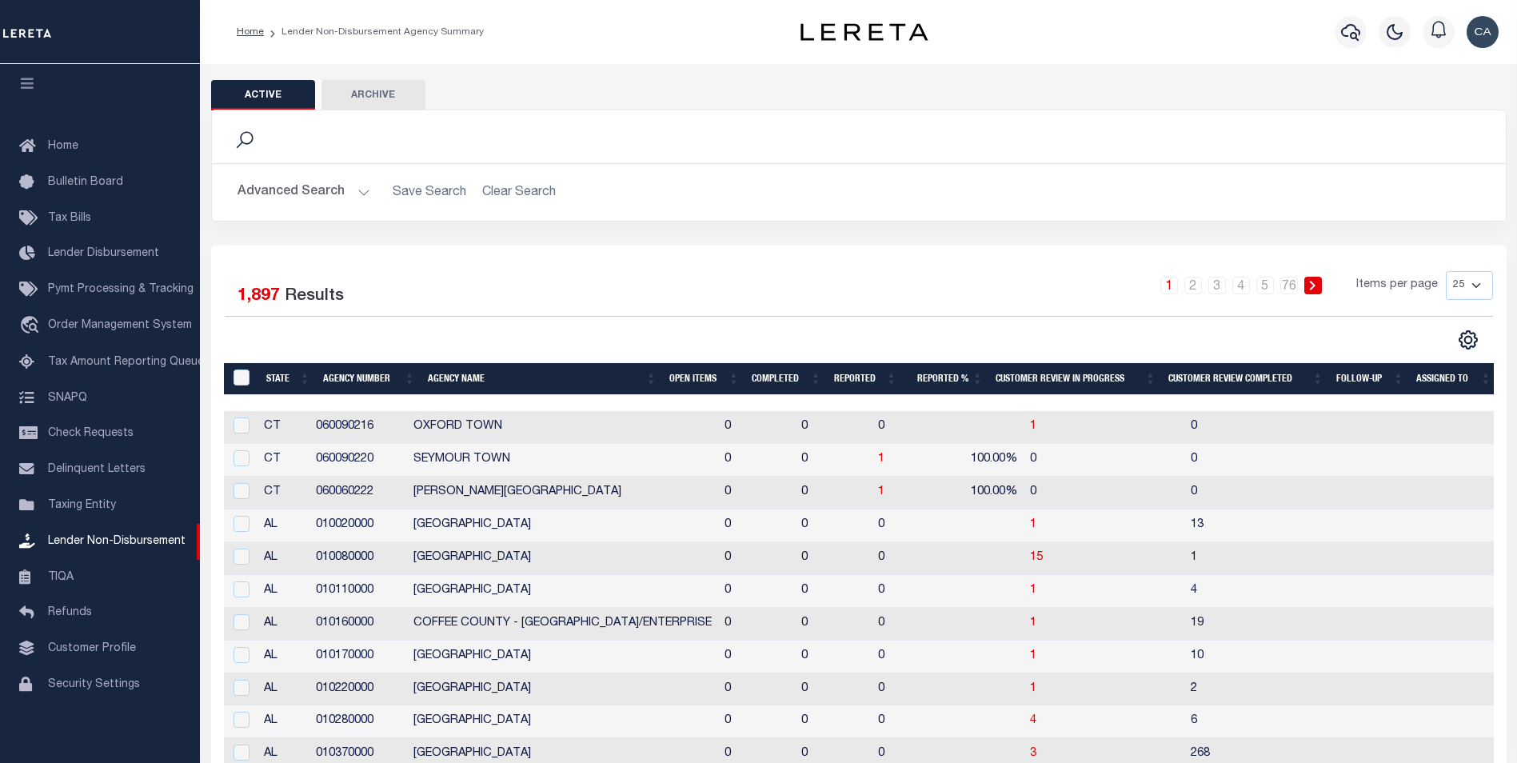
click at [321, 184] on button "Advanced Search" at bounding box center [304, 192] width 133 height 31
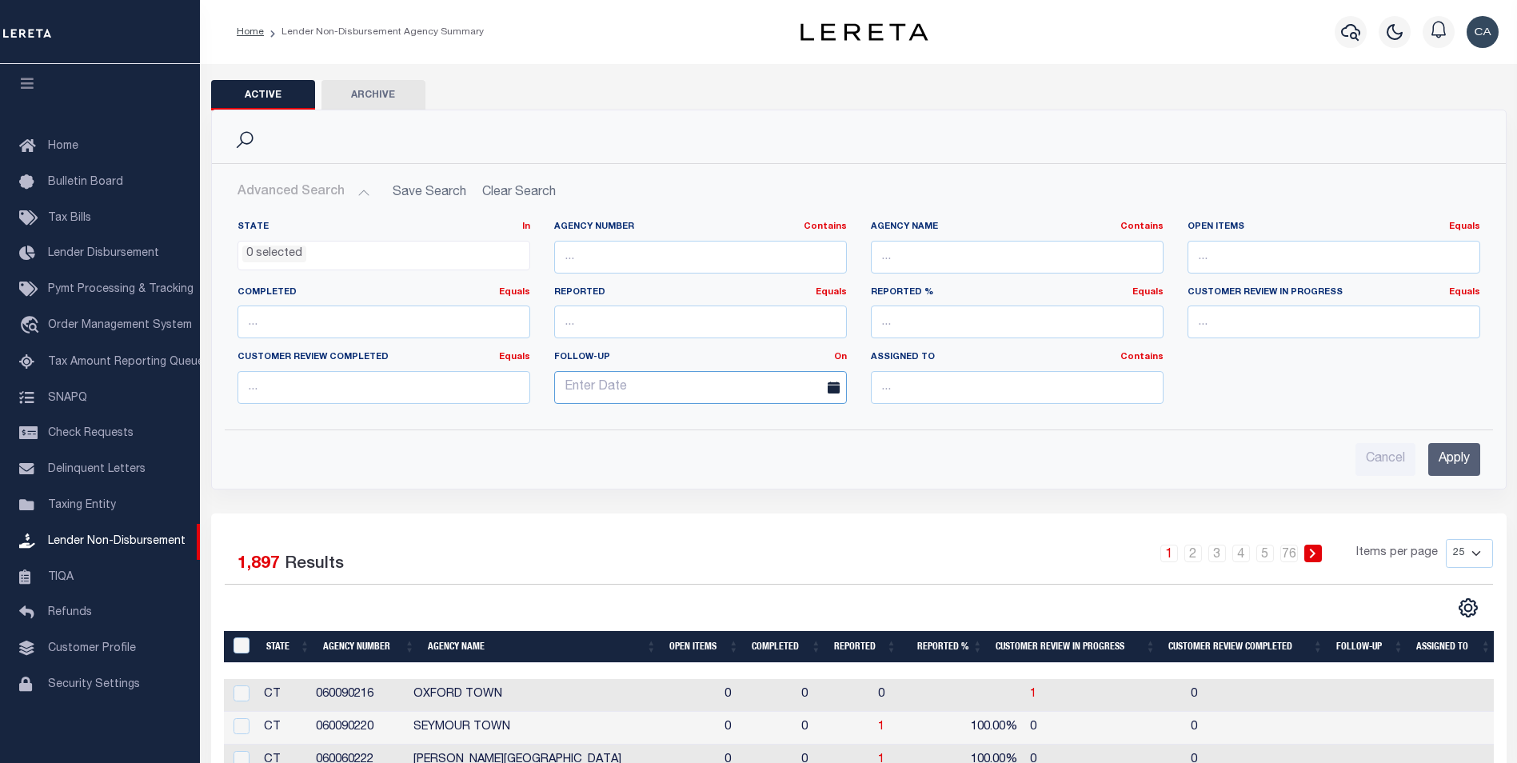
click at [714, 371] on input "text" at bounding box center [700, 387] width 293 height 33
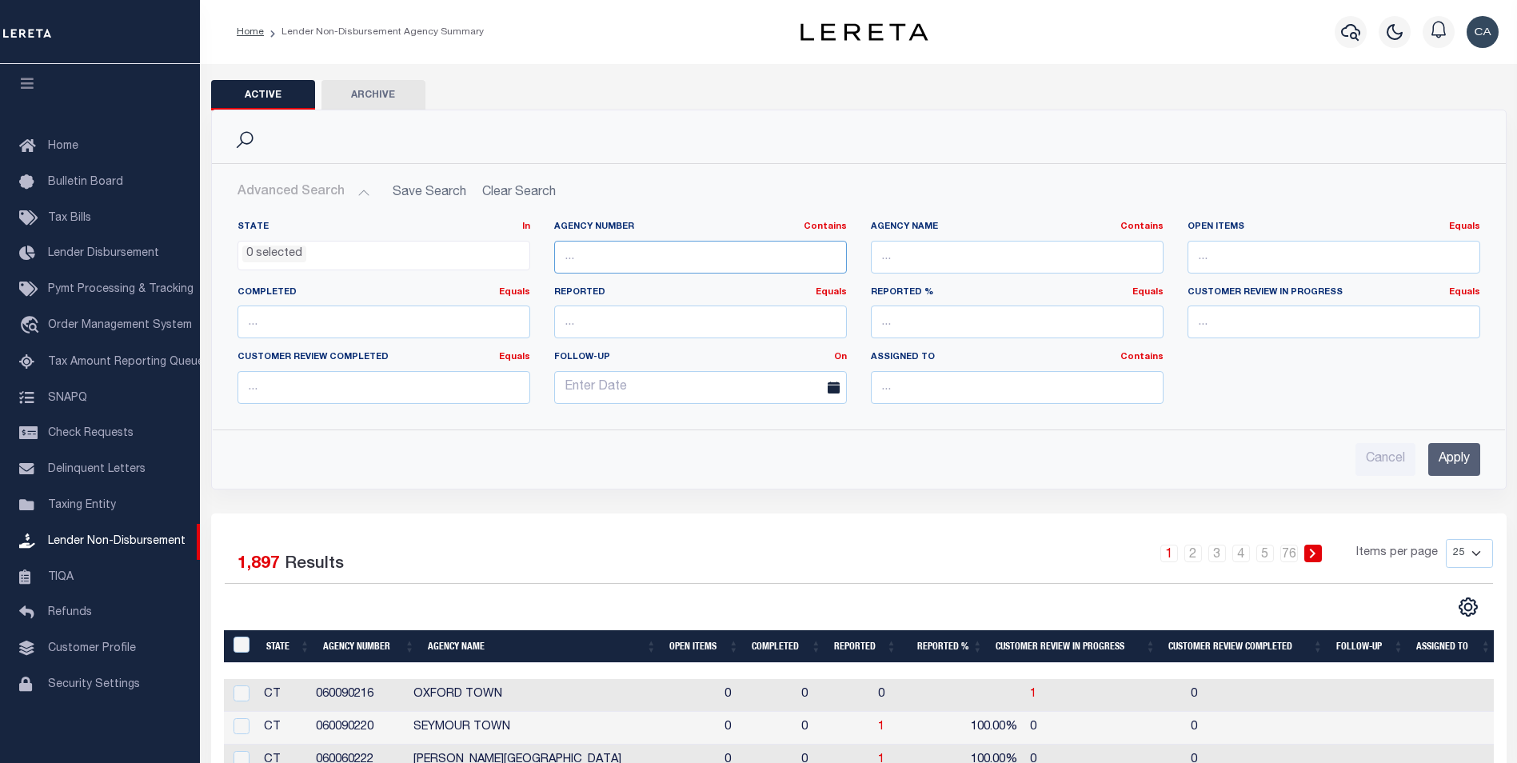
click at [670, 268] on input "text" at bounding box center [700, 257] width 293 height 33
paste input "010110000"
type input "010110000"
drag, startPoint x: 1031, startPoint y: 580, endPoint x: 1172, endPoint y: 578, distance: 140.8
click at [1032, 579] on div "1 2 3 4 5 … 76 Items per page 25 50 100 200" at bounding box center [1020, 560] width 945 height 42
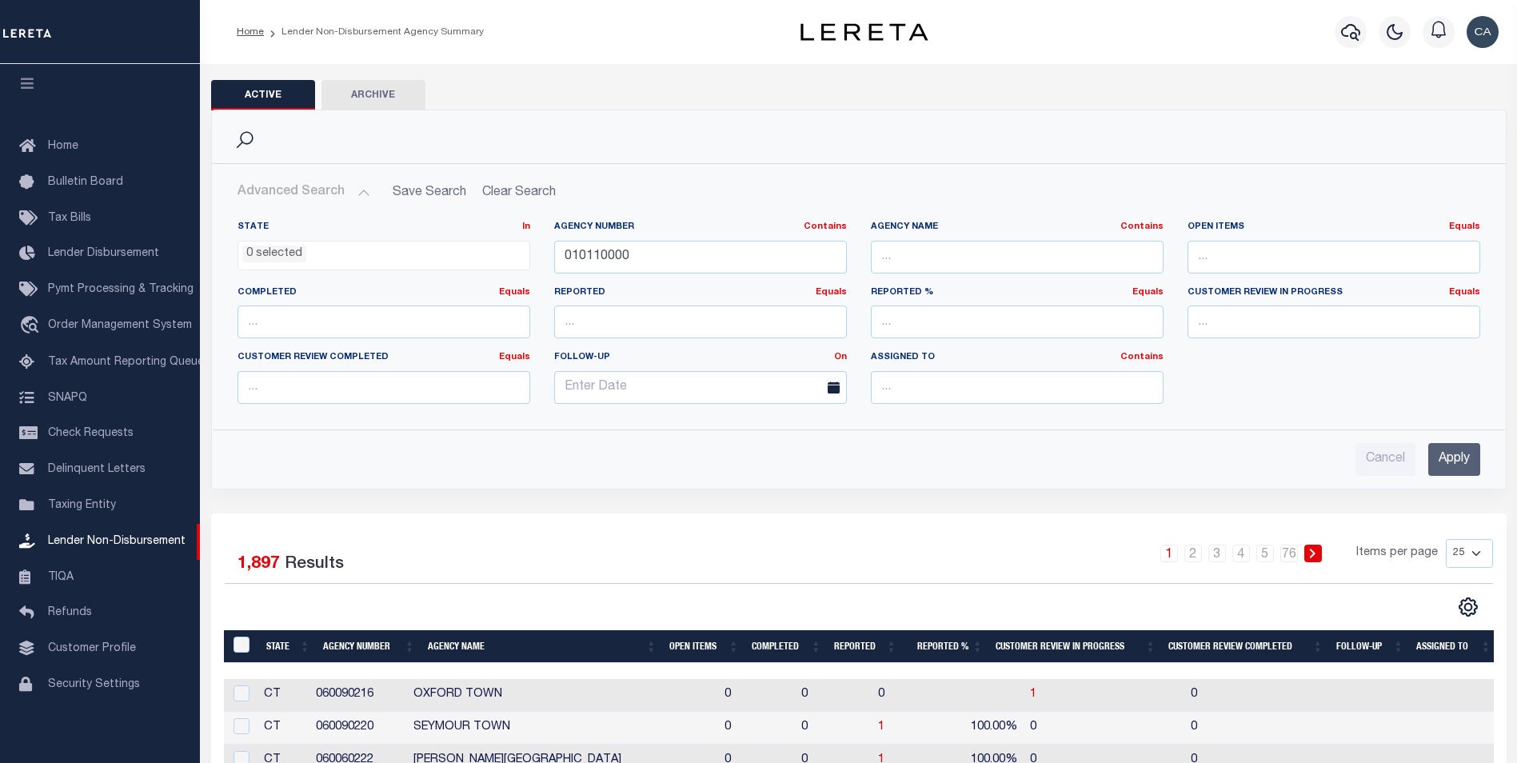
click at [1465, 458] on input "Apply" at bounding box center [1455, 459] width 52 height 33
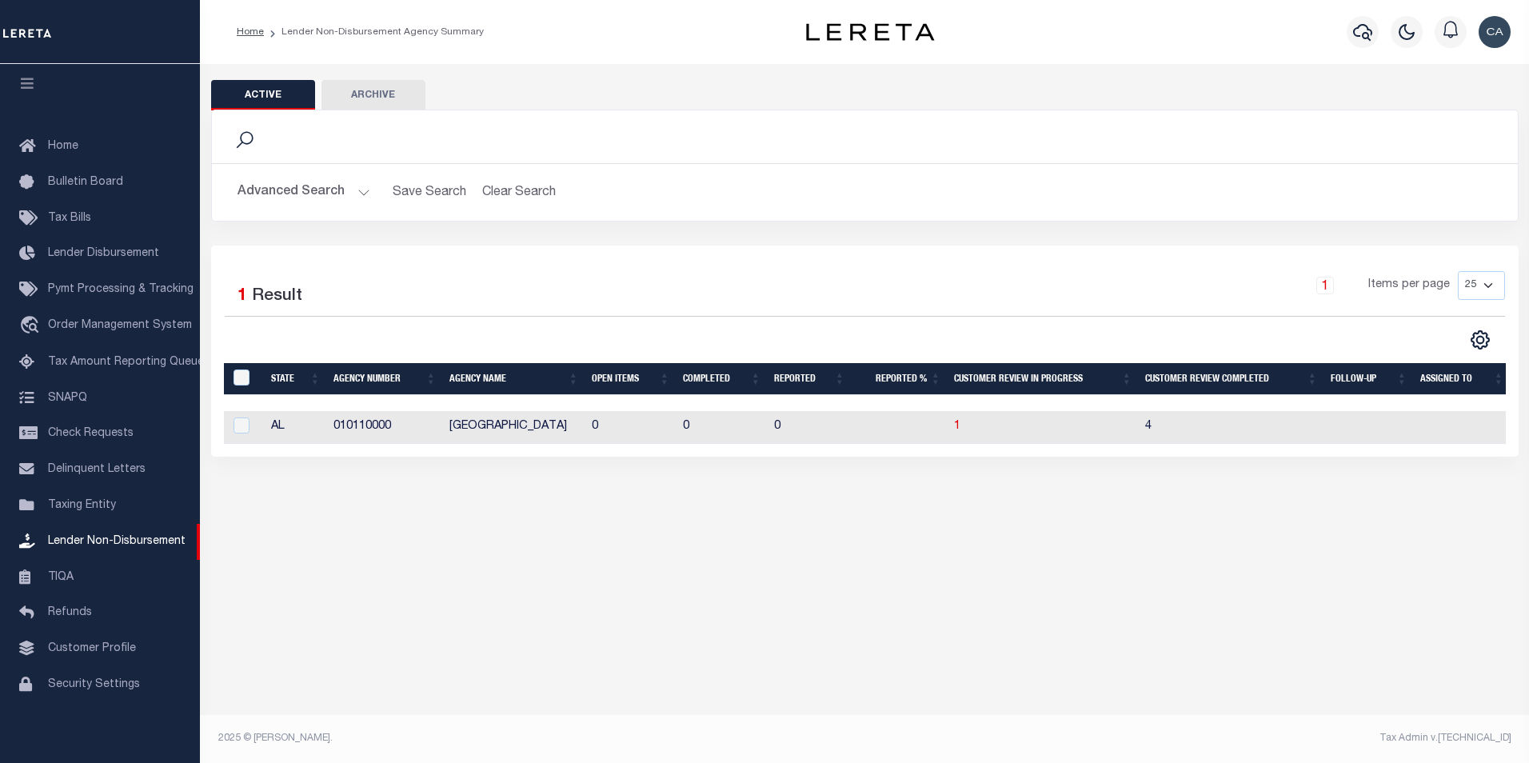
click at [318, 430] on td "AL" at bounding box center [296, 427] width 62 height 33
checkbox input "true"
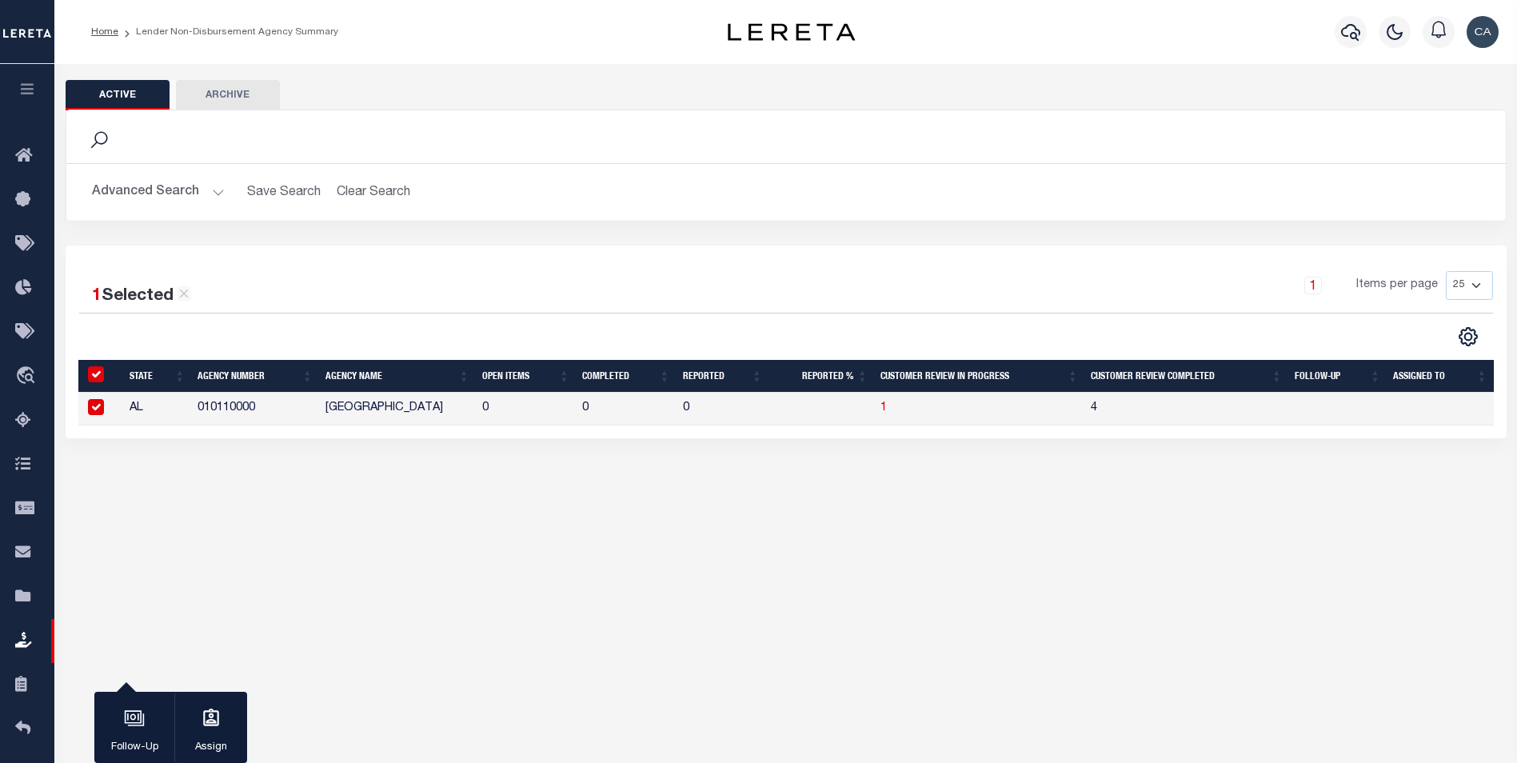
click at [90, 412] on input "checkbox" at bounding box center [96, 407] width 16 height 16
checkbox input "false"
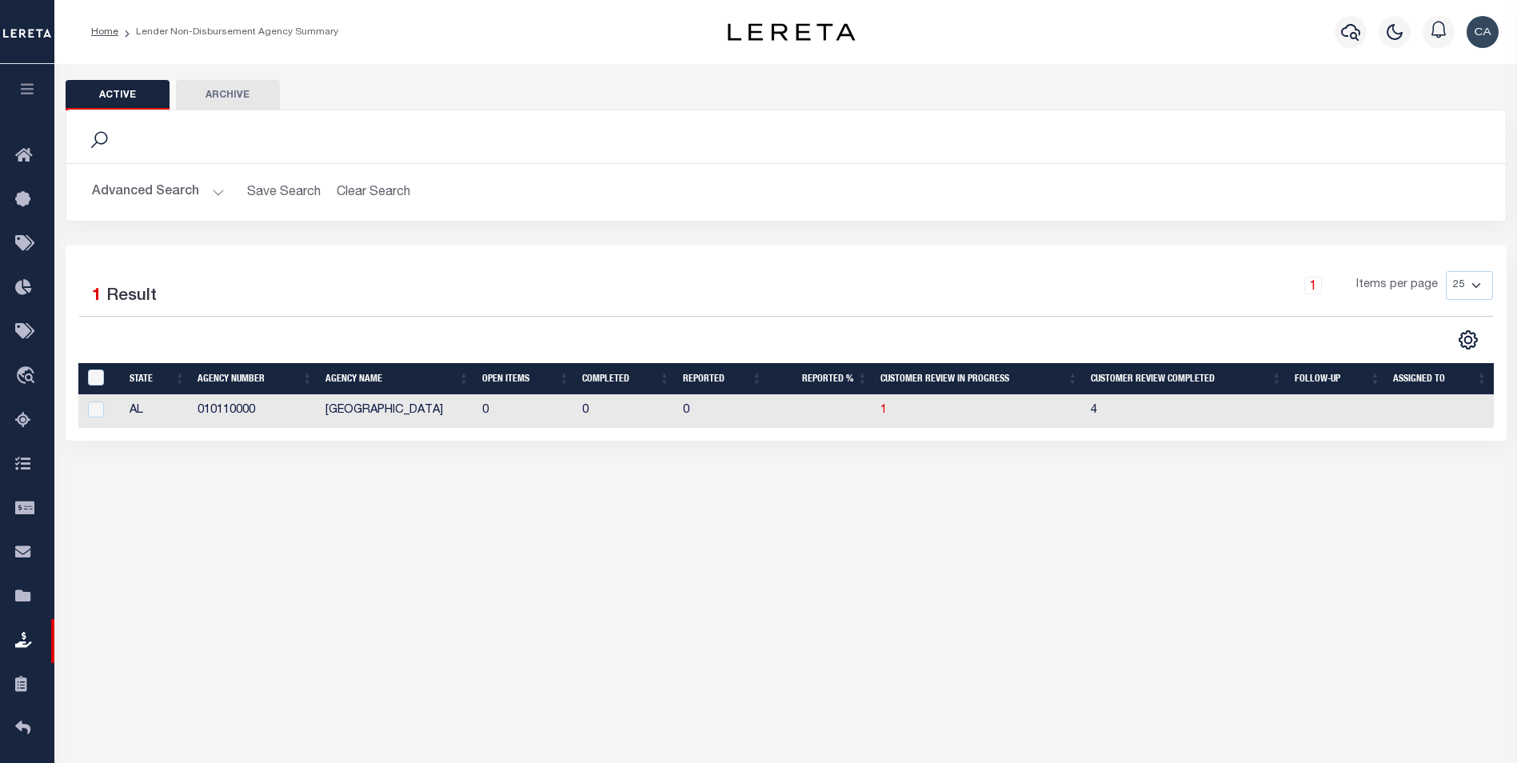
click at [291, 407] on td "010110000" at bounding box center [255, 411] width 128 height 33
checkbox input "true"
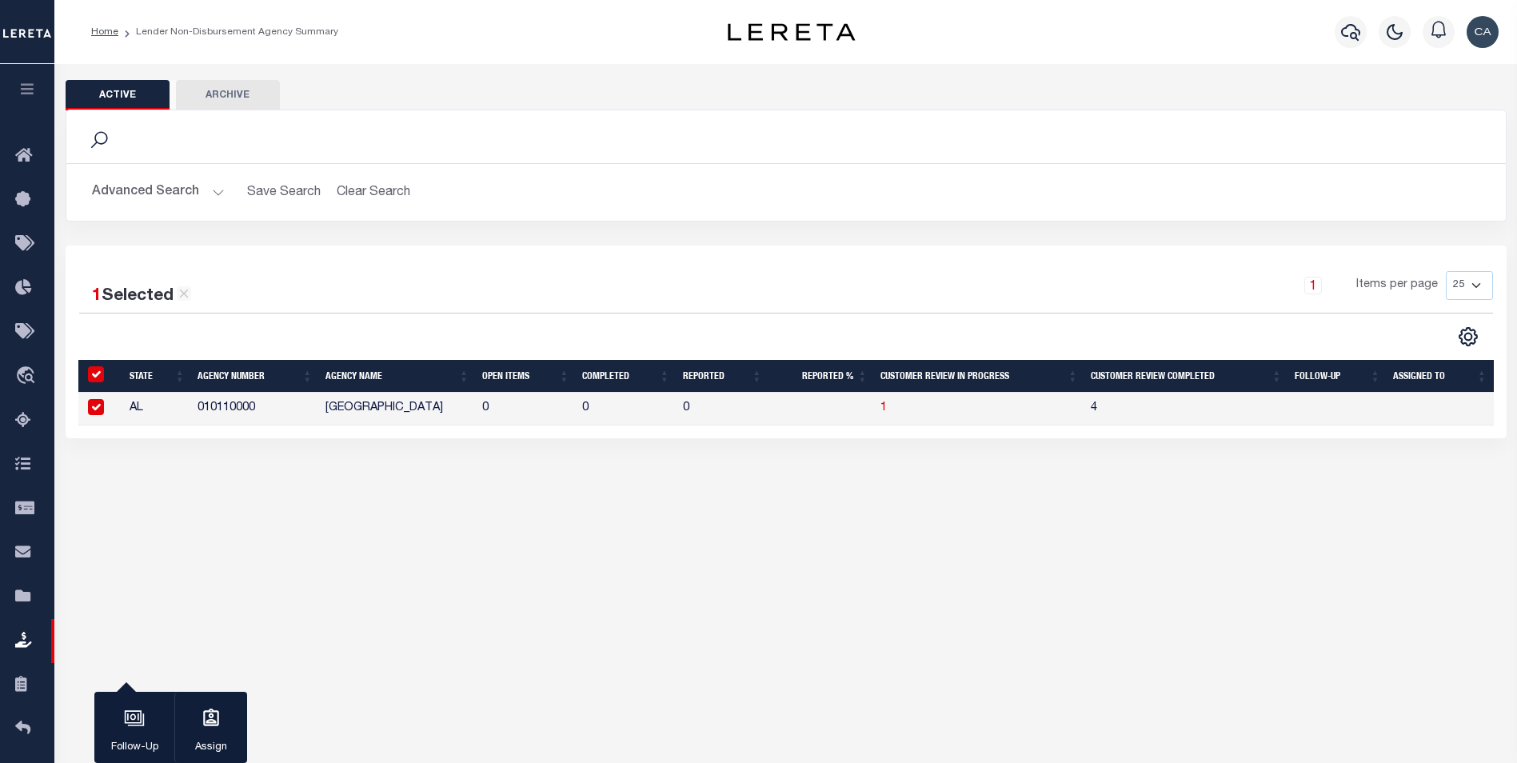
click at [194, 414] on td "010110000" at bounding box center [255, 409] width 128 height 33
checkbox input "false"
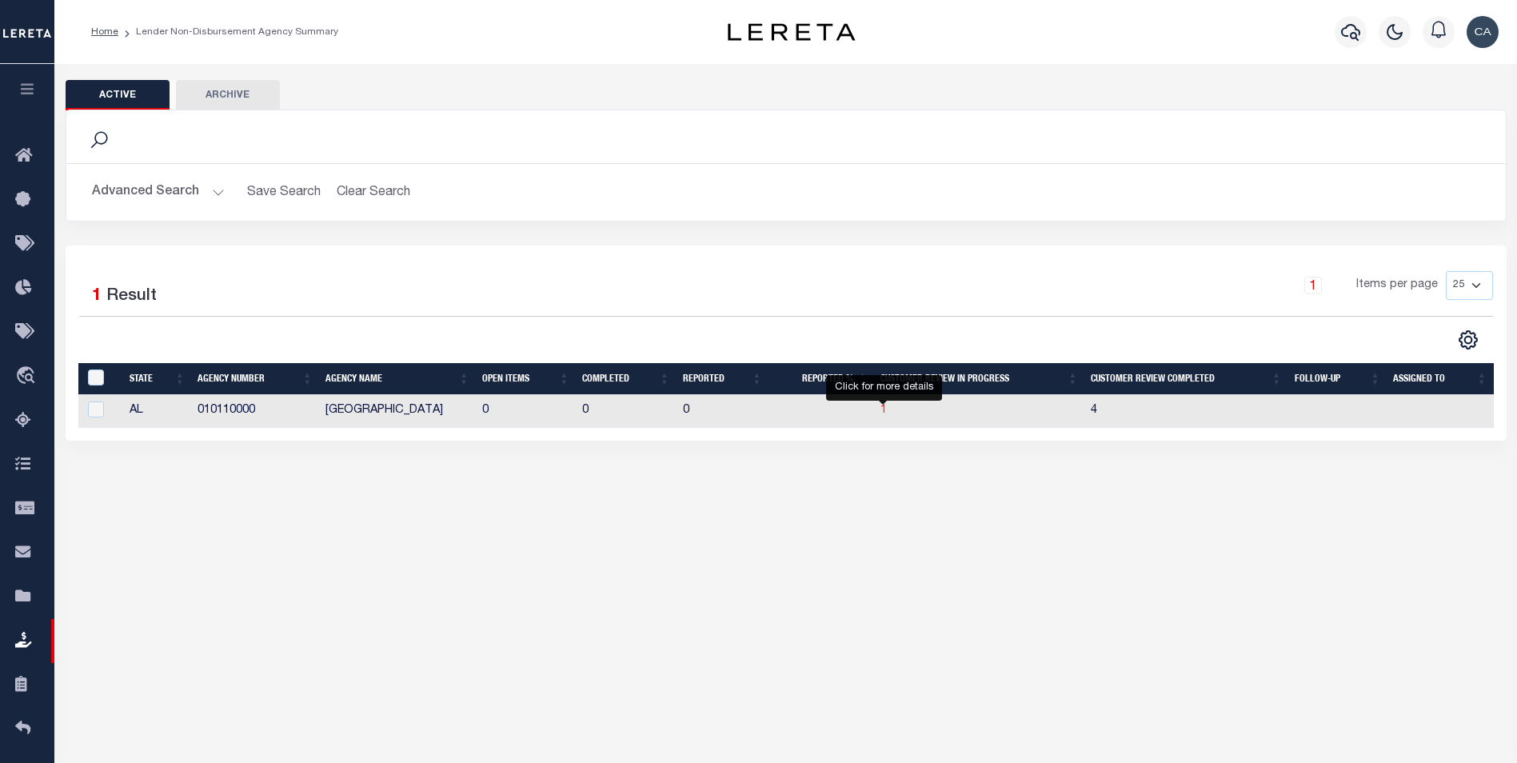
click at [885, 414] on span "1" at bounding box center [884, 410] width 6 height 11
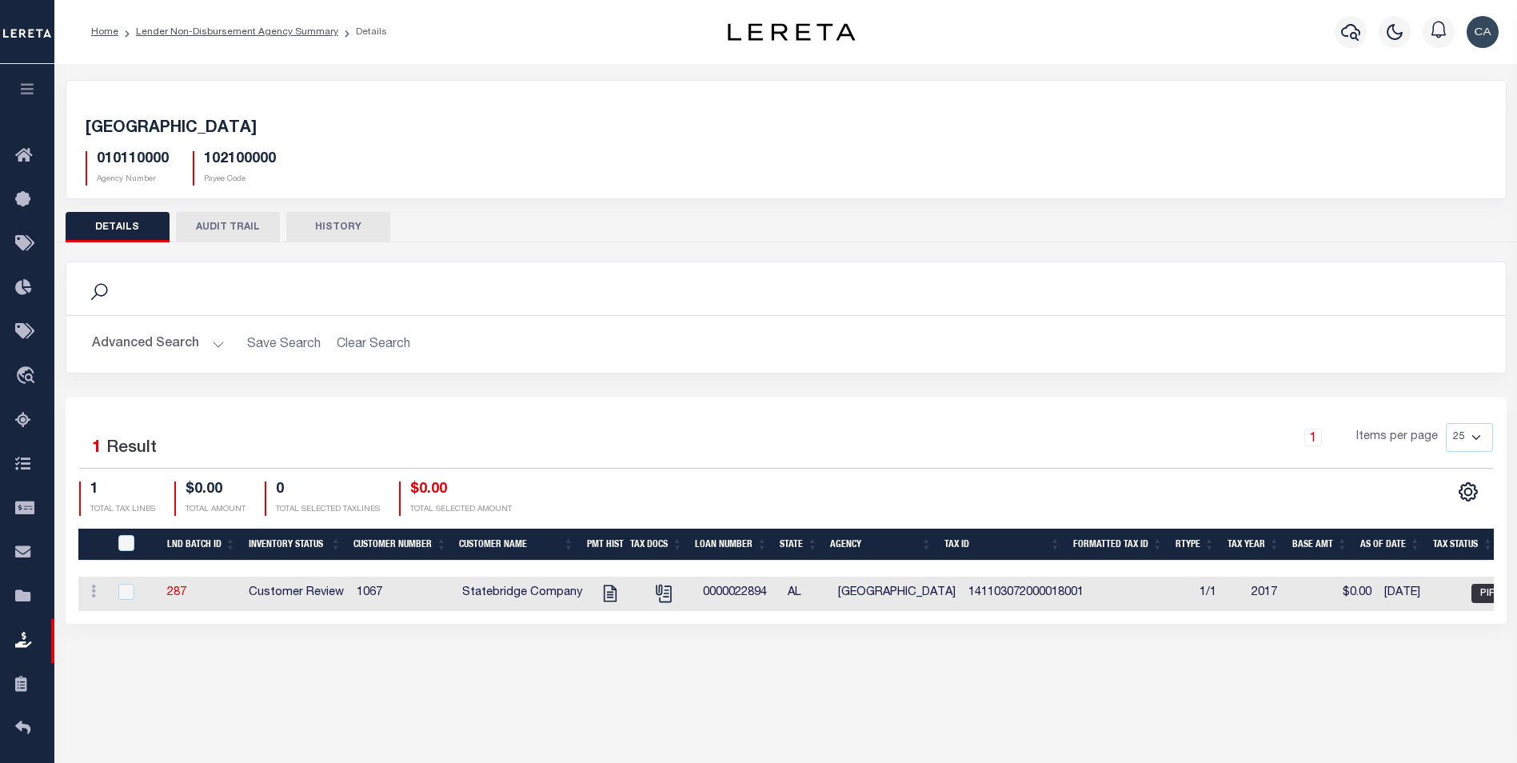
click at [263, 232] on button "AUDIT TRAIL" at bounding box center [228, 227] width 104 height 30
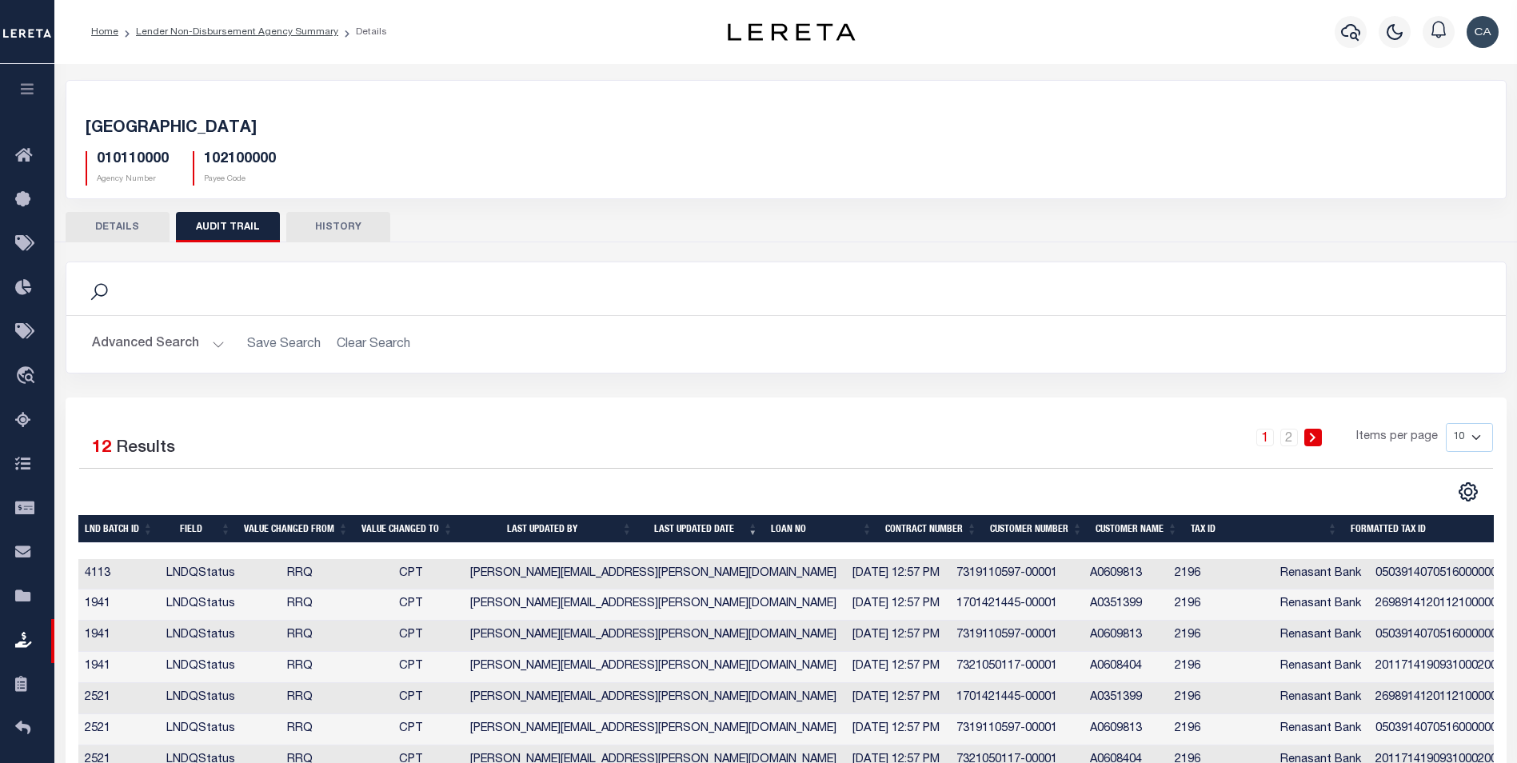
click at [128, 239] on button "DETAILS" at bounding box center [118, 227] width 104 height 30
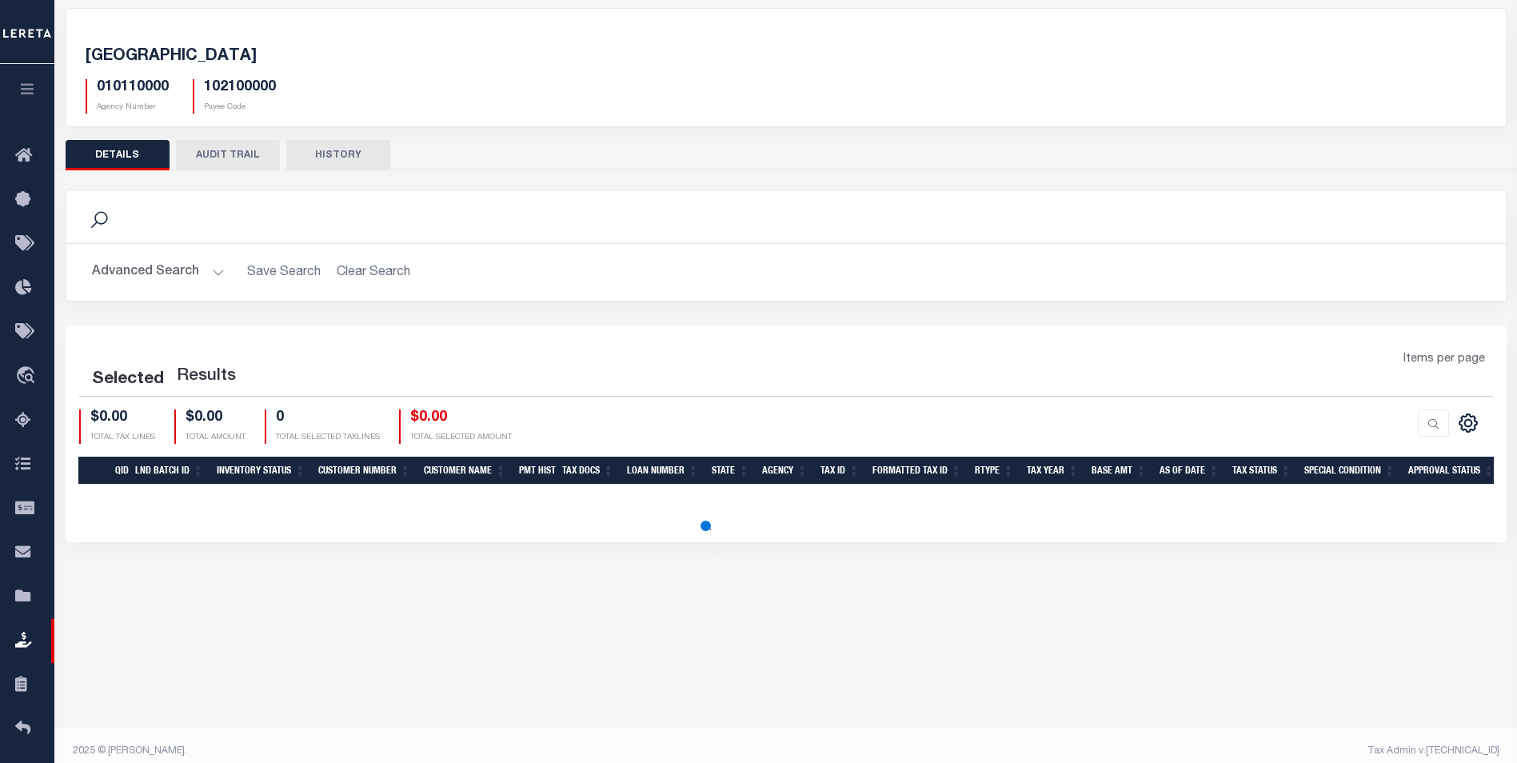
scroll to position [85, 0]
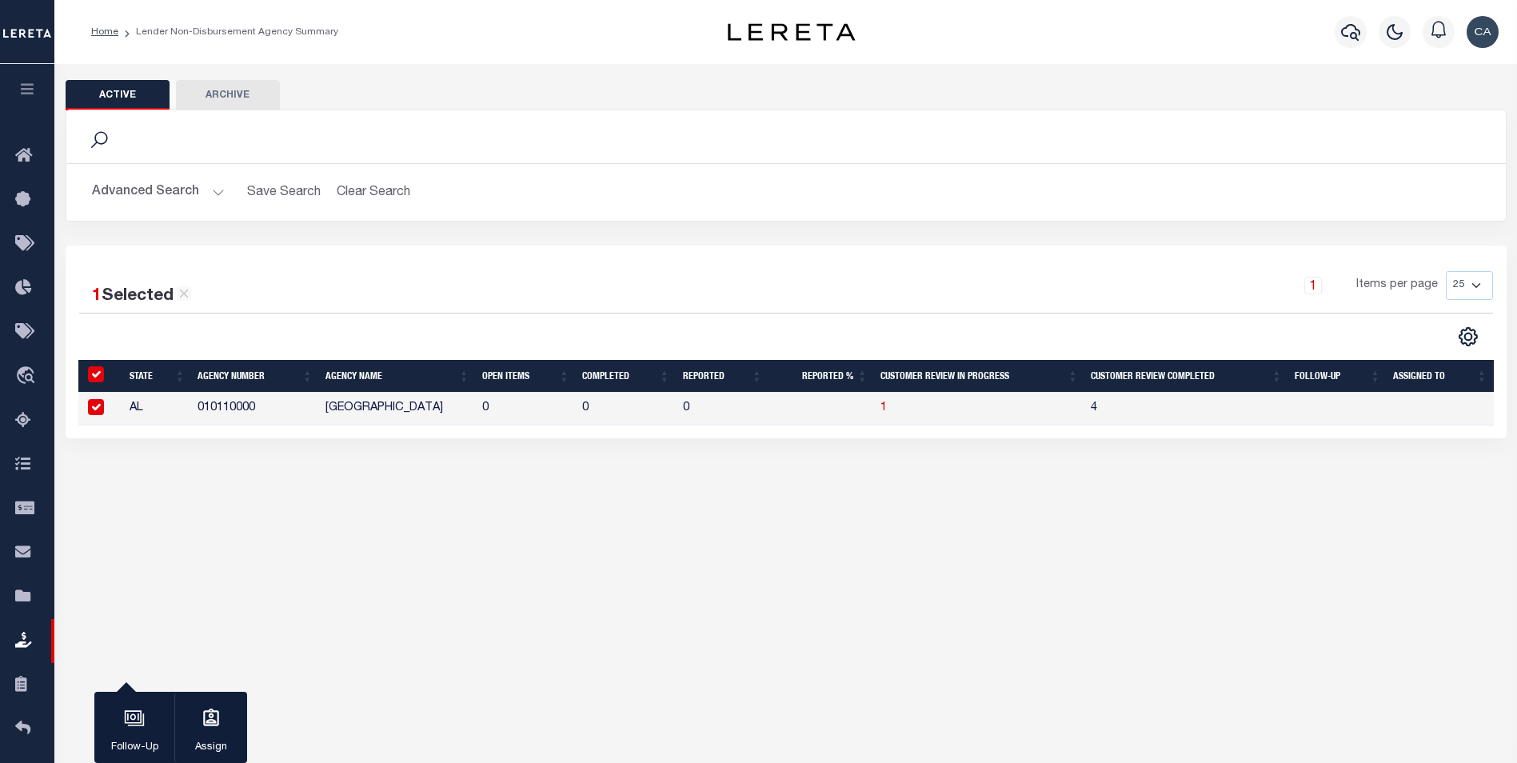
drag, startPoint x: 186, startPoint y: 414, endPoint x: 145, endPoint y: 408, distance: 42.0
click at [186, 413] on td "AL" at bounding box center [157, 409] width 69 height 33
checkbox input "false"
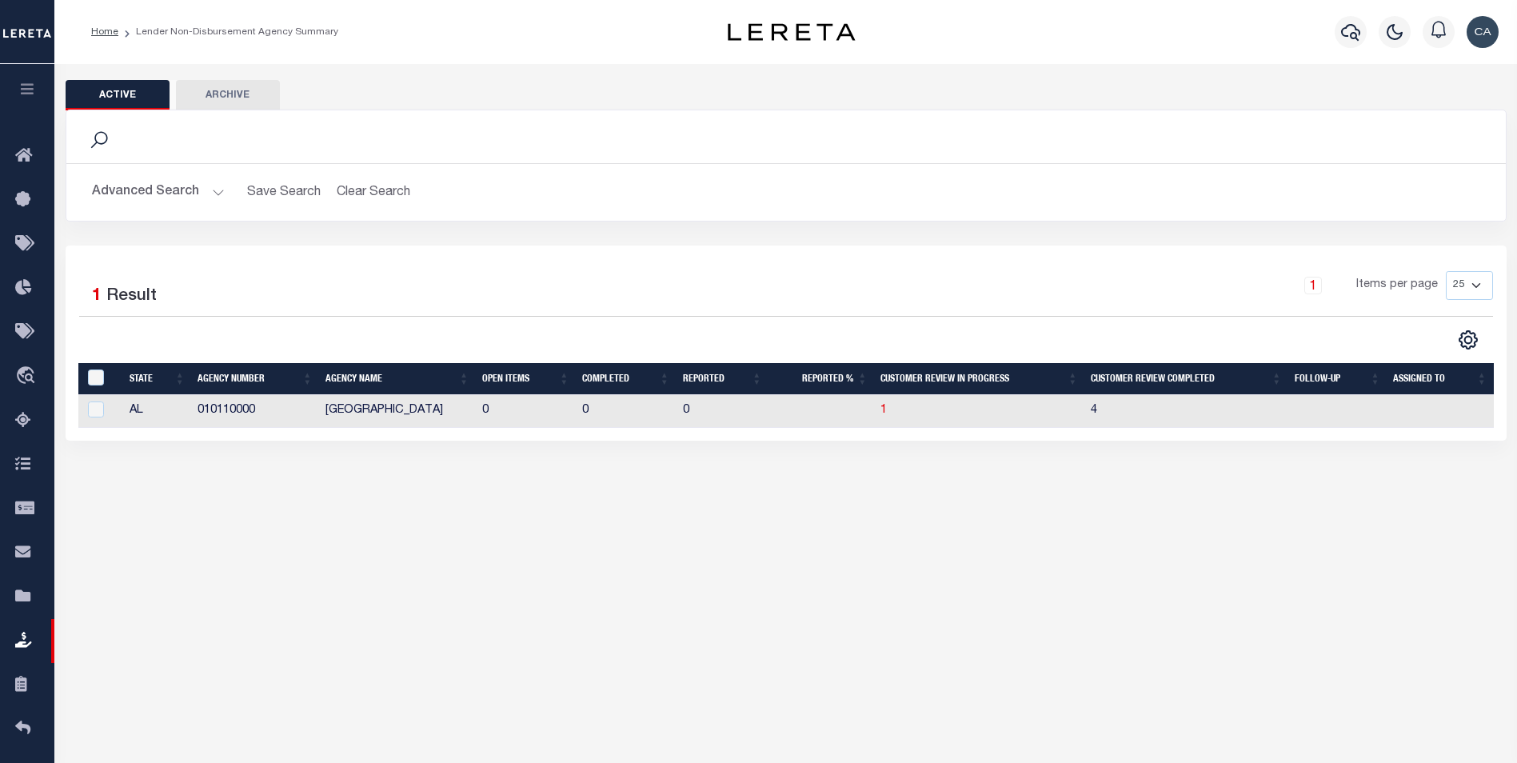
click at [193, 182] on button "Advanced Search" at bounding box center [158, 192] width 133 height 31
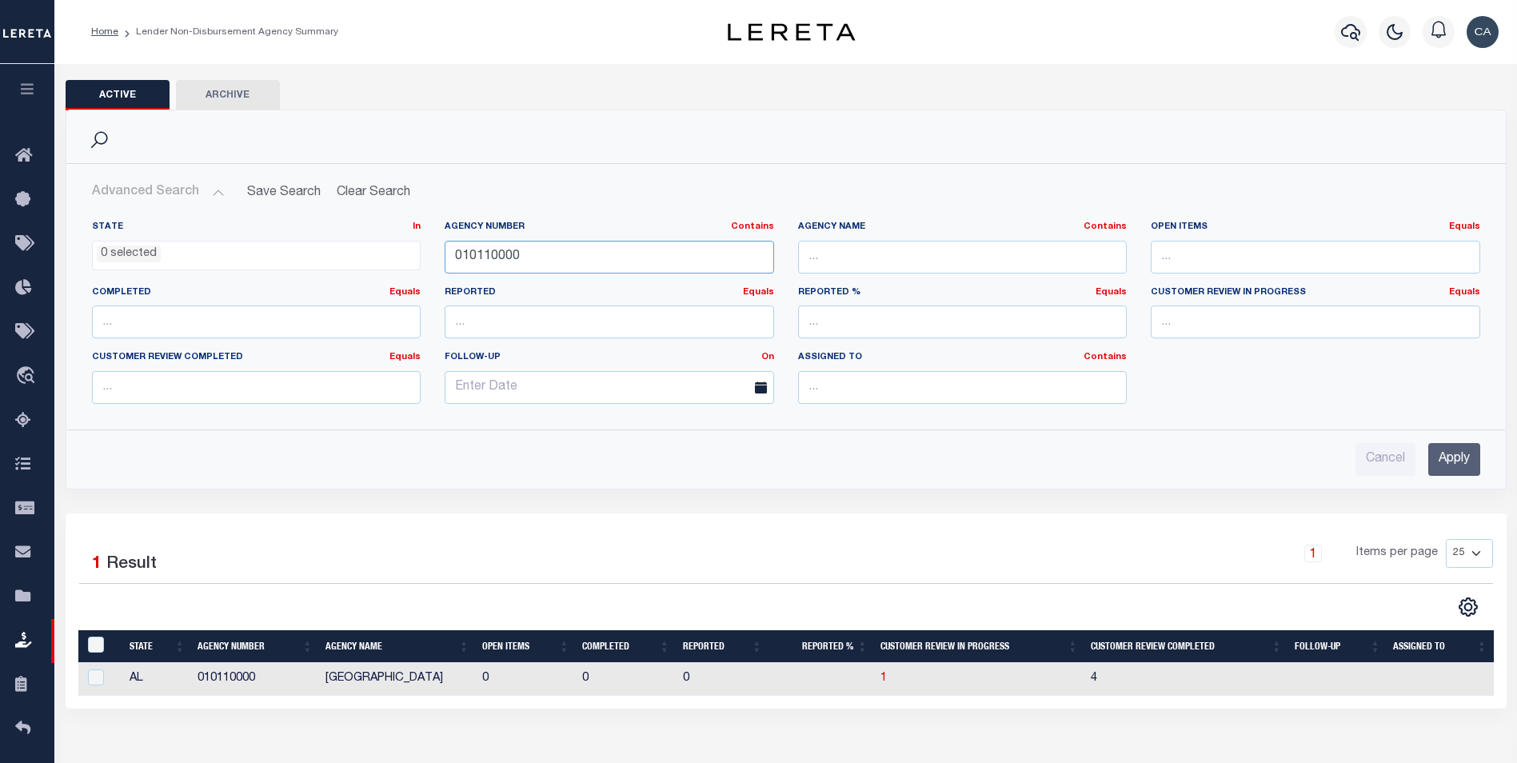
click at [559, 265] on input "010110000" at bounding box center [610, 257] width 330 height 33
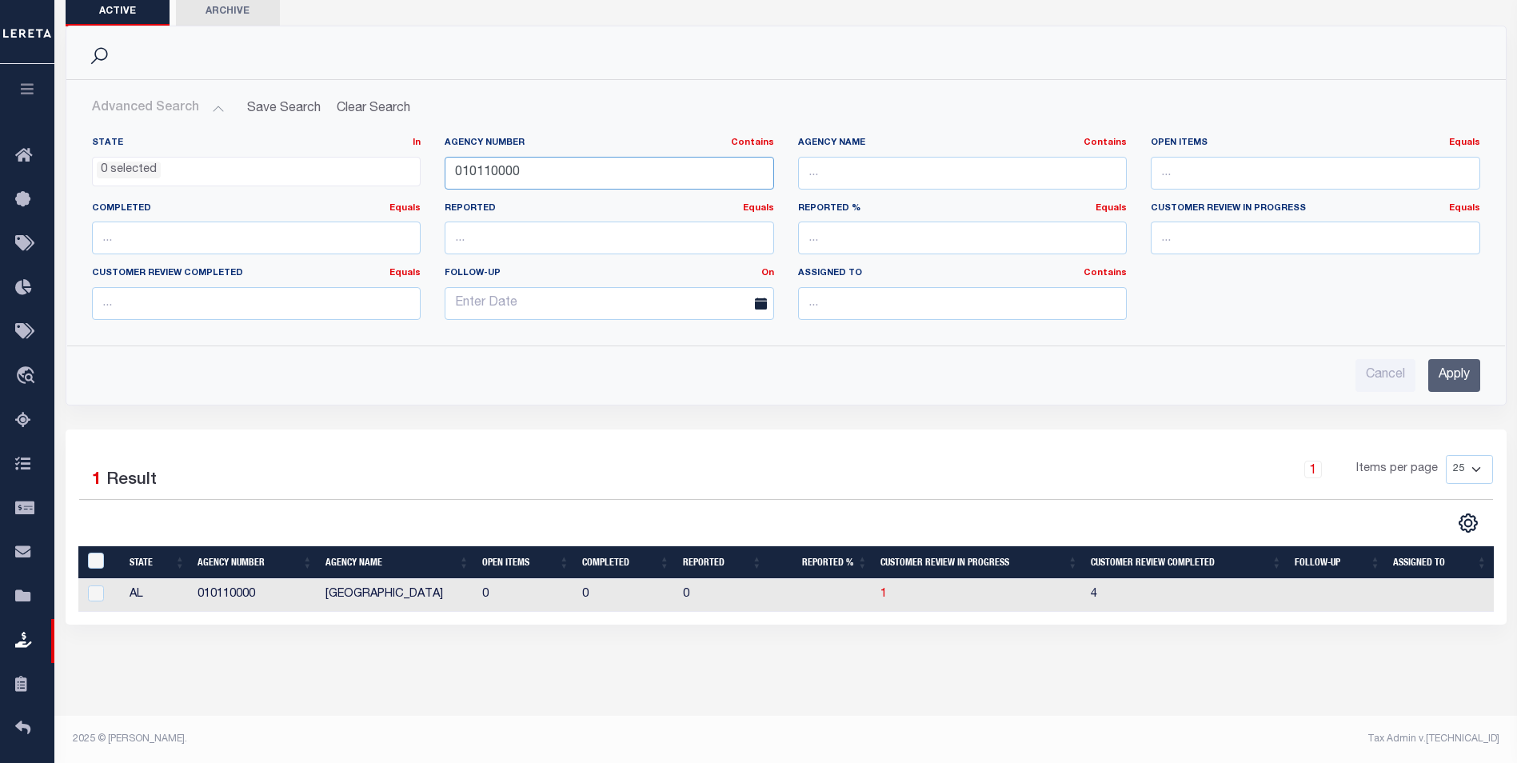
scroll to position [85, 0]
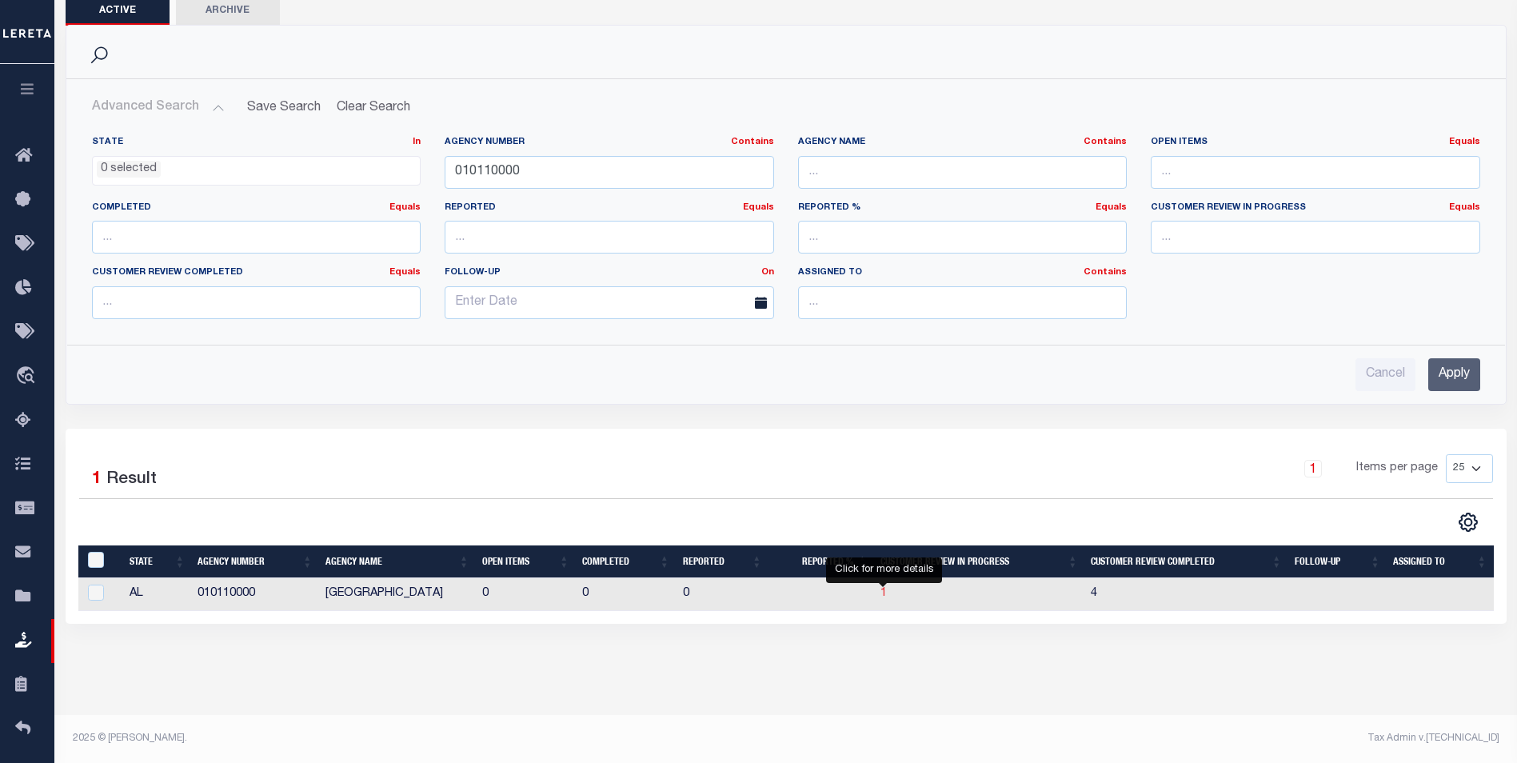
click at [885, 594] on span "1" at bounding box center [884, 593] width 6 height 11
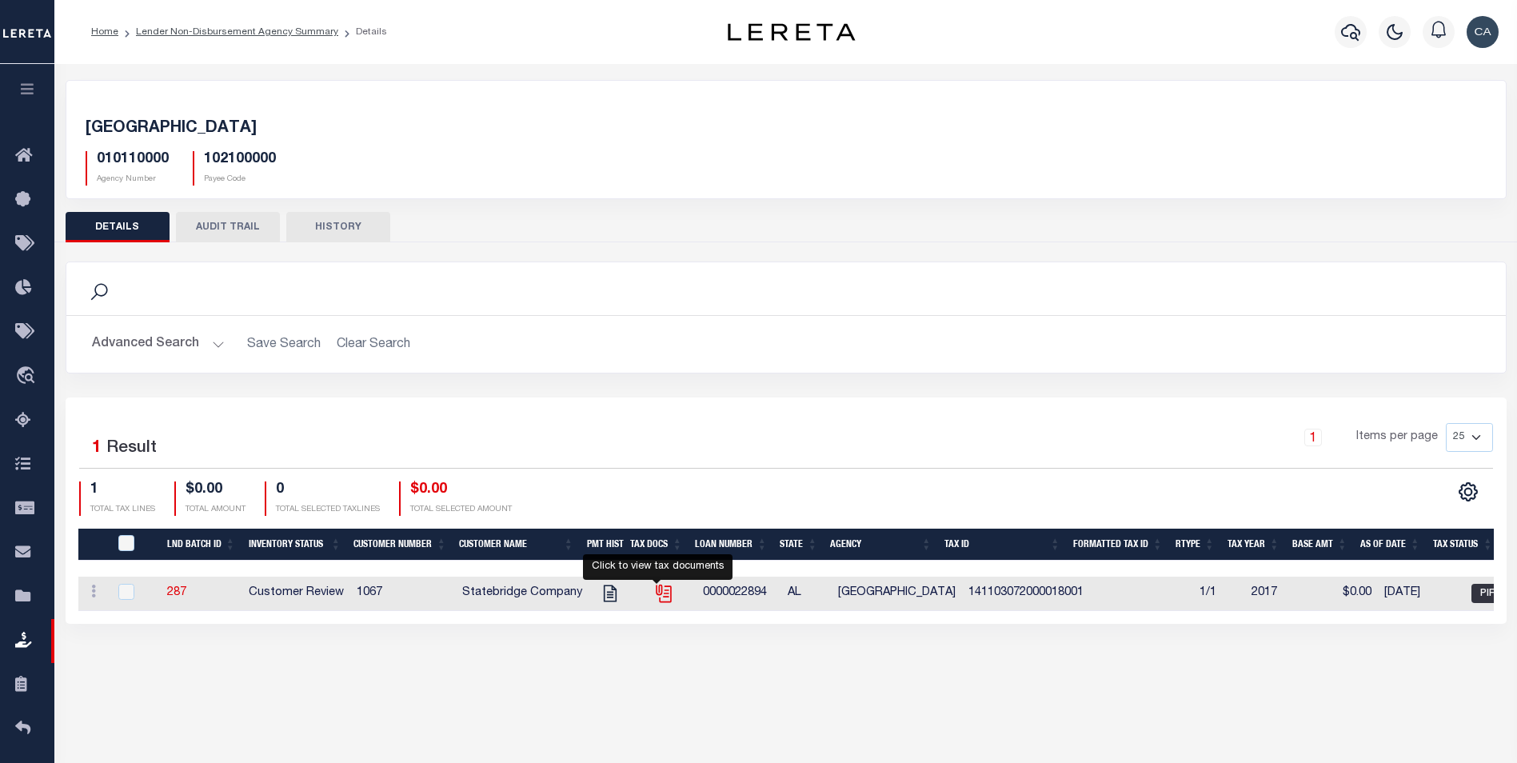
click at [664, 593] on icon "" at bounding box center [666, 594] width 12 height 17
checkbox input "true"
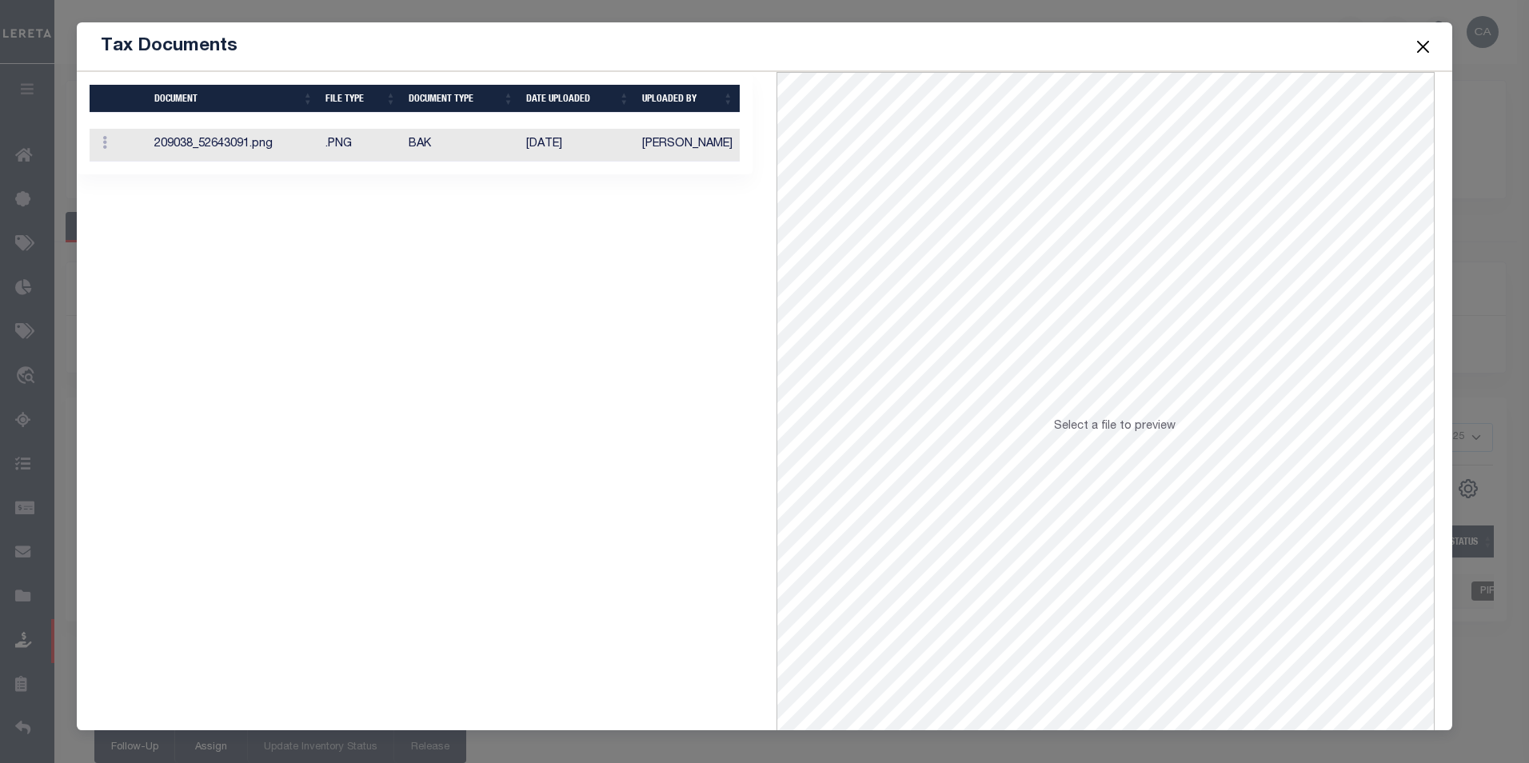
click at [495, 138] on td "BAK" at bounding box center [461, 145] width 118 height 33
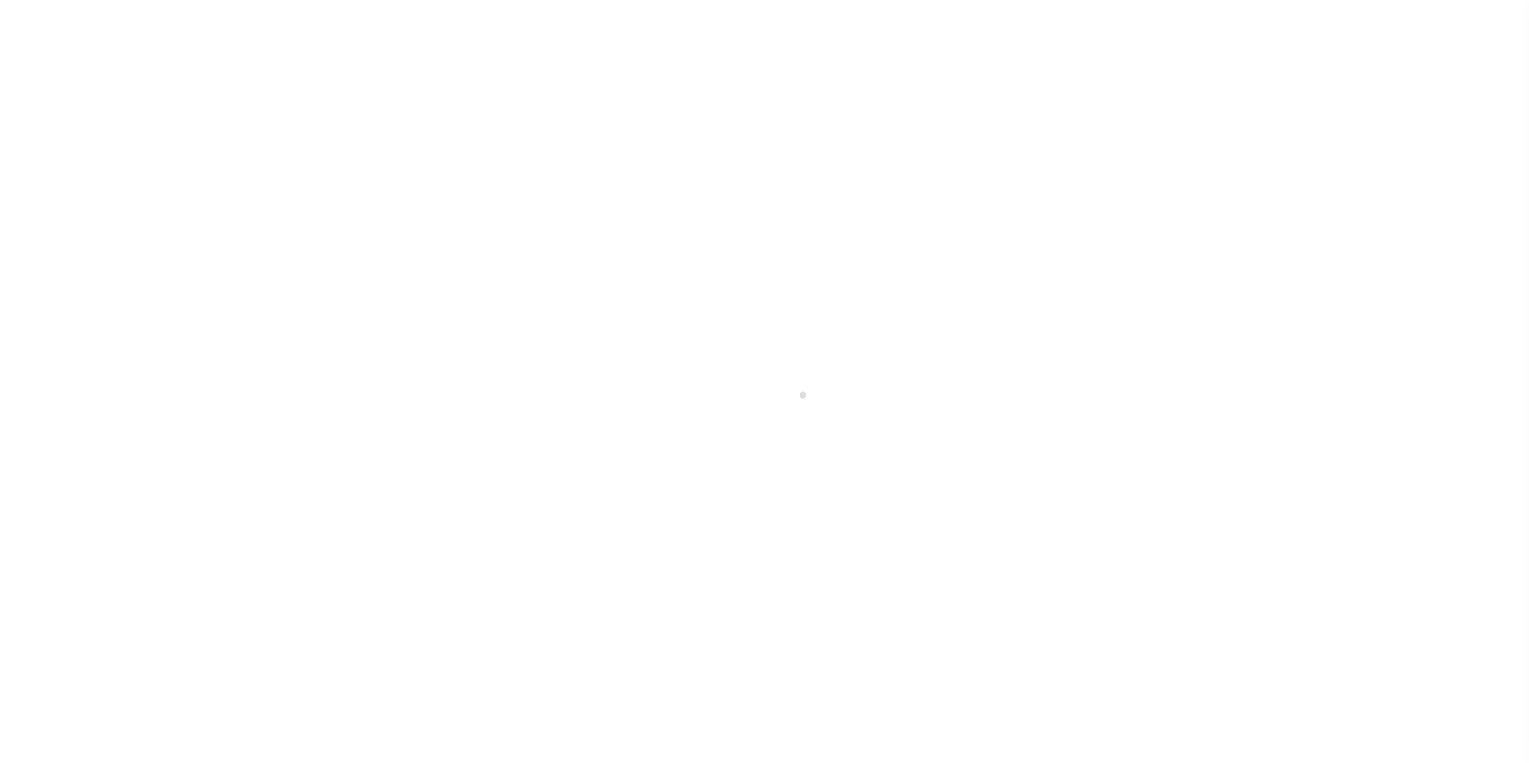
scroll to position [16, 0]
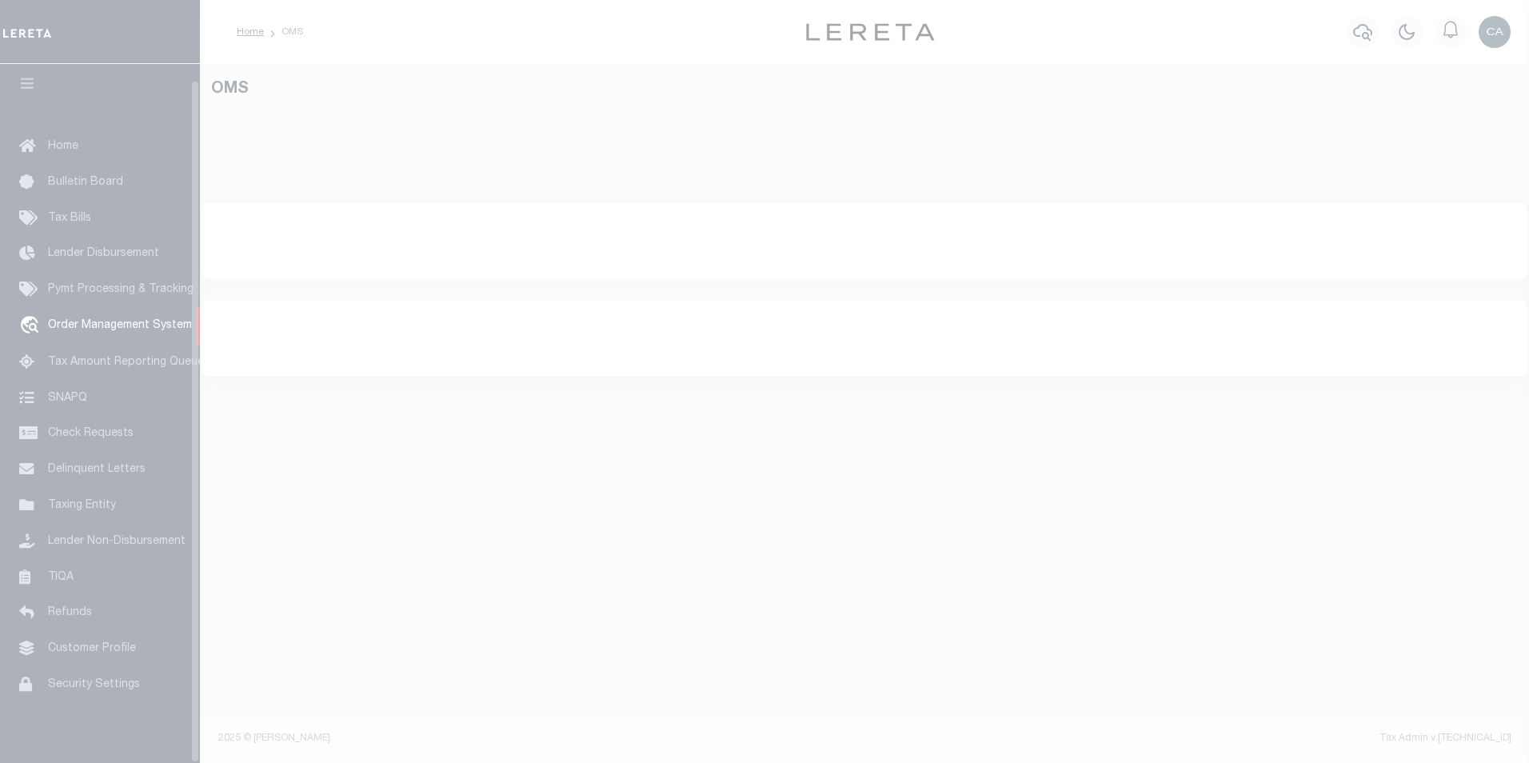
select select "200"
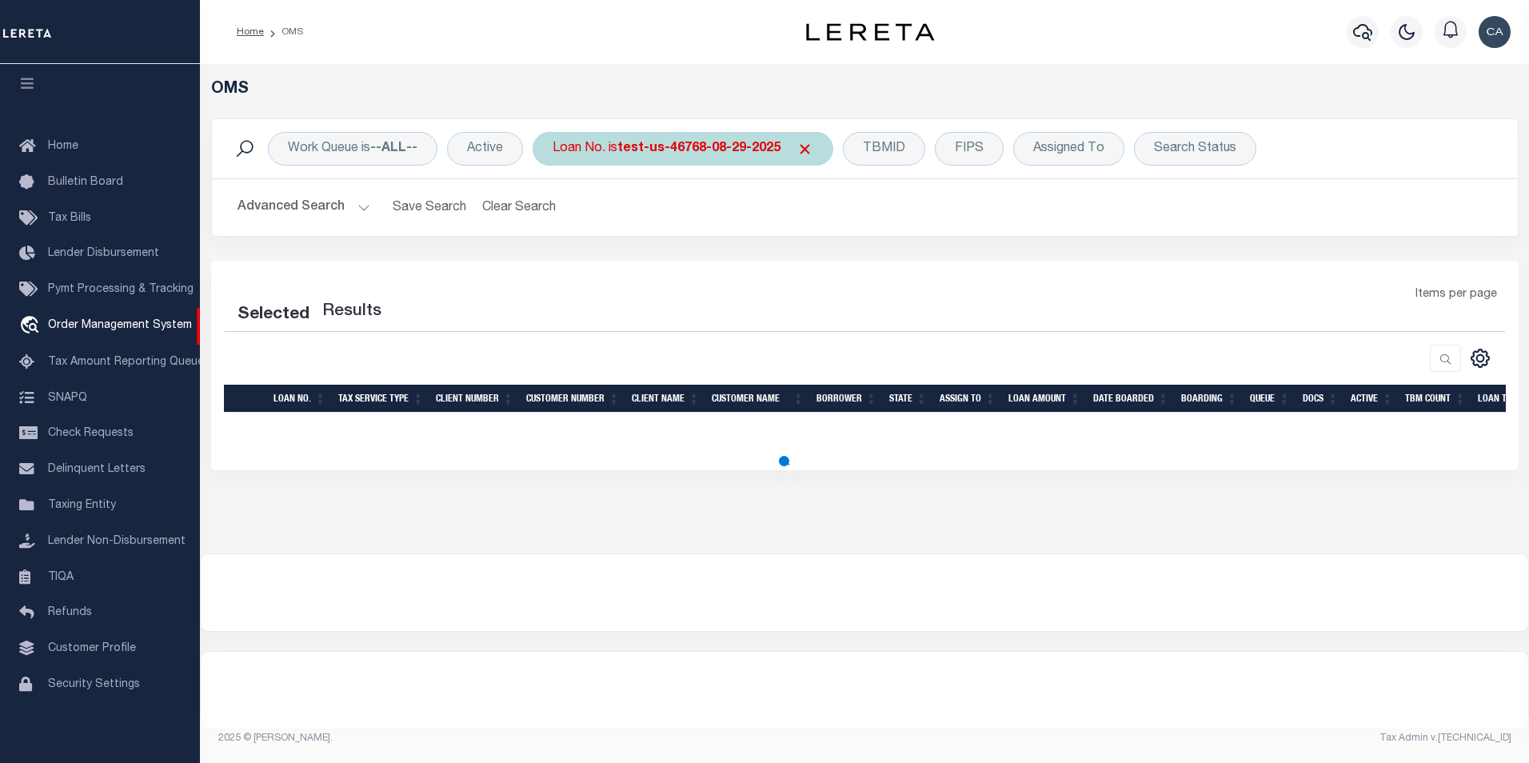
click at [626, 164] on div "Loan No. is test-us-46768-08-29-2025" at bounding box center [683, 149] width 301 height 34
select select "200"
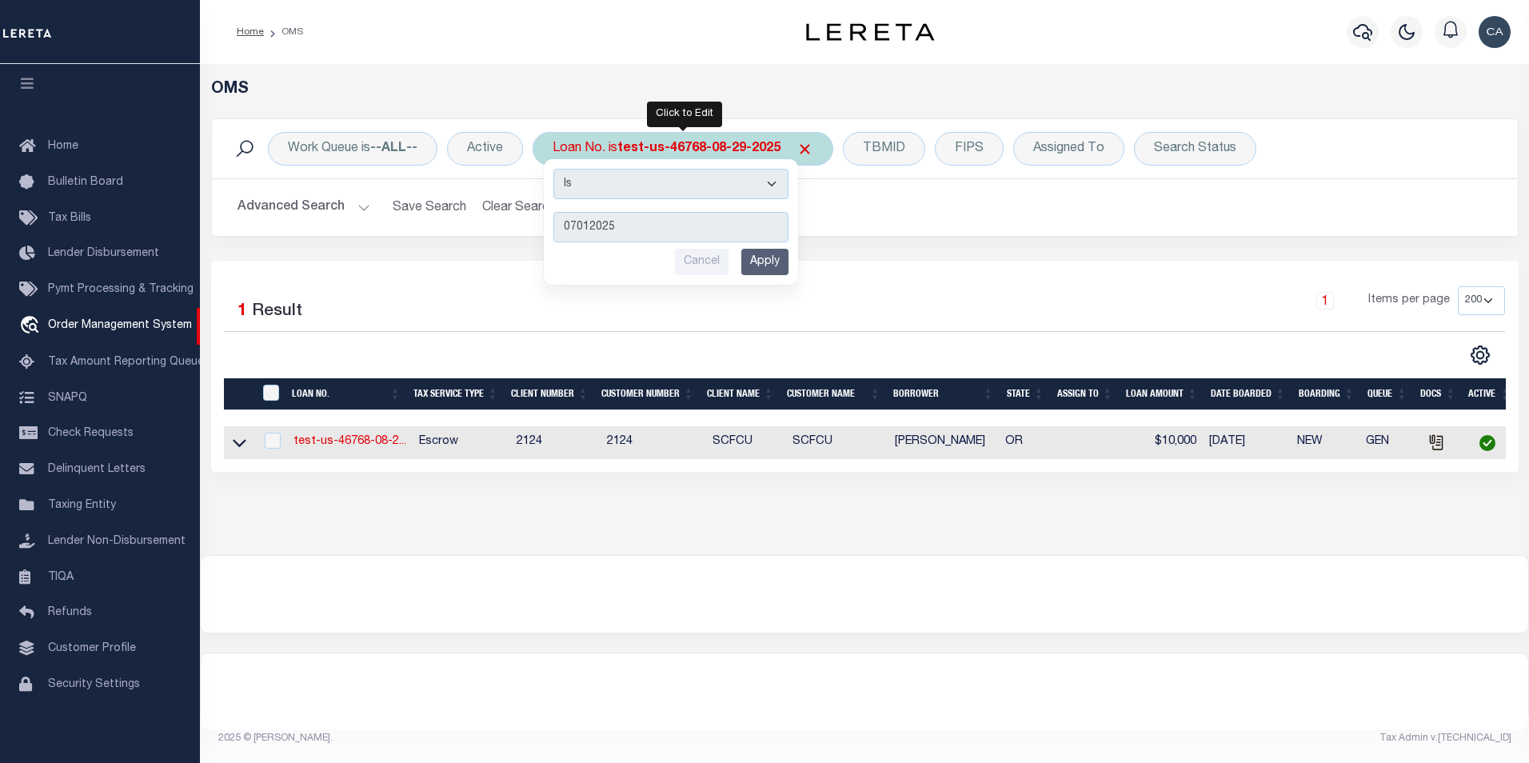
type input "07012025"
click at [765, 279] on div "Is Contains 07012025 Cancel Apply" at bounding box center [671, 222] width 254 height 126
click at [768, 269] on input "Apply" at bounding box center [765, 262] width 47 height 26
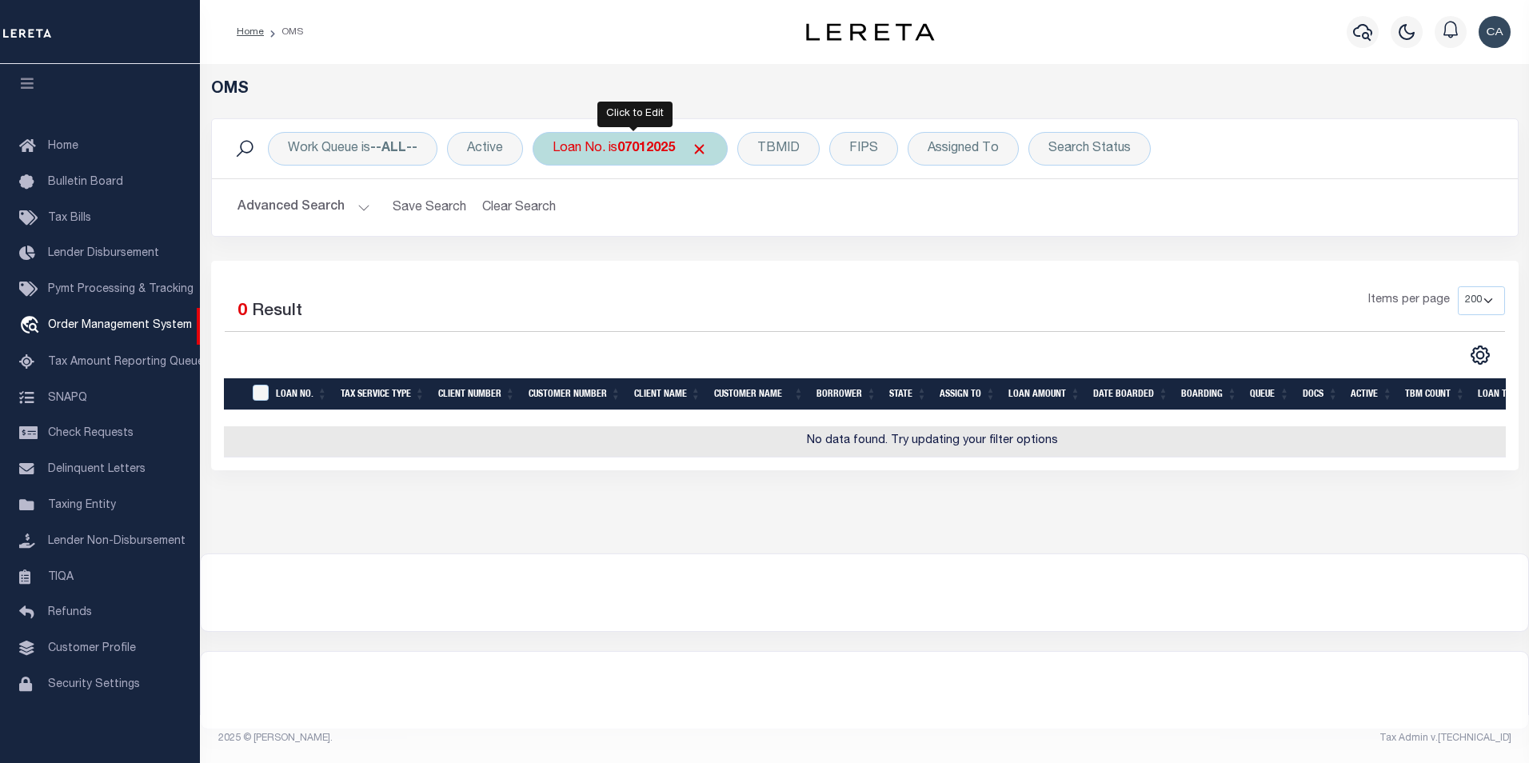
click at [650, 137] on div "Loan No. is 07012025" at bounding box center [630, 149] width 195 height 34
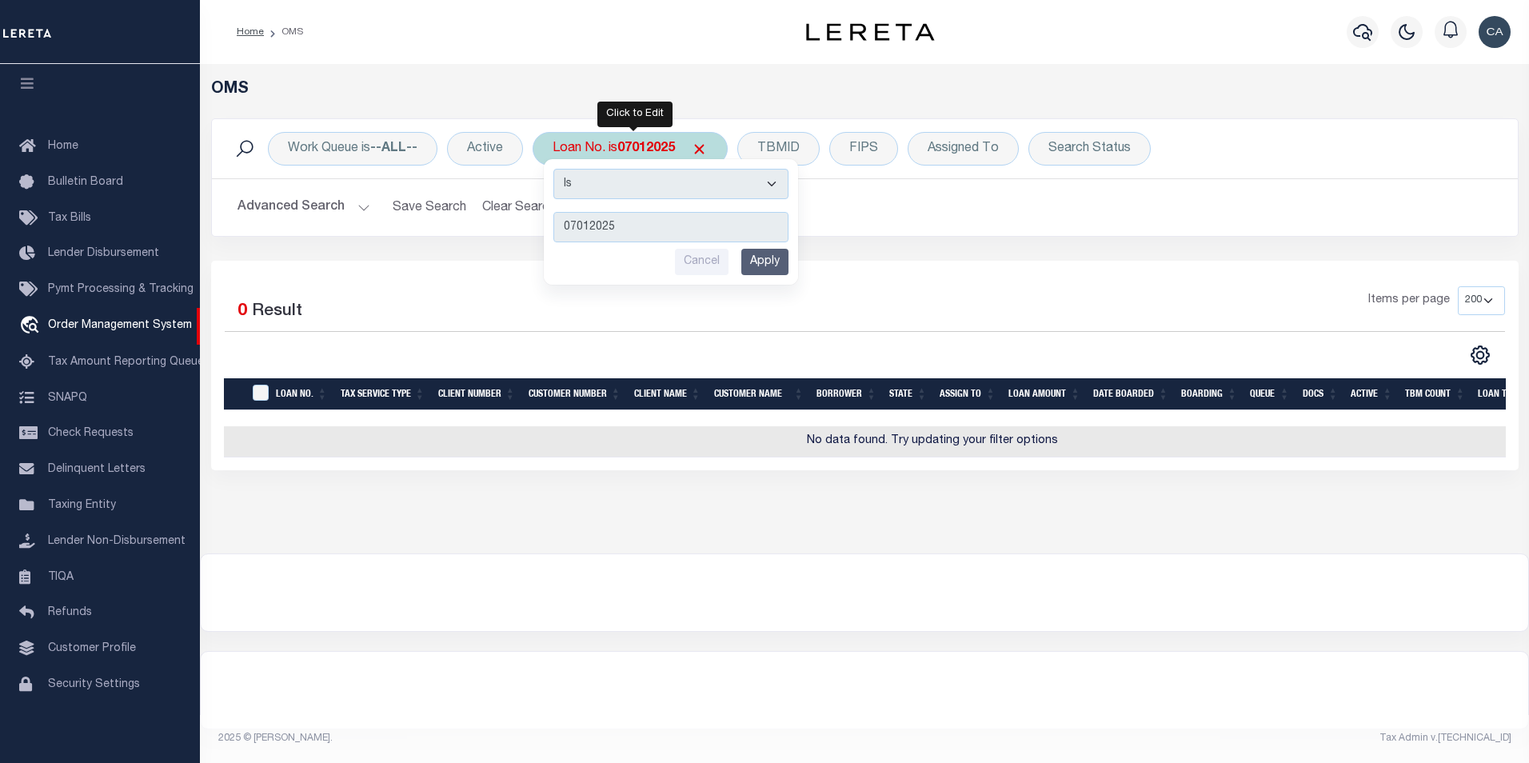
click at [692, 146] on div "Loan No. is 07012025 Is Contains 07012025 Cancel Apply" at bounding box center [630, 149] width 195 height 34
click at [702, 148] on span at bounding box center [699, 149] width 17 height 17
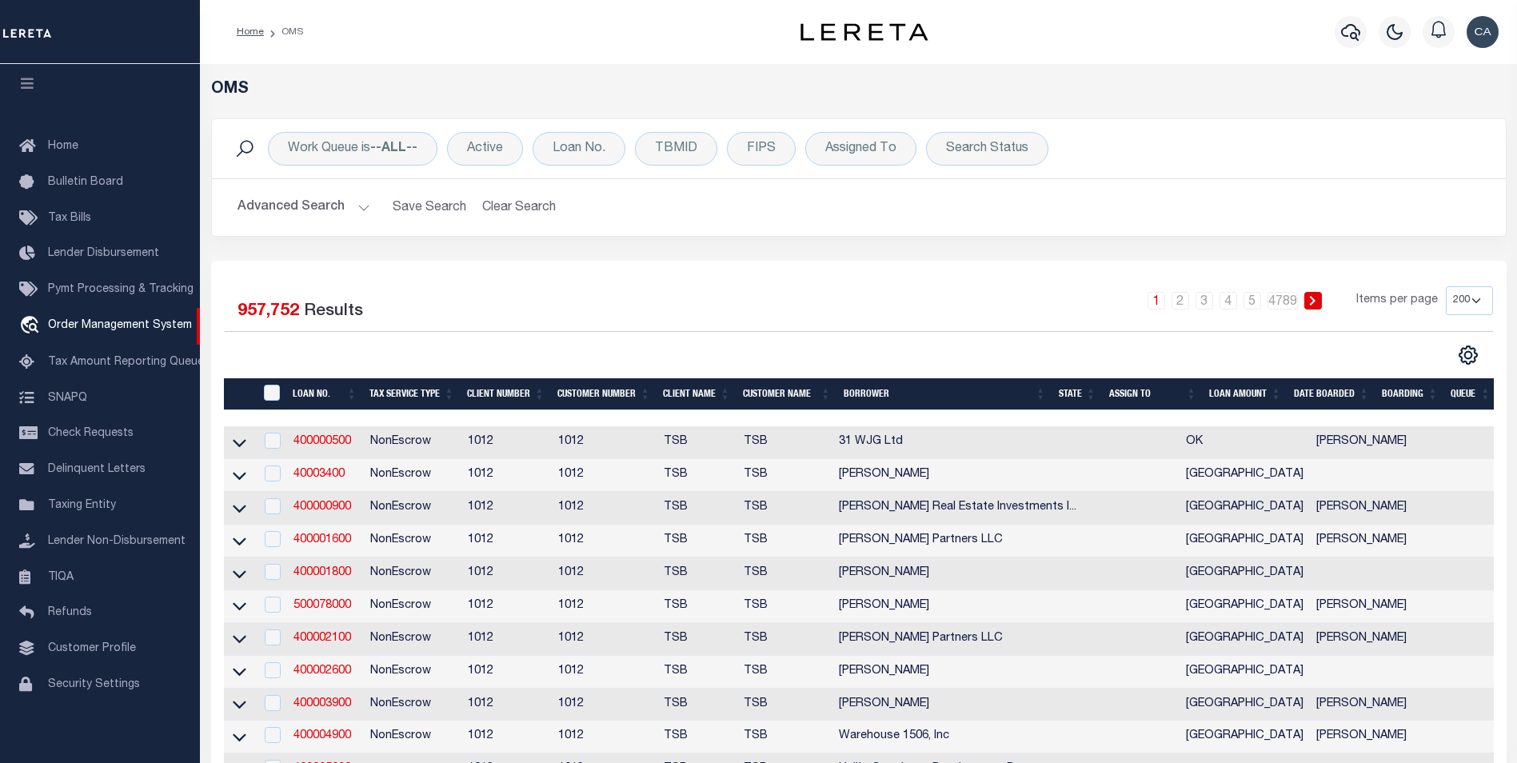
click at [331, 432] on td "400000500" at bounding box center [325, 442] width 77 height 33
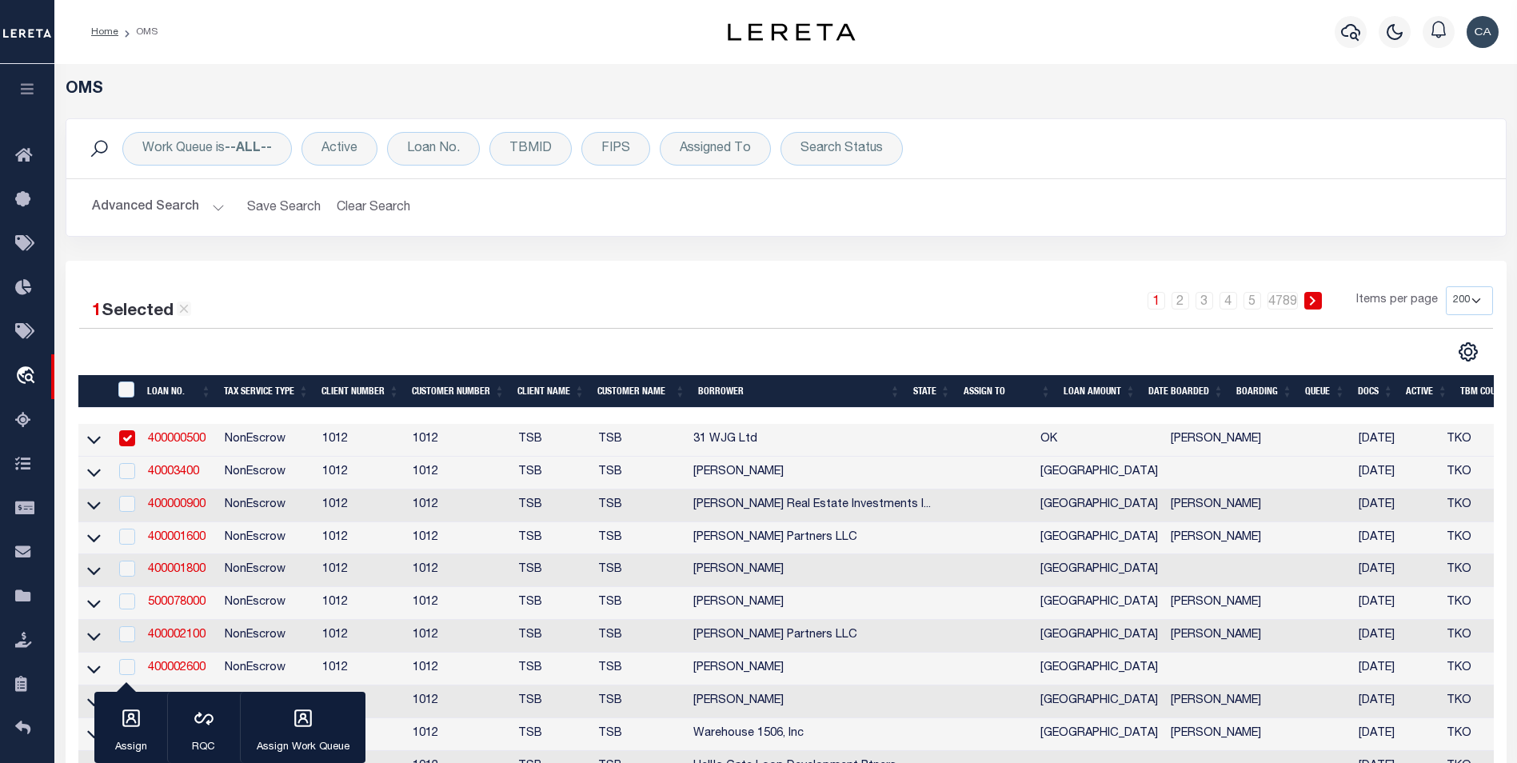
click at [316, 435] on td "NonEscrow" at bounding box center [267, 440] width 98 height 33
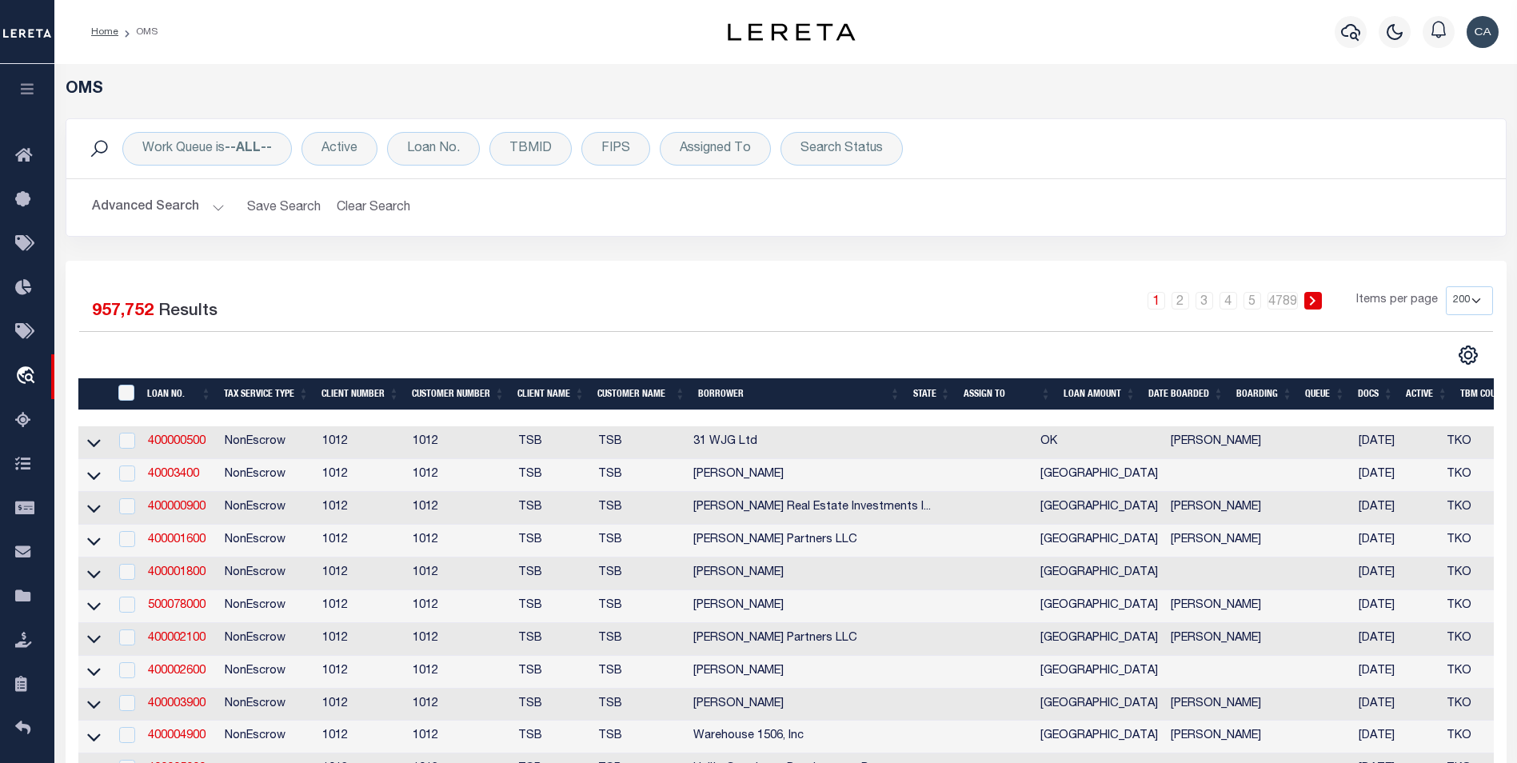
click at [181, 452] on td "400000500" at bounding box center [180, 442] width 77 height 33
checkbox input "true"
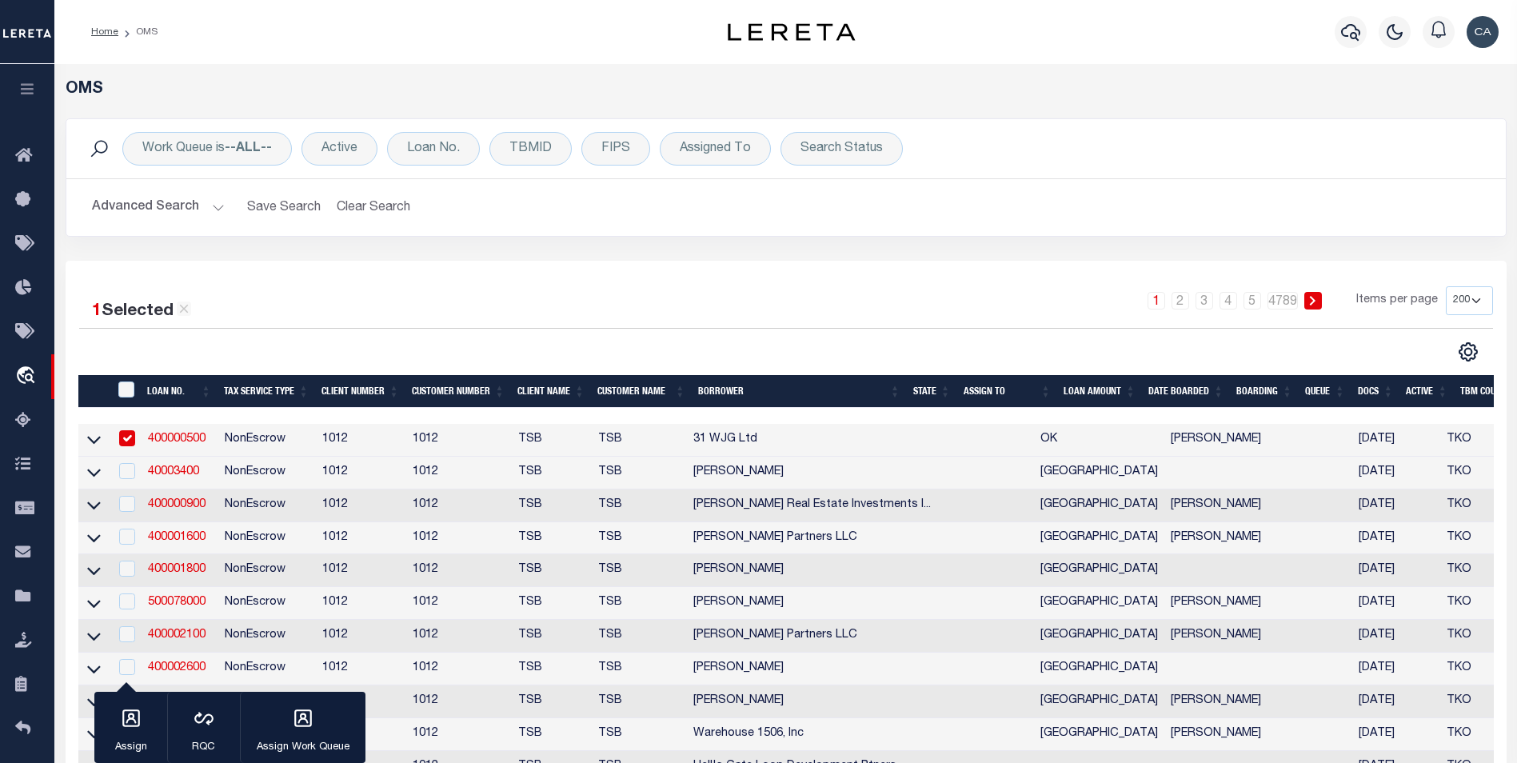
click at [183, 445] on link "400000500" at bounding box center [177, 439] width 58 height 11
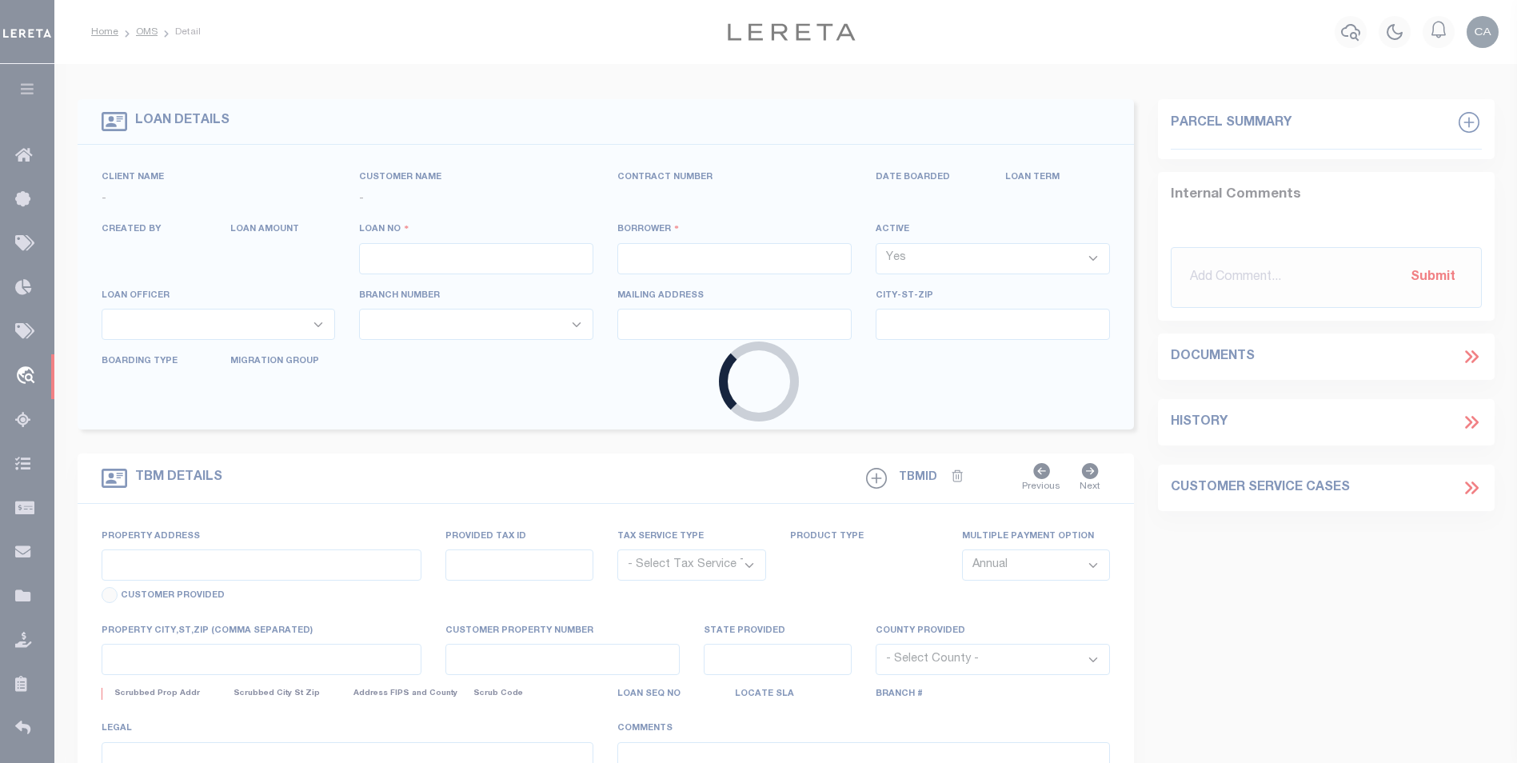
type input "400000500"
type input "31 WJG Ltd"
select select "False"
select select
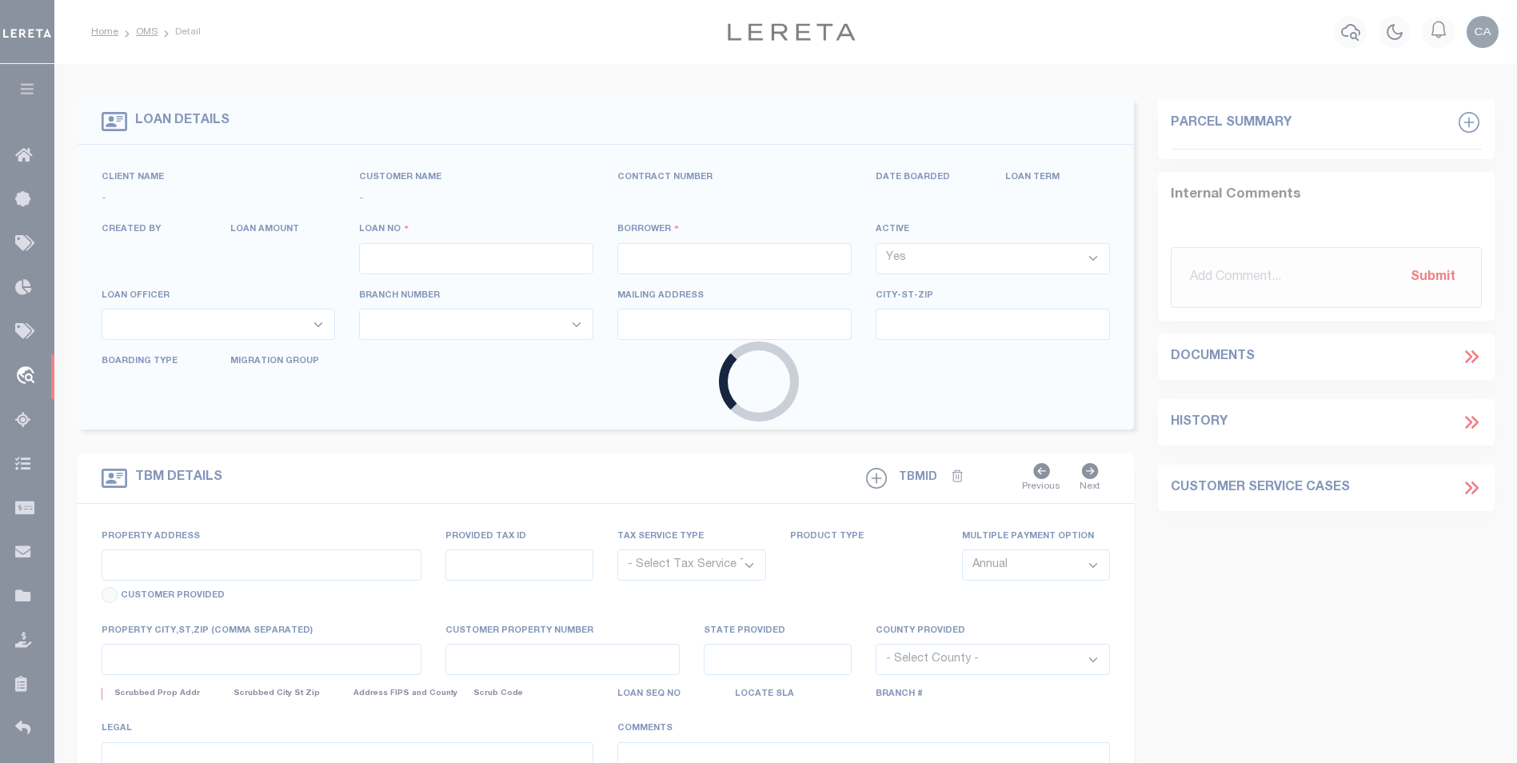
select select "NonEscrow"
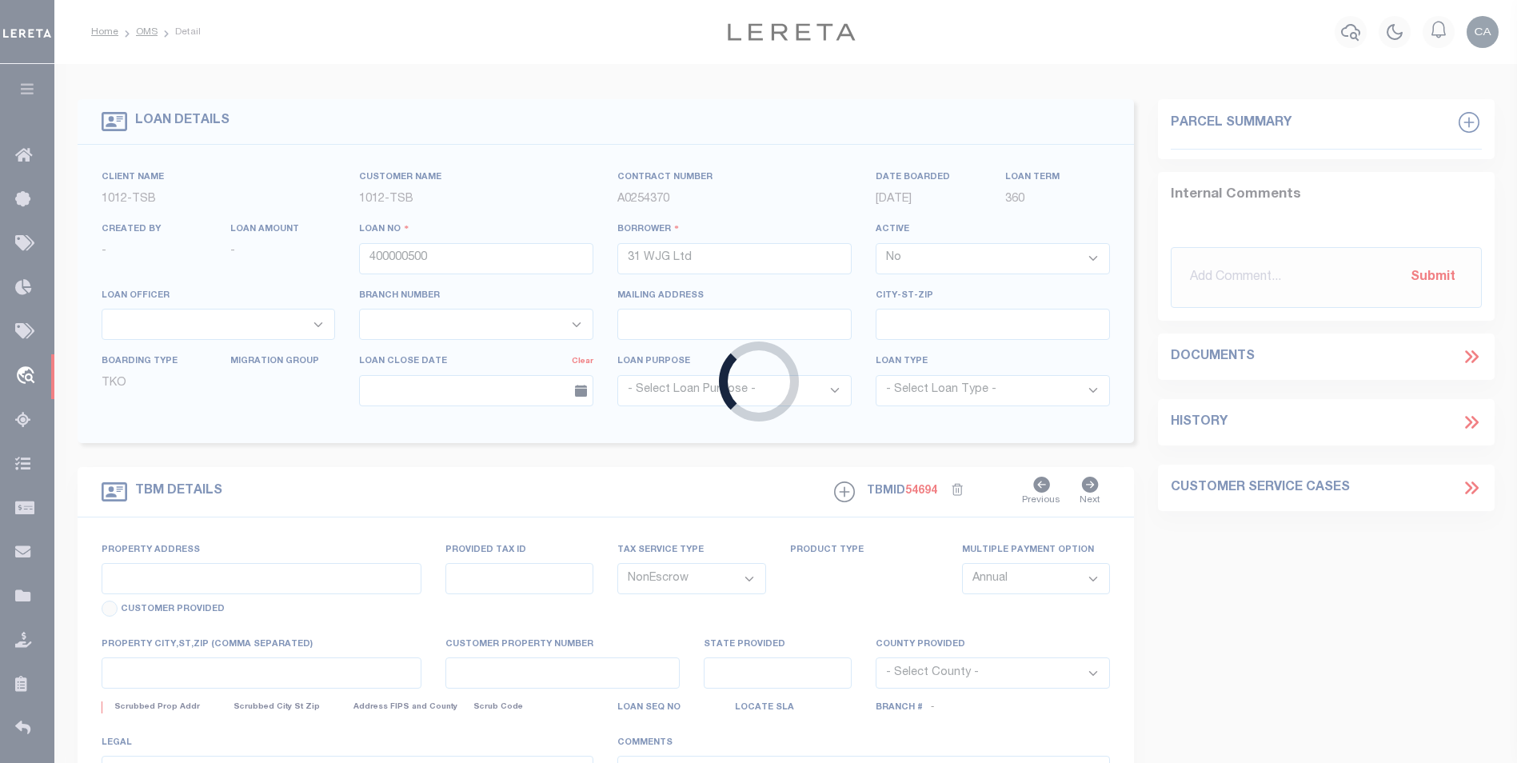
type input "3314 Memorial"
select select
type input "Tulsa OK 74115"
type input "OK"
select select "Tulsa"
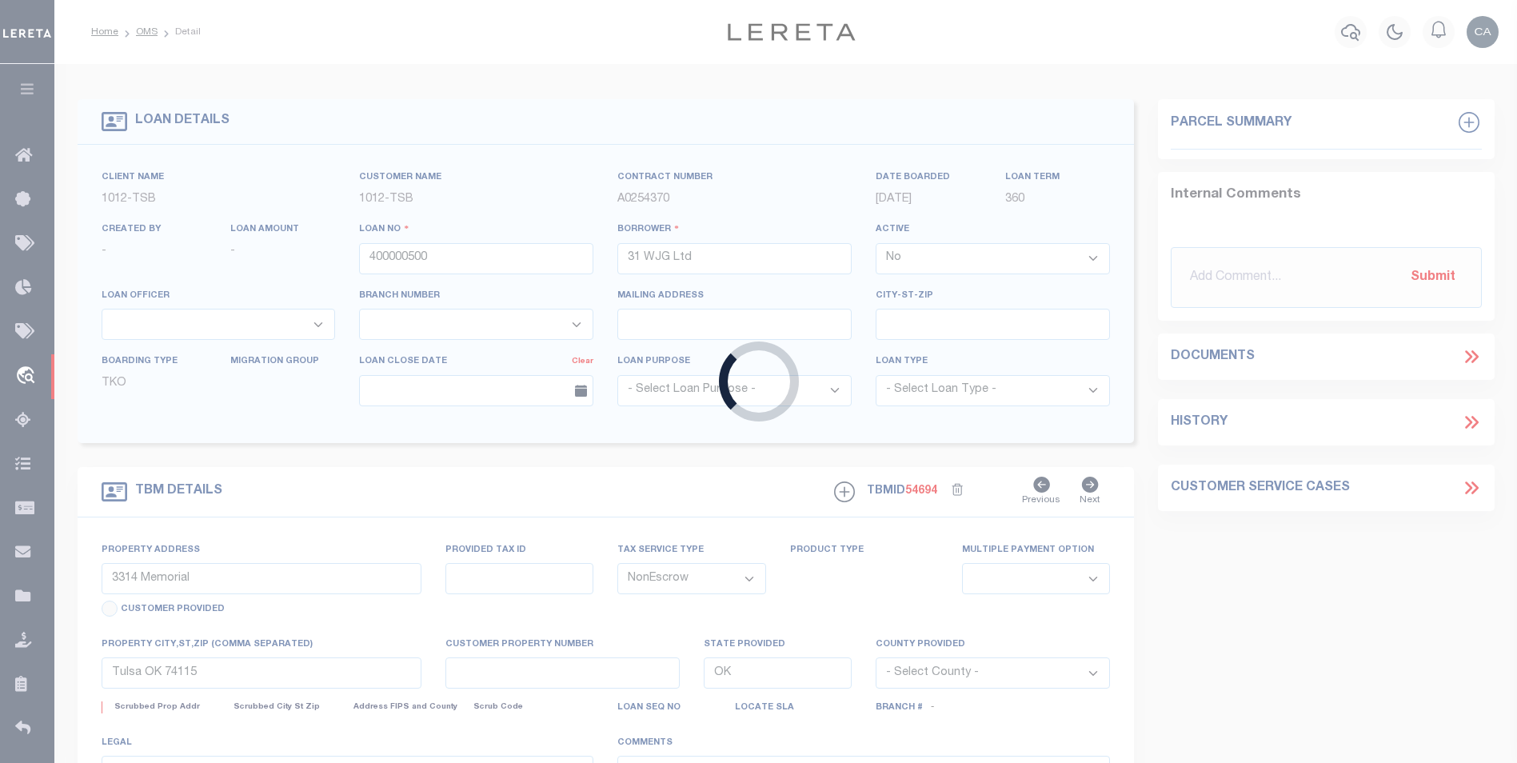
type textarea "Airplane Hanger"
select select "4117"
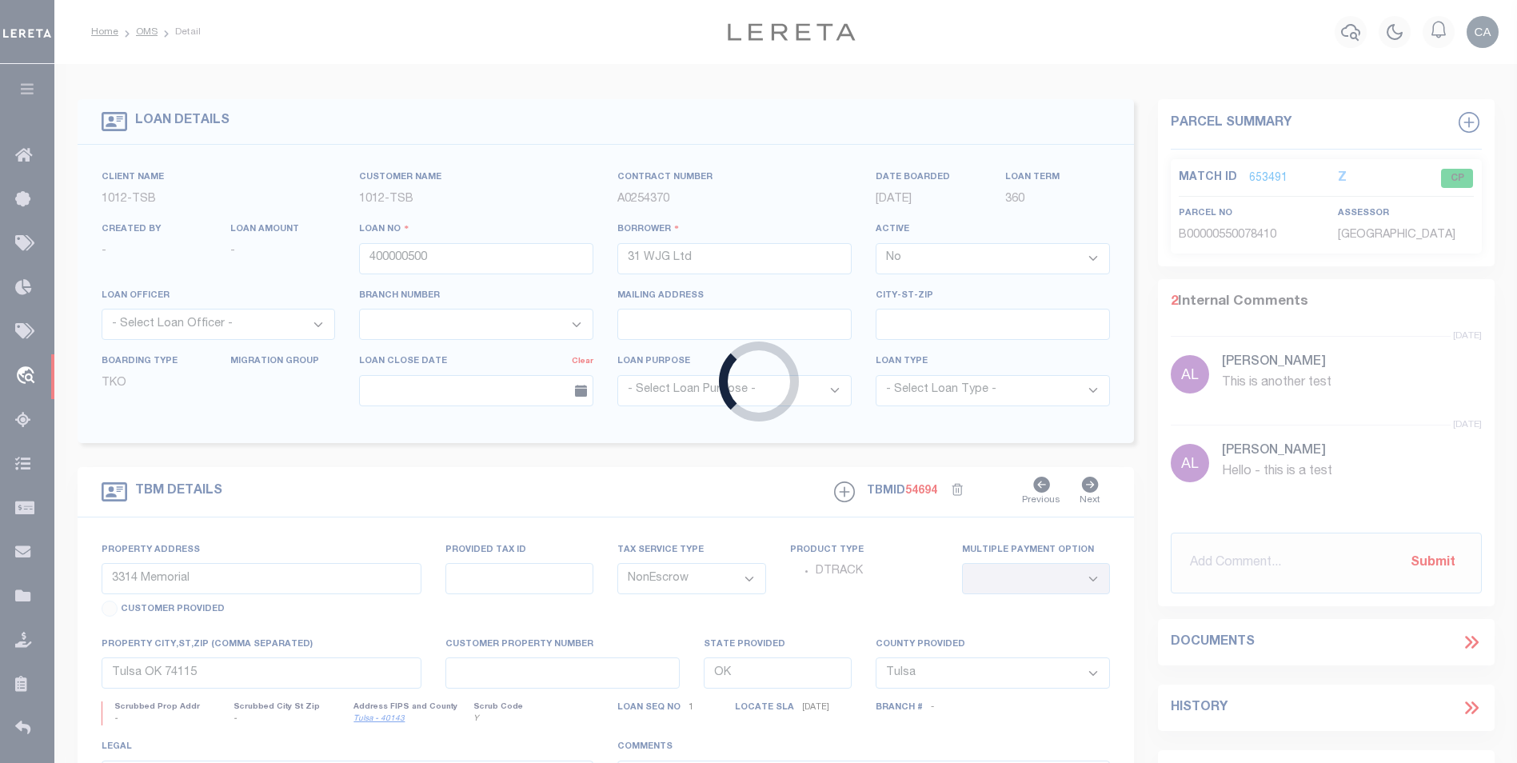
type input "07012025"
type input "Deborah Vecellio"
select select
type input "06/30/2025"
select select "10"
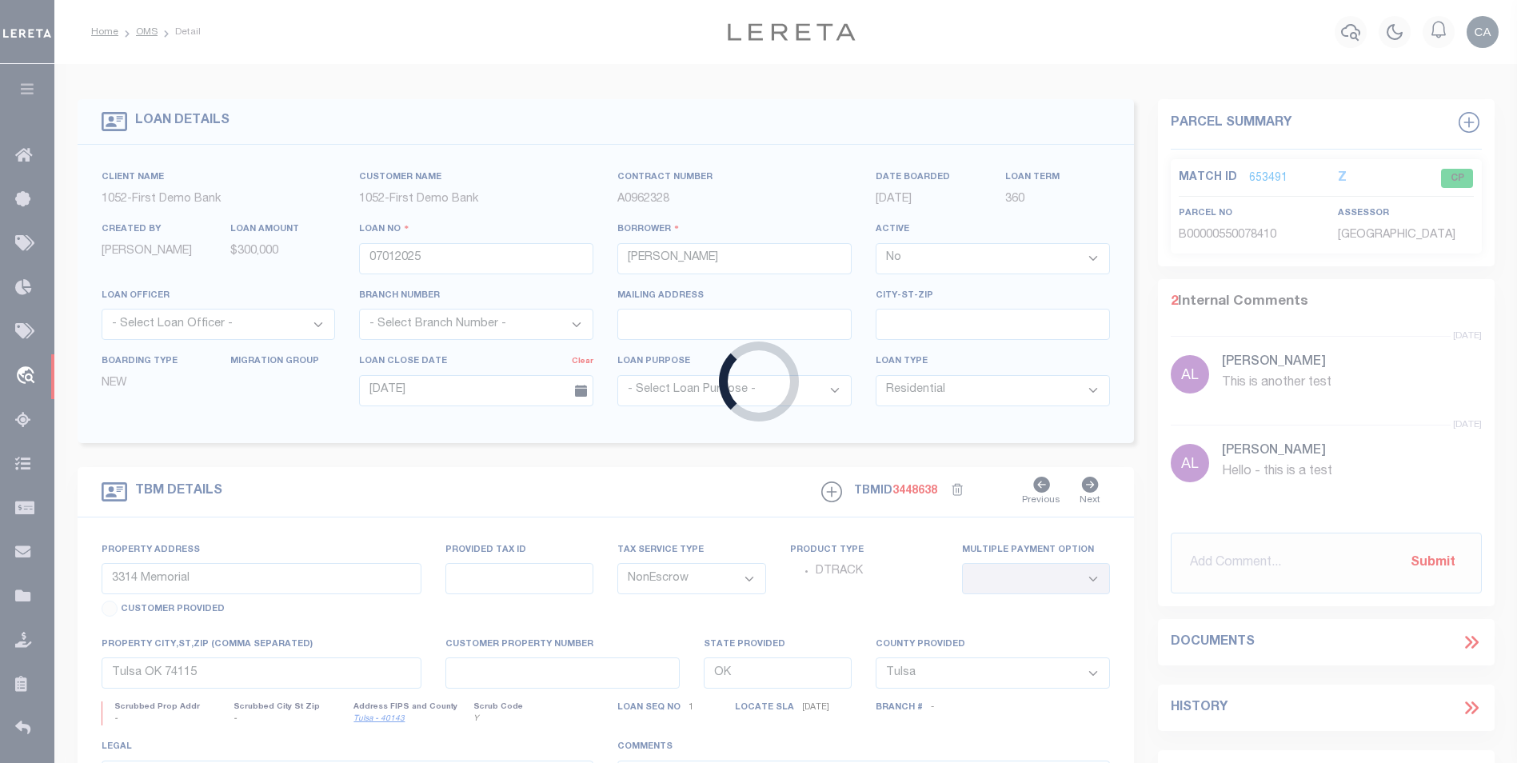
type input "15 W WAYNE ST"
select select
type input "WARREN PA 16365-2174"
type input "PA"
select select
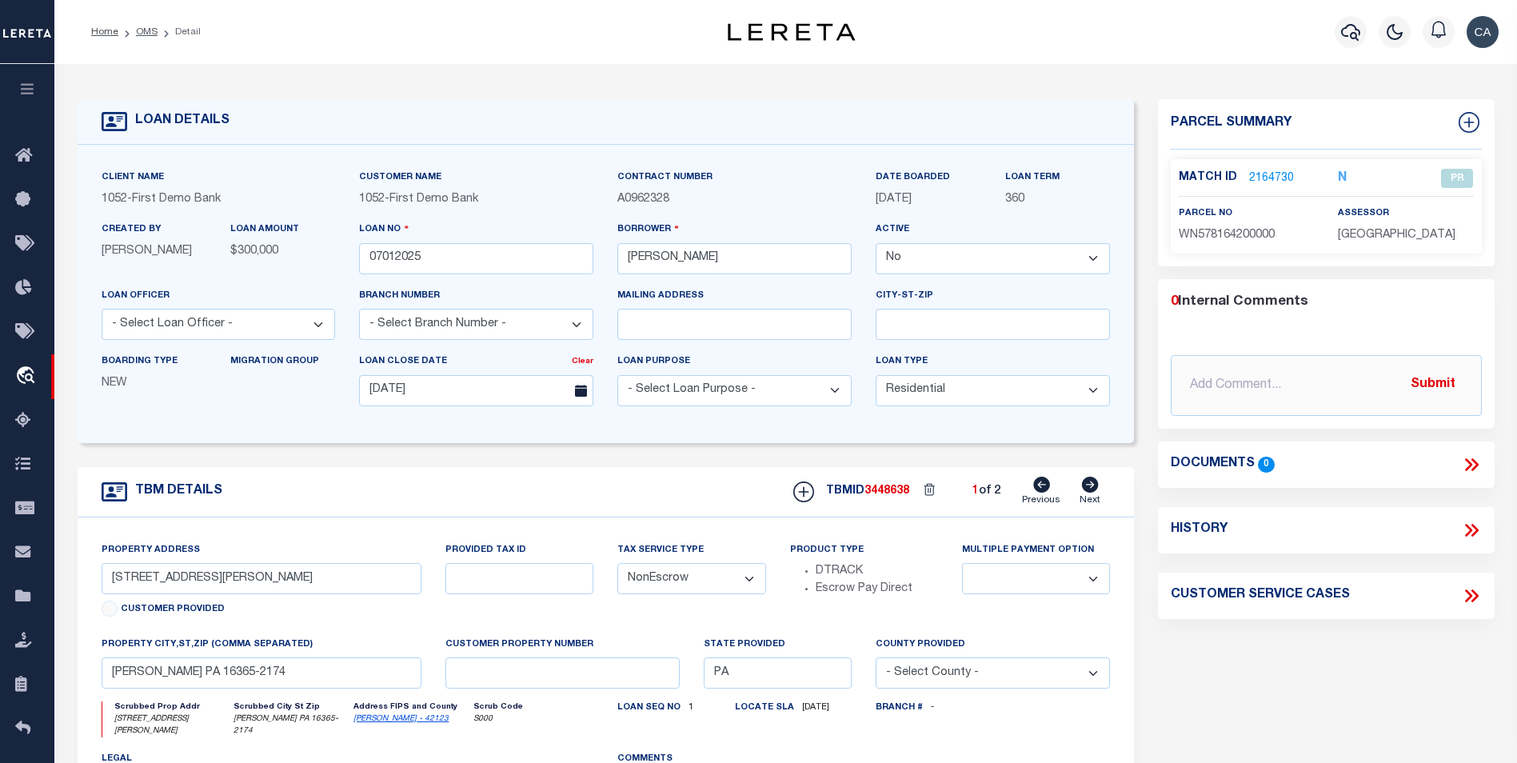
click at [1477, 590] on icon at bounding box center [1471, 596] width 21 height 21
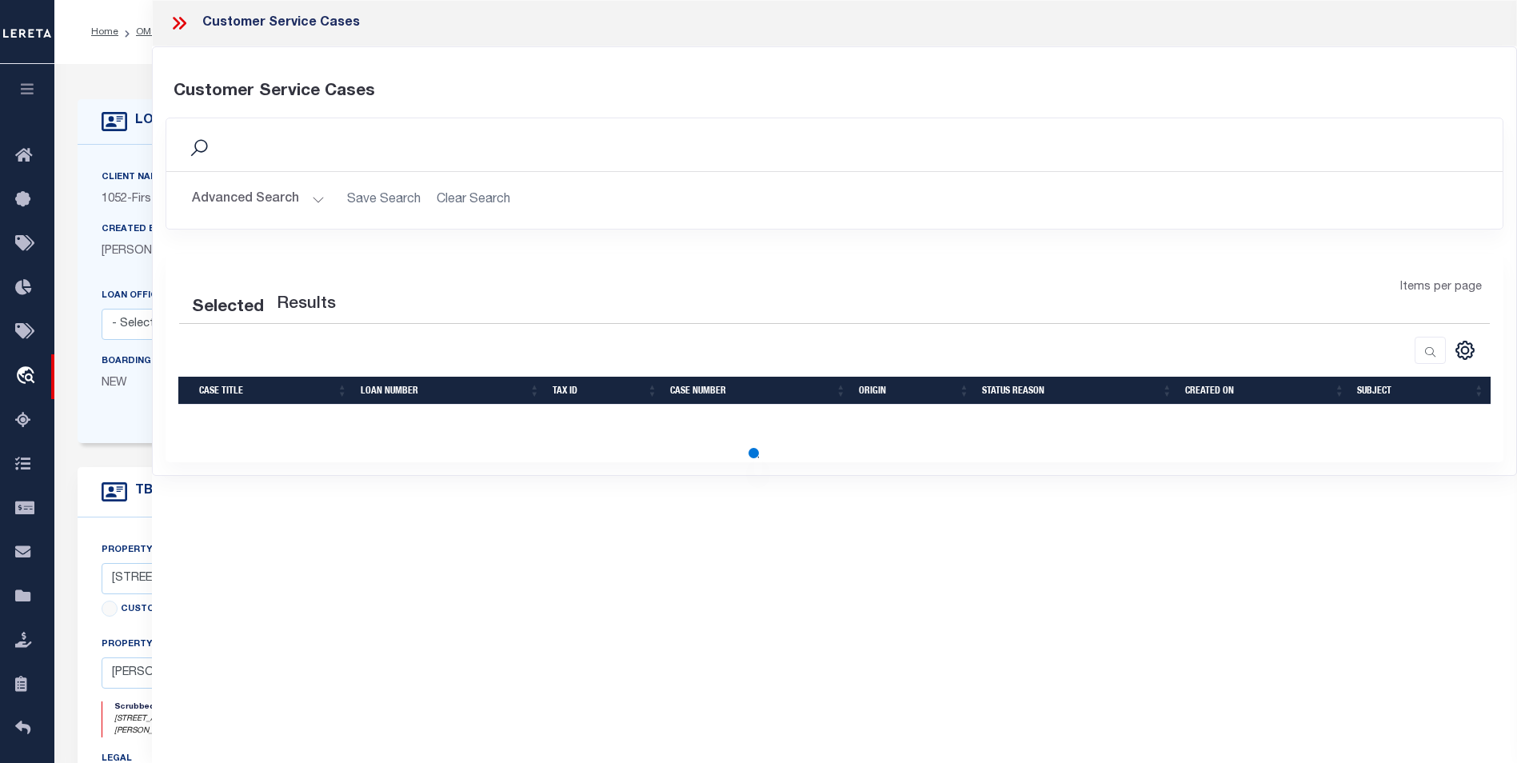
select select "50"
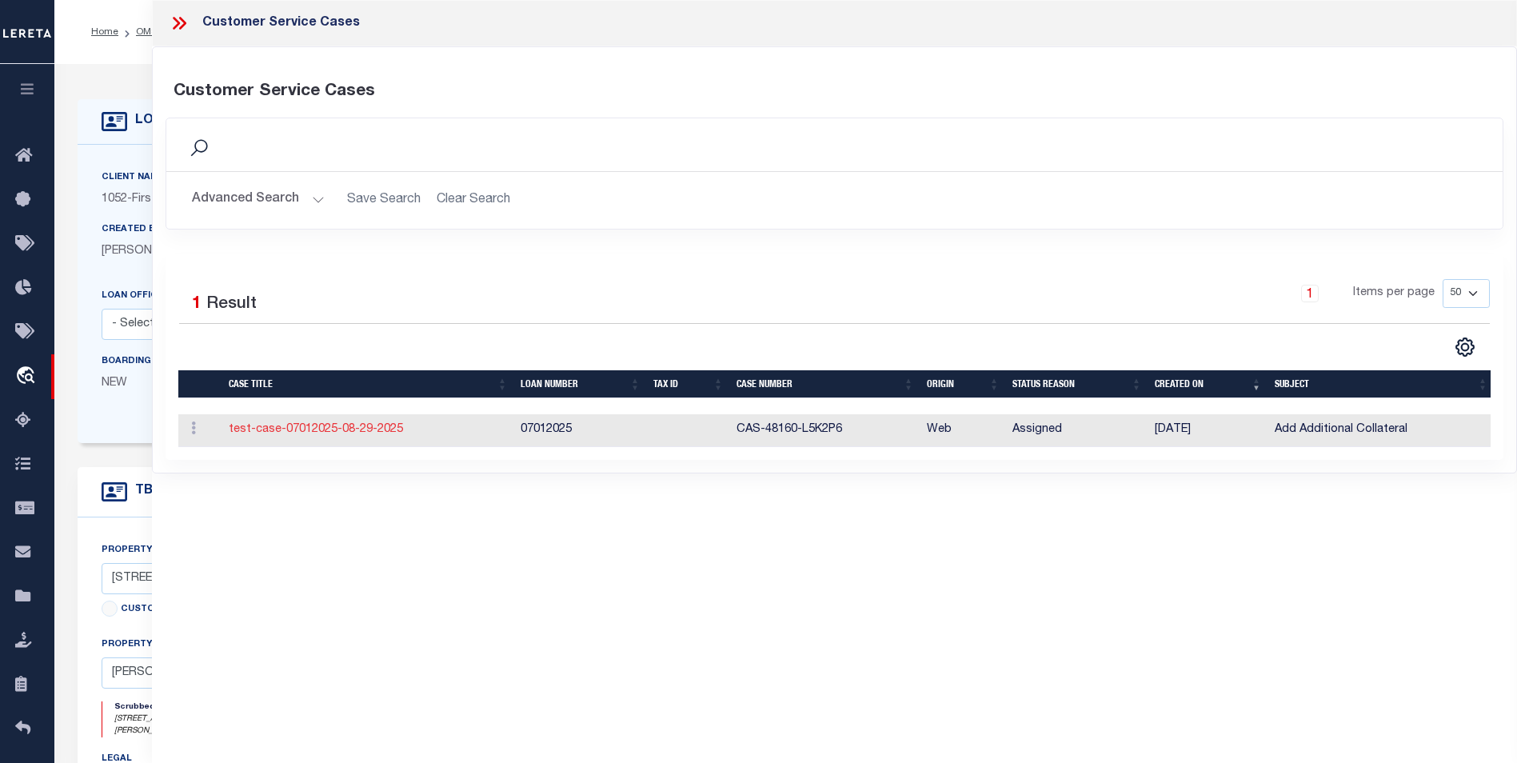
click at [334, 429] on link "test-case-07012025-08-29-2025" at bounding box center [316, 429] width 174 height 11
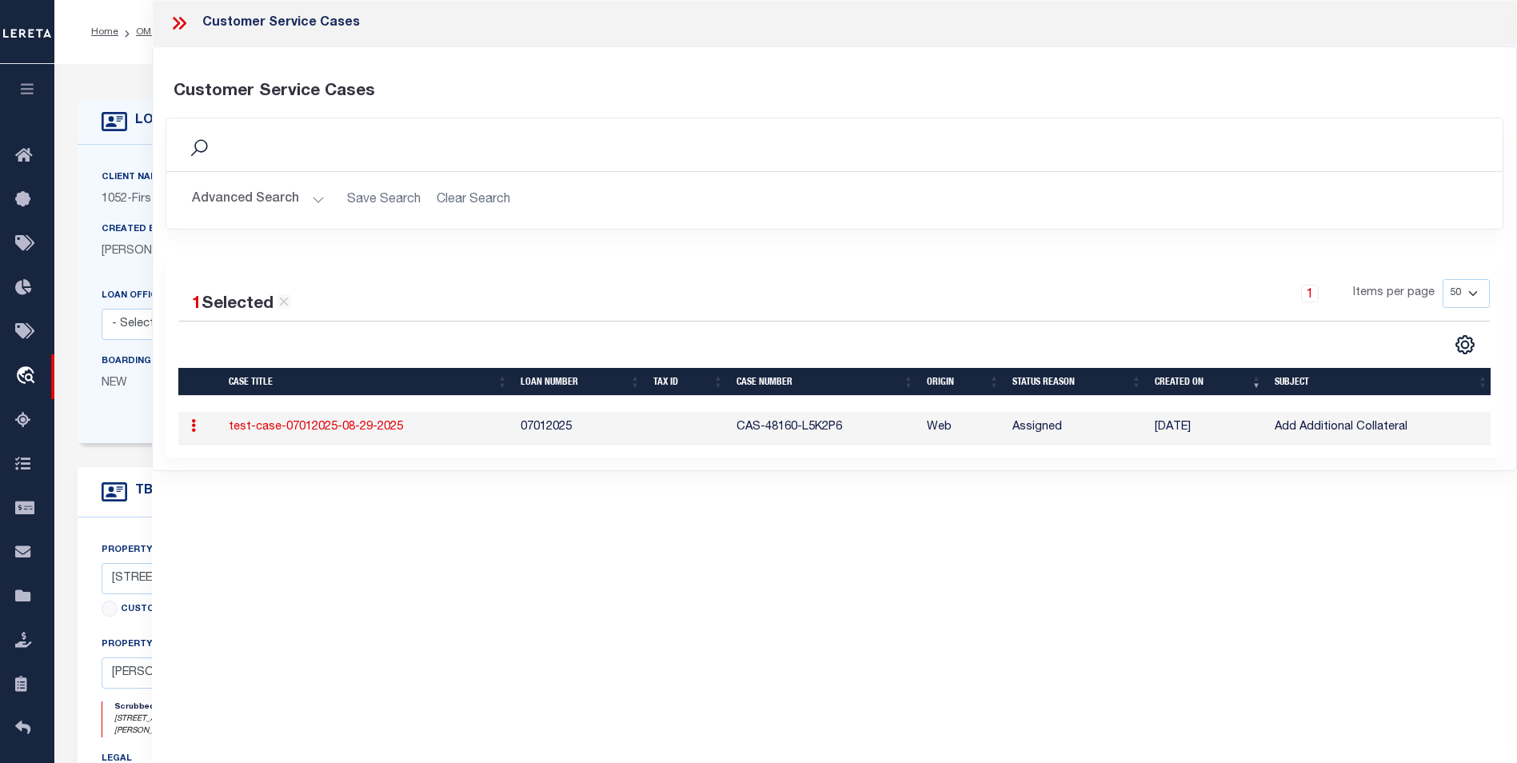
click at [371, 422] on link "test-case-07012025-08-29-2025" at bounding box center [316, 427] width 174 height 11
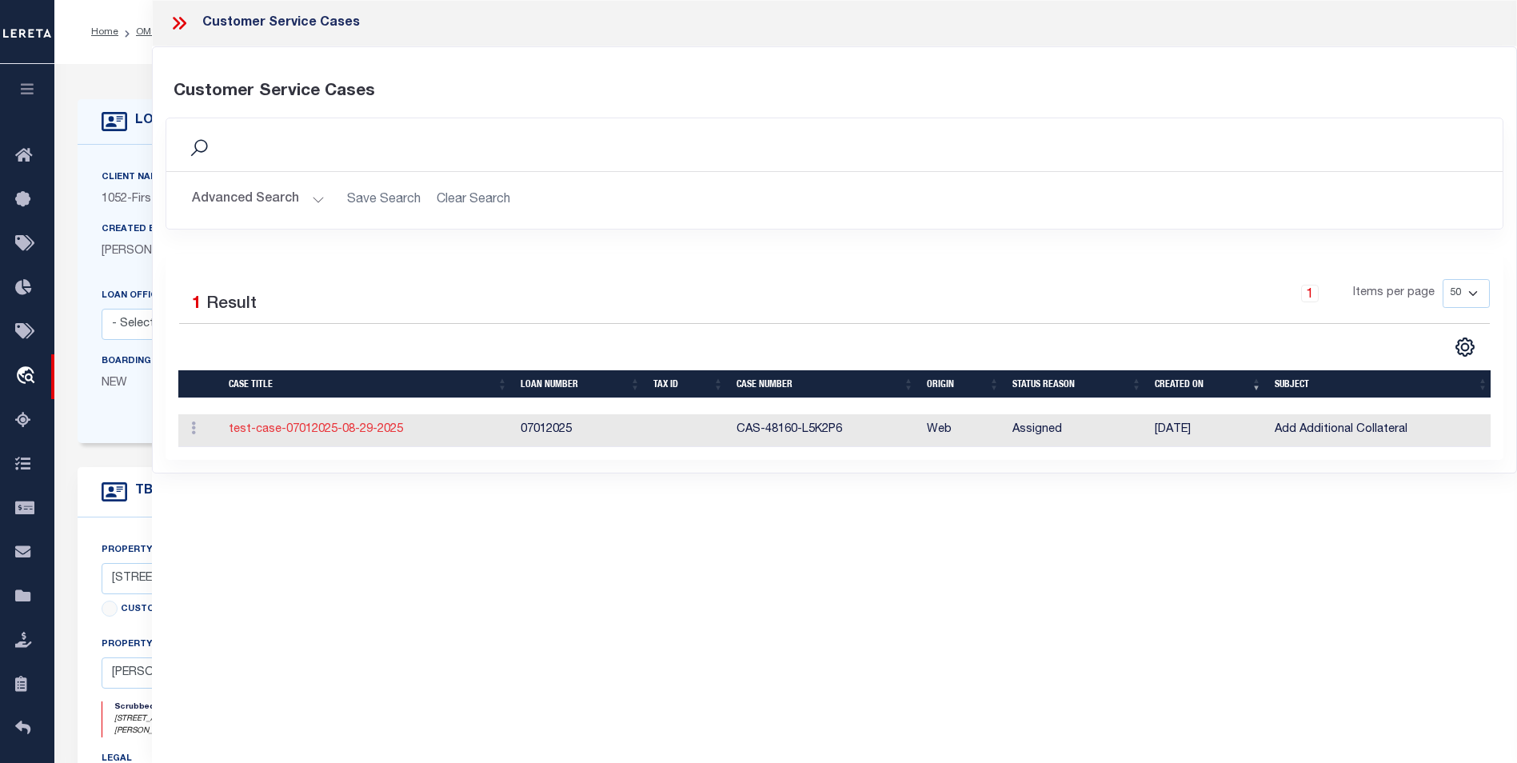
click at [380, 434] on link "test-case-07012025-08-29-2025" at bounding box center [316, 429] width 174 height 11
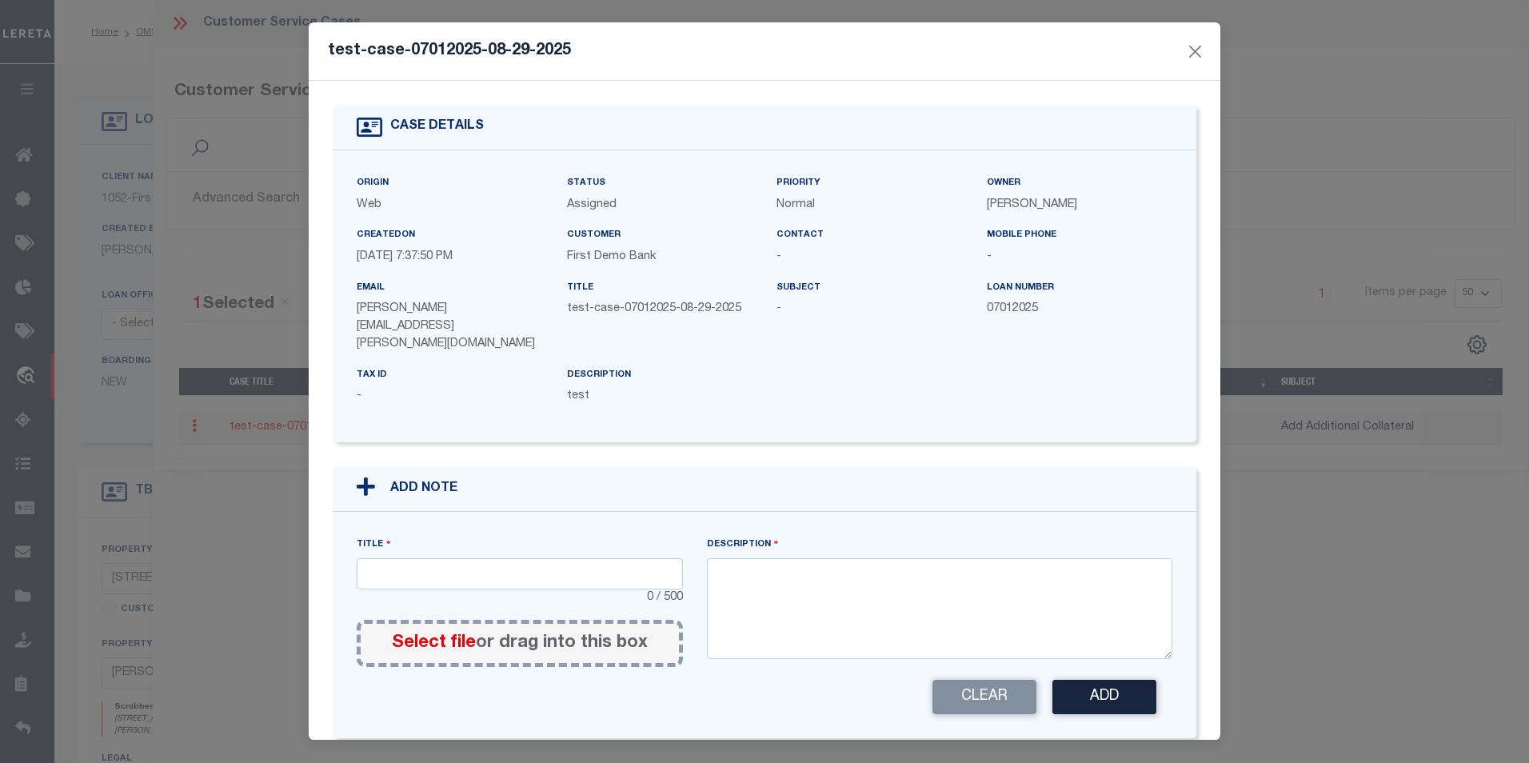
click at [194, 433] on div "test-case-07012025-08-29-2025 CASE DETAILS Origin Web Status Assigned Priority" at bounding box center [764, 381] width 1529 height 763
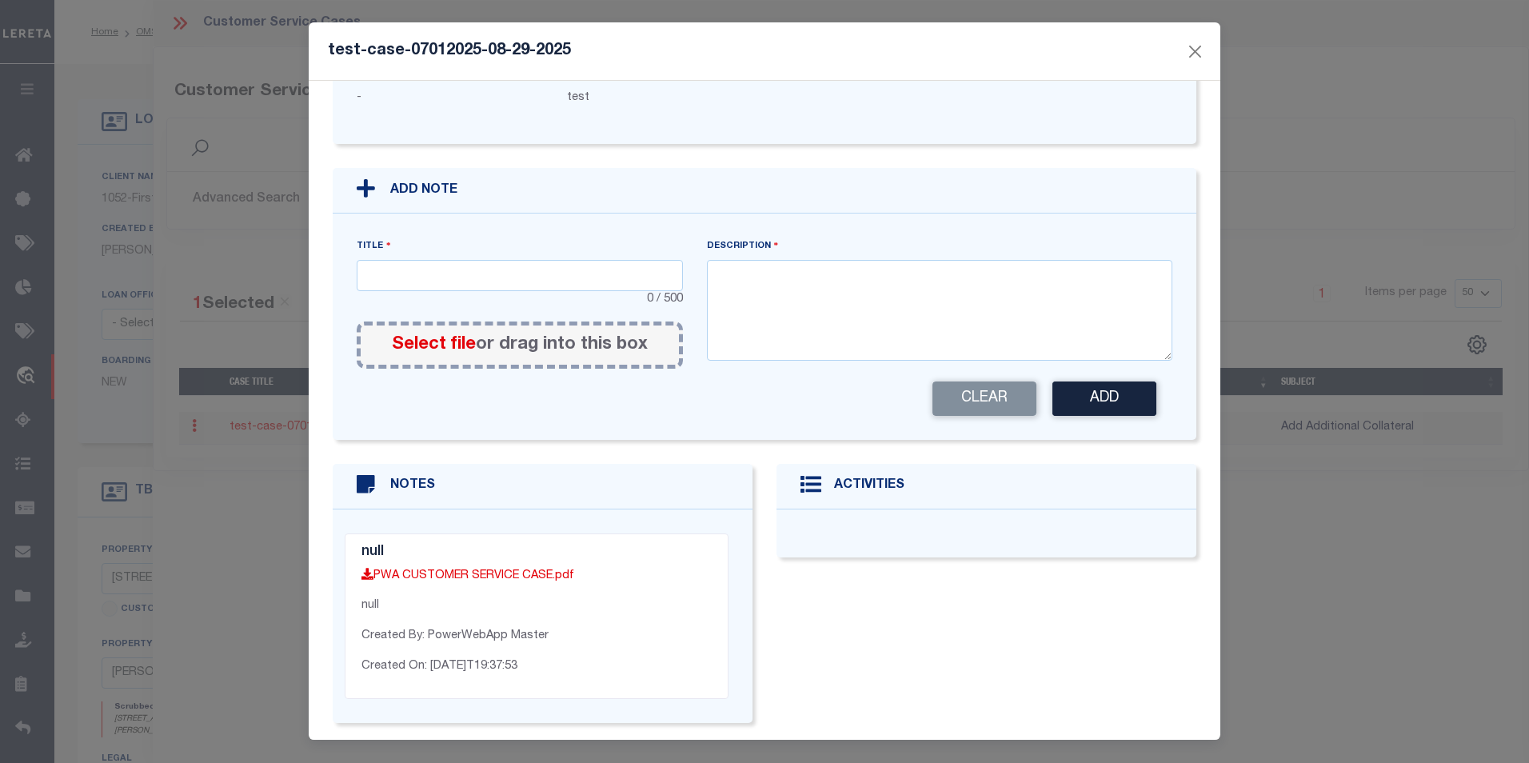
click at [853, 582] on div "ACTIVITIES" at bounding box center [987, 605] width 444 height 283
drag, startPoint x: 450, startPoint y: 270, endPoint x: 459, endPoint y: 252, distance: 20.0
click at [450, 291] on div "0 / 500" at bounding box center [520, 300] width 326 height 18
click at [459, 260] on input "text" at bounding box center [520, 275] width 326 height 31
type input "test note"
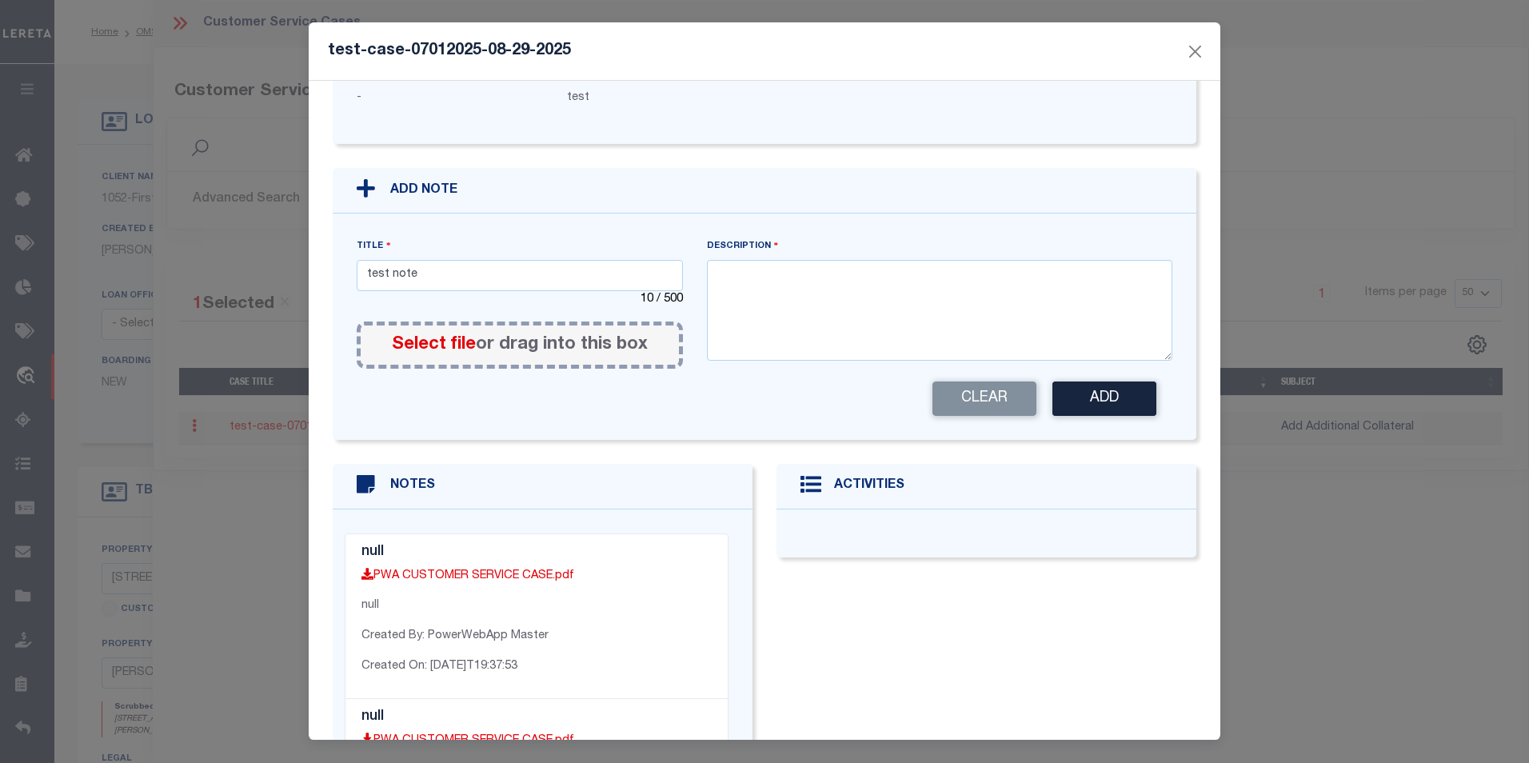
click at [442, 336] on span "Select file" at bounding box center [434, 345] width 84 height 18
click at [0, 0] on input "Select file or drag into this box" at bounding box center [0, 0] width 0 height 0
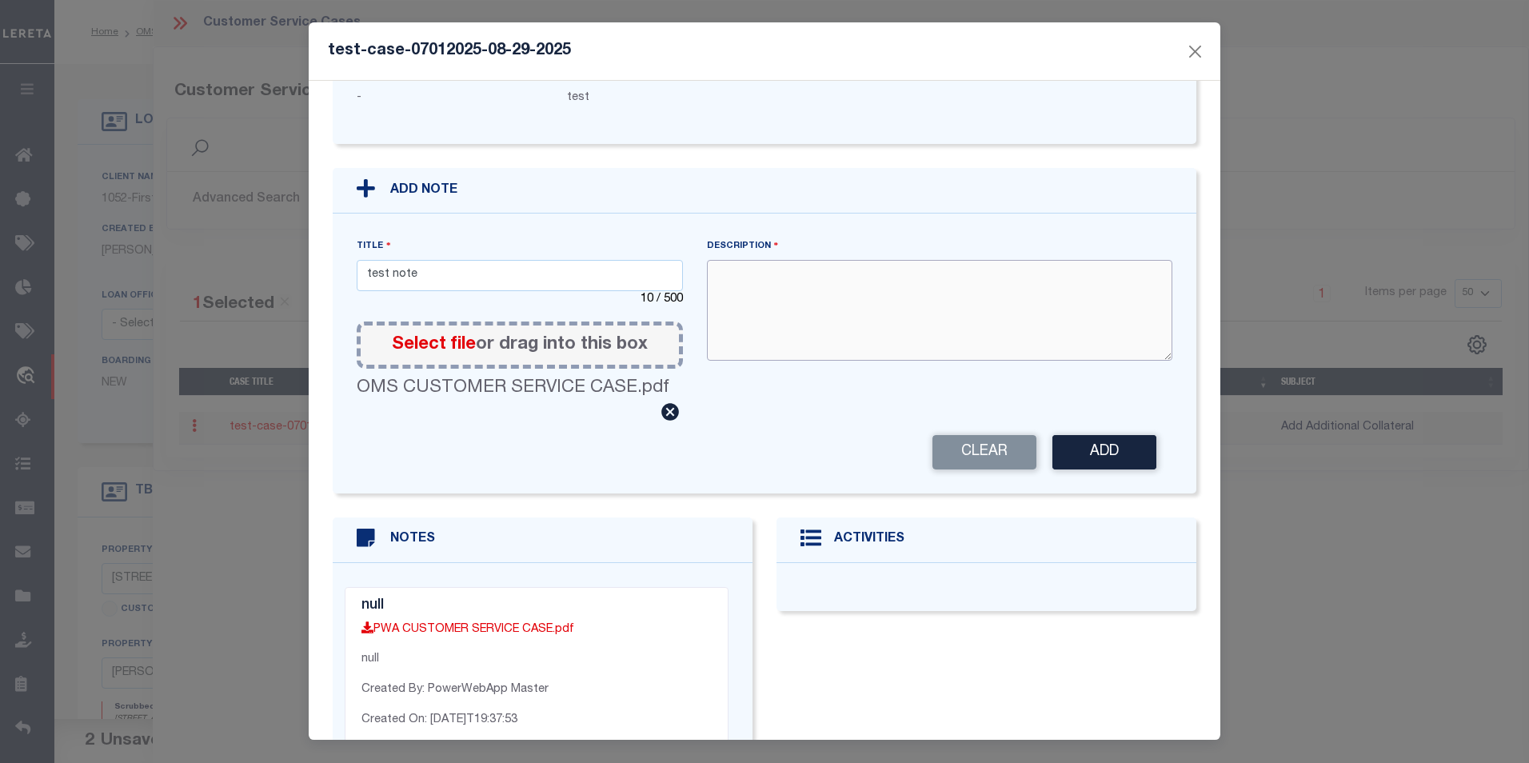
click at [781, 302] on textarea at bounding box center [940, 310] width 466 height 101
type textarea "test"
click at [1076, 435] on button "Add" at bounding box center [1105, 452] width 104 height 34
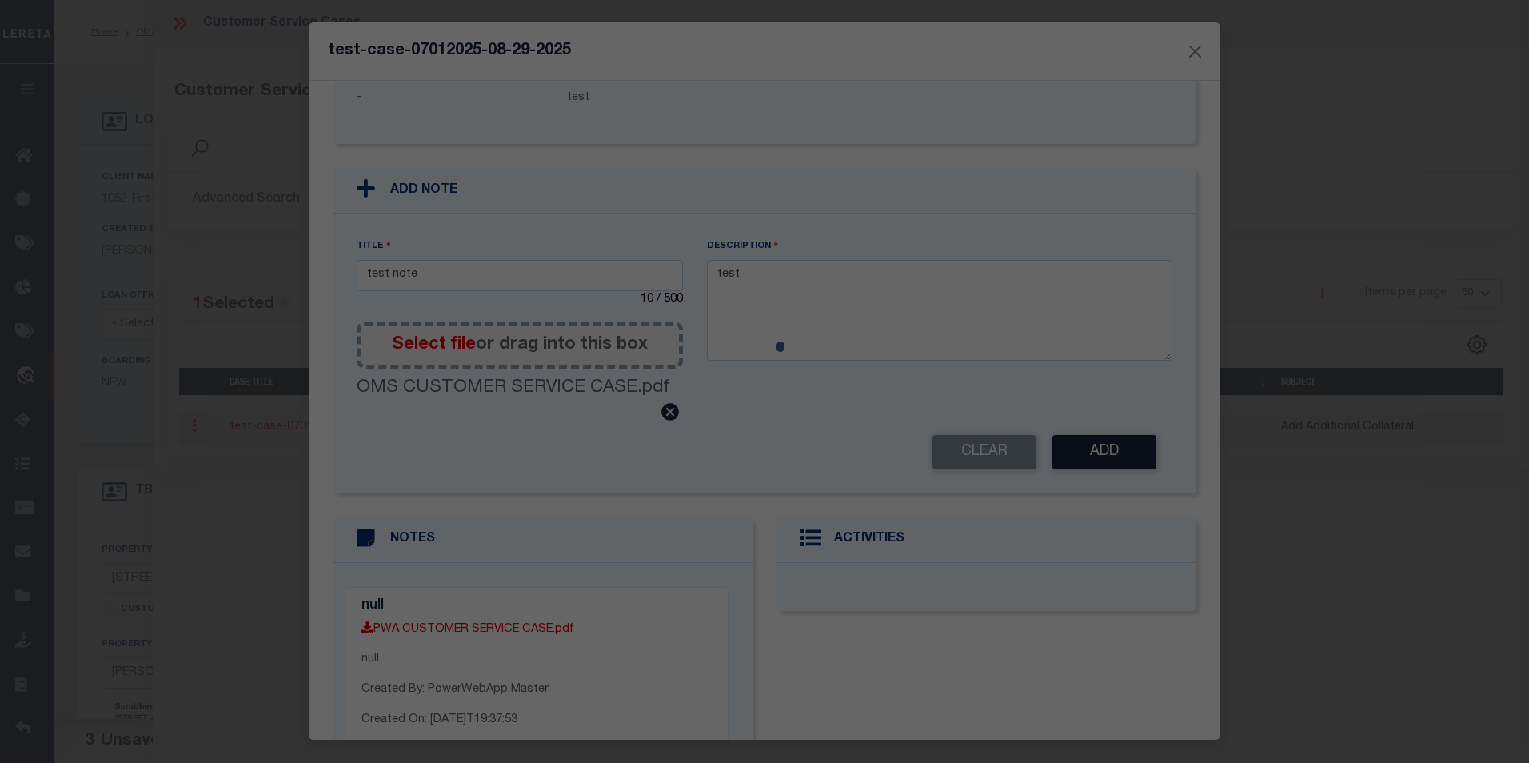
click at [763, 334] on circle at bounding box center [765, 345] width 40 height 40
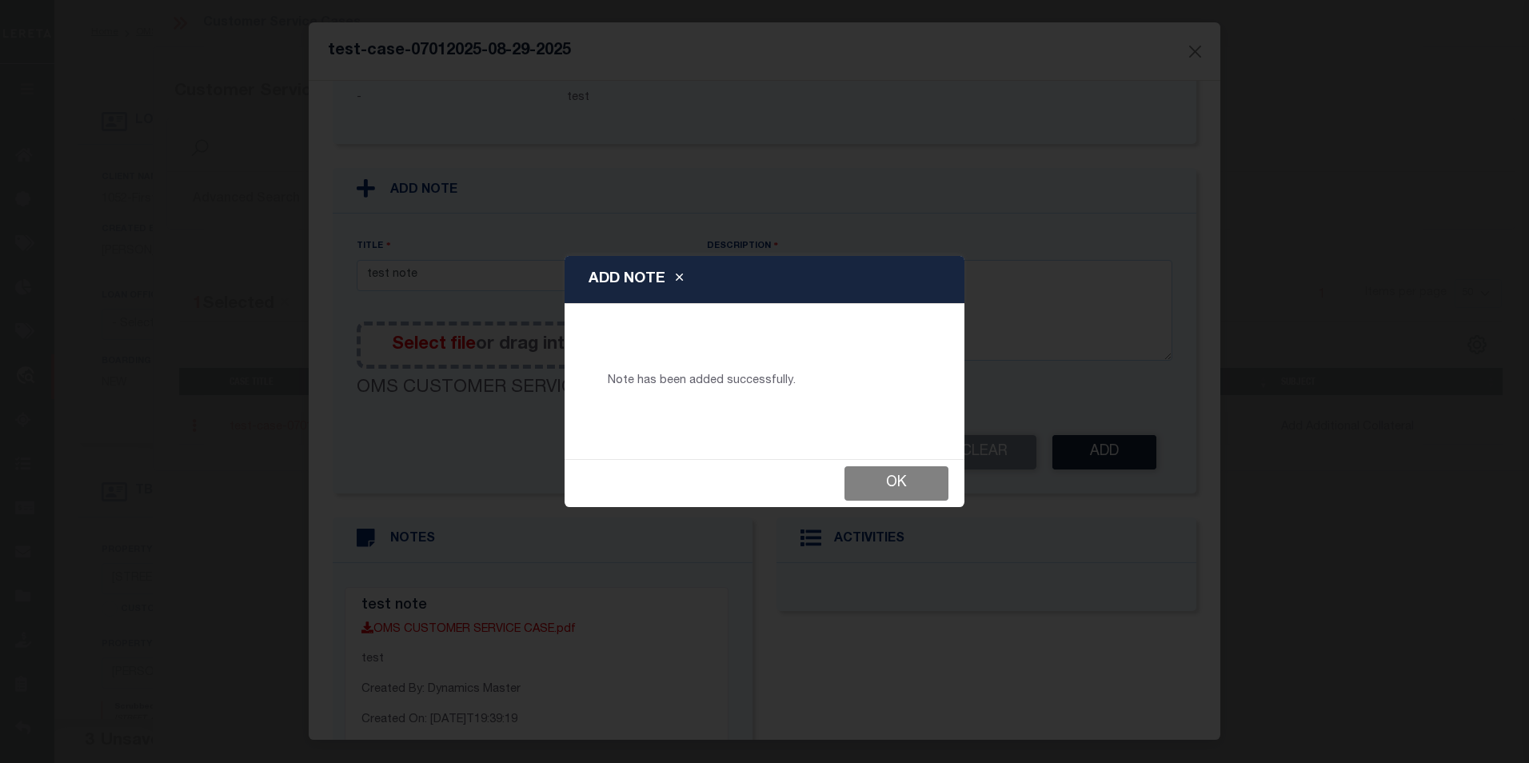
click at [913, 485] on button "Ok" at bounding box center [897, 483] width 104 height 34
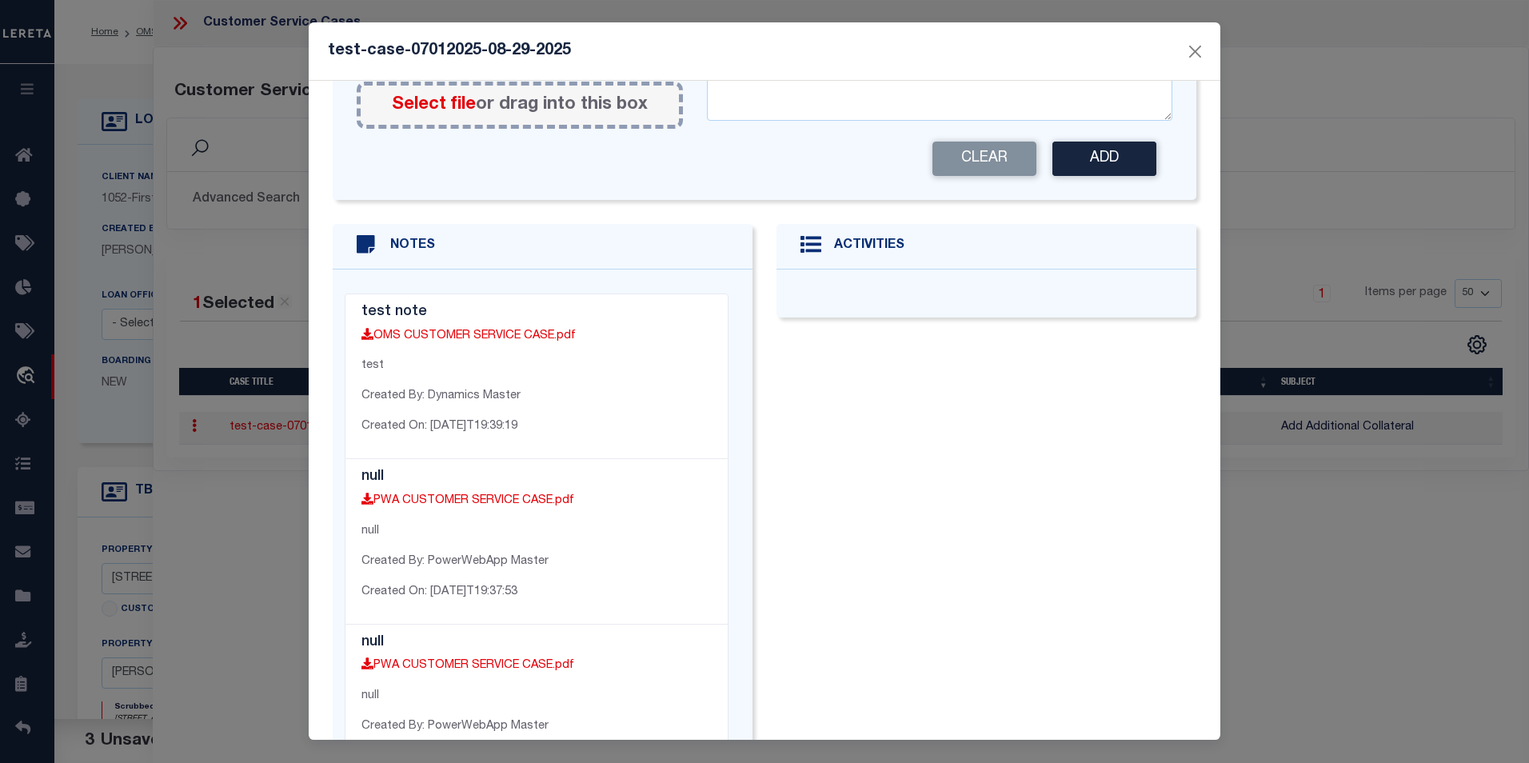
scroll to position [474, 0]
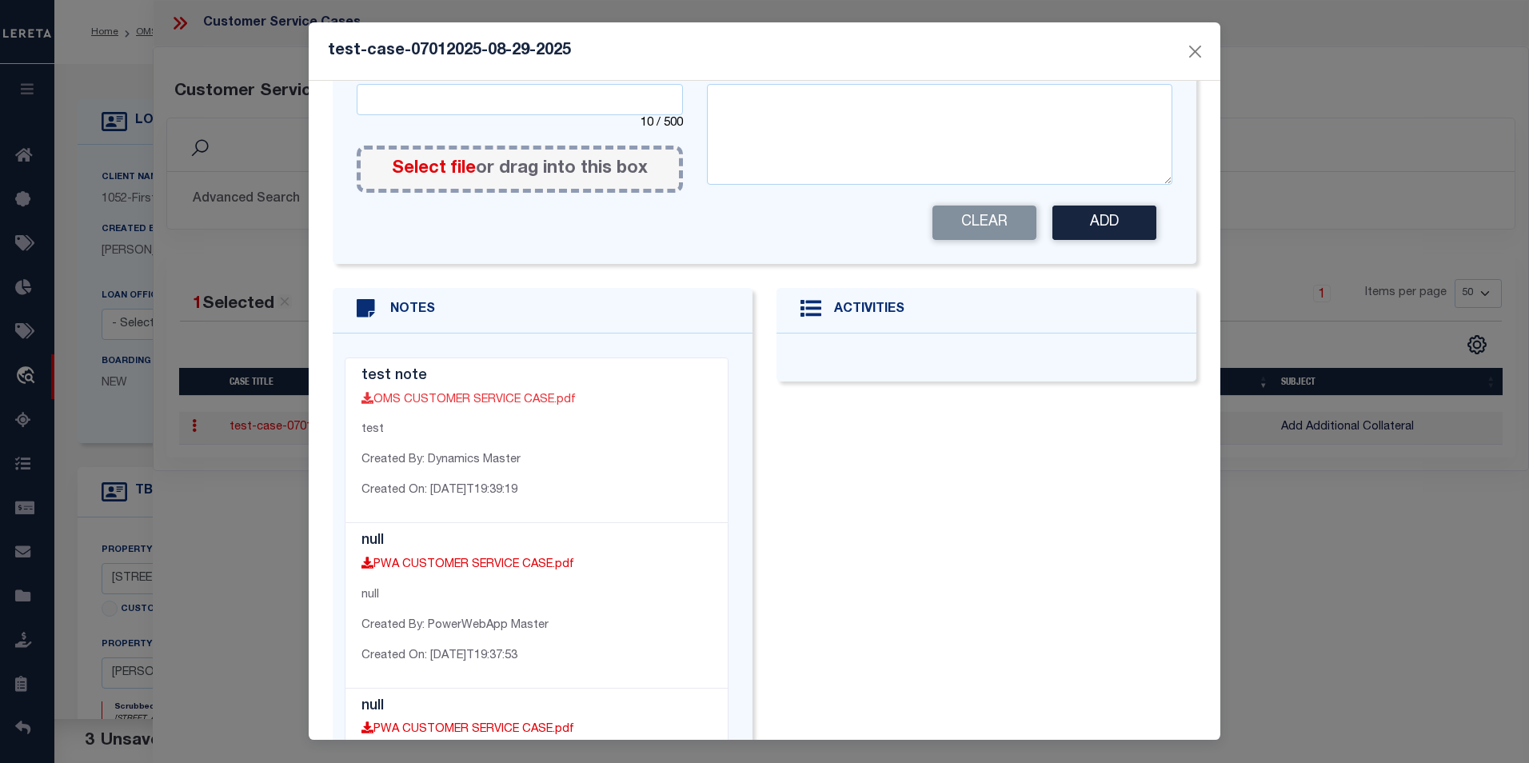
click at [513, 394] on link "OMS CUSTOMER SERVICE CASE.pdf" at bounding box center [469, 399] width 214 height 11
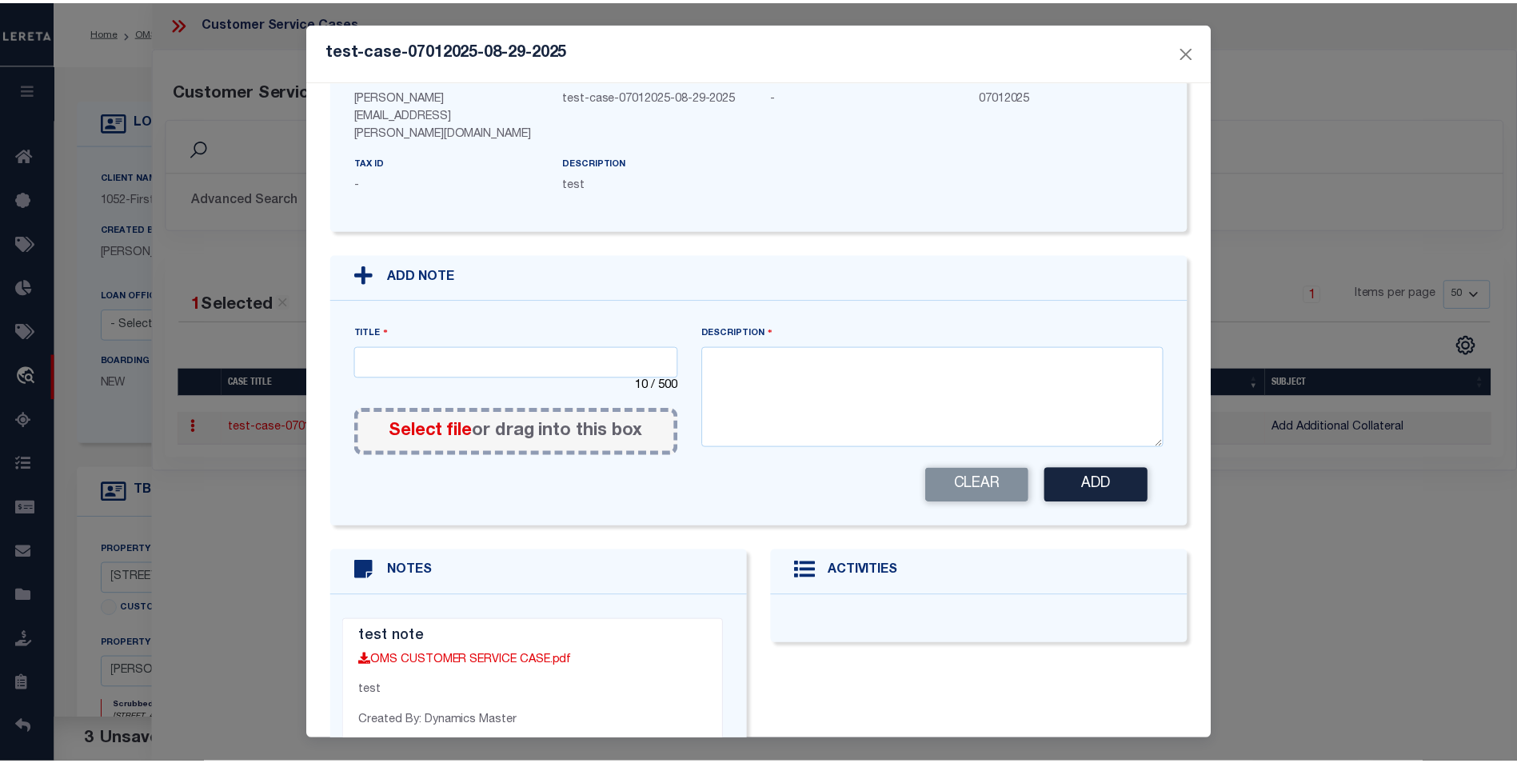
scroll to position [0, 0]
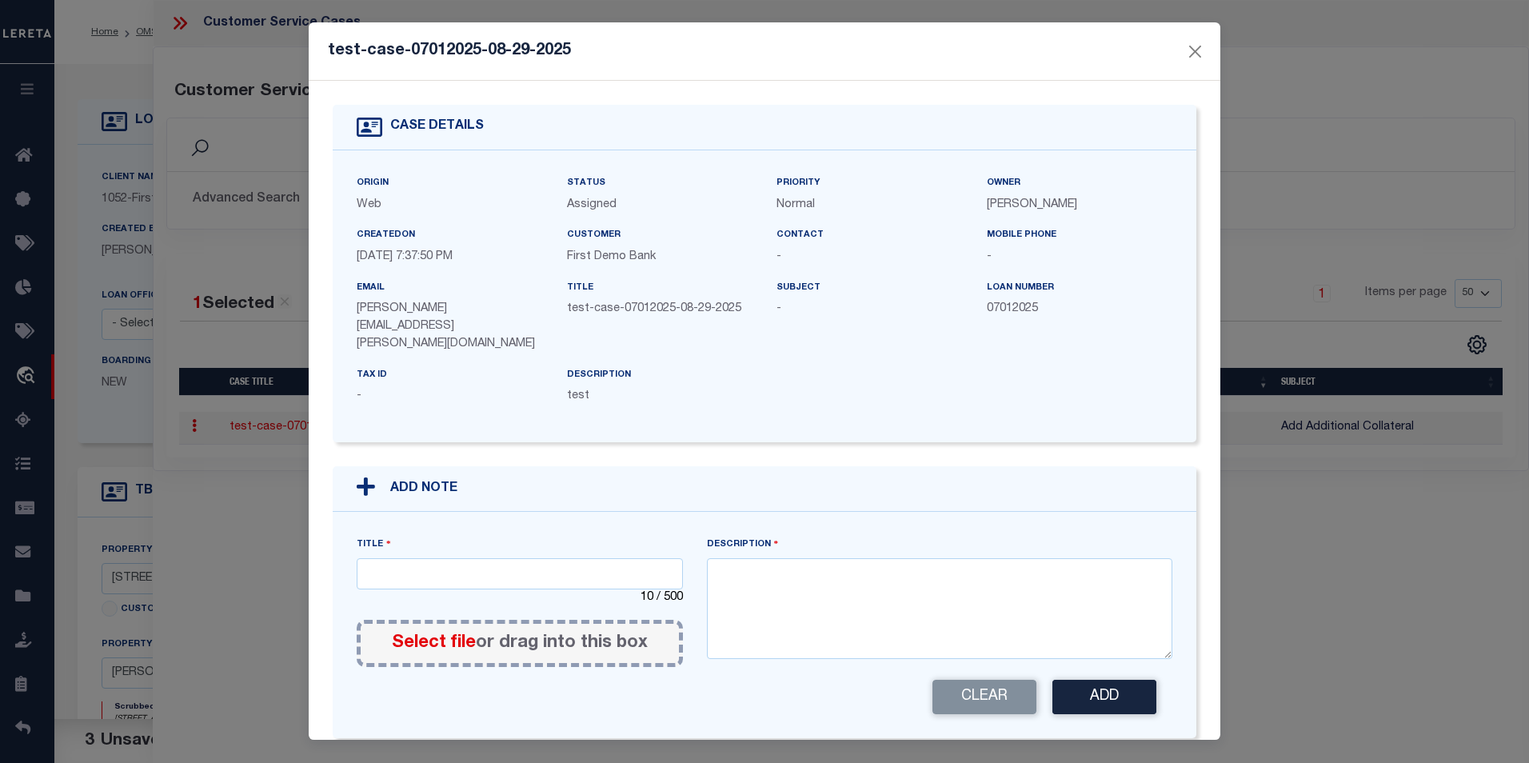
click at [1181, 51] on div "test-case-07012025-08-29-2025" at bounding box center [765, 51] width 912 height 58
click at [1189, 48] on button "Close" at bounding box center [1195, 51] width 21 height 21
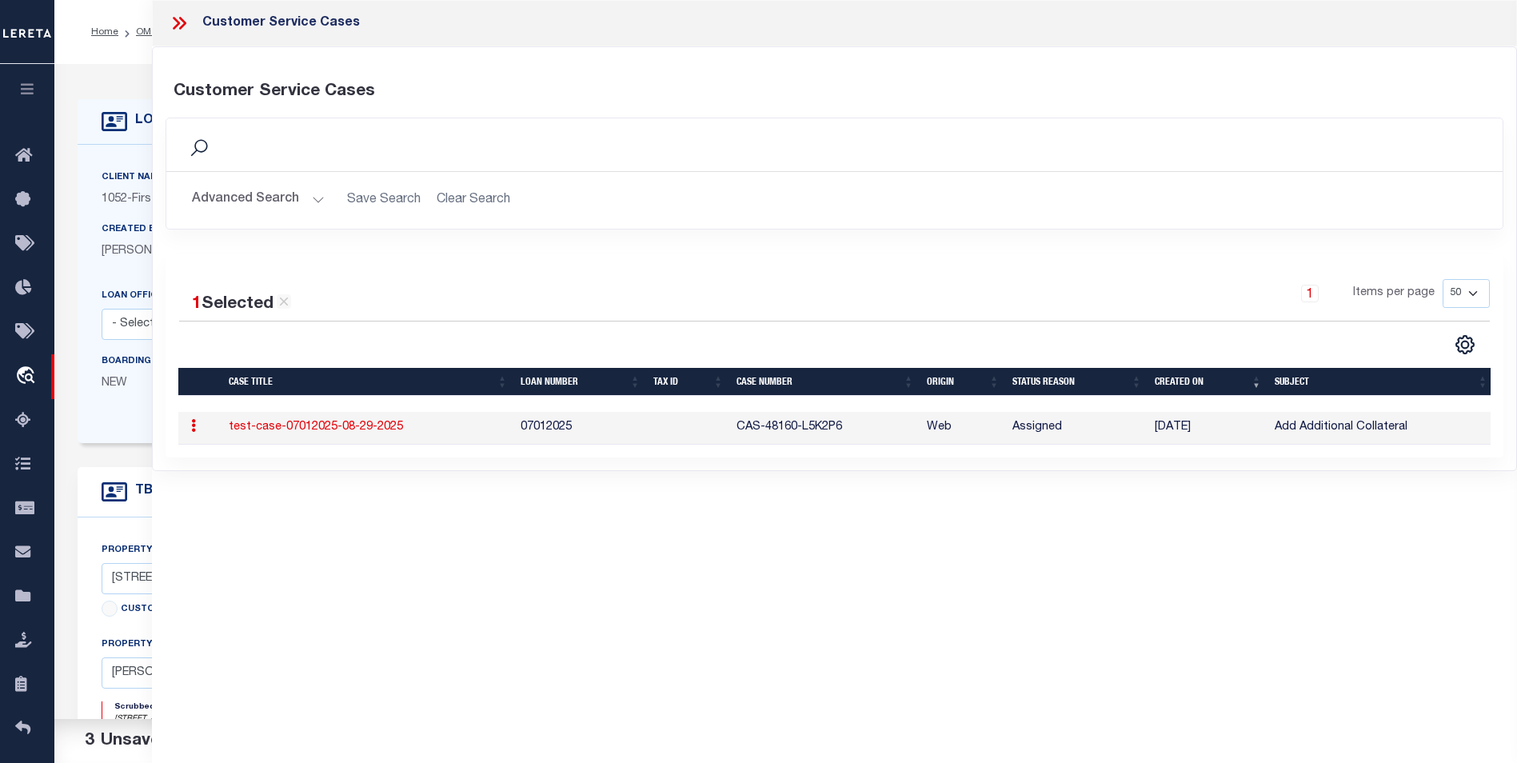
click at [549, 151] on div "Search" at bounding box center [834, 144] width 1311 height 27
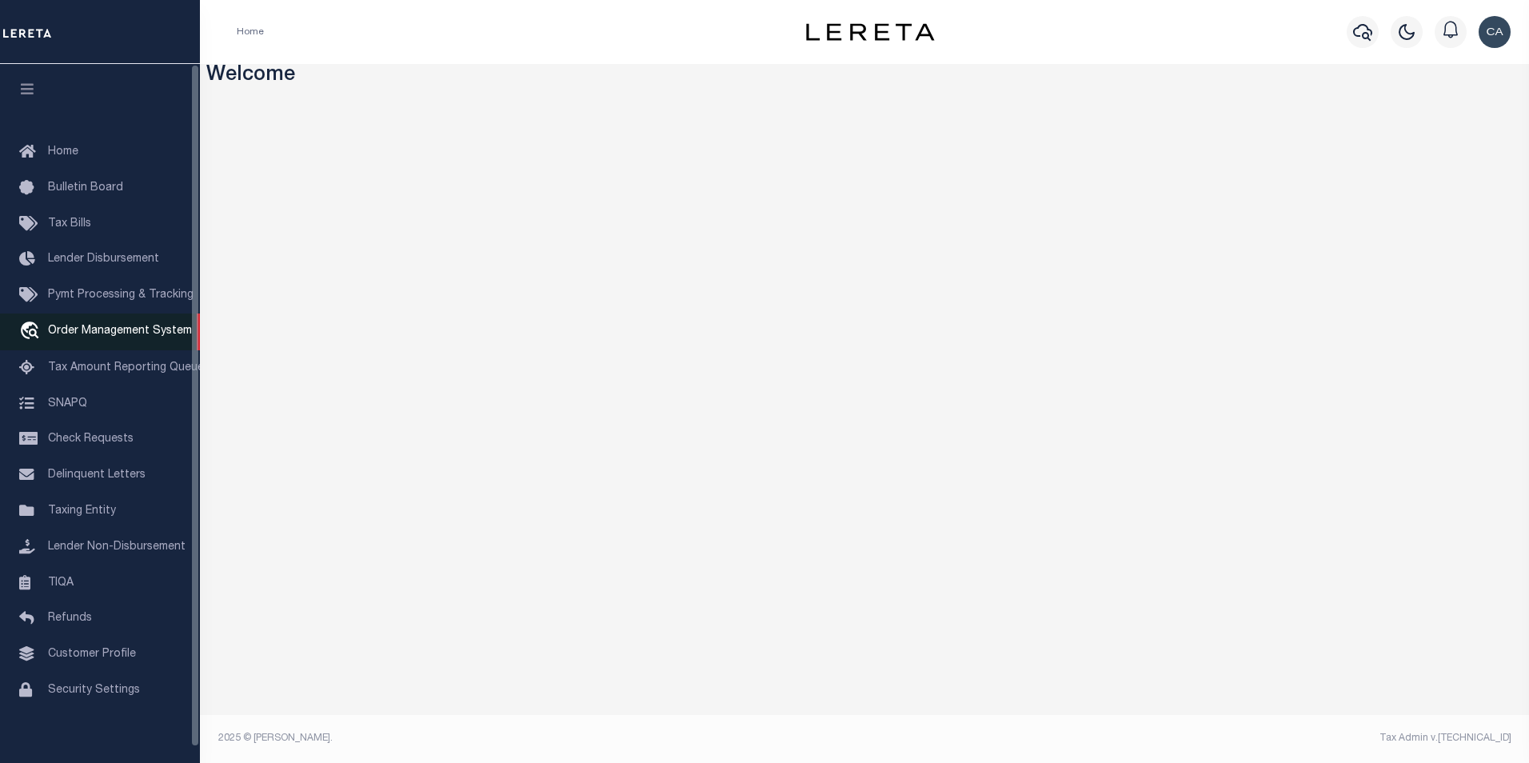
click at [109, 330] on span "Order Management System" at bounding box center [120, 331] width 144 height 11
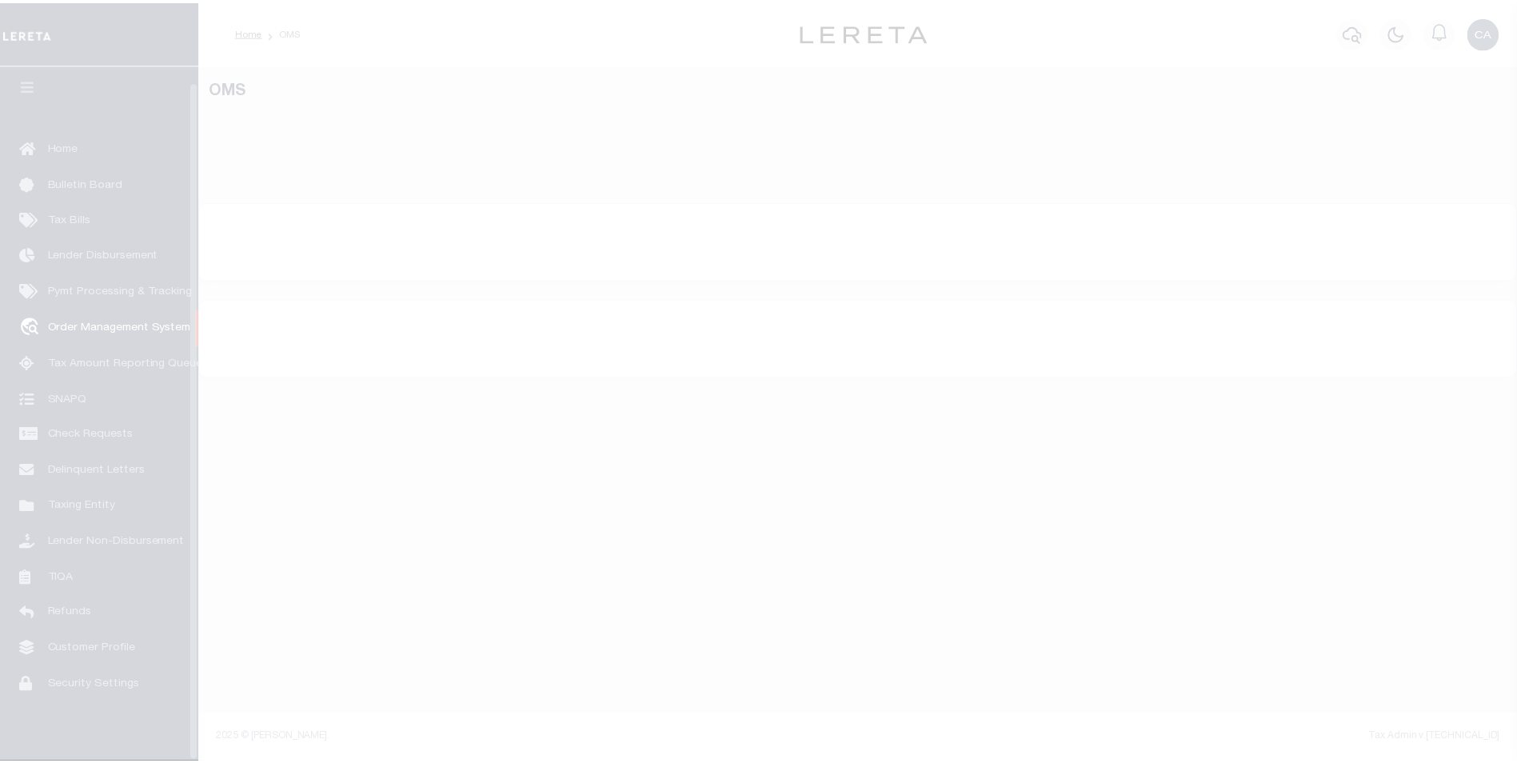
scroll to position [16, 0]
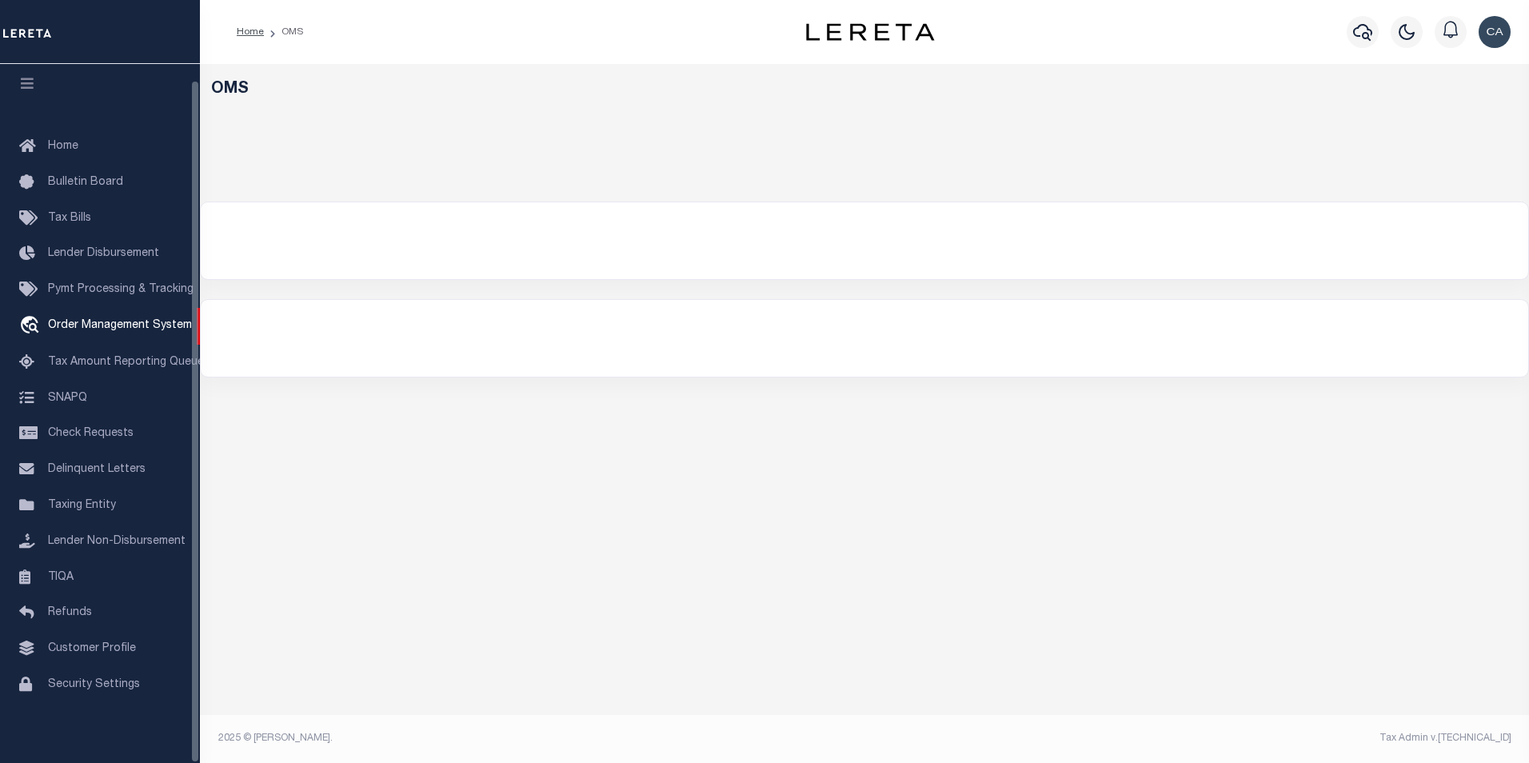
select select "200"
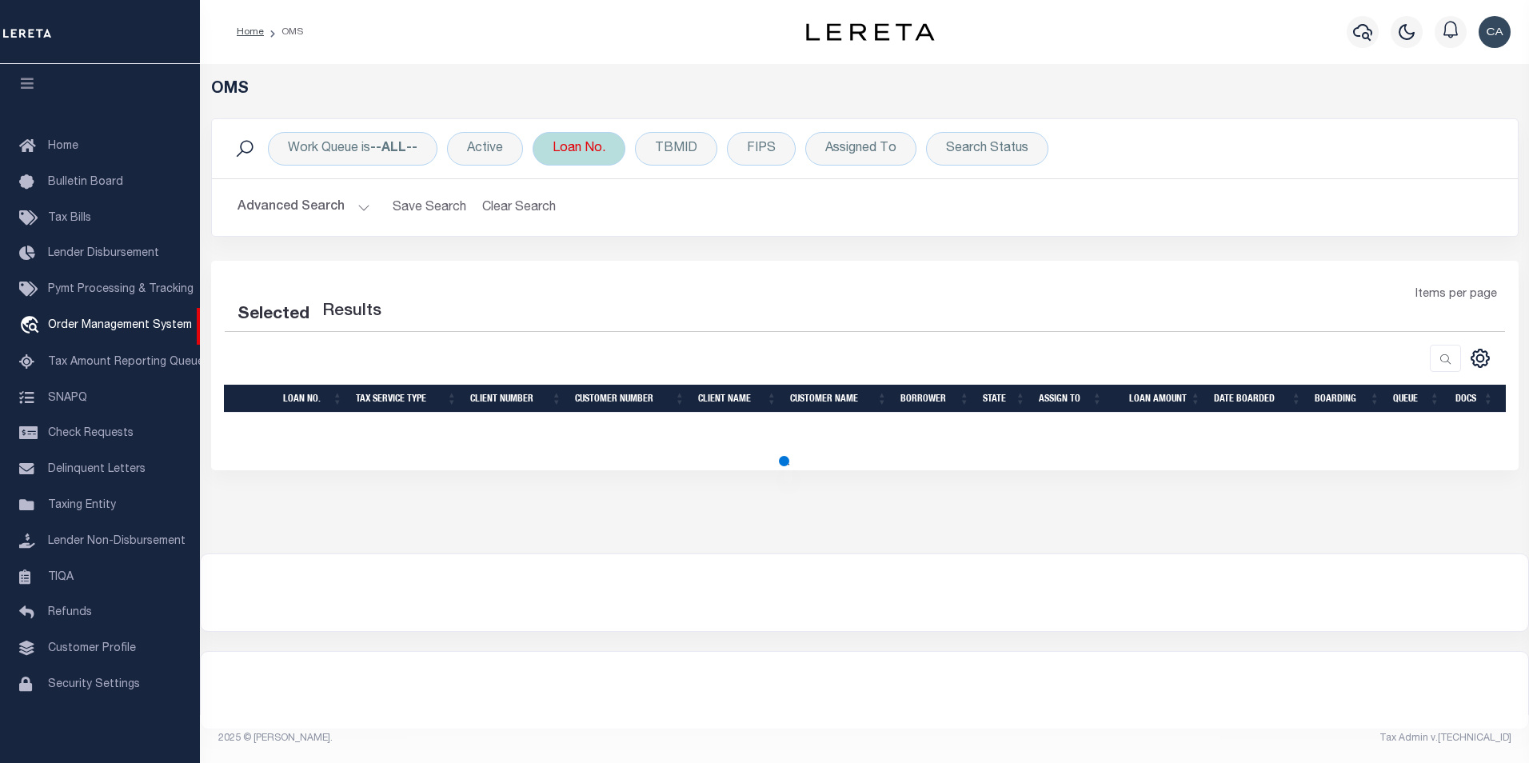
click at [342, 190] on div "Advanced Search Save Search Clear Search tblSearchTopScreen_dynamictable_____De…" at bounding box center [865, 207] width 1306 height 57
select select "200"
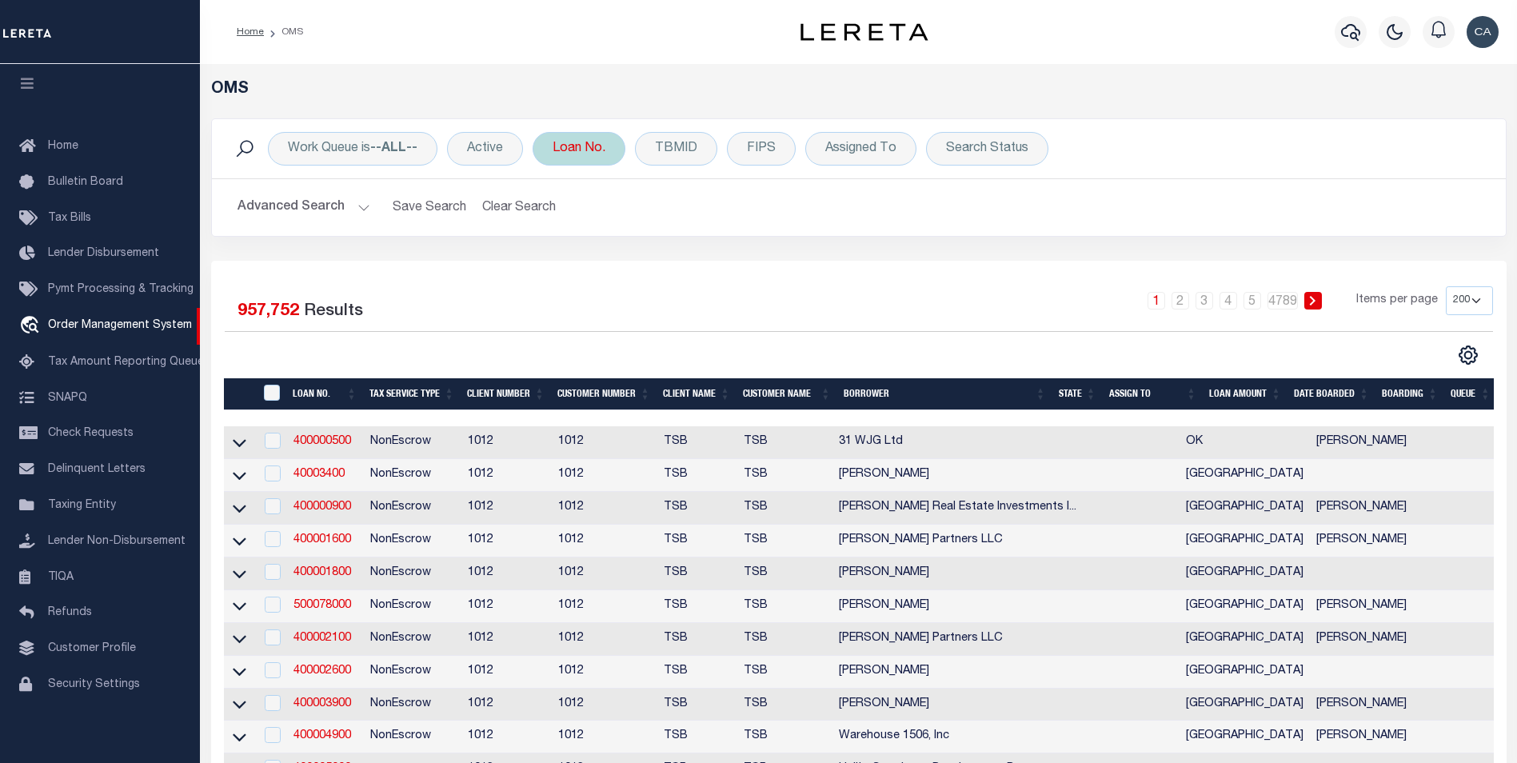
click at [566, 134] on div "Loan No." at bounding box center [579, 149] width 93 height 34
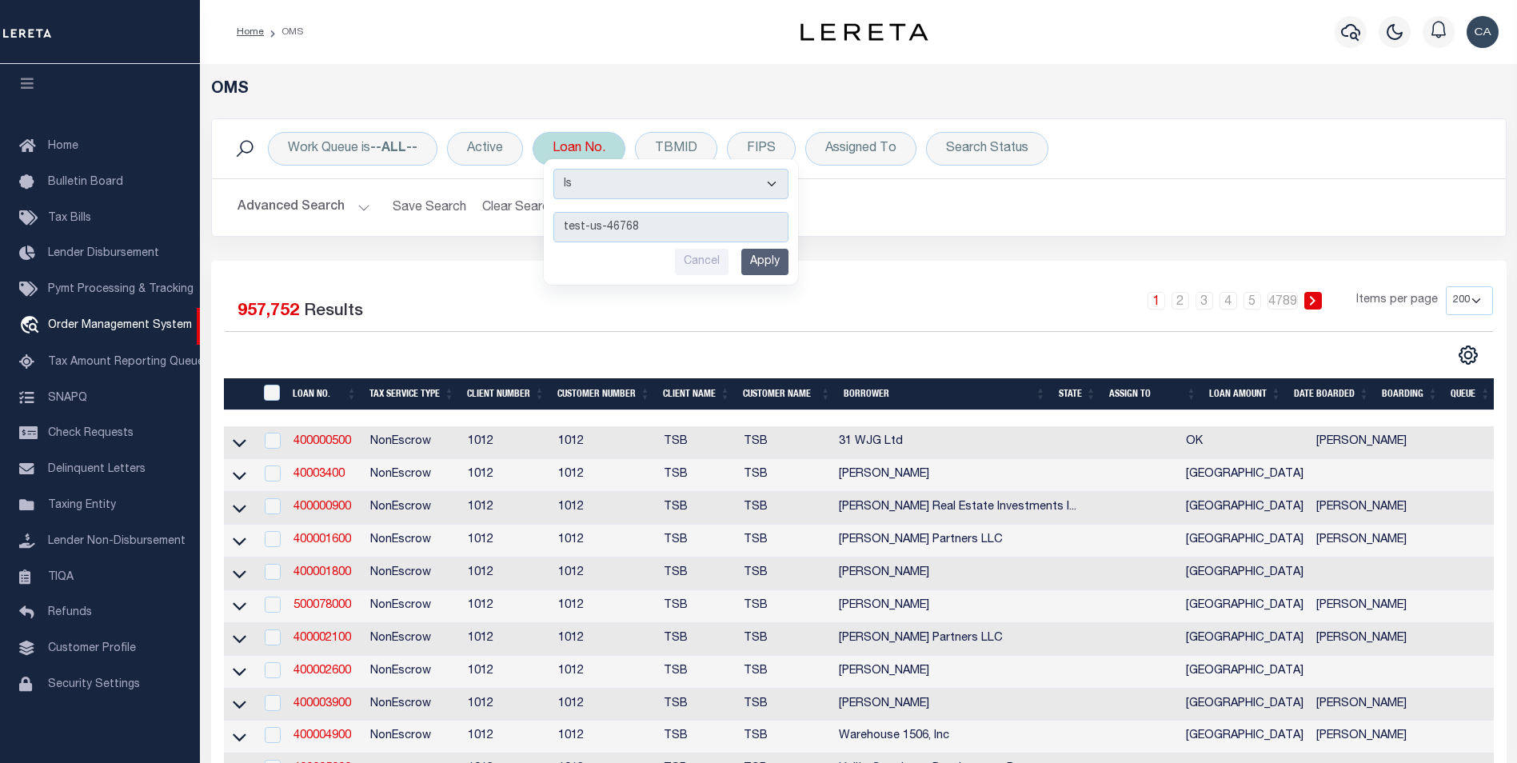
type input "test-us-46768"
drag, startPoint x: 625, startPoint y: 186, endPoint x: 626, endPoint y: 202, distance: 16.8
click at [625, 186] on select "Is Contains" at bounding box center [671, 184] width 235 height 30
select select "c"
click at [555, 169] on select "Is Contains" at bounding box center [671, 184] width 235 height 30
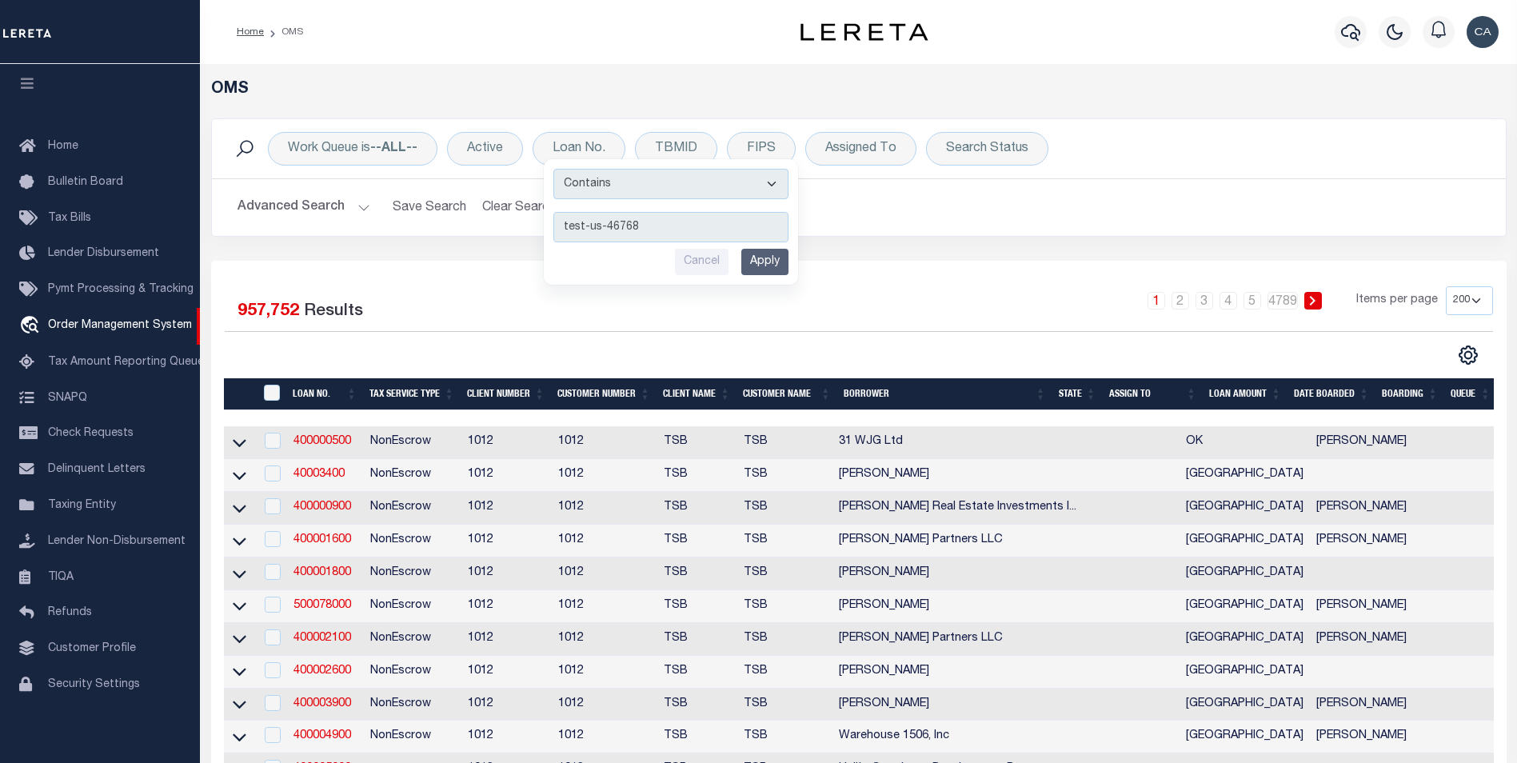
click at [758, 256] on input "Apply" at bounding box center [765, 262] width 47 height 26
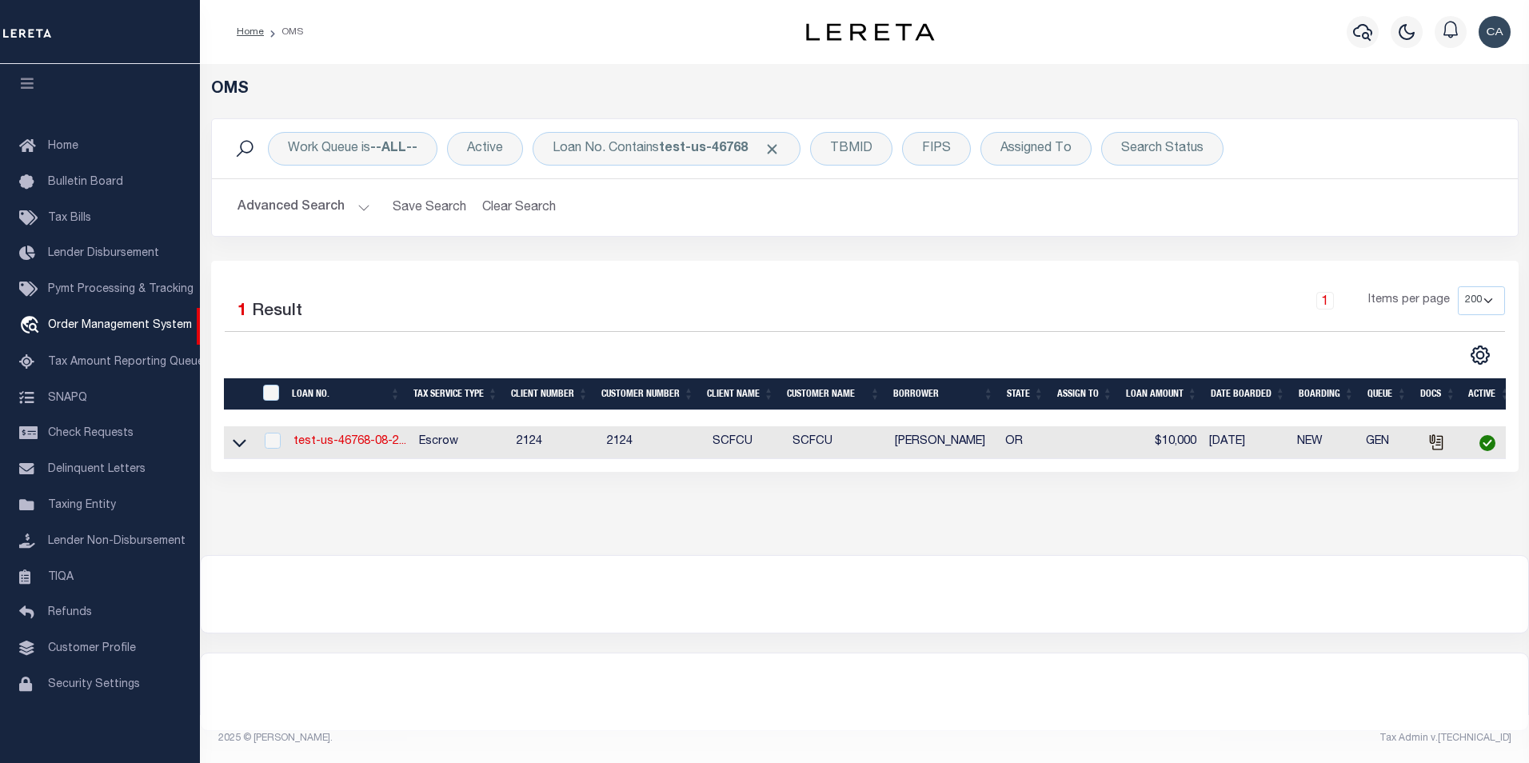
click at [374, 431] on td "test-us-46768-08-2..." at bounding box center [350, 442] width 126 height 33
checkbox input "true"
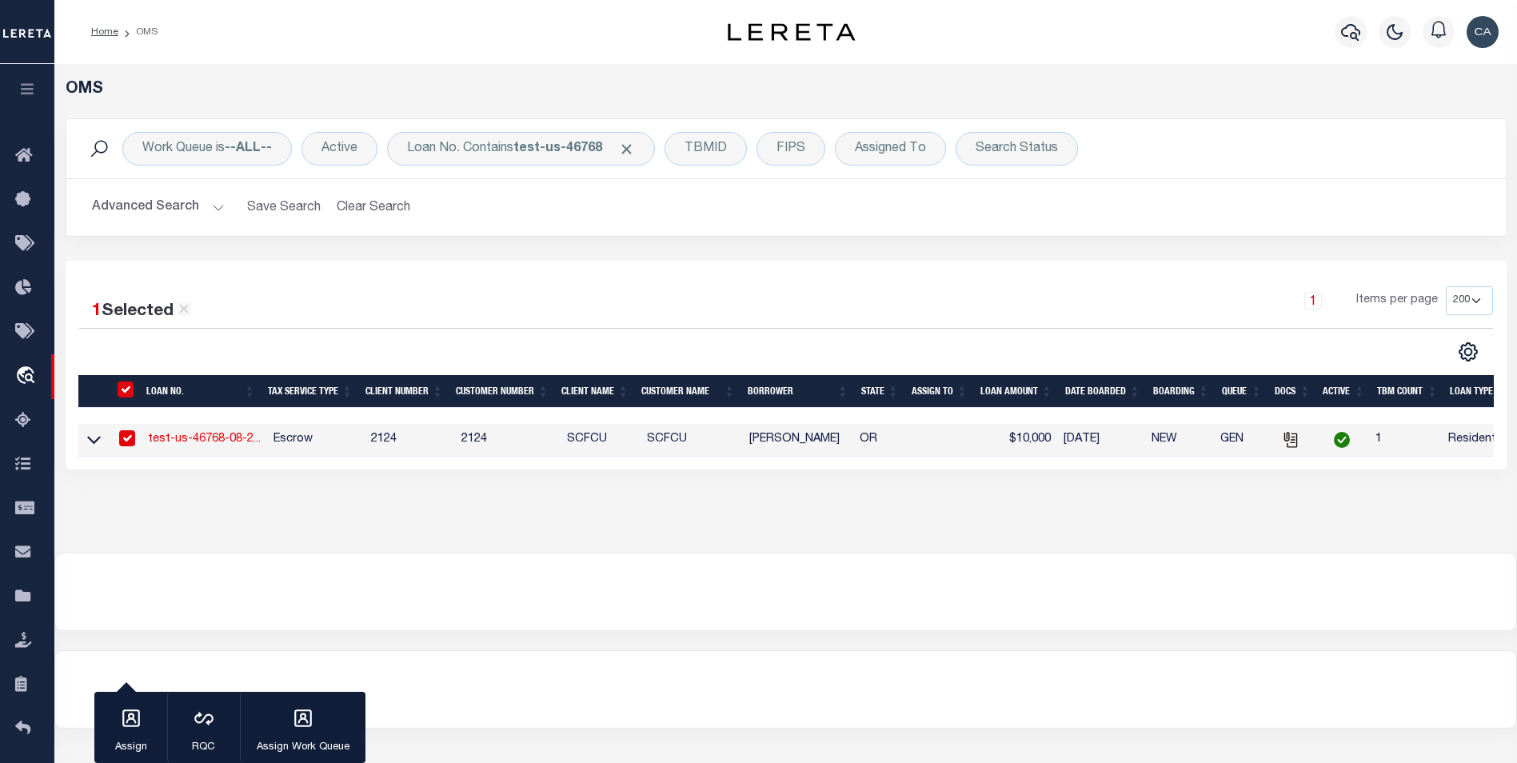
click at [214, 432] on td "test-us-46768-08-2..." at bounding box center [205, 440] width 126 height 33
checkbox input "false"
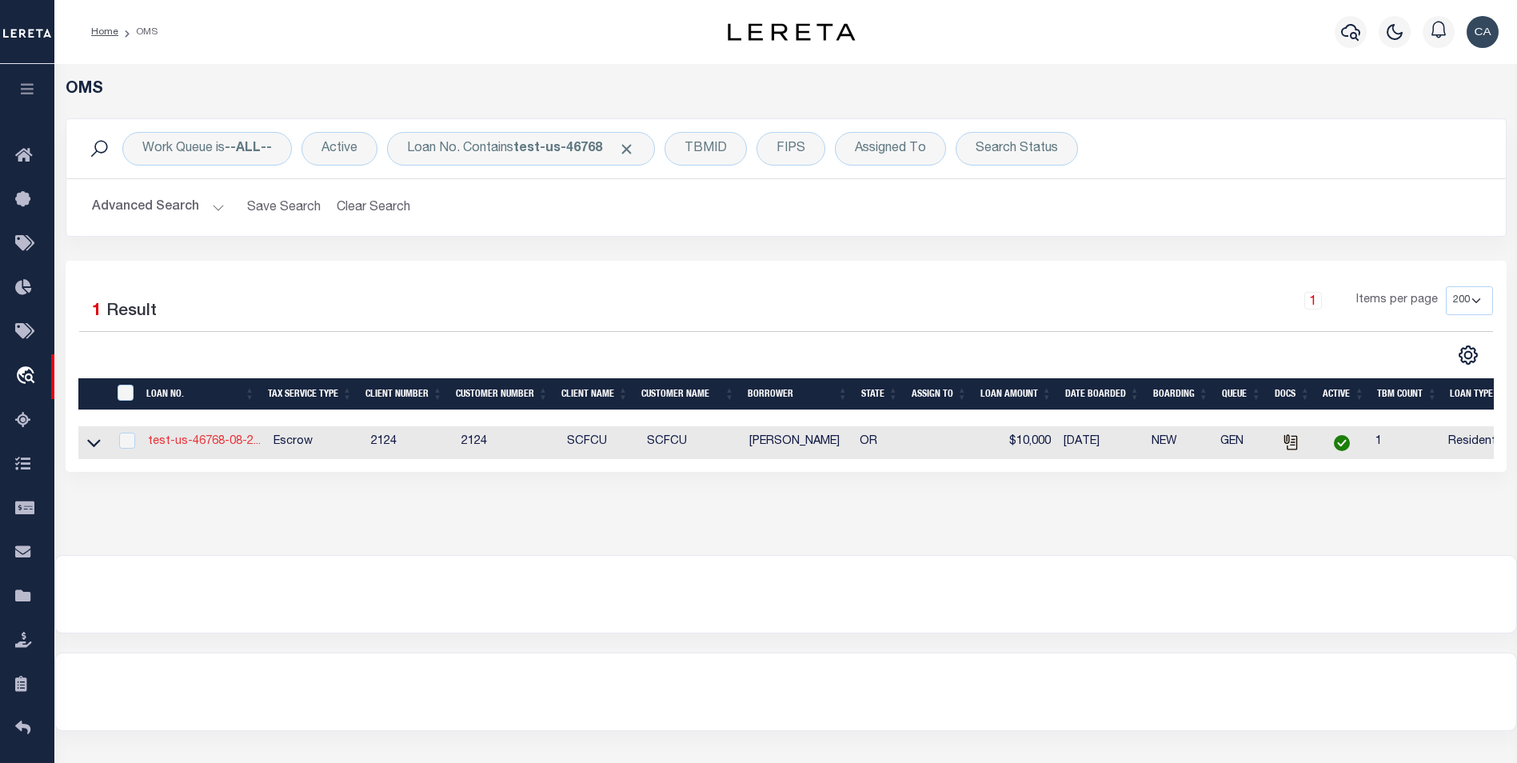
click at [213, 440] on link "test-us-46768-08-2..." at bounding box center [204, 441] width 113 height 11
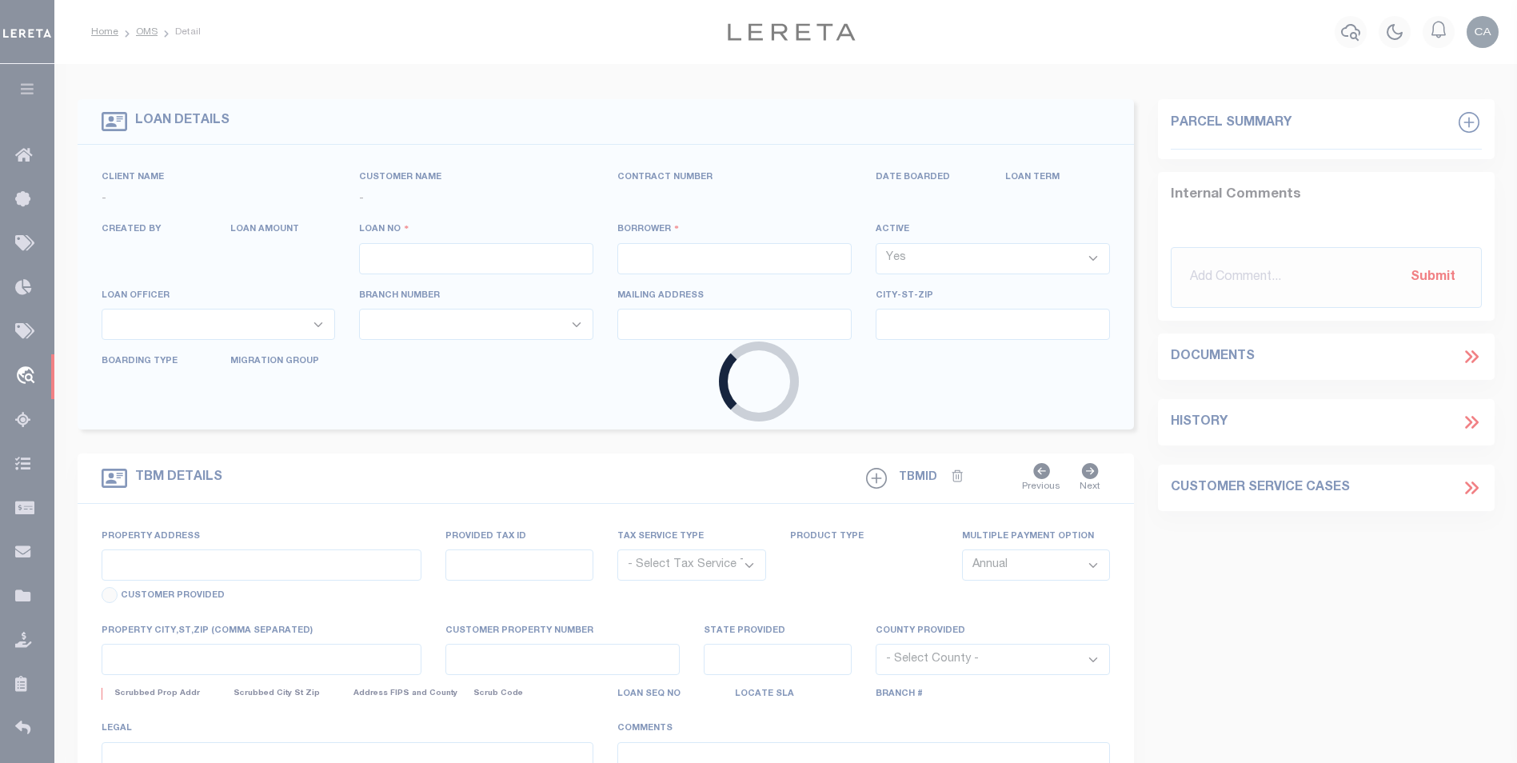
type input "test-us-46768-08-29-2025"
type input "[PERSON_NAME]"
select select
type input "[STREET_ADDRESS]"
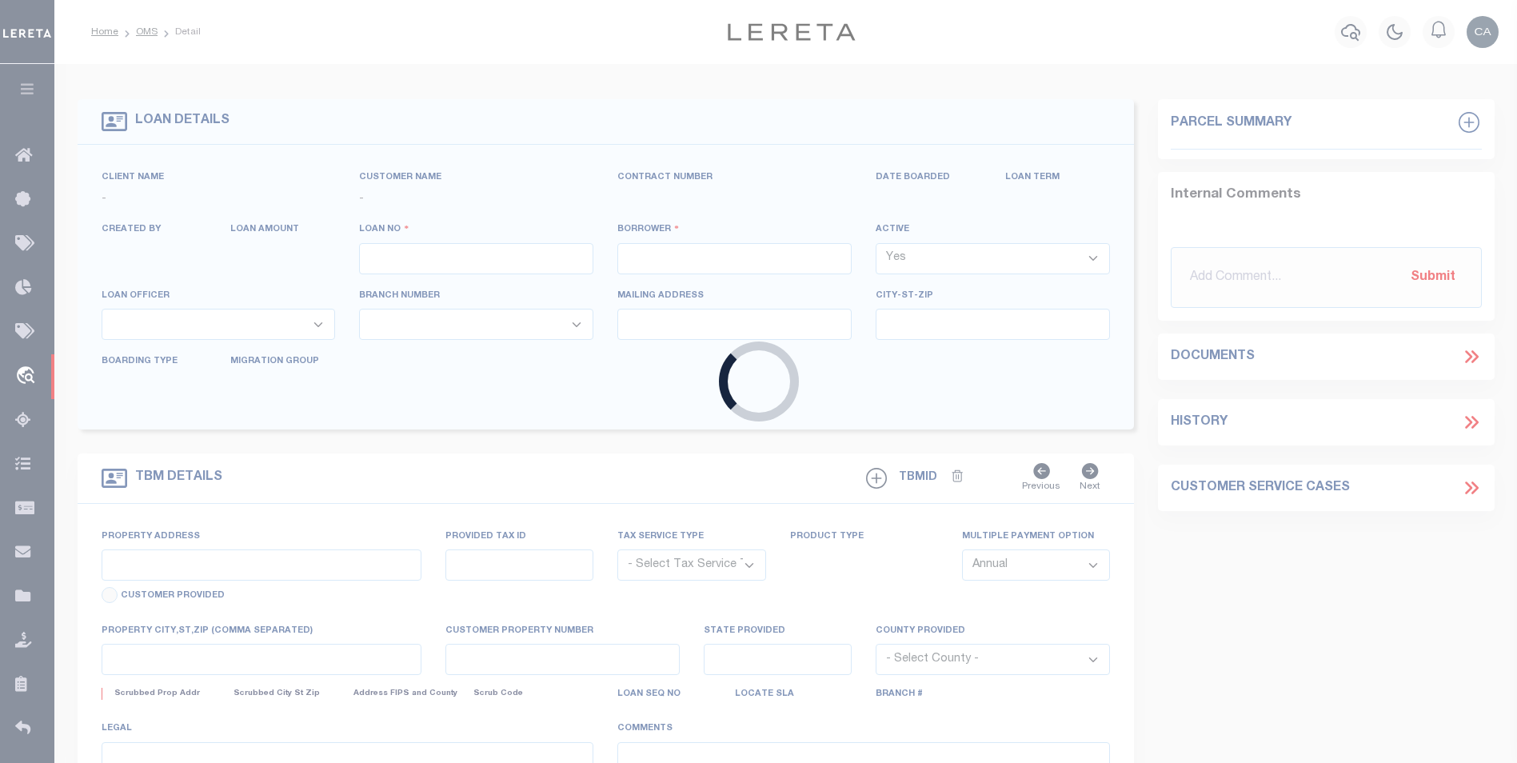
type input "[GEOGRAPHIC_DATA] OR 97005-2483"
type input "[DATE]"
select select "10"
select select "Escrow"
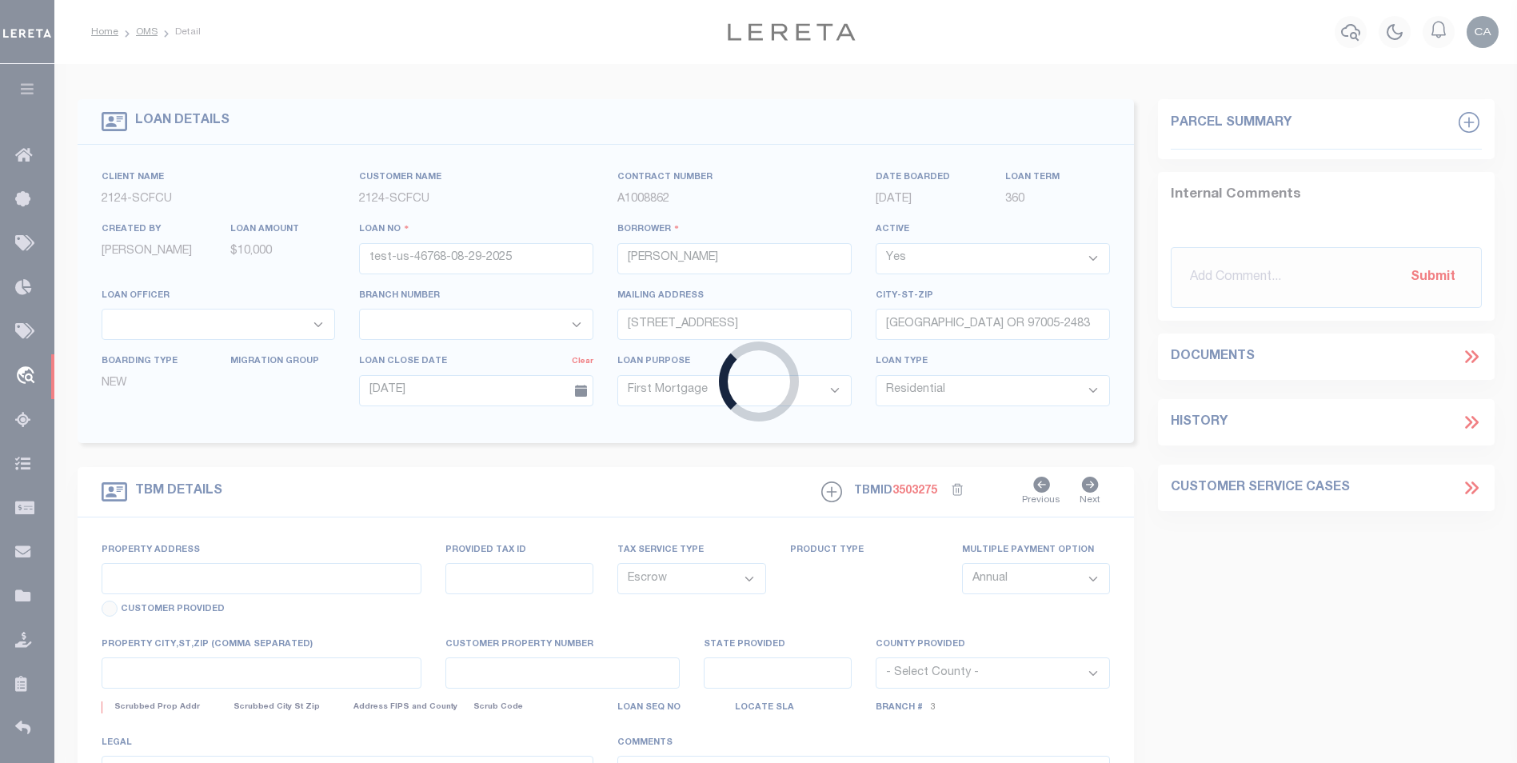
type input "[STREET_ADDRESS]"
type input "1"
type input "[GEOGRAPHIC_DATA] OR 97005-2483"
type input "1302"
type input "OR"
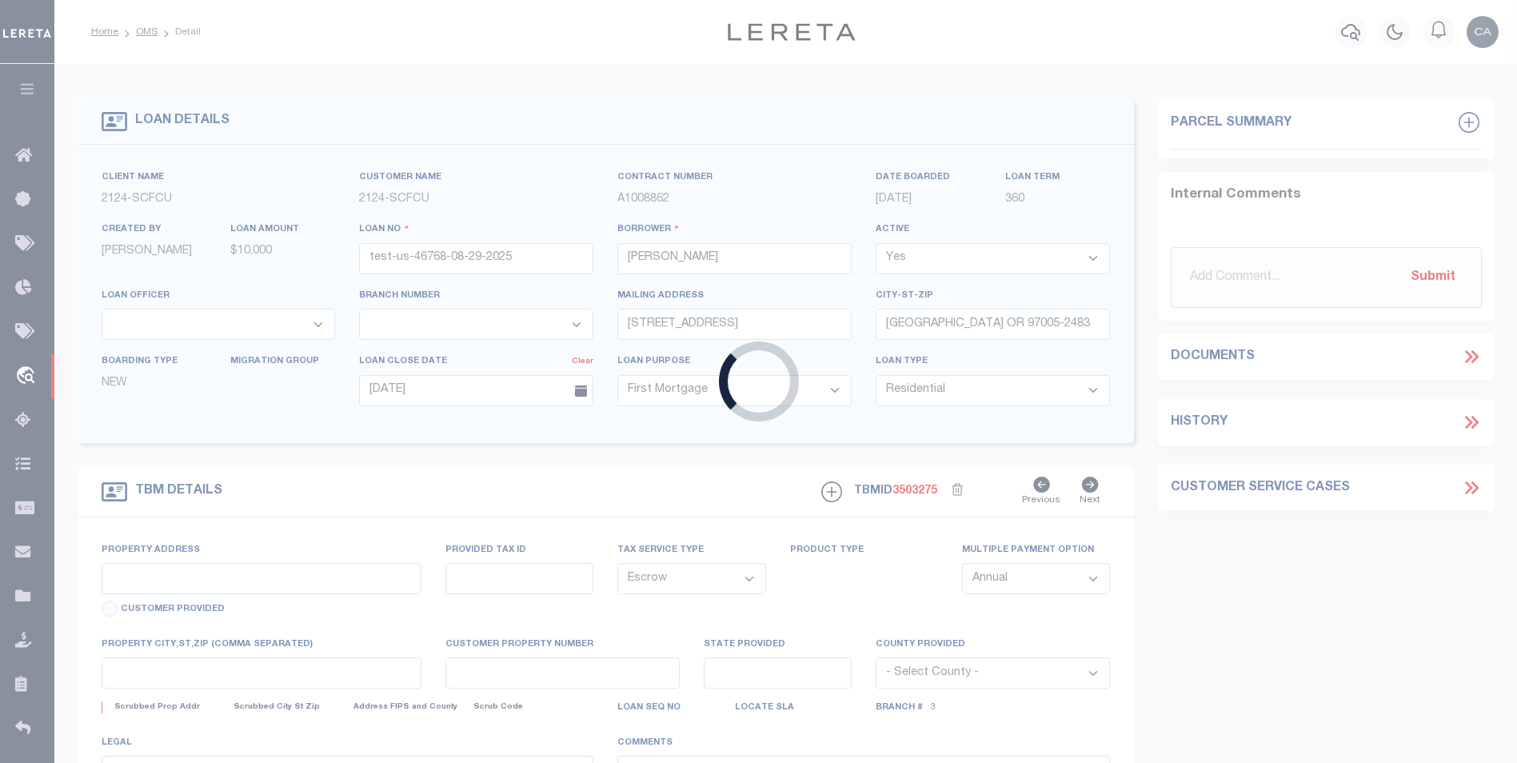
select select
select select "4718"
select select "2359"
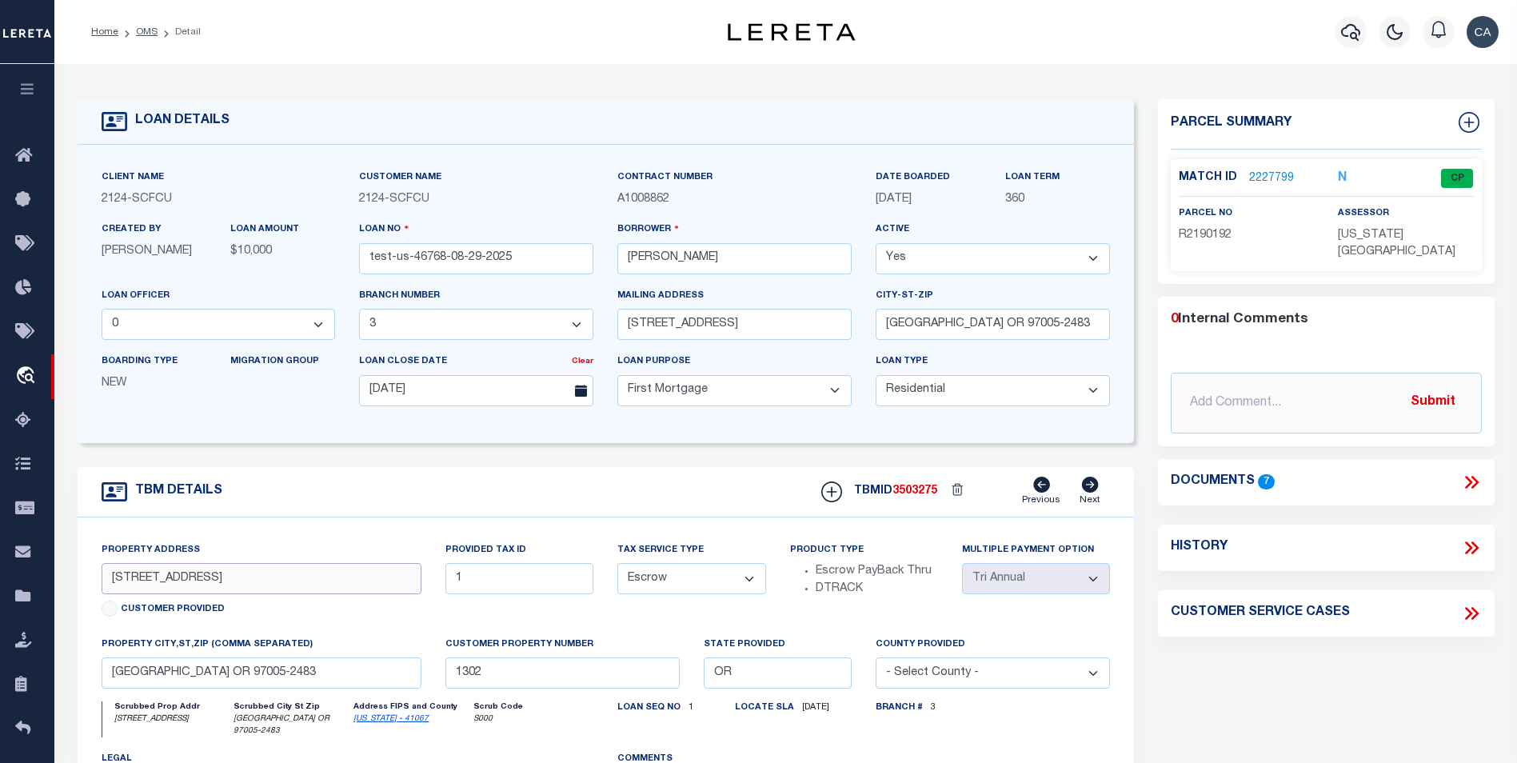
click at [259, 574] on input "[STREET_ADDRESS]" at bounding box center [262, 578] width 321 height 31
click at [453, 261] on input "test-us-46768-08-29-2025" at bounding box center [476, 258] width 234 height 31
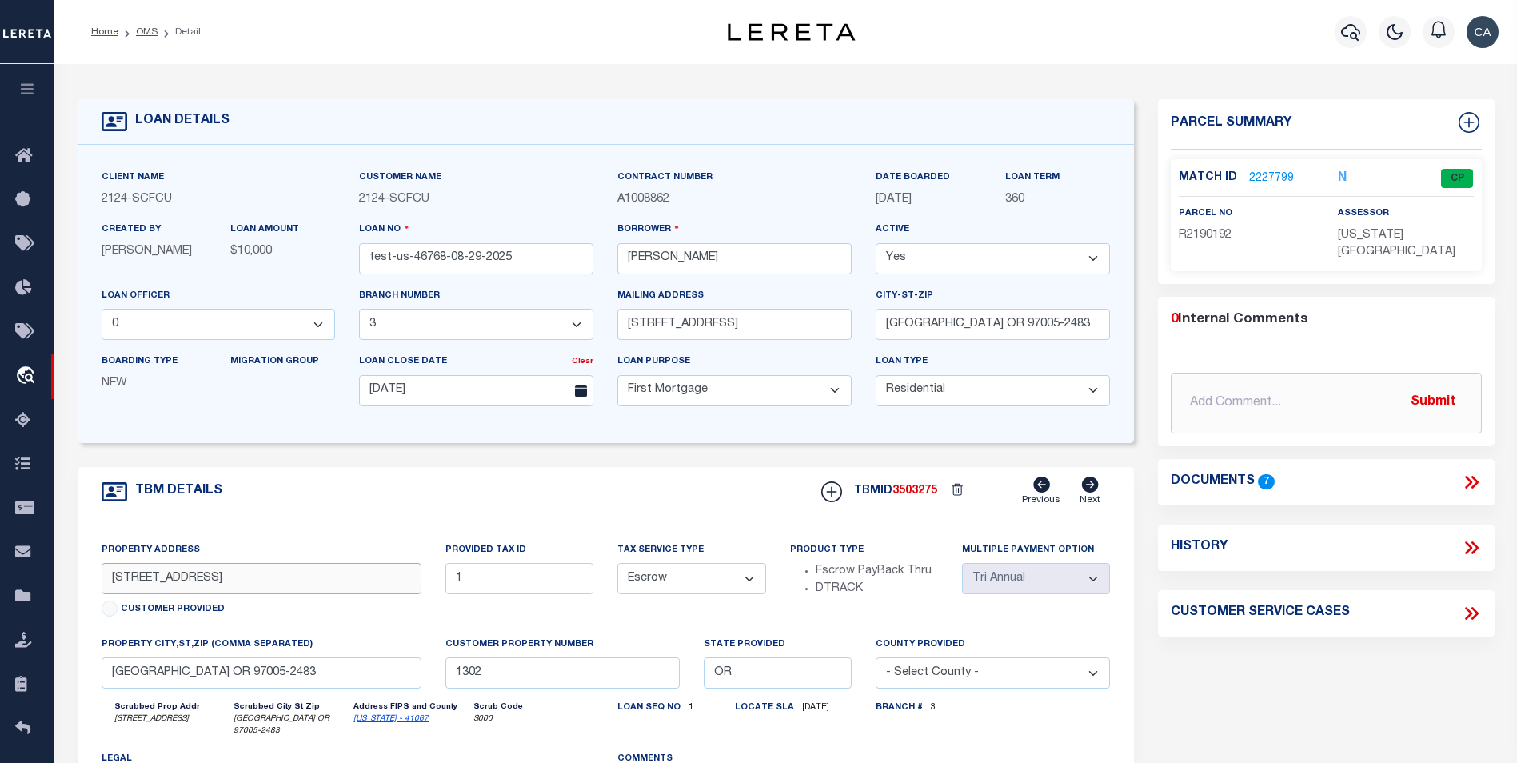
click at [218, 594] on input "[STREET_ADDRESS]" at bounding box center [262, 578] width 321 height 31
drag, startPoint x: 252, startPoint y: 662, endPoint x: 225, endPoint y: 669, distance: 28.1
click at [251, 662] on div "property city,st,zip (Comma separated) [GEOGRAPHIC_DATA] OR 97005-2483" at bounding box center [262, 662] width 321 height 53
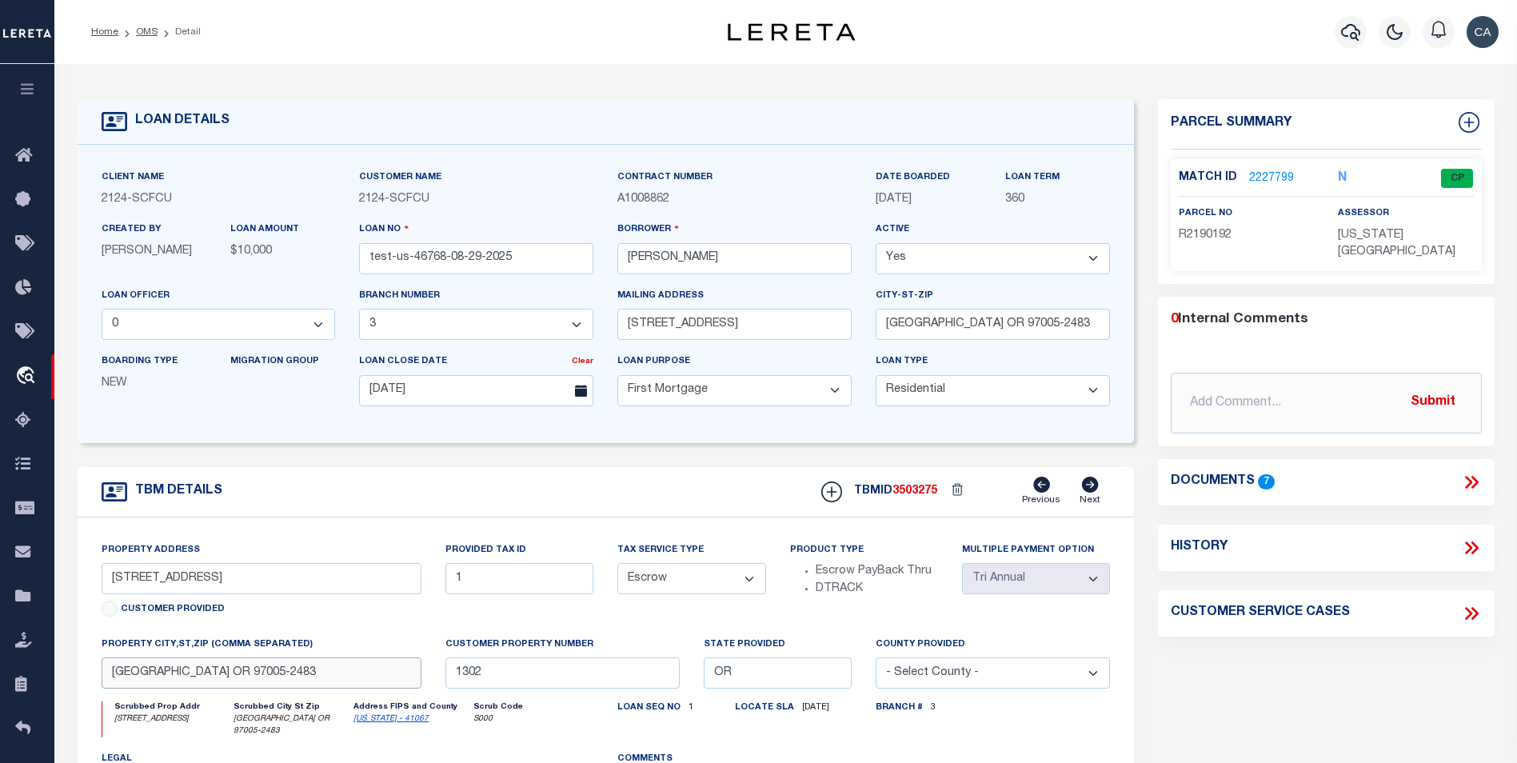
click at [157, 678] on input "[GEOGRAPHIC_DATA] OR 97005-2483" at bounding box center [262, 673] width 321 height 31
click at [204, 652] on label "property city,st,zip (Comma separated)" at bounding box center [207, 645] width 211 height 14
click at [195, 682] on input "[GEOGRAPHIC_DATA] OR 97005-2483" at bounding box center [262, 673] width 321 height 31
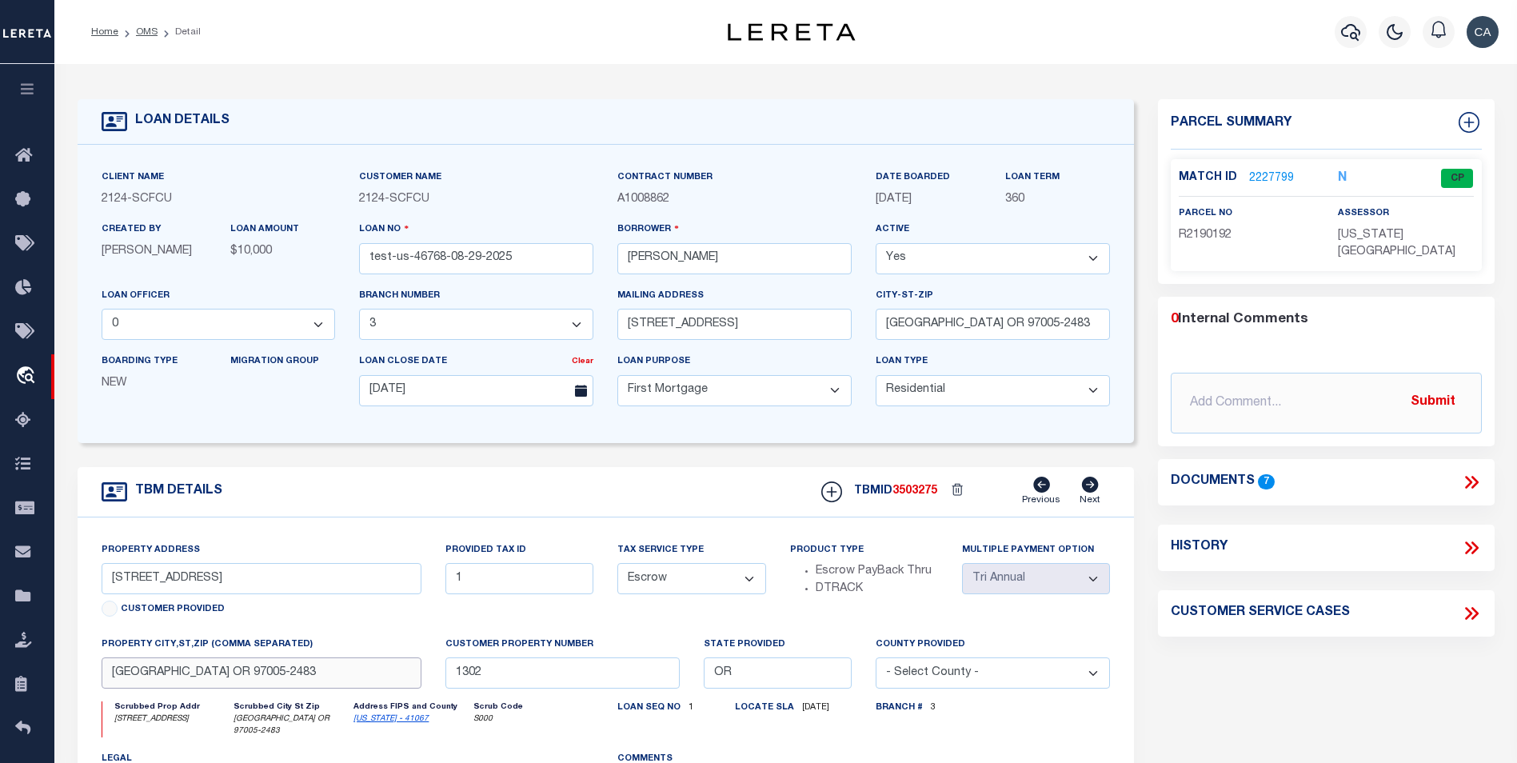
click at [223, 672] on input "[GEOGRAPHIC_DATA] OR 97005-2483" at bounding box center [262, 673] width 321 height 31
click at [224, 671] on input "[GEOGRAPHIC_DATA] OR 97005-2483" at bounding box center [262, 673] width 321 height 31
click at [30, 102] on button "button" at bounding box center [27, 91] width 54 height 54
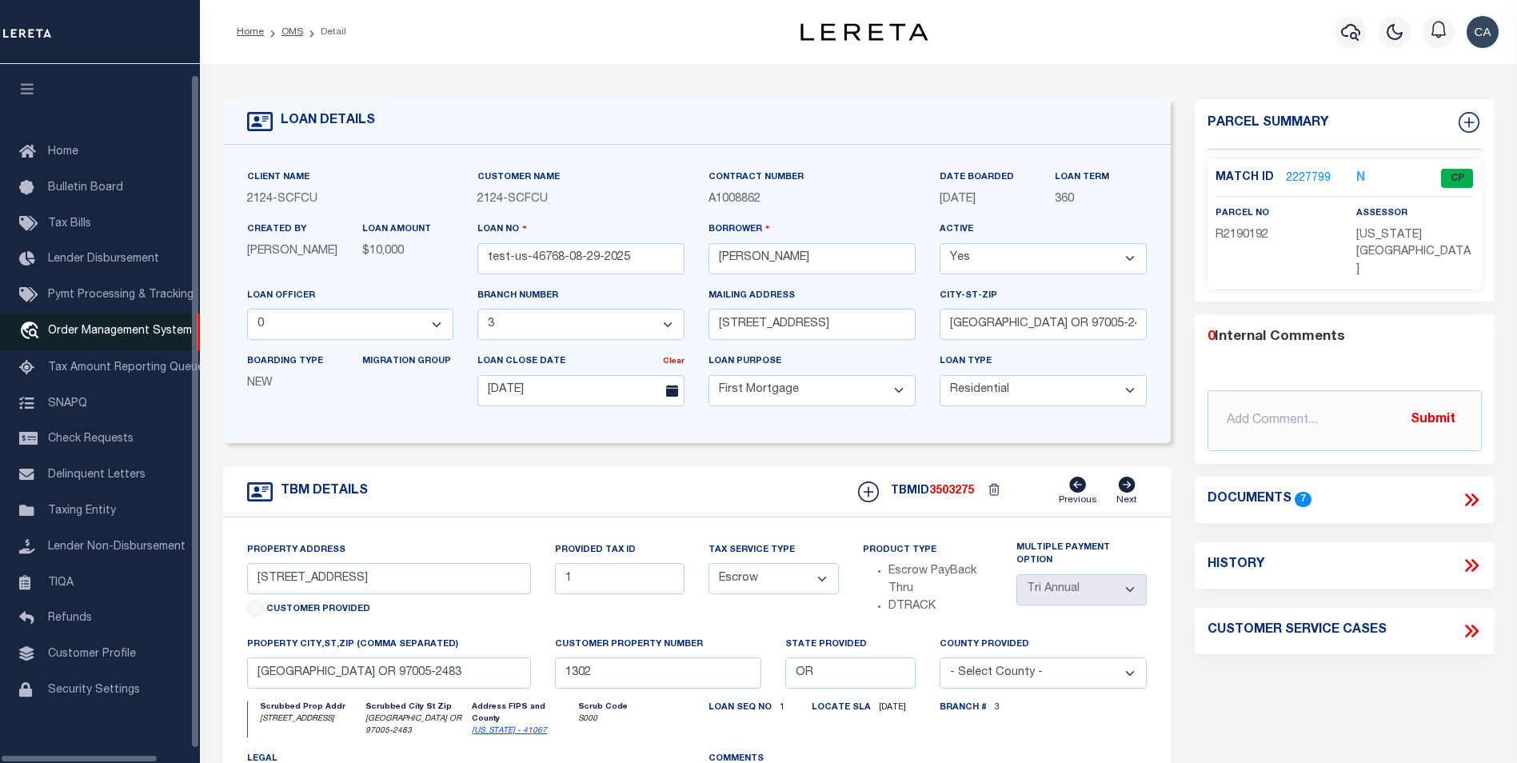
scroll to position [16, 0]
